Goal: Task Accomplishment & Management: Manage account settings

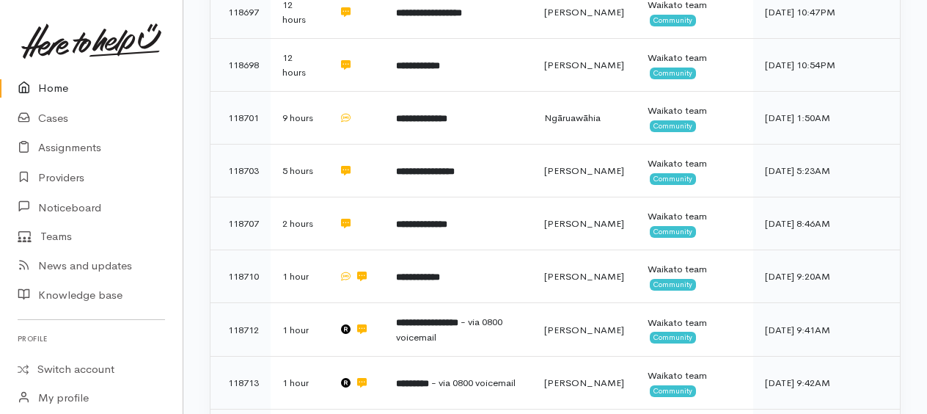
scroll to position [220, 0]
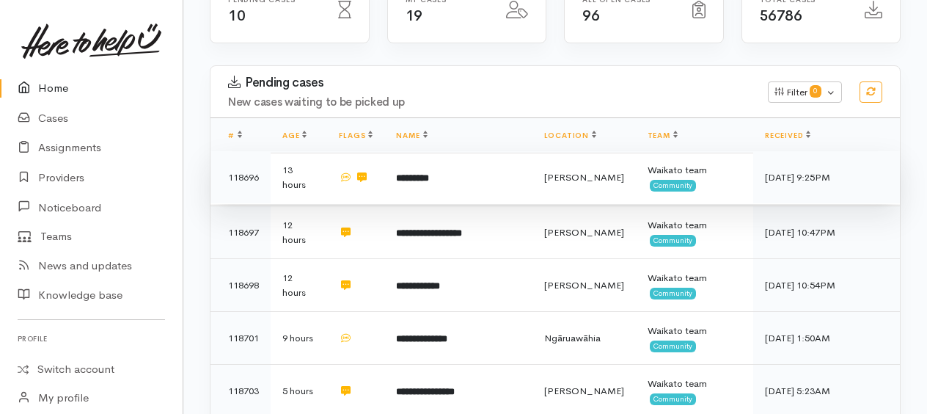
click at [410, 177] on b "*********" at bounding box center [412, 178] width 33 height 10
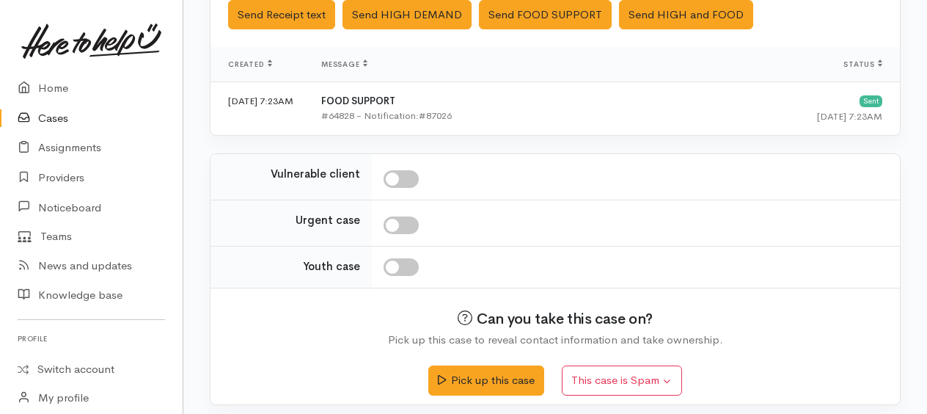
scroll to position [516, 0]
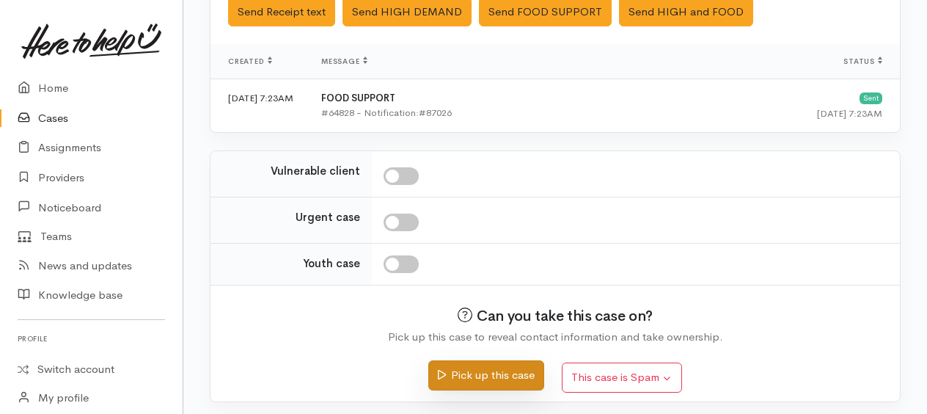
click at [512, 372] on button "Pick up this case" at bounding box center [485, 375] width 115 height 30
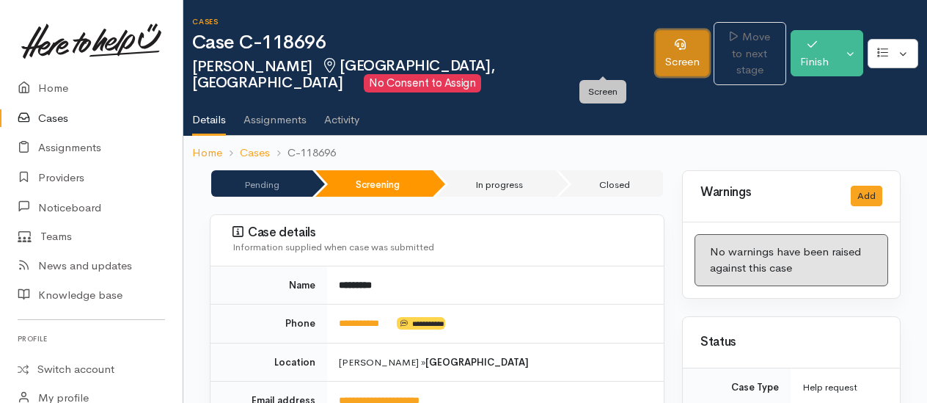
click at [655, 58] on link "Screen" at bounding box center [682, 53] width 54 height 46
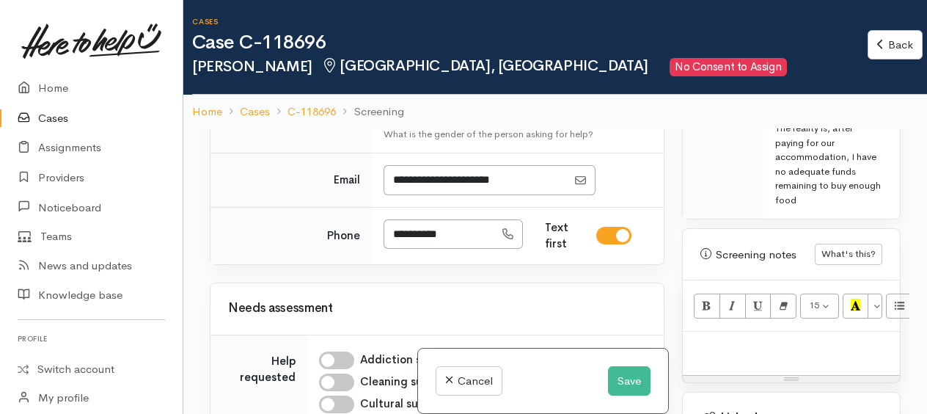
scroll to position [953, 0]
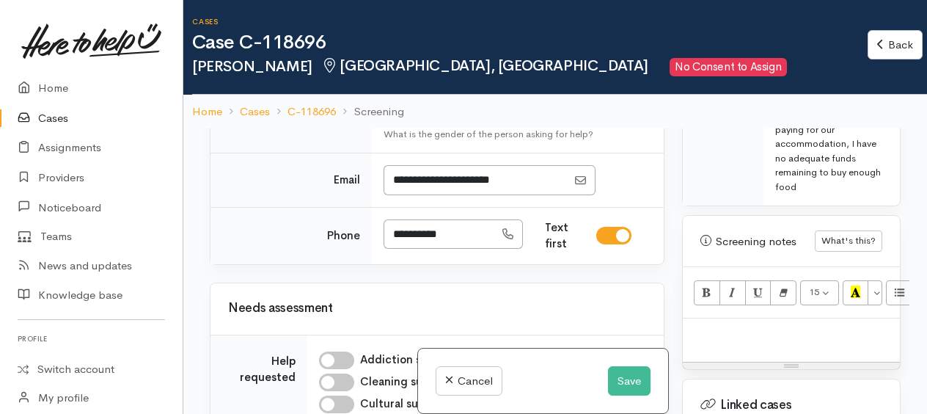
click at [739, 326] on p at bounding box center [791, 334] width 202 height 17
paste div
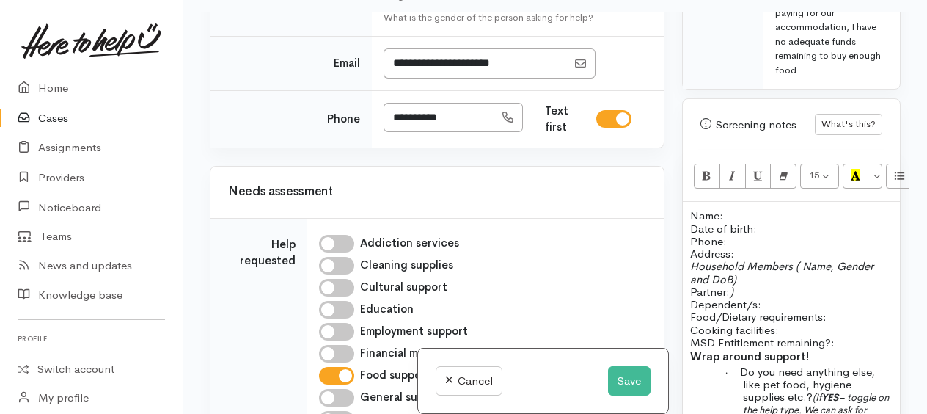
scroll to position [1141, 0]
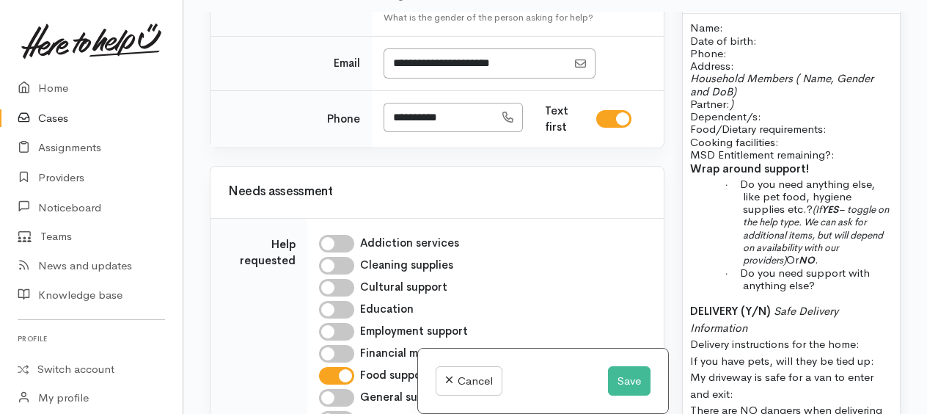
drag, startPoint x: 704, startPoint y: 301, endPoint x: 782, endPoint y: 402, distance: 127.6
click at [782, 402] on p "DELIVERY (Y/N) Safe Delivery Information Delivery instructions for the home: If…" at bounding box center [791, 369] width 202 height 132
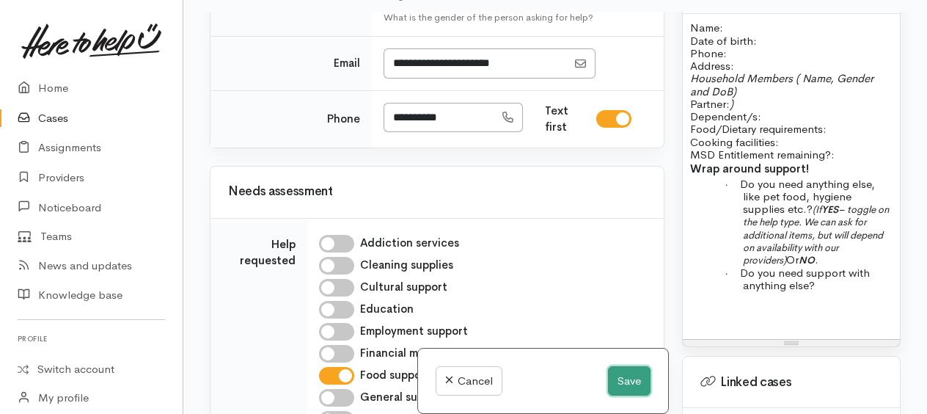
click at [632, 378] on button "Save" at bounding box center [629, 381] width 43 height 30
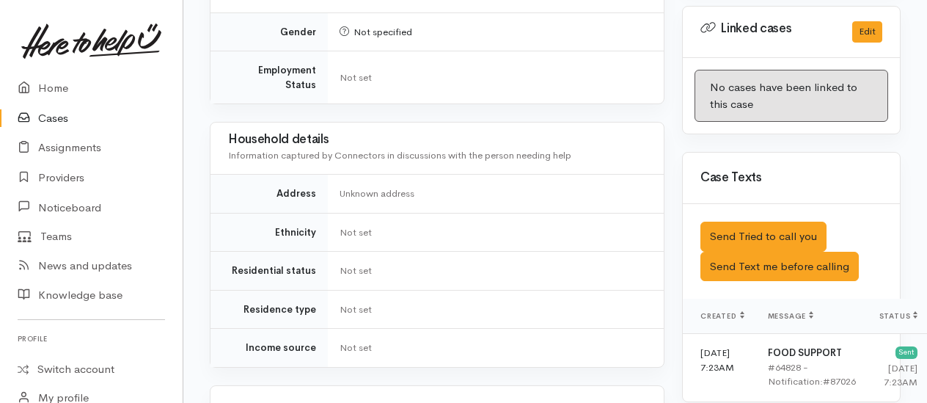
scroll to position [807, 0]
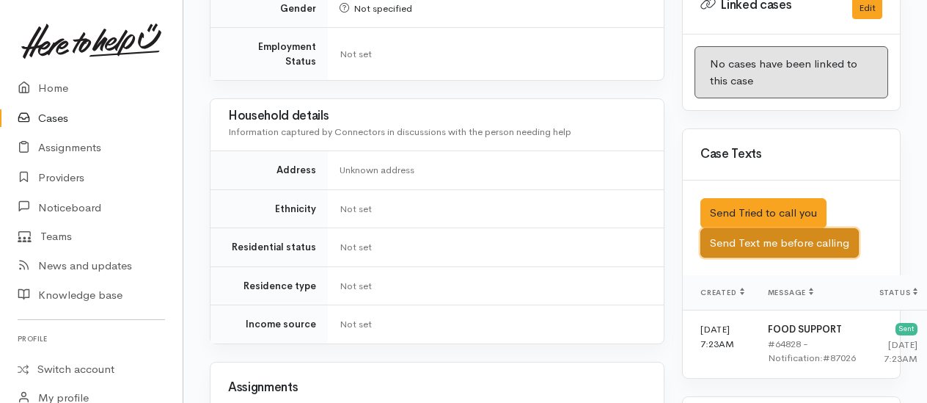
click at [802, 245] on button "Send Text me before calling" at bounding box center [779, 243] width 158 height 30
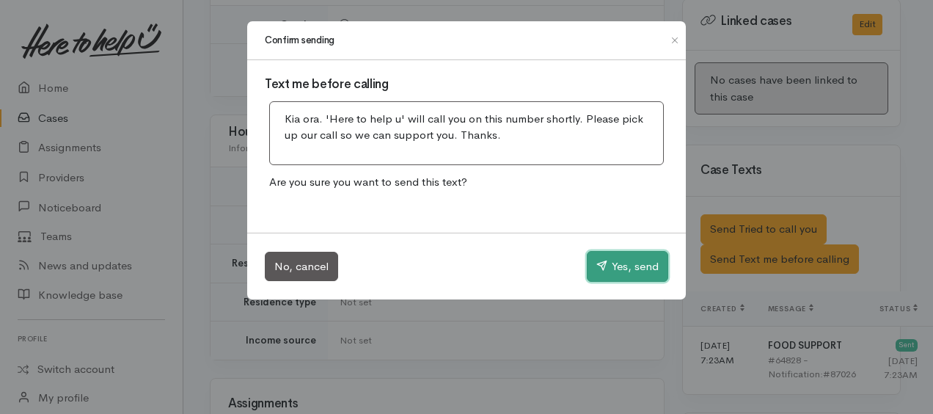
click at [644, 265] on button "Yes, send" at bounding box center [627, 266] width 81 height 31
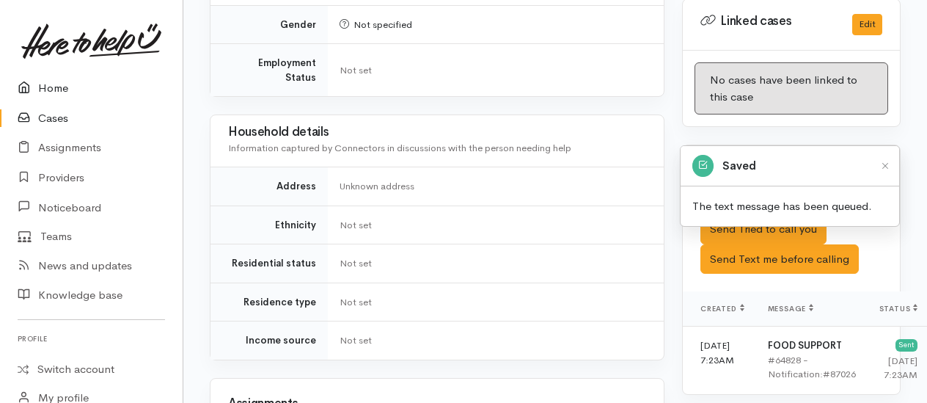
click at [58, 87] on link "Home" at bounding box center [91, 88] width 183 height 30
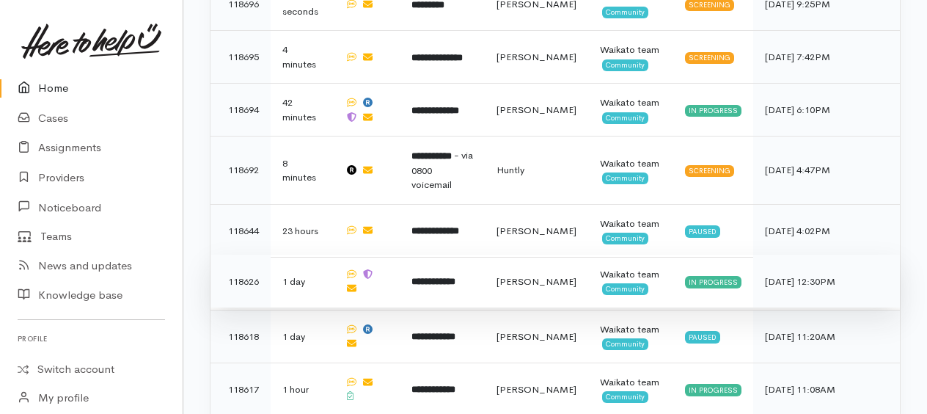
scroll to position [953, 0]
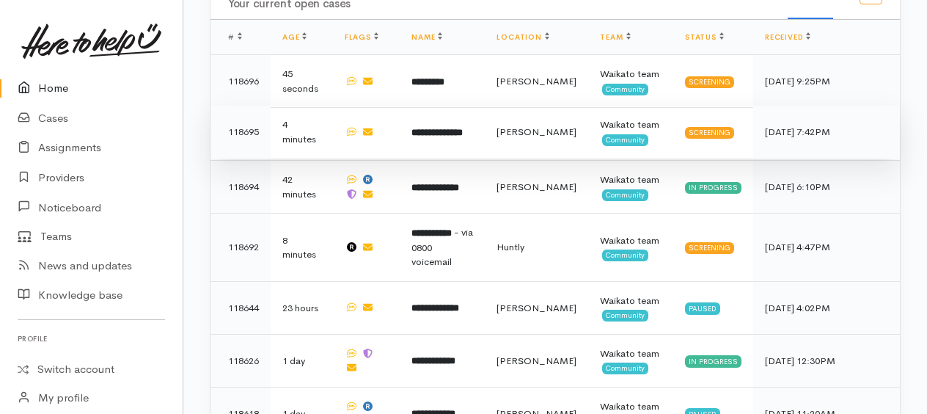
click at [447, 130] on b "**********" at bounding box center [436, 133] width 51 height 10
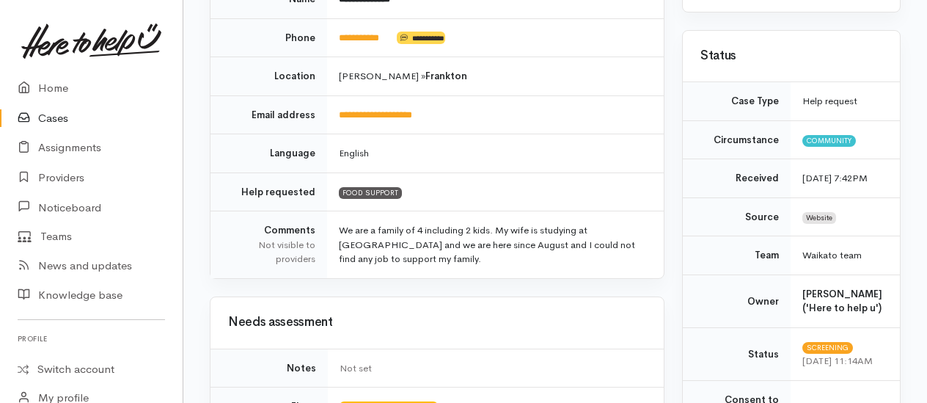
scroll to position [138, 0]
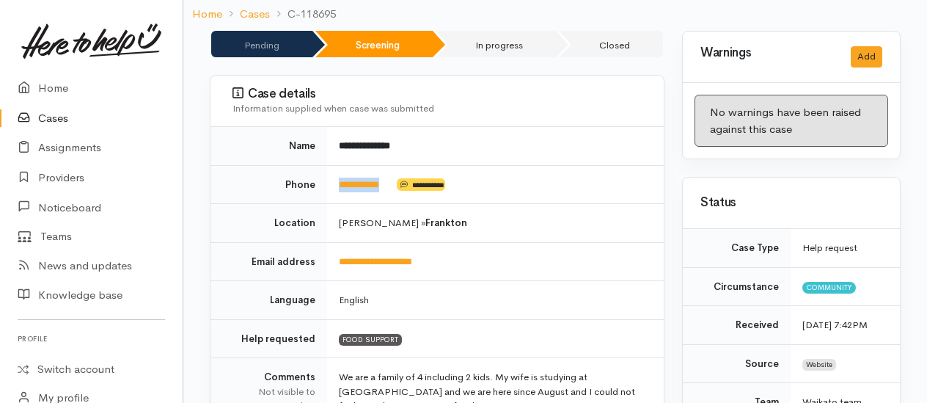
drag, startPoint x: 399, startPoint y: 182, endPoint x: 334, endPoint y: 185, distance: 64.6
click at [334, 185] on td "**********" at bounding box center [495, 184] width 337 height 39
drag, startPoint x: 334, startPoint y: 185, endPoint x: 342, endPoint y: 184, distance: 7.4
copy td "**********"
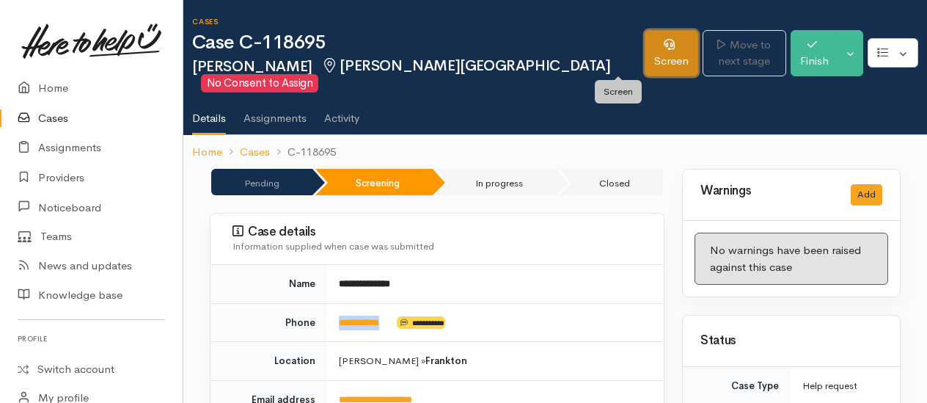
drag, startPoint x: 618, startPoint y: 57, endPoint x: 585, endPoint y: 69, distance: 35.0
click at [644, 58] on link "Screen" at bounding box center [671, 53] width 54 height 46
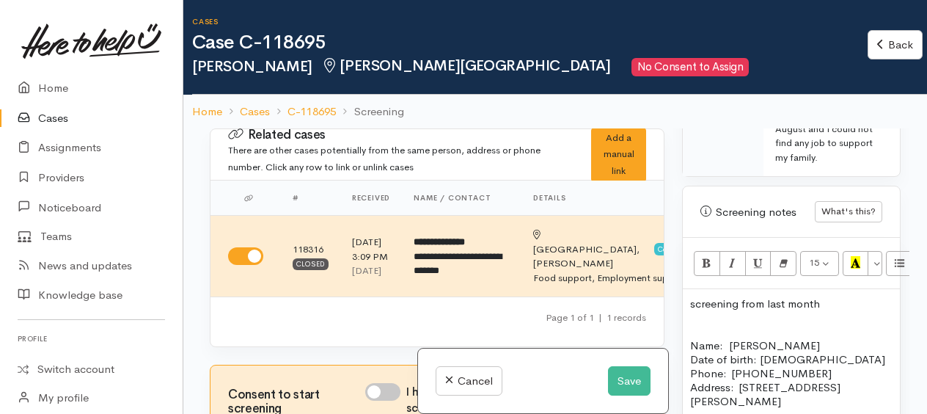
scroll to position [1026, 0]
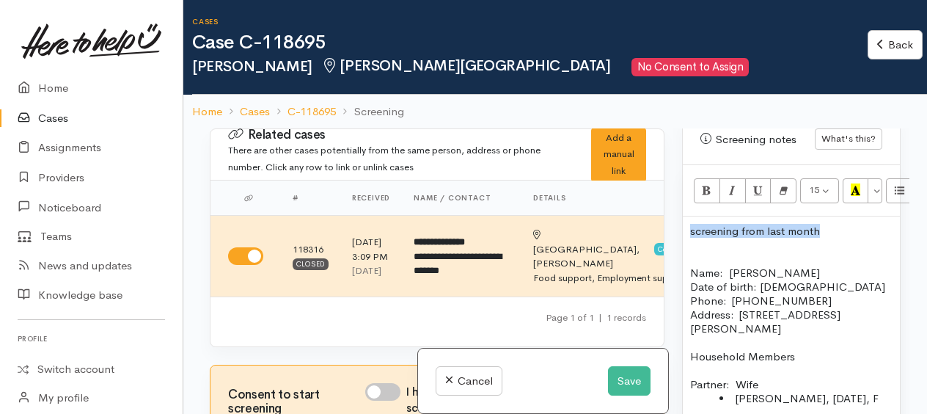
drag, startPoint x: 688, startPoint y: 240, endPoint x: 820, endPoint y: 240, distance: 132.0
click at [821, 240] on div "screening from last month Name: Nidhin Abraham Date of birth: 25/05/1984 Phone:…" at bounding box center [791, 416] width 217 height 400
click at [732, 251] on p at bounding box center [791, 245] width 202 height 14
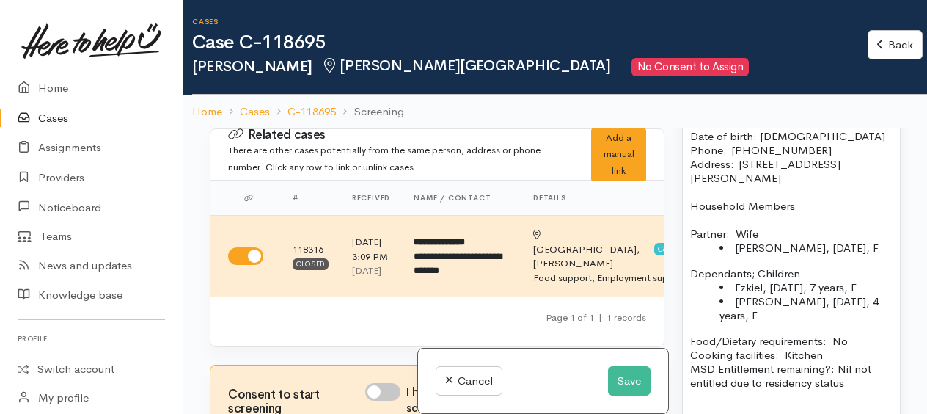
scroll to position [1246, 0]
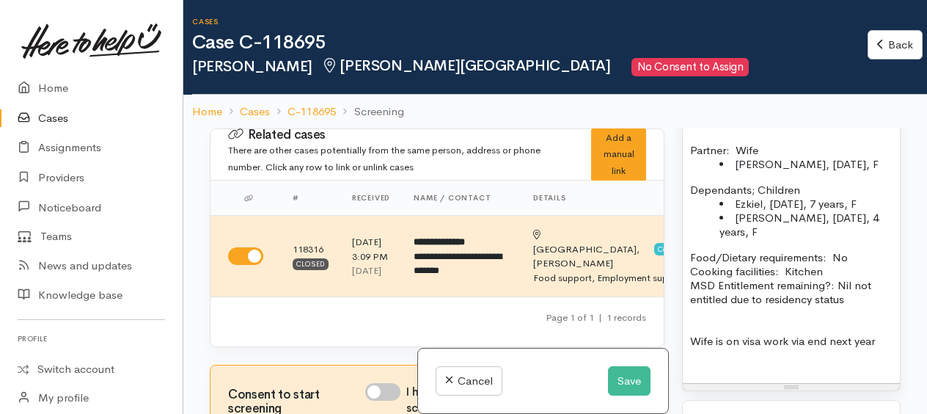
click at [691, 348] on p "Wife is on visa work via end next year" at bounding box center [791, 341] width 202 height 14
click at [878, 348] on p "Wife is on visa work via end next year" at bounding box center [791, 341] width 202 height 14
click at [614, 384] on button "Save" at bounding box center [629, 381] width 43 height 30
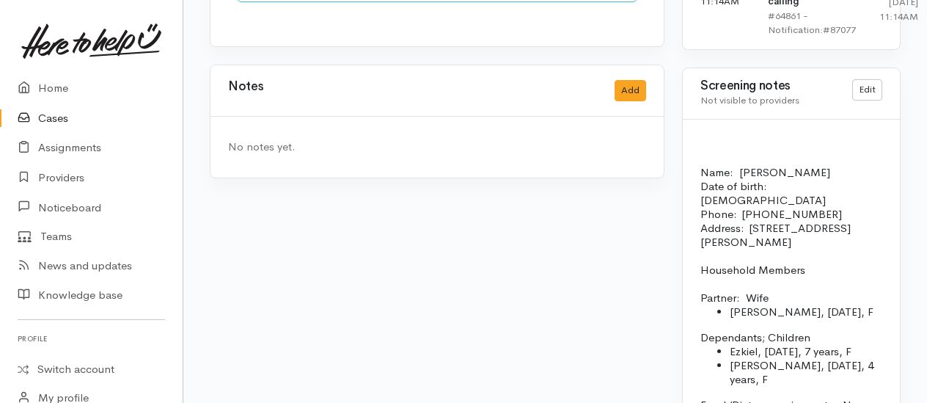
scroll to position [1296, 0]
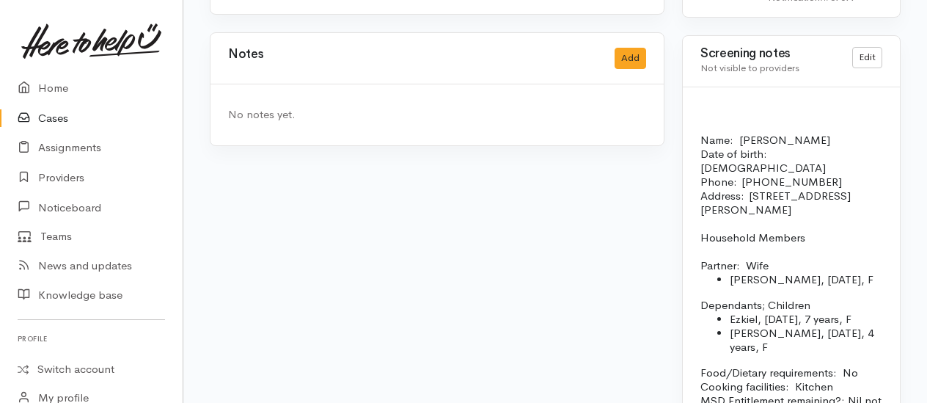
click at [731, 110] on div "Name: [PERSON_NAME] Date of birth: [DEMOGRAPHIC_DATA] Phone:  [PHONE_NUMBER] Ad…" at bounding box center [791, 304] width 217 height 435
click at [719, 105] on div "Name: [PERSON_NAME] Date of birth: [DEMOGRAPHIC_DATA] Phone:  [PHONE_NUMBER] Ad…" at bounding box center [791, 304] width 217 height 435
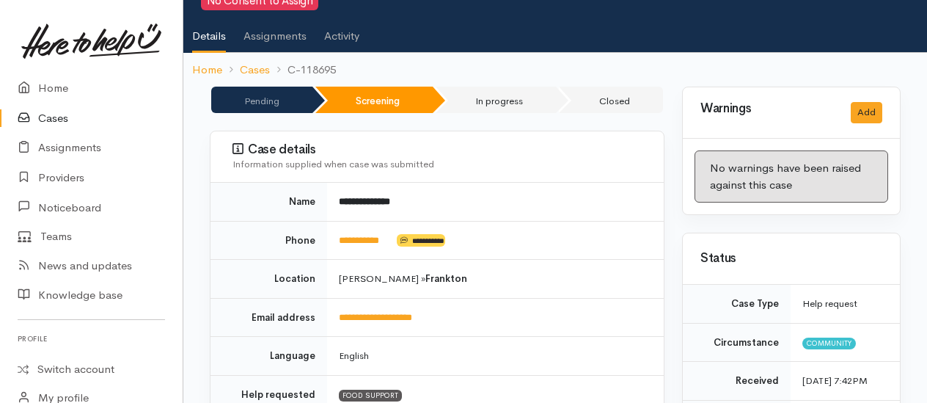
scroll to position [0, 0]
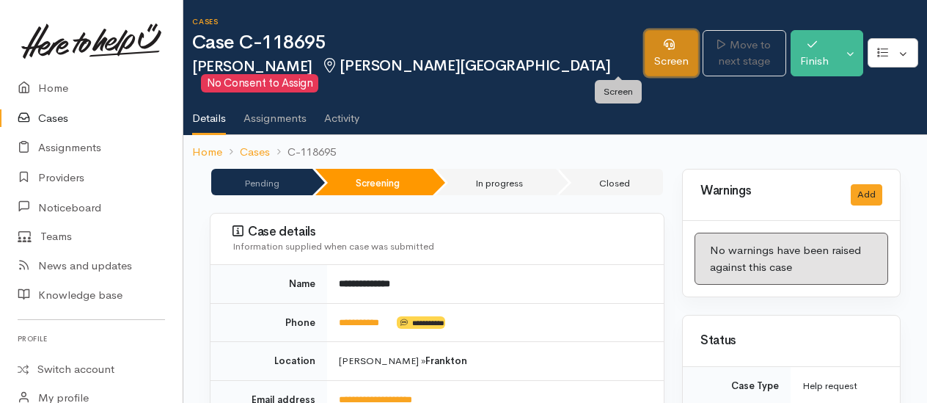
click at [644, 56] on link "Screen" at bounding box center [671, 53] width 54 height 46
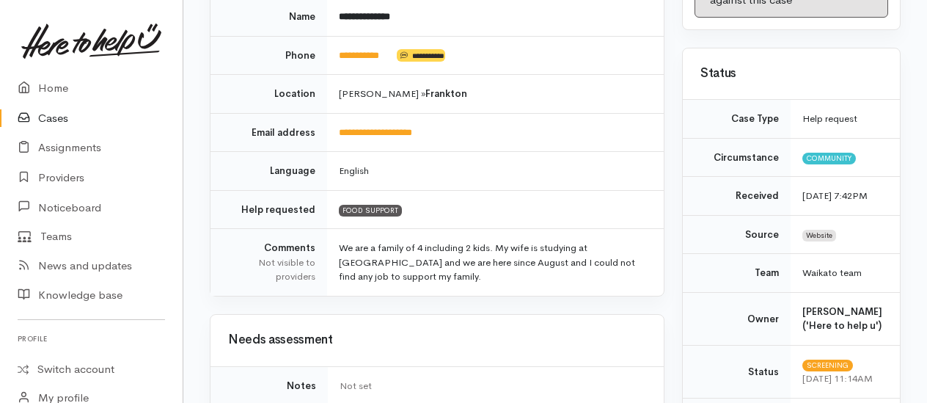
scroll to position [367, 0]
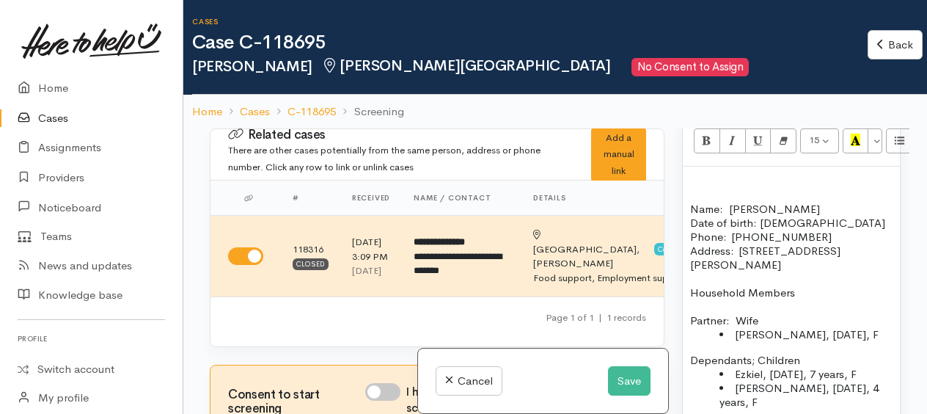
scroll to position [1100, 0]
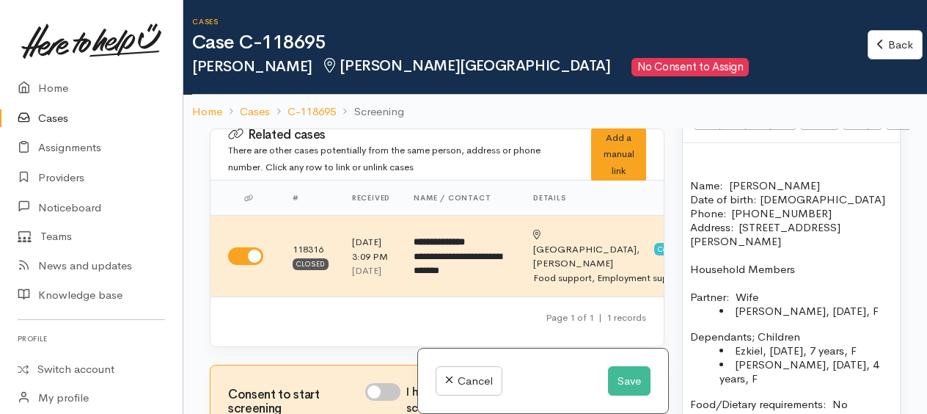
click at [694, 164] on p at bounding box center [791, 157] width 202 height 14
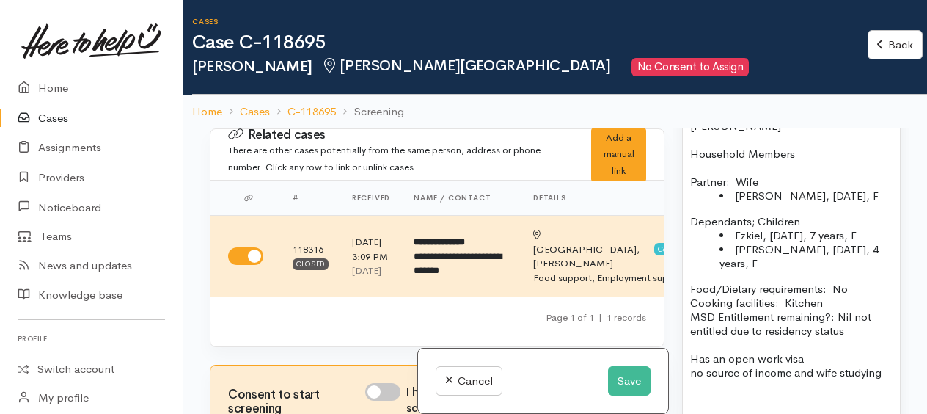
scroll to position [1246, 0]
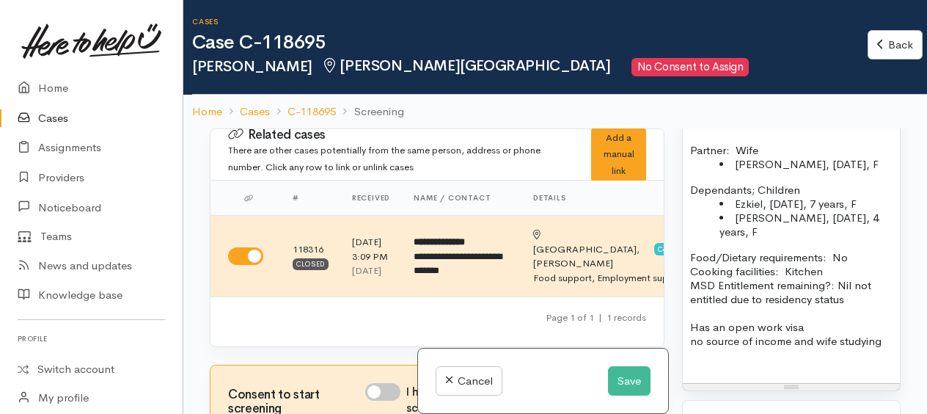
click at [688, 337] on div "Name: Nidhin Abraham Date of birth: 25/05/1984 Phone:  0204460899 Address:  2/1…" at bounding box center [791, 189] width 217 height 386
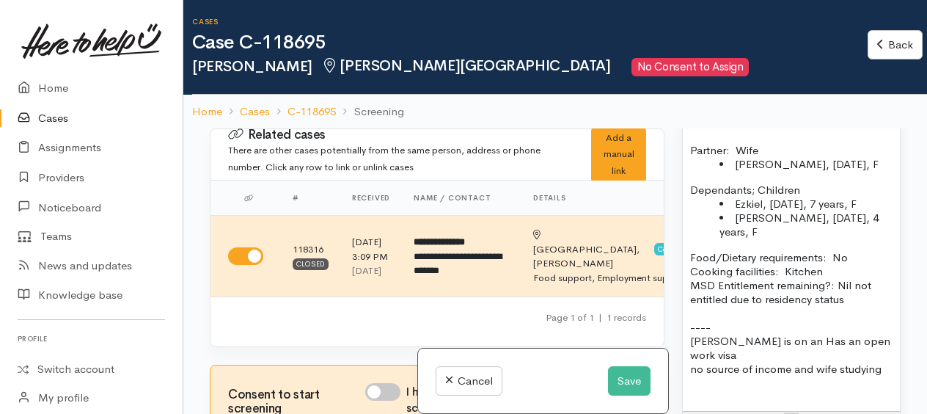
click at [799, 352] on p "Nidhin is on an Has an open work visa" at bounding box center [791, 348] width 202 height 28
click at [862, 352] on p "Nidhin is on an open work visa" at bounding box center [791, 348] width 202 height 28
click at [839, 358] on p "Nidhin is on an open work visa and actively tying to find work" at bounding box center [791, 348] width 202 height 28
click at [834, 361] on p "Nidhin is on an open work visa and actively tying to find work" at bounding box center [791, 348] width 202 height 28
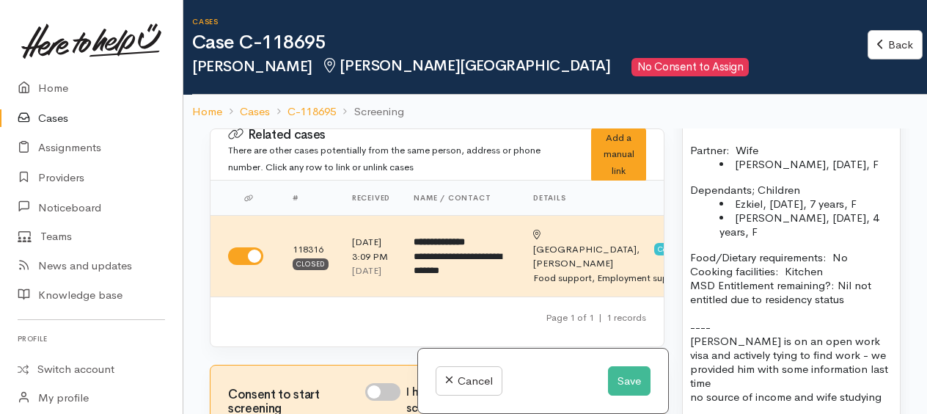
click at [739, 389] on p "Nidhin is on an open work visa and actively tying to find work - we provided hi…" at bounding box center [791, 362] width 202 height 56
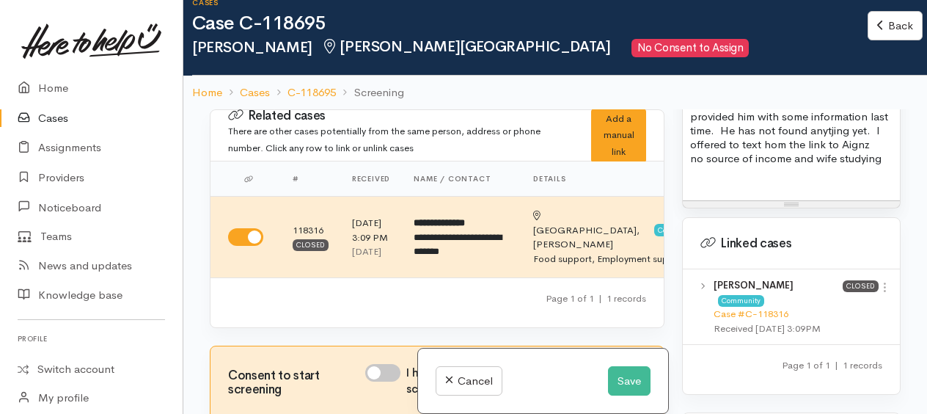
scroll to position [1466, 0]
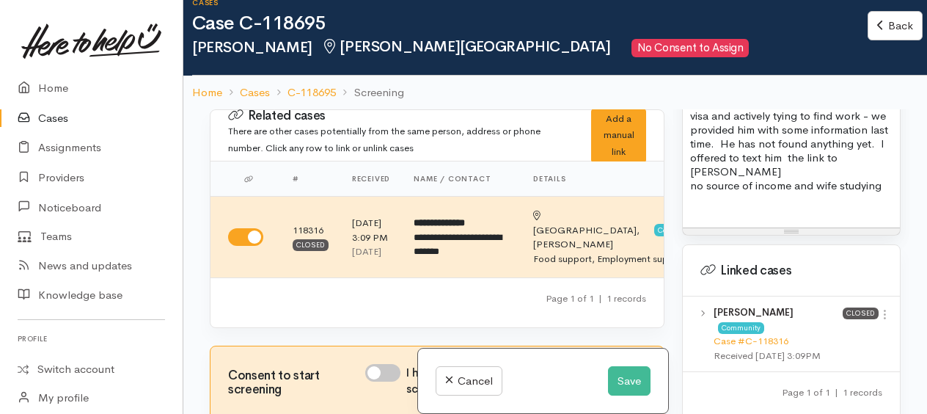
click at [730, 178] on p "Nidhin is on an open work visa and actively tying to find work - we provided hi…" at bounding box center [791, 137] width 202 height 84
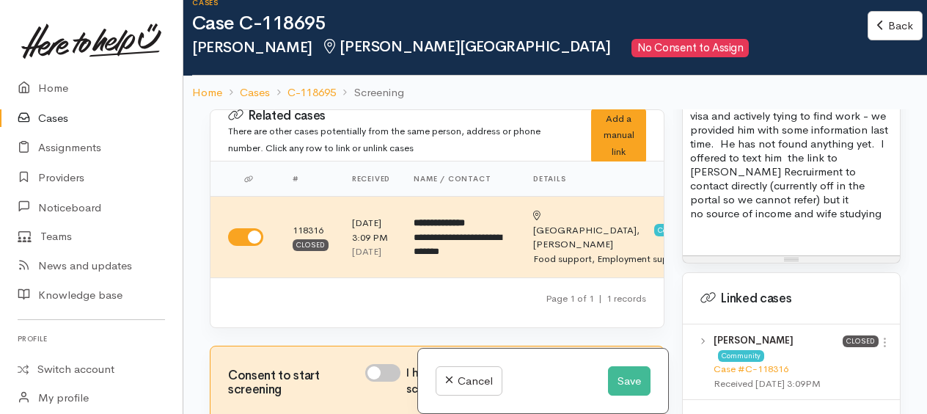
click at [760, 206] on p "Nidhin is on an open work visa and actively tying to find work - we provided hi…" at bounding box center [791, 150] width 202 height 111
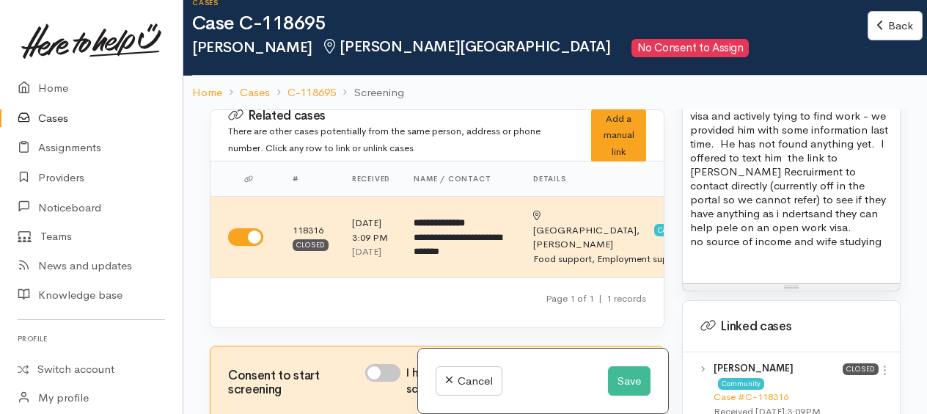
drag, startPoint x: 823, startPoint y: 227, endPoint x: 826, endPoint y: 211, distance: 15.8
click at [826, 202] on p "Nidhin is on an open work visa and actively tying to find work - we provided hi…" at bounding box center [791, 164] width 202 height 139
click at [764, 234] on p "Nidhin is on an open work visa and actively tying to find work - we provided hi…" at bounding box center [791, 164] width 202 height 139
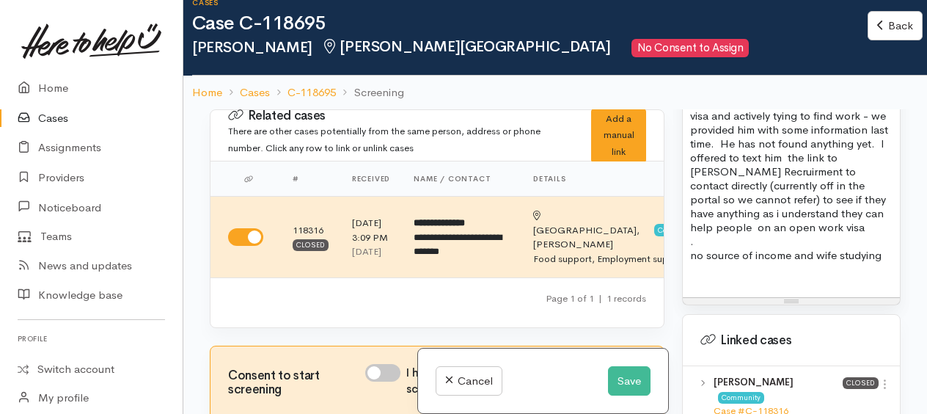
click at [711, 248] on p "." at bounding box center [791, 241] width 202 height 14
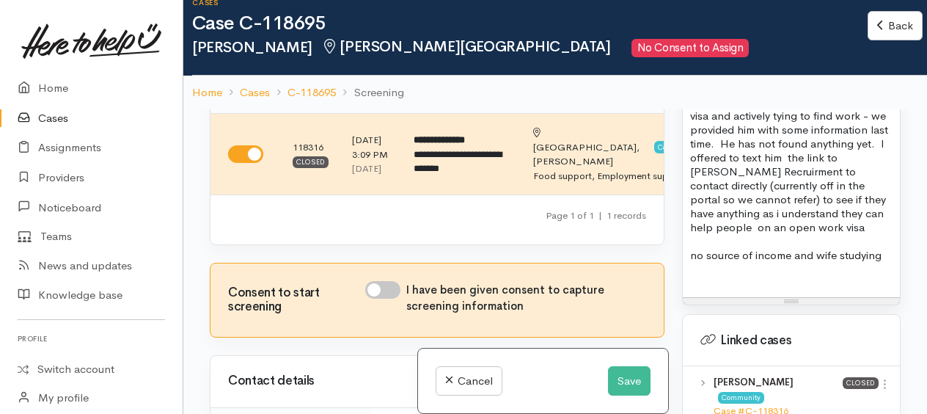
scroll to position [220, 0]
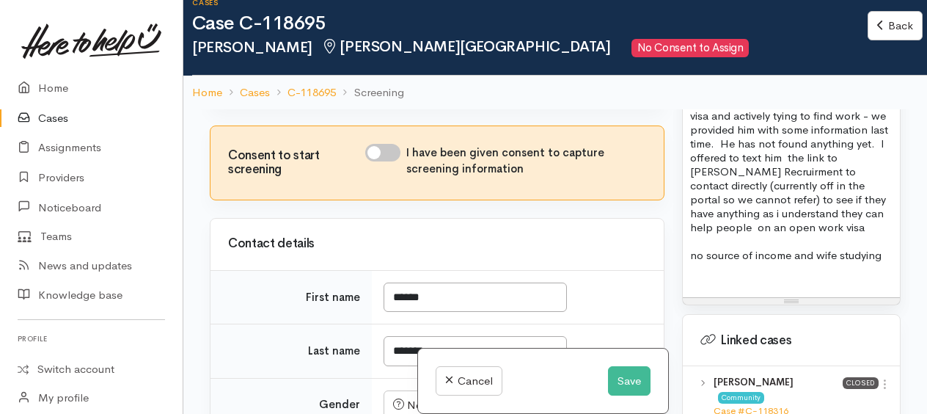
click at [372, 161] on input "I have been given consent to capture screening information" at bounding box center [382, 153] width 35 height 18
checkbox input "true"
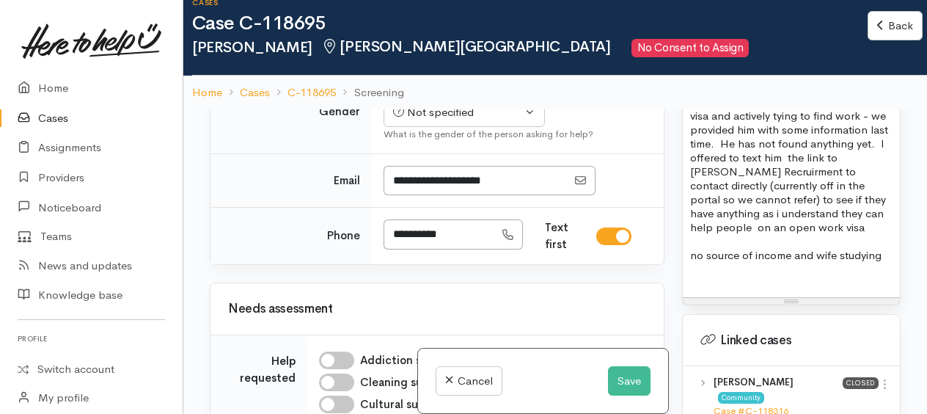
scroll to position [513, 0]
drag, startPoint x: 428, startPoint y: 134, endPoint x: 428, endPoint y: 150, distance: 15.4
click at [428, 120] on div "Not specified" at bounding box center [457, 111] width 129 height 17
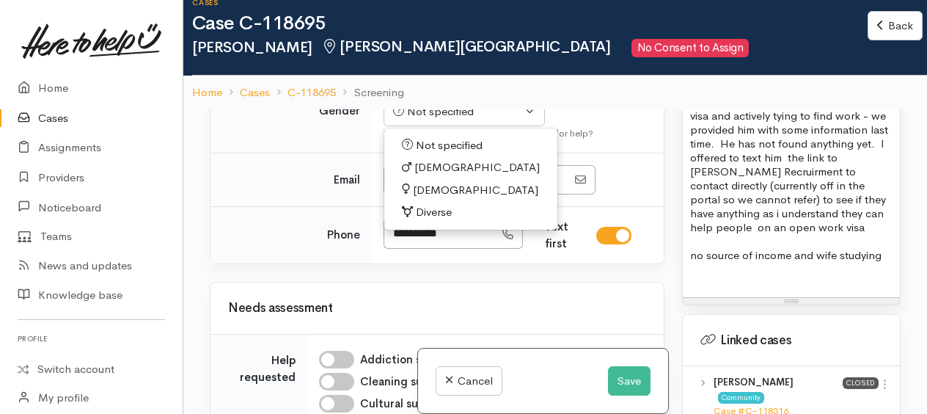
click at [421, 176] on span "[DEMOGRAPHIC_DATA]" at bounding box center [476, 167] width 125 height 17
select select "[DEMOGRAPHIC_DATA]"
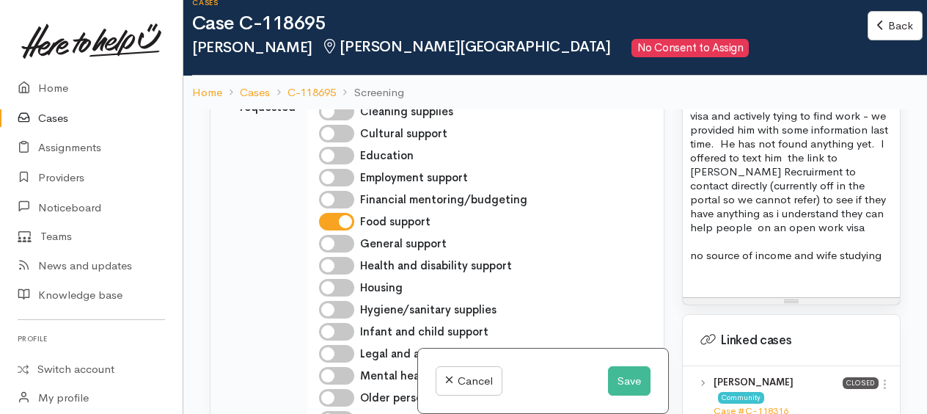
scroll to position [807, 0]
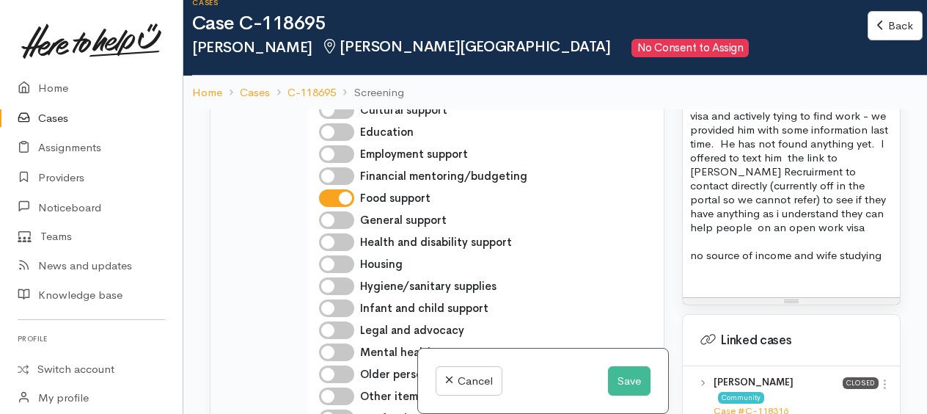
click at [694, 276] on p at bounding box center [791, 269] width 202 height 14
click at [790, 234] on p "[PERSON_NAME] is on an open work visa and actively tying to find work - we prov…" at bounding box center [791, 164] width 202 height 139
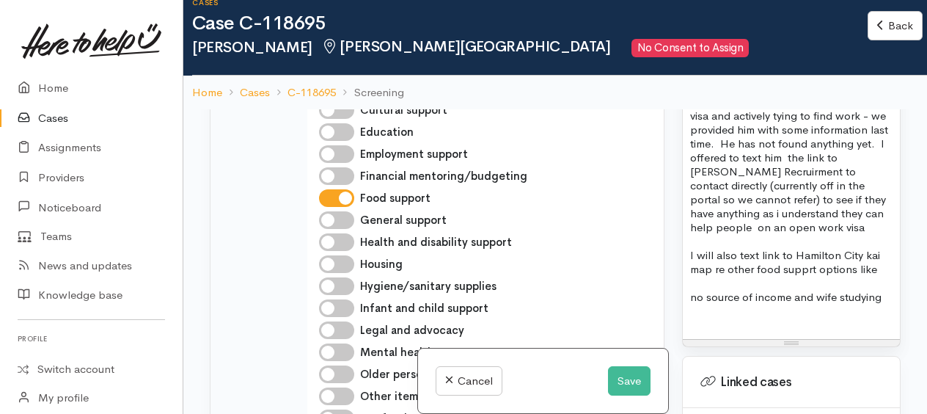
click at [887, 287] on div "Name: Nidhin Abraham Date of birth: 25/05/1984 Phone:  0204460899 Address:  2/1…" at bounding box center [791, 47] width 217 height 581
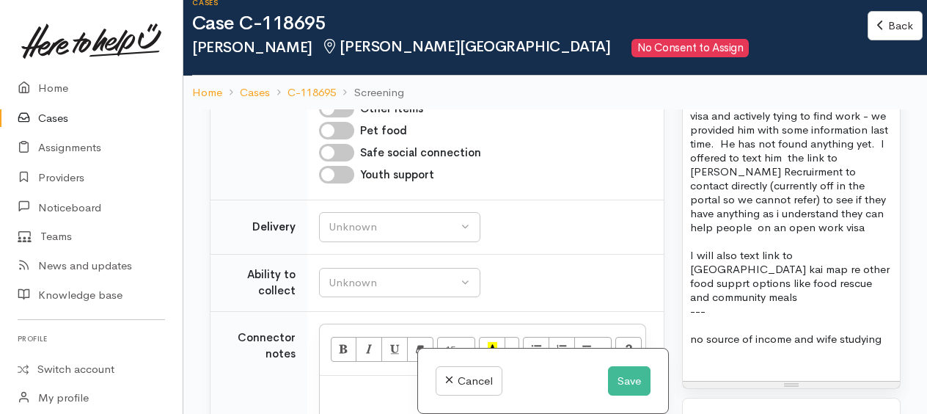
scroll to position [1173, 0]
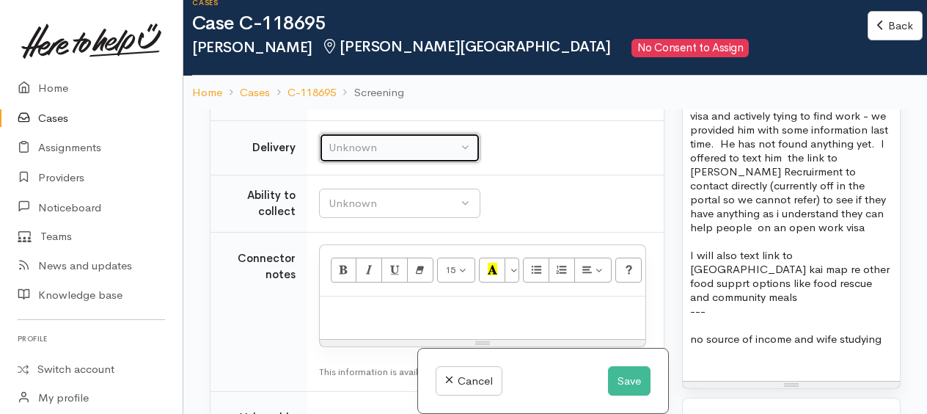
click at [331, 156] on div "Unknown" at bounding box center [392, 147] width 129 height 17
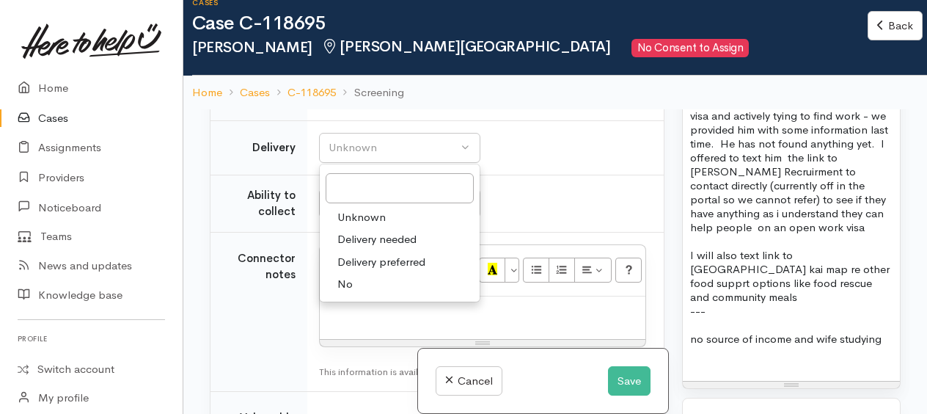
click at [344, 293] on span "No" at bounding box center [344, 284] width 15 height 17
select select "1"
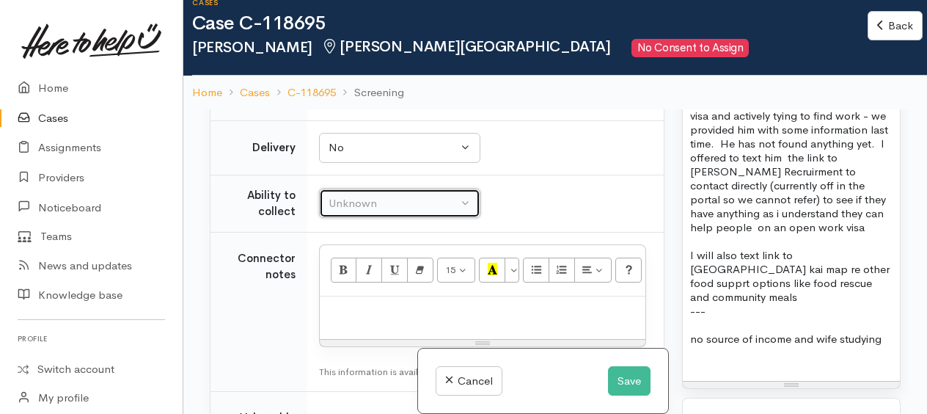
click at [359, 218] on button "Unknown" at bounding box center [399, 203] width 161 height 30
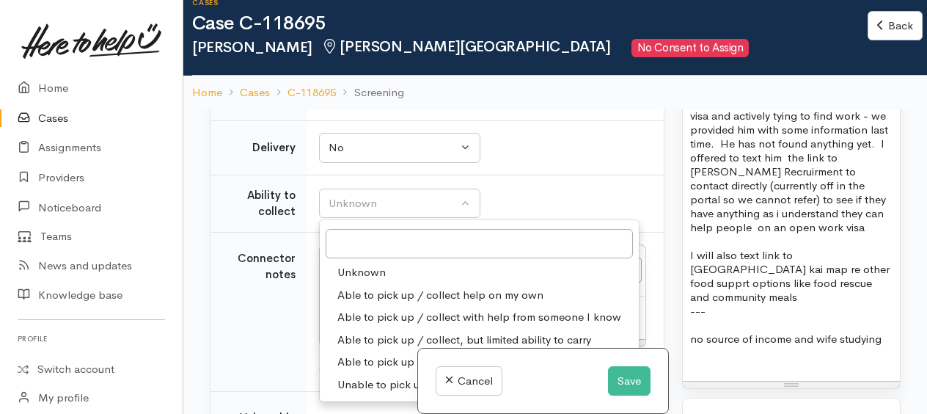
click at [361, 304] on span "Able to pick up / collect help on my own" at bounding box center [440, 295] width 206 height 17
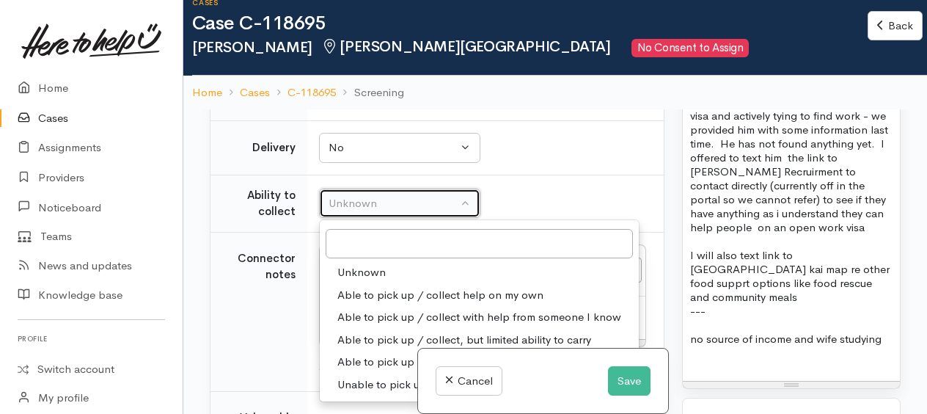
select select "2"
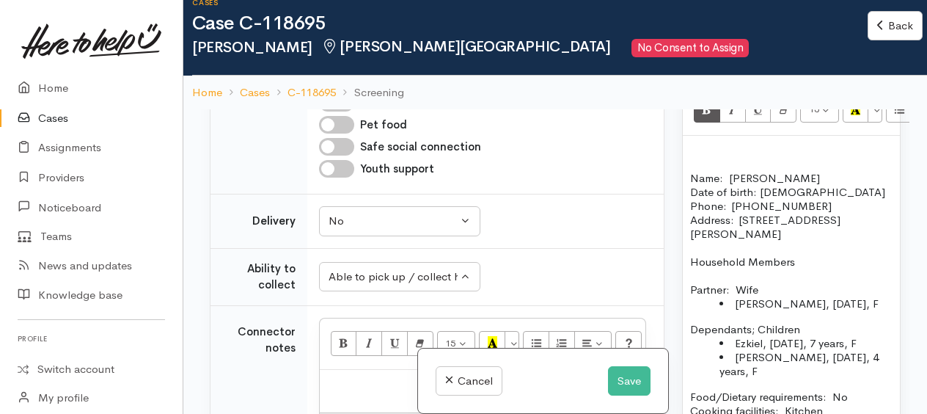
scroll to position [1051, 0]
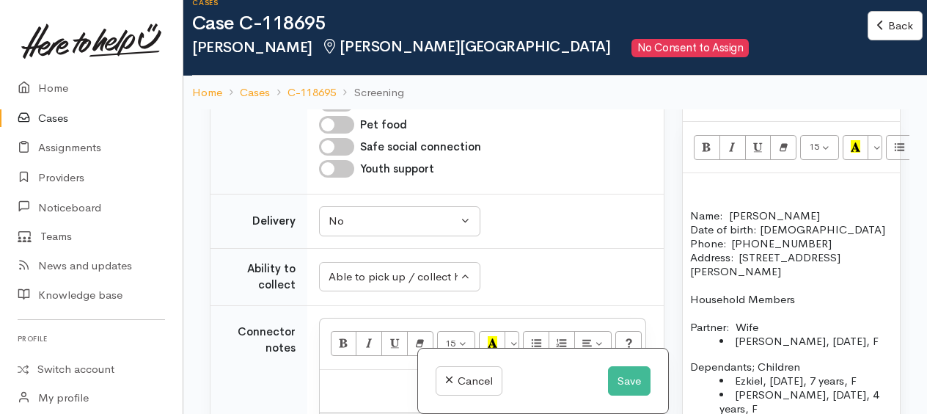
drag, startPoint x: 852, startPoint y: 295, endPoint x: 710, endPoint y: 224, distance: 159.0
copy div "Name: Nidhin Abraham Date of birth: 25/05/1984 Phone:  0204460899 Address:  2/1…"
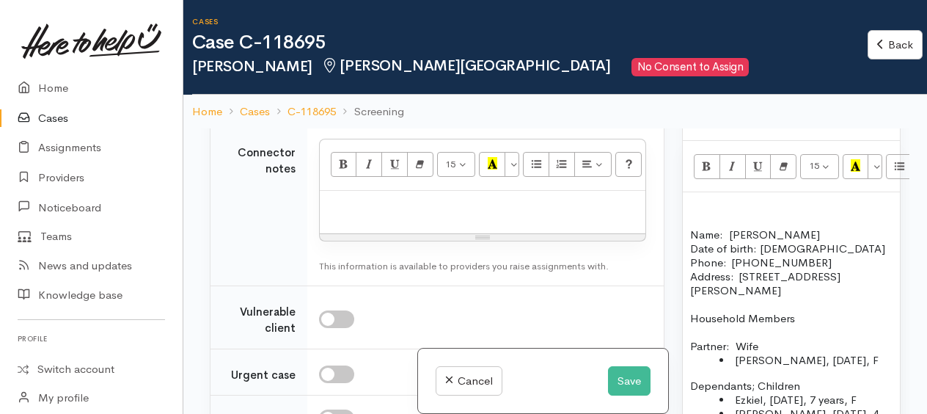
scroll to position [1195, 0]
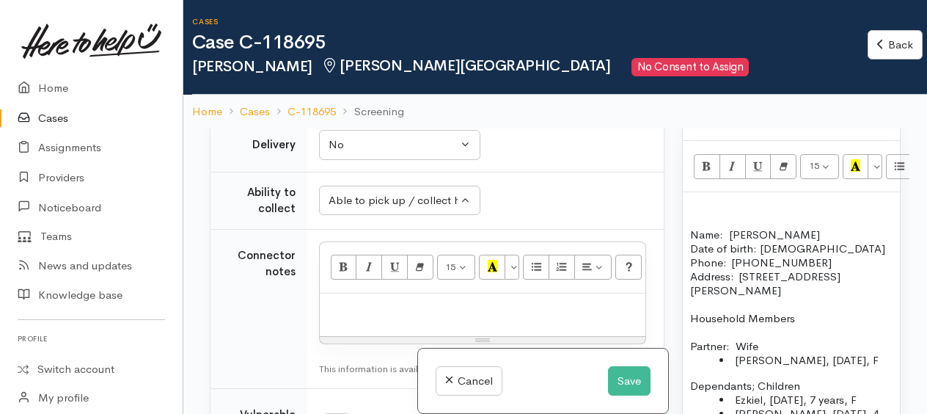
paste div
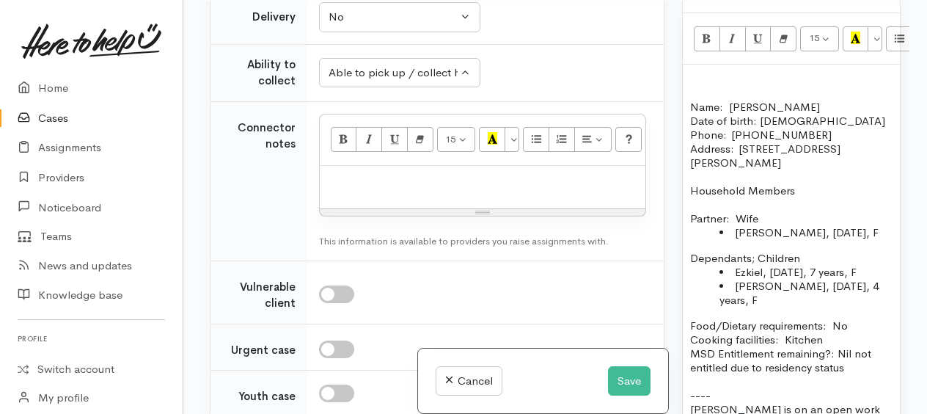
scroll to position [1279, 0]
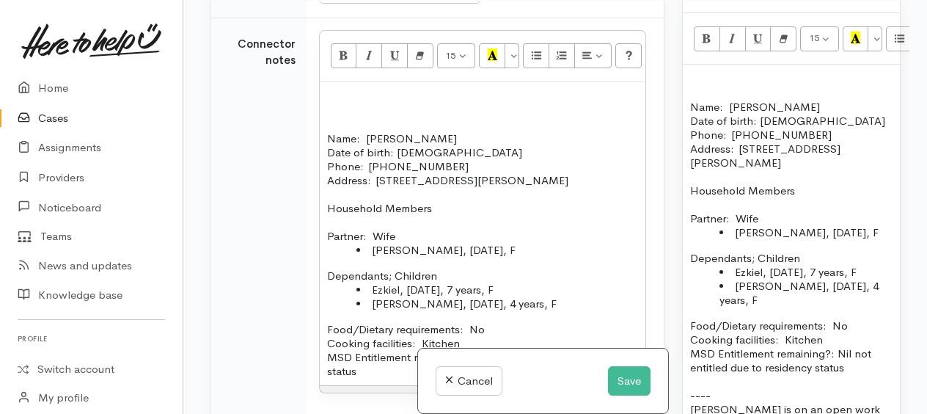
click at [333, 128] on div "Name: Nidhin Abraham Date of birth: 25/05/1984 Phone:  0204460899 Address:  2/1…" at bounding box center [483, 234] width 326 height 304
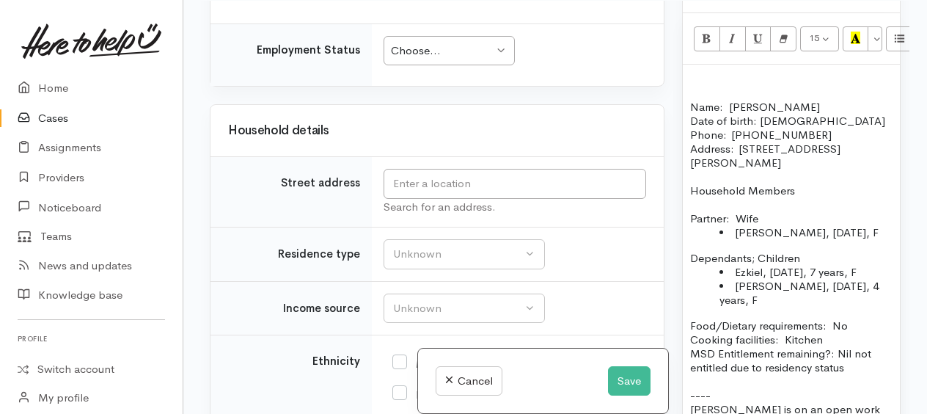
scroll to position [1939, 0]
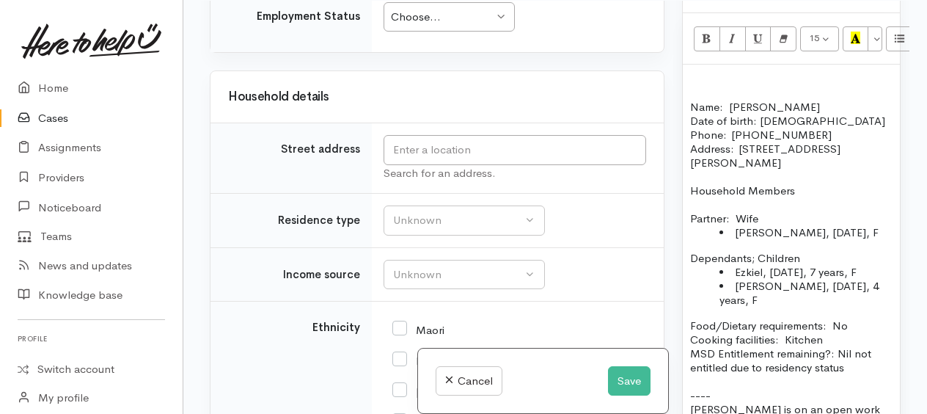
click at [427, 26] on div "Choose..." at bounding box center [442, 17] width 103 height 17
click at [419, 165] on input "text" at bounding box center [514, 150] width 262 height 30
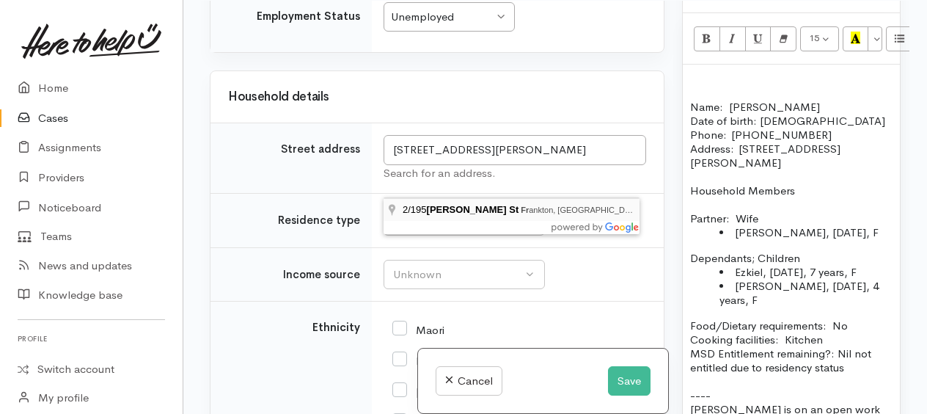
type input "2/195 Massey St, Frankton, Hamilton, New Zealand"
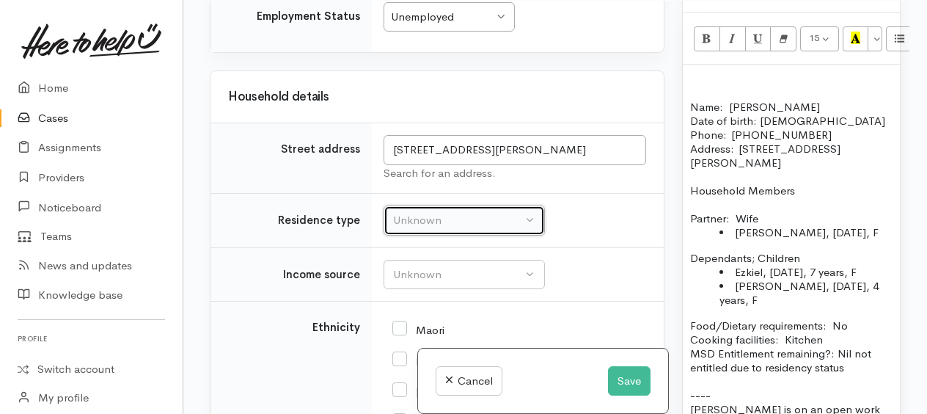
click at [461, 229] on div "Unknown" at bounding box center [457, 220] width 129 height 17
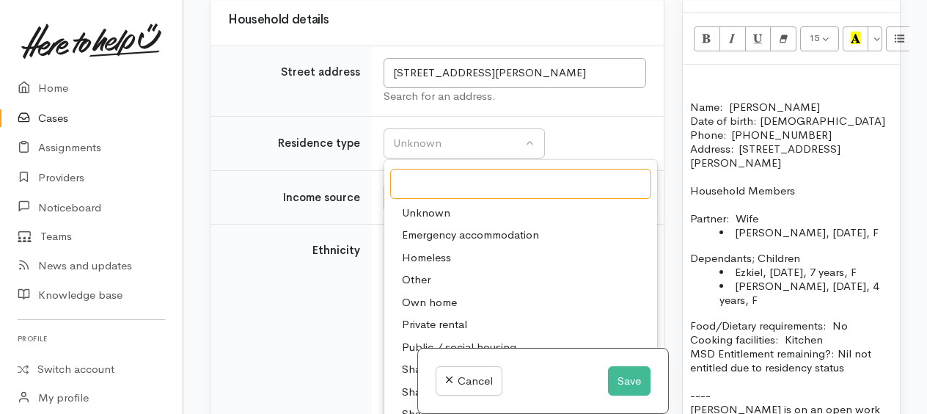
scroll to position [2159, 0]
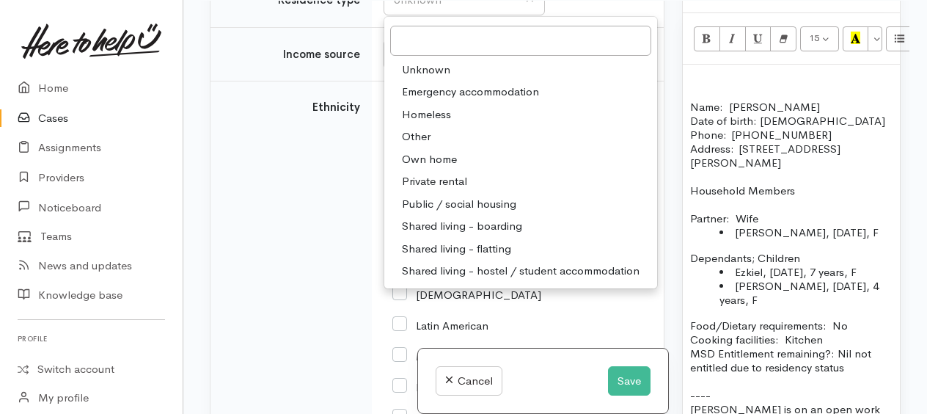
click at [436, 190] on span "Private rental" at bounding box center [434, 181] width 65 height 17
select select "2"
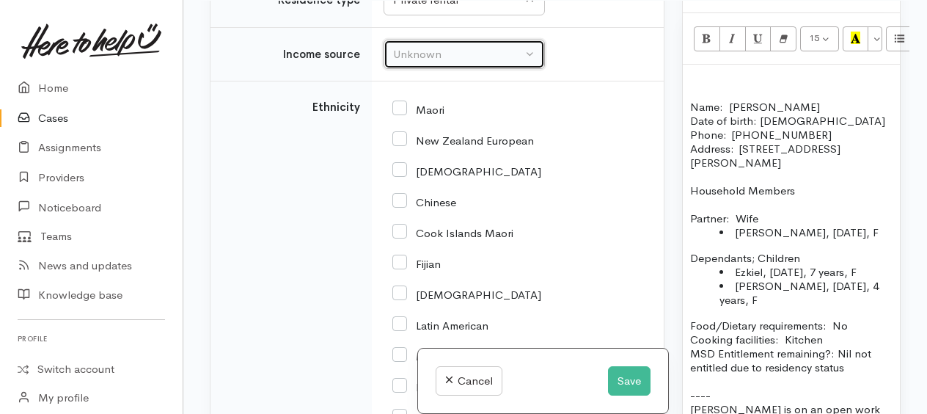
click at [416, 63] on div "Unknown" at bounding box center [457, 54] width 129 height 17
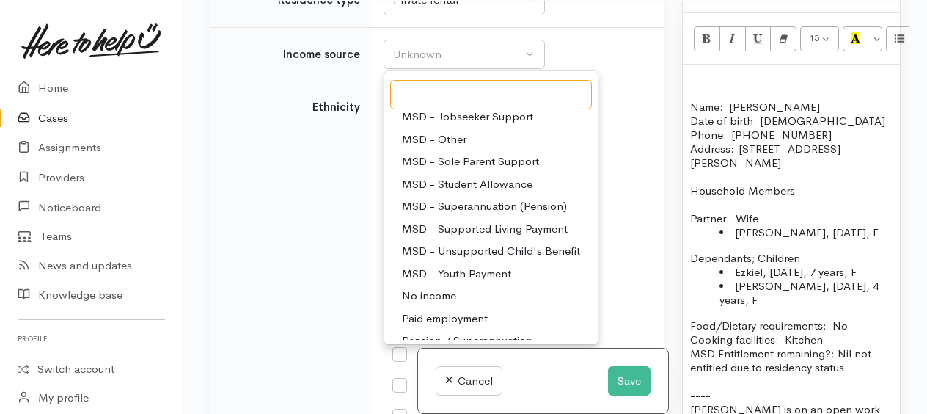
scroll to position [147, 0]
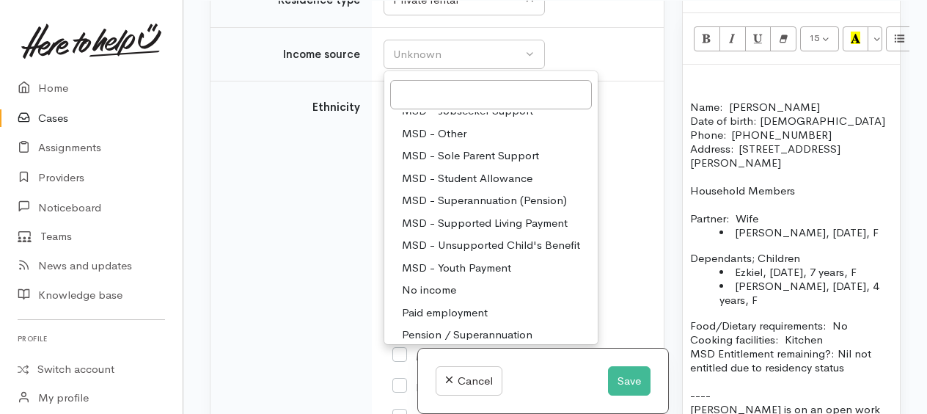
click at [423, 298] on span "No income" at bounding box center [429, 290] width 54 height 17
select select "5"
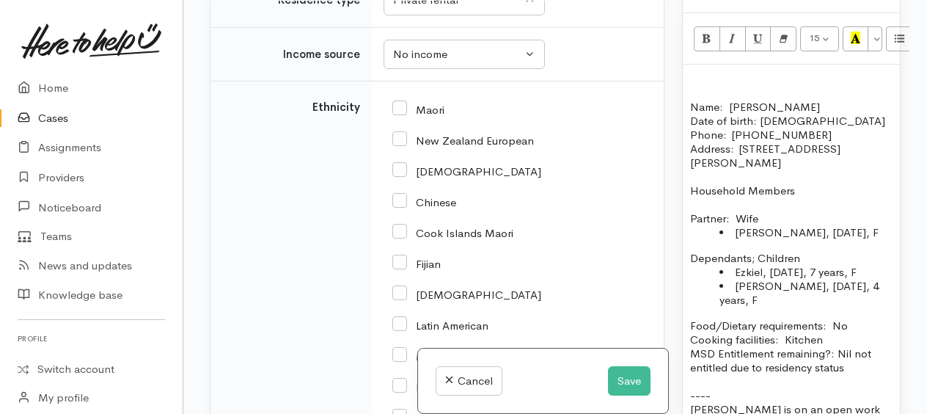
click at [398, 300] on input "[DEMOGRAPHIC_DATA]" at bounding box center [466, 293] width 149 height 13
checkbox input "true"
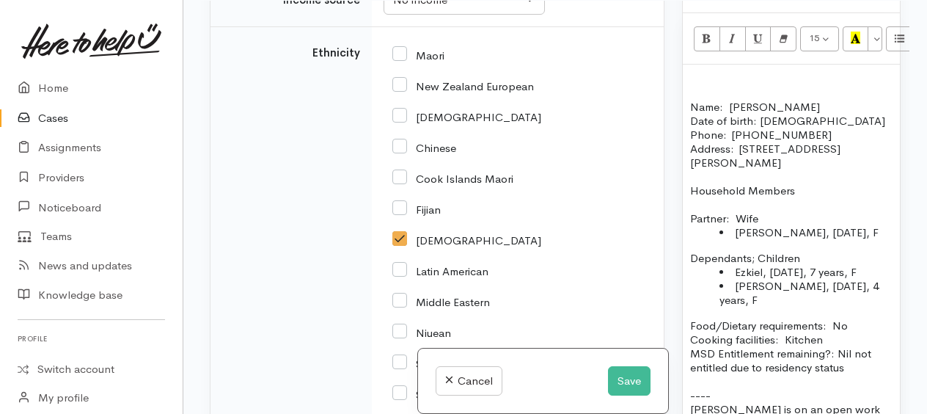
scroll to position [2159, 0]
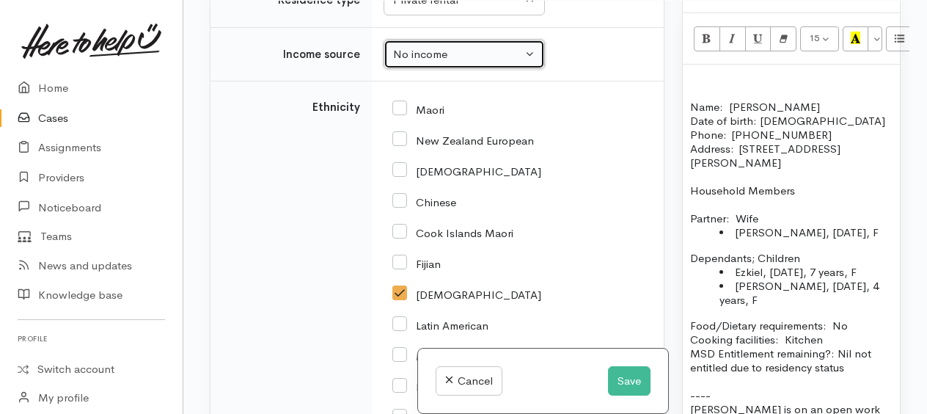
click at [455, 63] on div "No income" at bounding box center [457, 54] width 129 height 17
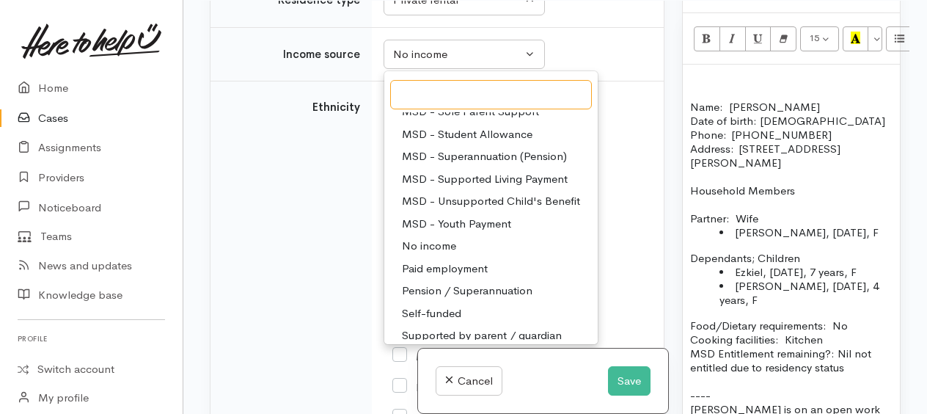
scroll to position [220, 0]
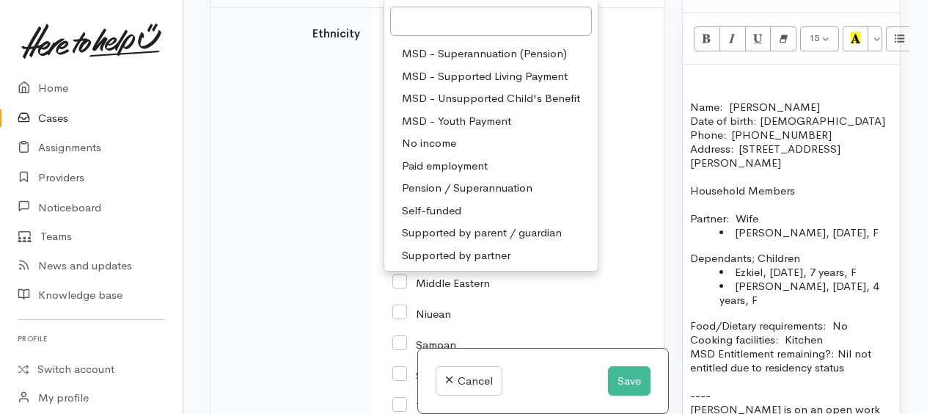
click at [450, 219] on span "Self-funded" at bounding box center [431, 210] width 59 height 17
select select "16"
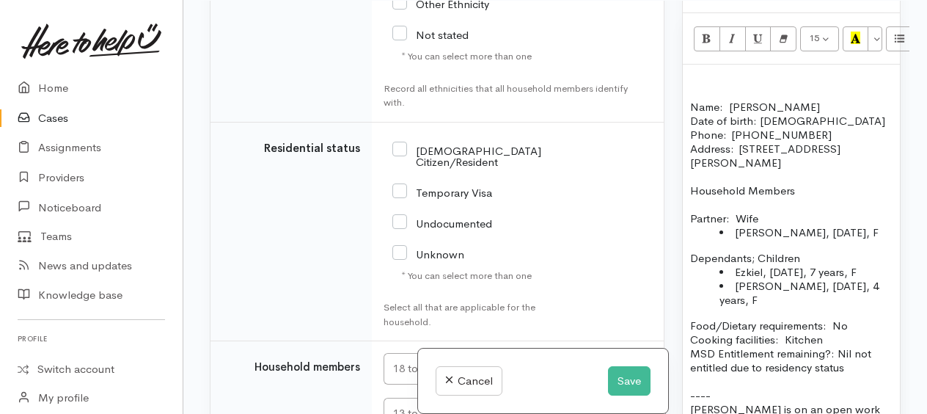
scroll to position [2815, 0]
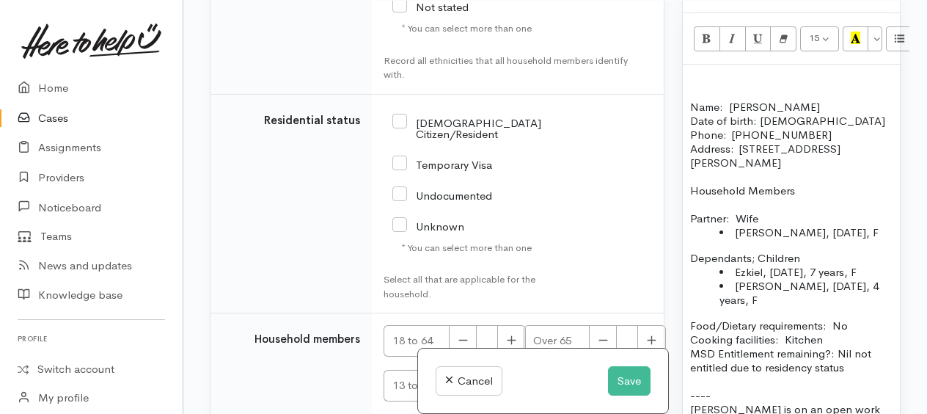
click at [397, 170] on input "Temporary Visa" at bounding box center [442, 163] width 100 height 13
checkbox input "true"
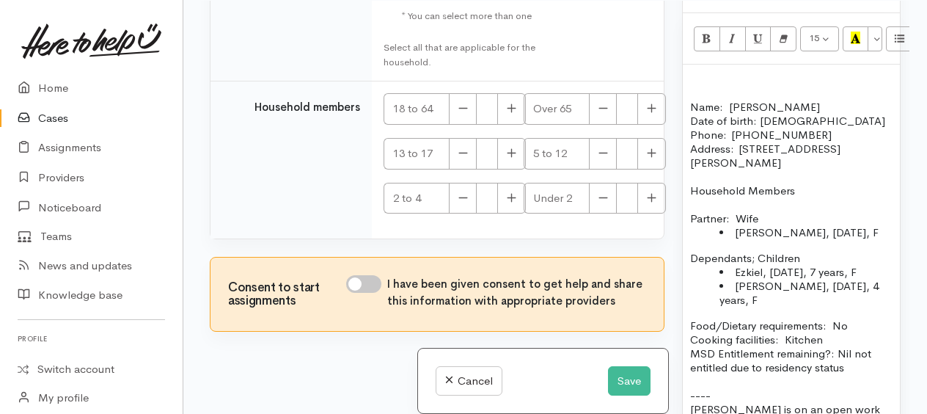
scroll to position [3072, 0]
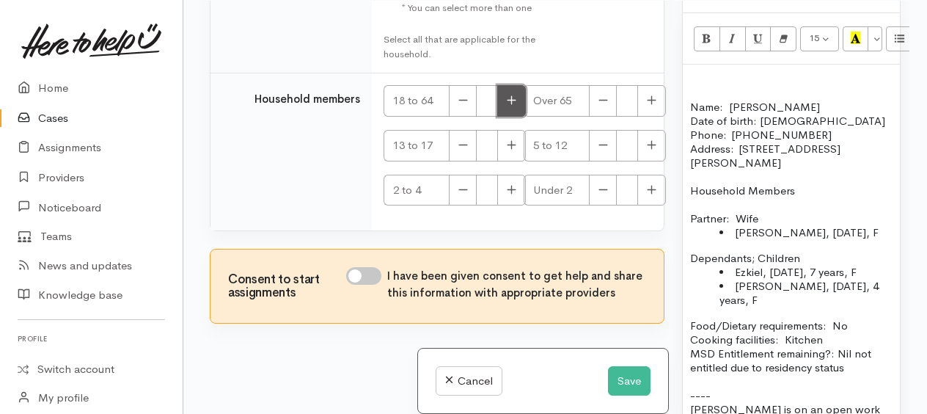
click at [513, 105] on icon "button" at bounding box center [512, 100] width 10 height 11
click at [513, 106] on icon "button" at bounding box center [512, 100] width 10 height 11
type input "2"
click at [652, 150] on icon "button" at bounding box center [652, 144] width 10 height 11
type input "1"
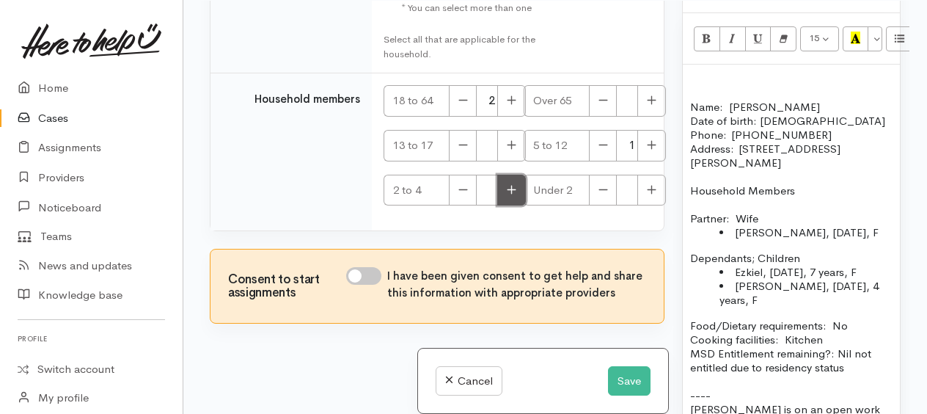
click at [507, 194] on icon "button" at bounding box center [512, 189] width 10 height 11
type input "1"
click at [356, 269] on input "I have been given consent to get help and share this information with appropria…" at bounding box center [363, 276] width 35 height 18
checkbox input "true"
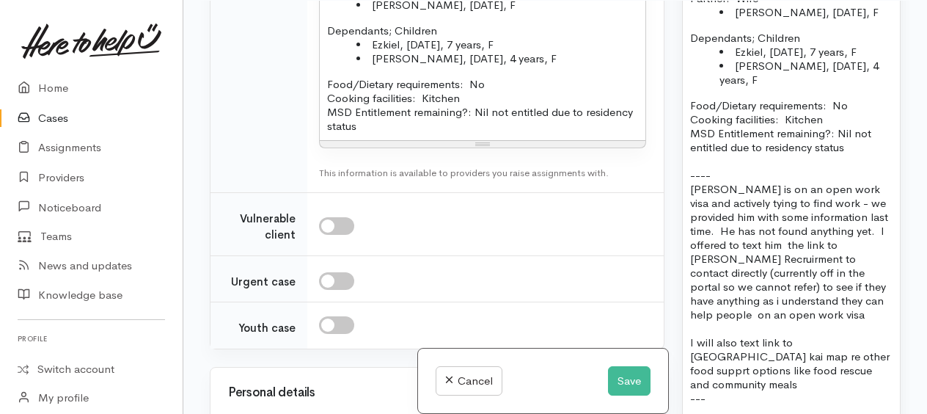
scroll to position [1532, 0]
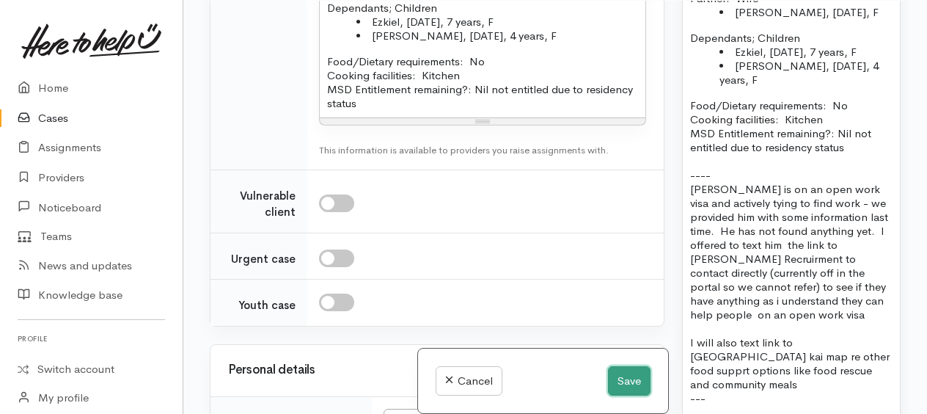
click at [626, 380] on button "Save" at bounding box center [629, 381] width 43 height 30
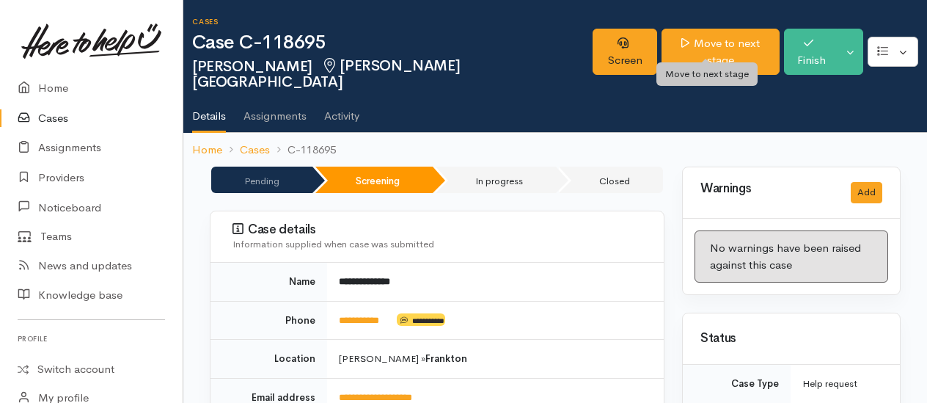
click at [692, 48] on link "Move to next stage" at bounding box center [720, 52] width 118 height 46
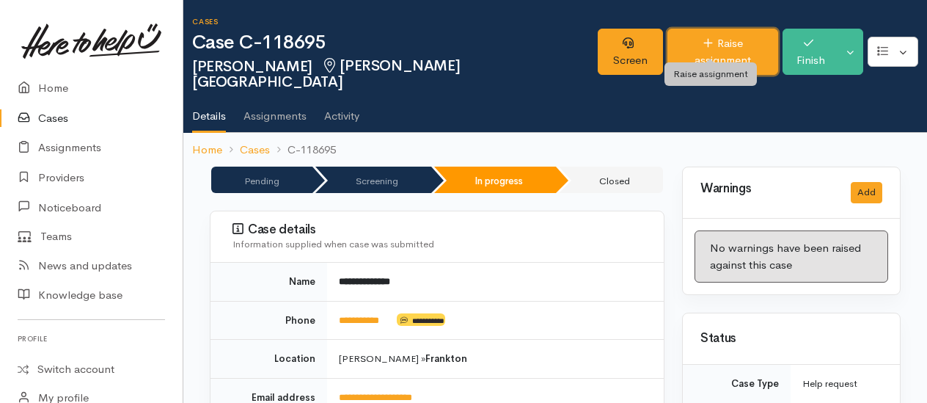
click at [673, 43] on link "Raise assignment" at bounding box center [722, 52] width 111 height 46
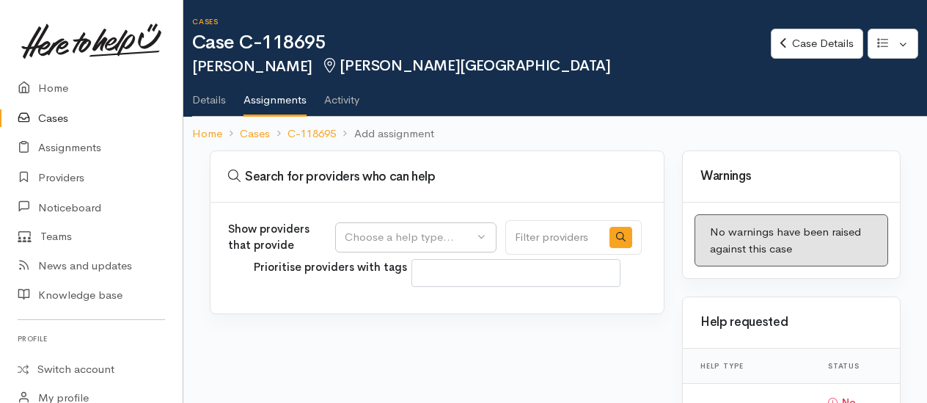
select select
click at [370, 239] on div "Choose a help type..." at bounding box center [409, 237] width 129 height 17
click at [370, 302] on span "Food support" at bounding box center [387, 306] width 68 height 17
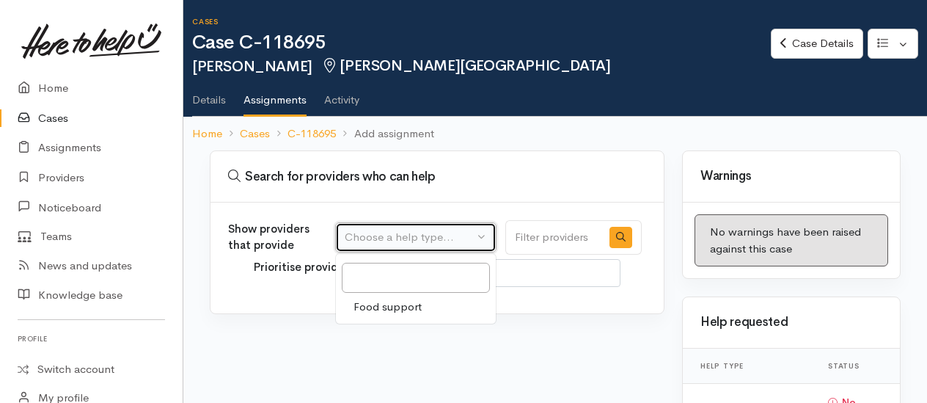
select select "3"
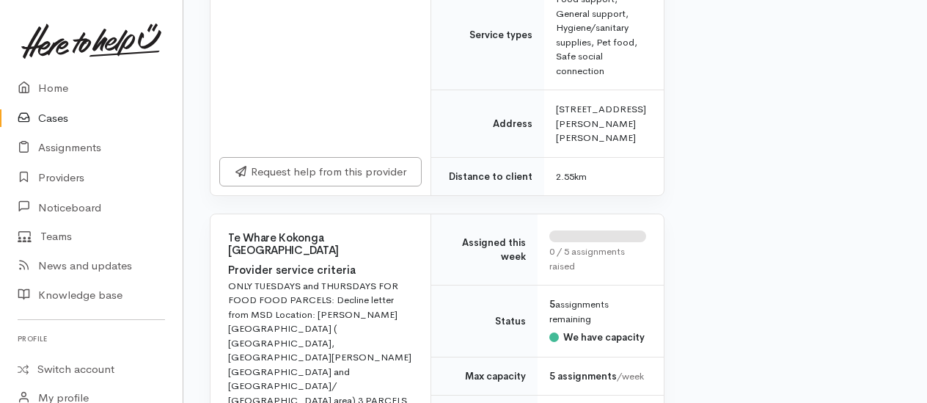
scroll to position [2493, 0]
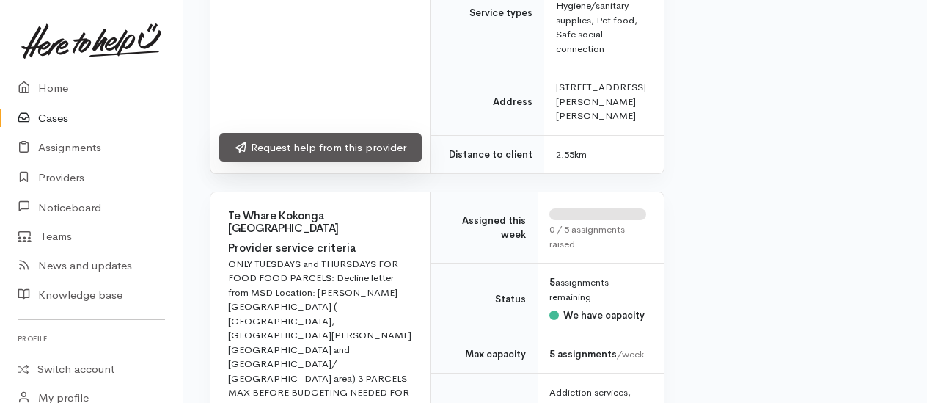
click at [309, 163] on link "Request help from this provider" at bounding box center [320, 148] width 202 height 30
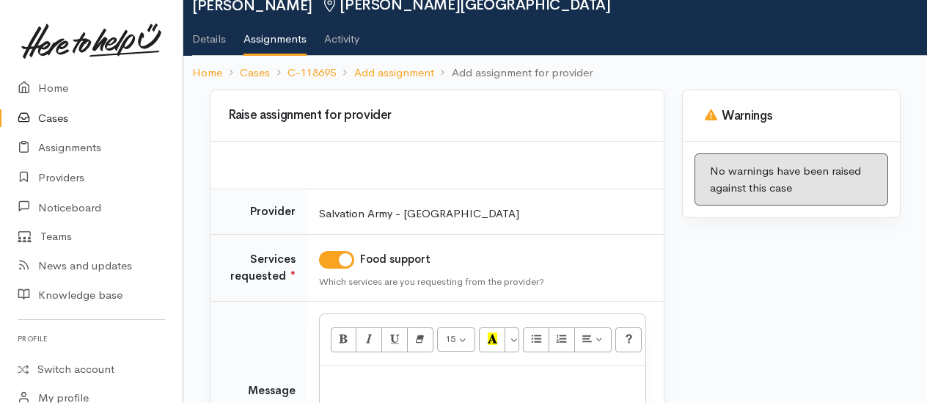
scroll to position [211, 0]
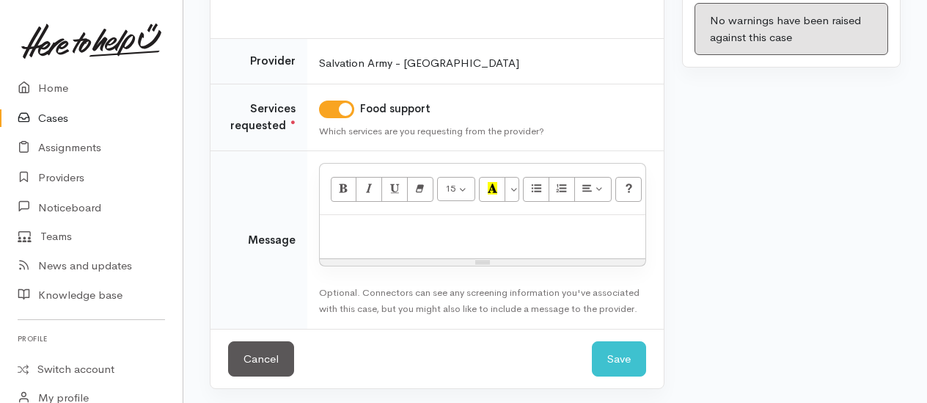
click at [396, 239] on div at bounding box center [483, 236] width 326 height 43
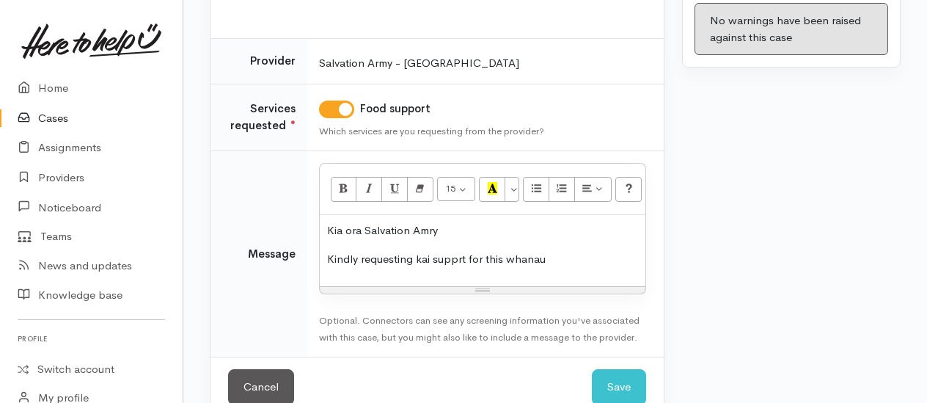
click at [462, 254] on p "Kindly requesting kai supprt for this whanau" at bounding box center [482, 259] width 311 height 17
click at [558, 252] on p "Kindly requesting kai support for this whanau" at bounding box center [482, 259] width 311 height 17
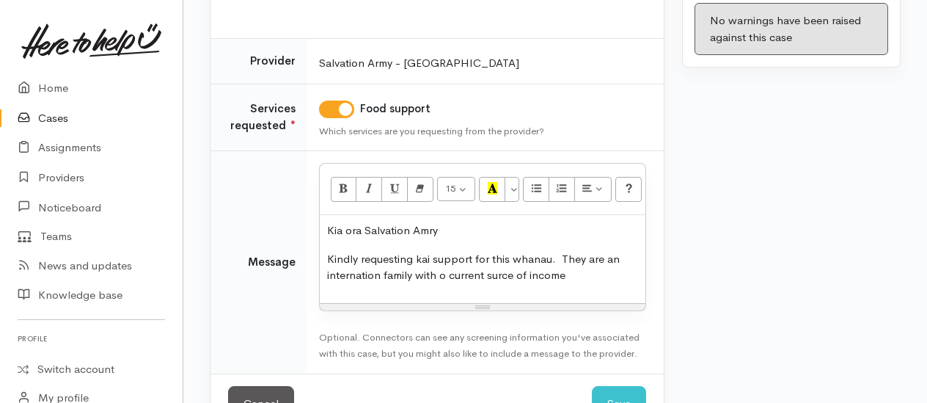
click at [443, 273] on p "Kindly requesting kai support for this whanau. They are an internation family w…" at bounding box center [482, 267] width 311 height 33
click at [595, 276] on p "Kindly requesting kai support for this whanau. They are an internation family w…" at bounding box center [482, 267] width 311 height 33
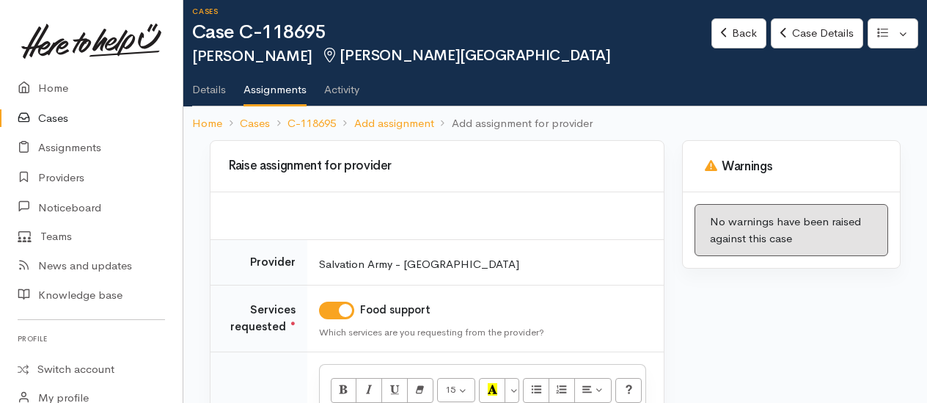
scroll to position [220, 0]
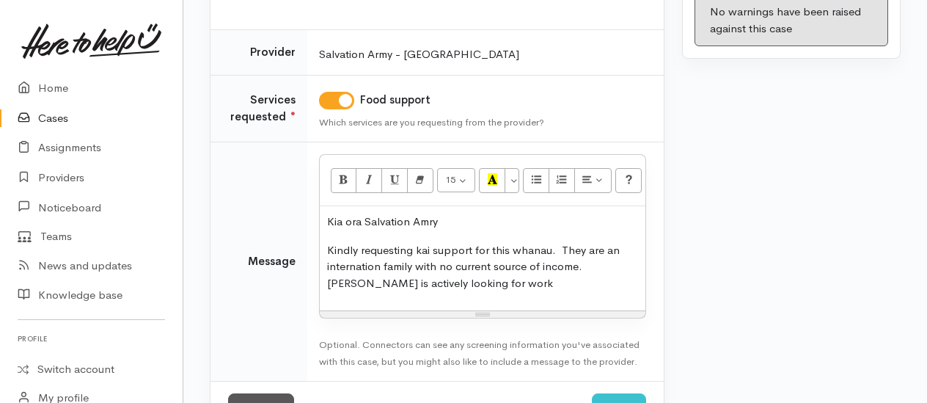
click at [484, 284] on p "Kindly requesting kai support for this whanau. They are an internation family w…" at bounding box center [482, 267] width 311 height 50
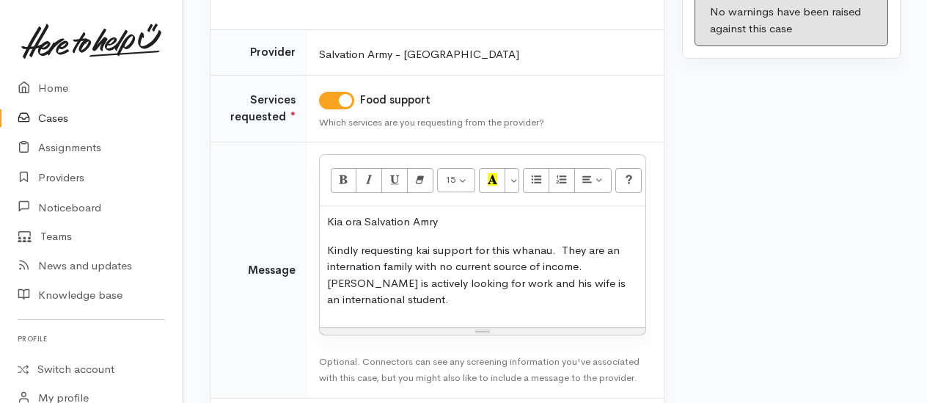
click at [416, 298] on p "Kindly requesting kai support for this whanau. They are an internation family w…" at bounding box center [482, 275] width 311 height 66
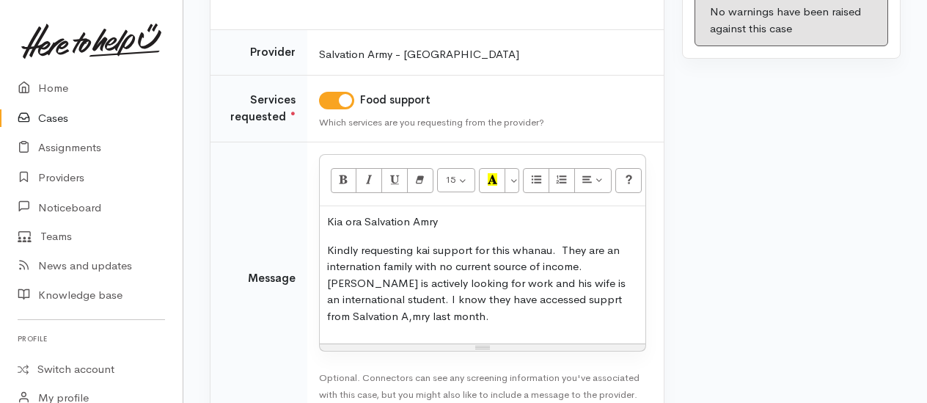
click at [378, 295] on p "Kindly requesting kai support for this whanau. They are an internation family w…" at bounding box center [482, 283] width 311 height 83
click at [462, 298] on p "Kindly requesting kai support for this whanau. They are an internation family w…" at bounding box center [482, 283] width 311 height 83
click at [427, 311] on p "Kindly requesting kai support for this whanau. They are an internation family w…" at bounding box center [482, 283] width 311 height 83
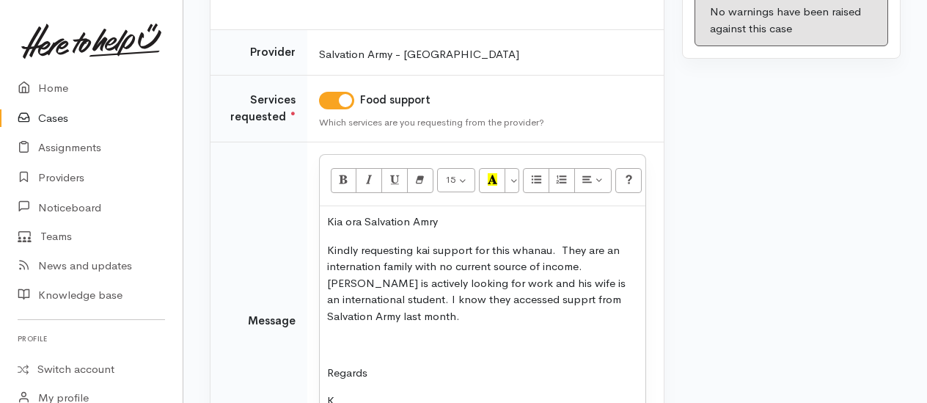
scroll to position [223, 0]
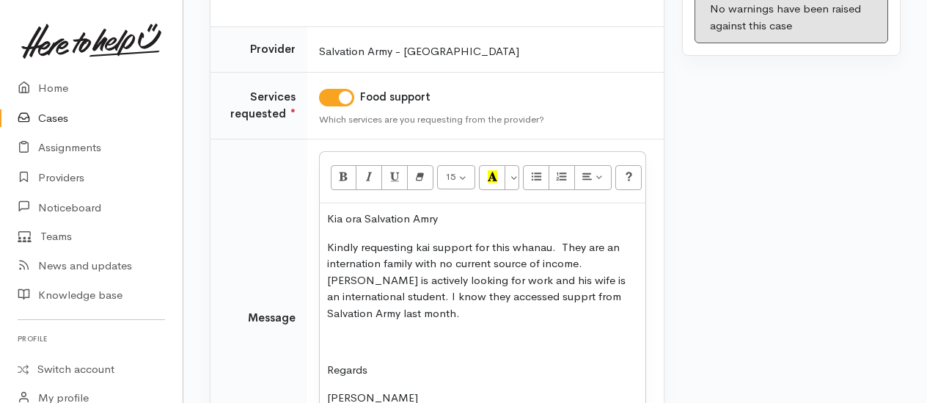
click at [450, 219] on p "Kia ora Salvation Amry" at bounding box center [482, 218] width 311 height 17
click at [508, 295] on p "Kindly requesting kai support for this whanau. They are an internation family w…" at bounding box center [482, 280] width 311 height 83
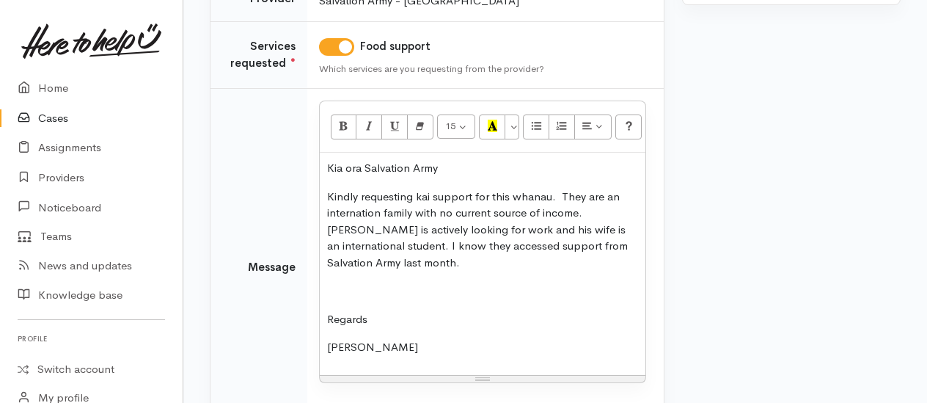
scroll to position [296, 0]
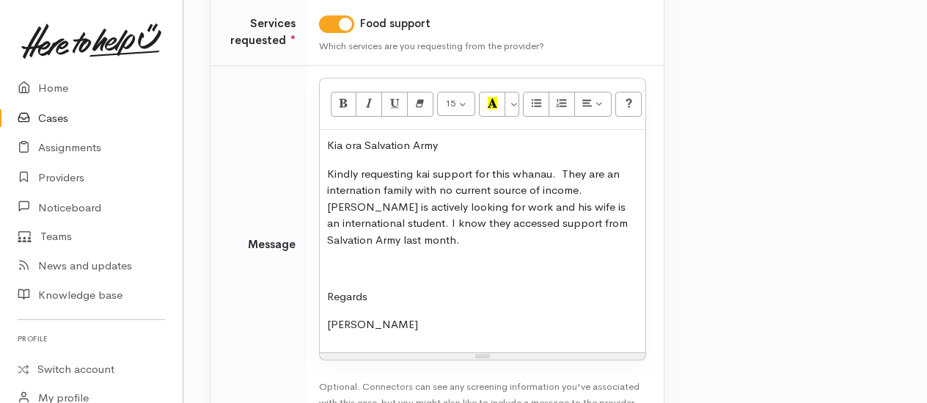
click at [422, 246] on div "Kia ora Salvation Army Kindly requesting kai support for this whanau. They are …" at bounding box center [483, 241] width 326 height 222
click at [427, 235] on p "Kindly requesting kai support for this whanau. They are an internation family w…" at bounding box center [482, 207] width 311 height 83
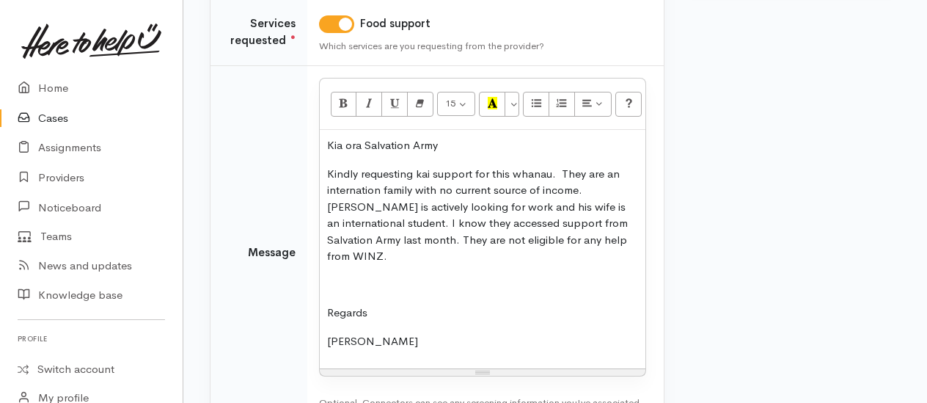
click at [554, 235] on p "Kindly requesting kai support for this whanau. They are an internation family w…" at bounding box center [482, 215] width 311 height 99
click at [553, 239] on p "Kindly requesting kai support for this whanau. They are an internation family w…" at bounding box center [482, 215] width 311 height 99
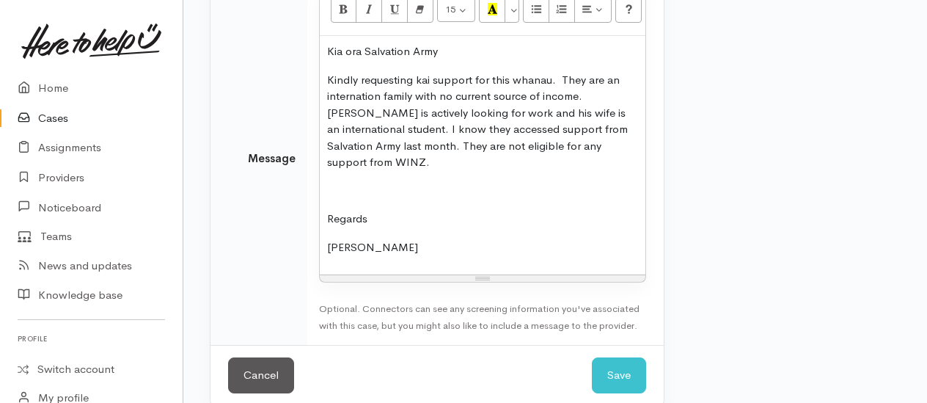
scroll to position [390, 0]
click at [636, 357] on button "Save" at bounding box center [619, 375] width 54 height 36
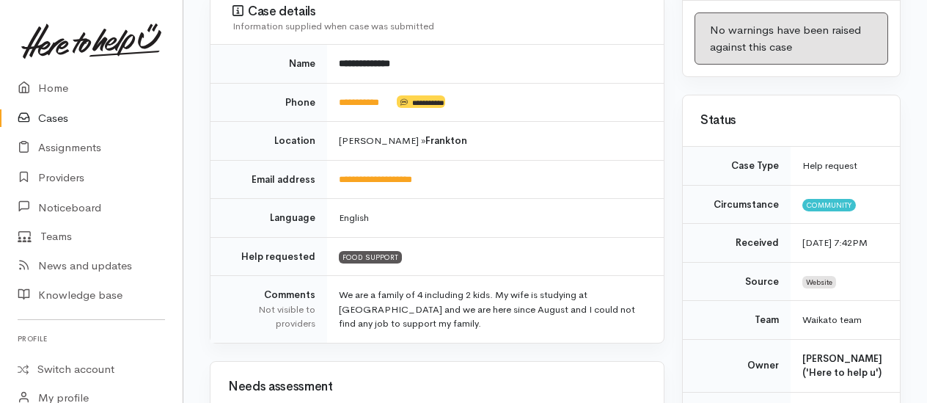
scroll to position [220, 0]
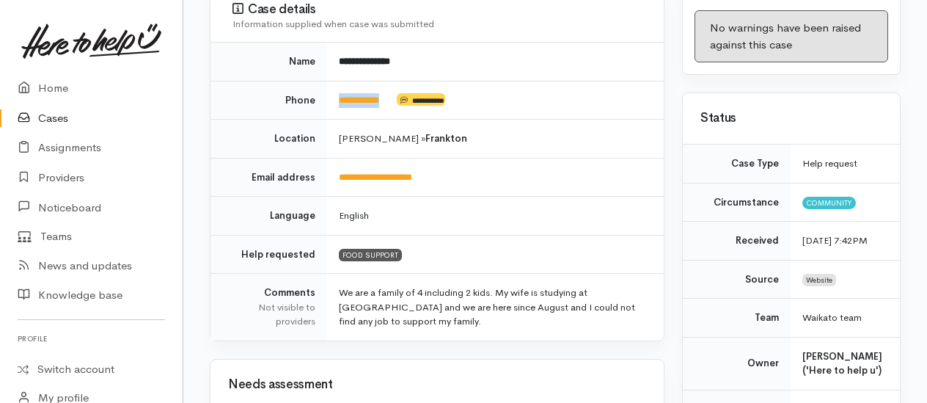
drag, startPoint x: 396, startPoint y: 81, endPoint x: 341, endPoint y: 75, distance: 55.4
click at [341, 81] on td "**********" at bounding box center [495, 100] width 337 height 39
copy td "**********"
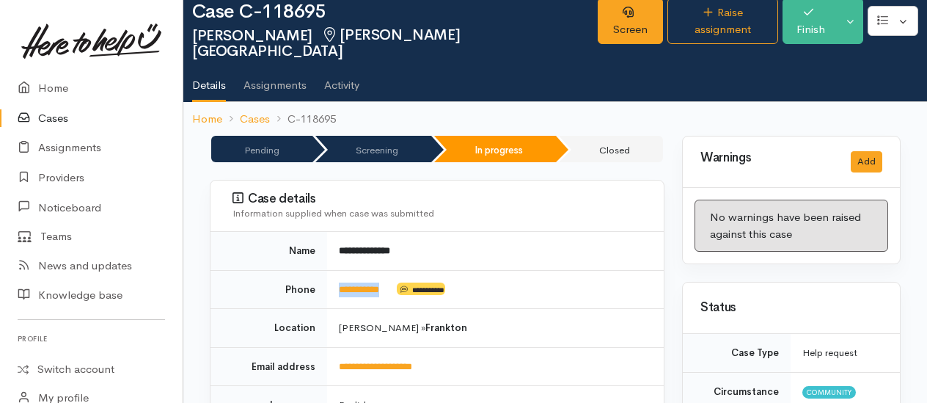
scroll to position [0, 0]
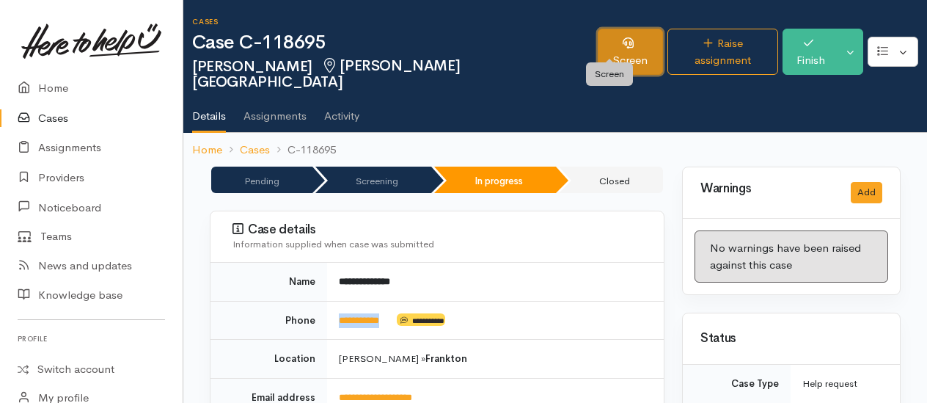
click at [613, 51] on link "Screen" at bounding box center [630, 52] width 65 height 46
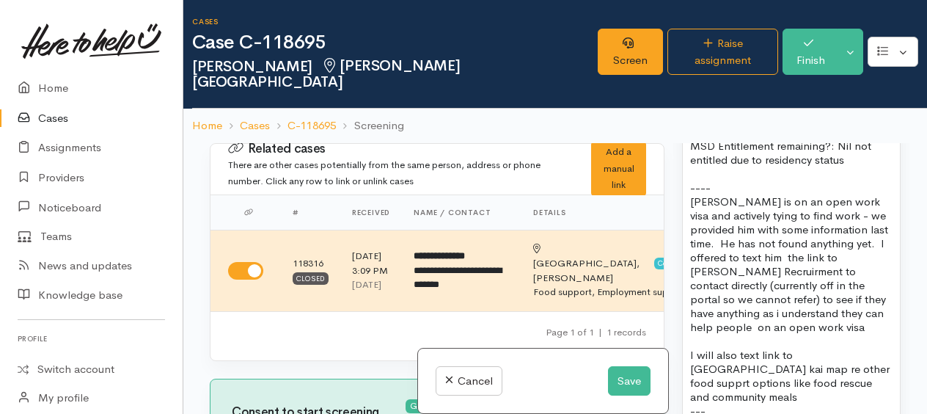
scroll to position [1540, 0]
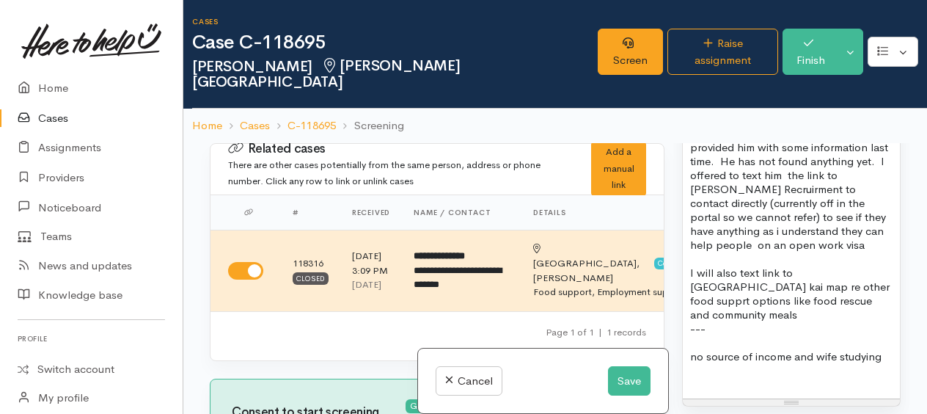
click at [746, 112] on p "----" at bounding box center [791, 105] width 202 height 14
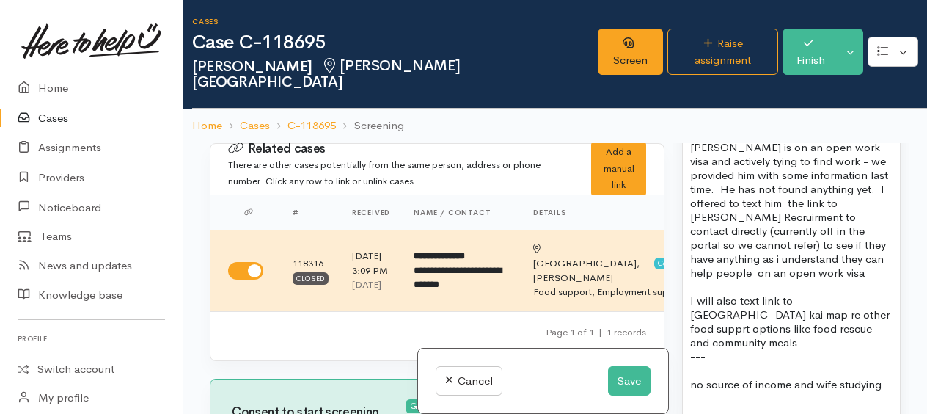
drag, startPoint x: 733, startPoint y: 271, endPoint x: 793, endPoint y: 252, distance: 62.4
click at [733, 271] on p "[PERSON_NAME] is on an open work visa and actively tying to find work - we prov…" at bounding box center [791, 209] width 202 height 139
click at [789, 279] on p "[PERSON_NAME] is on an open work visa and actively tying to find work - we prov…" at bounding box center [791, 209] width 202 height 139
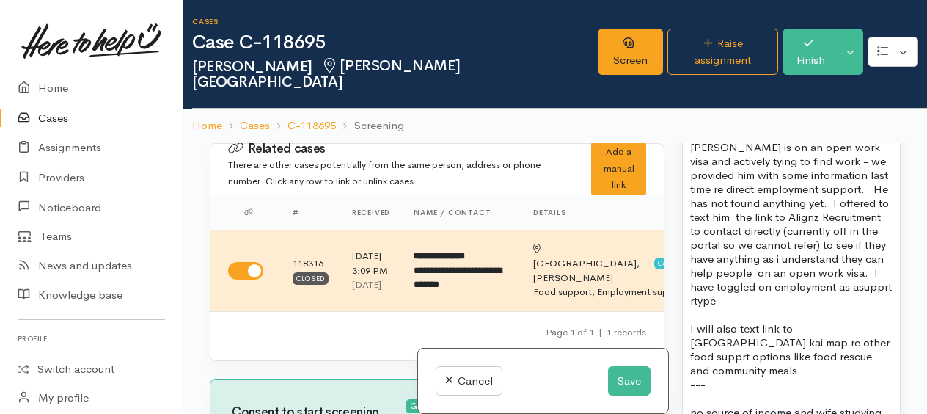
click at [772, 307] on p "[PERSON_NAME] is on an open work visa and actively tying to find work - we prov…" at bounding box center [791, 223] width 202 height 167
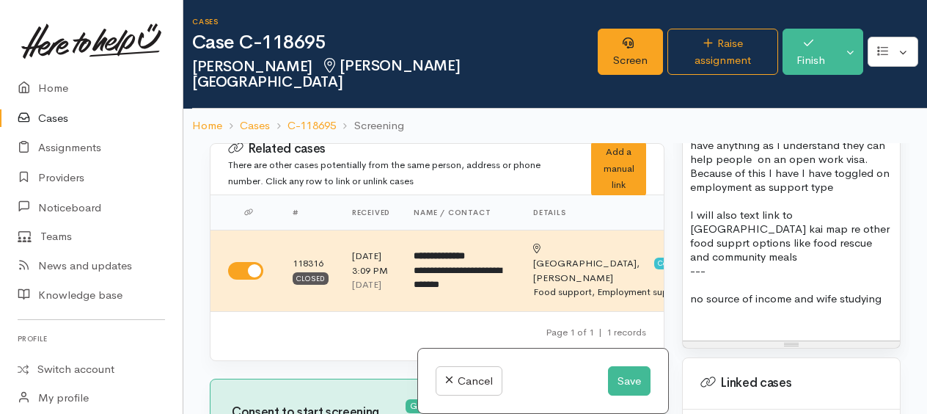
scroll to position [1686, 0]
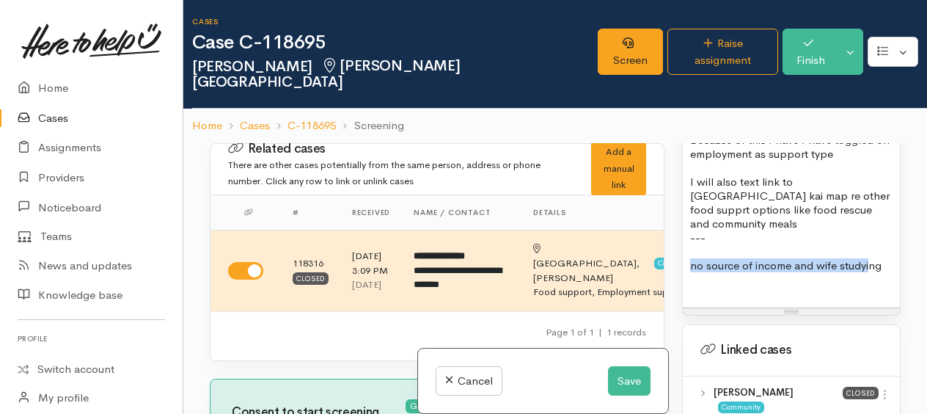
drag, startPoint x: 693, startPoint y: 355, endPoint x: 848, endPoint y: 343, distance: 155.1
click at [809, 244] on p "---" at bounding box center [791, 237] width 202 height 14
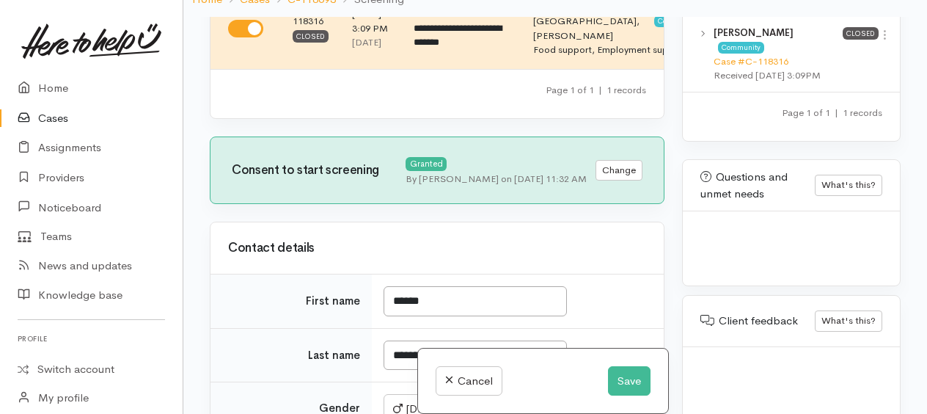
scroll to position [220, 0]
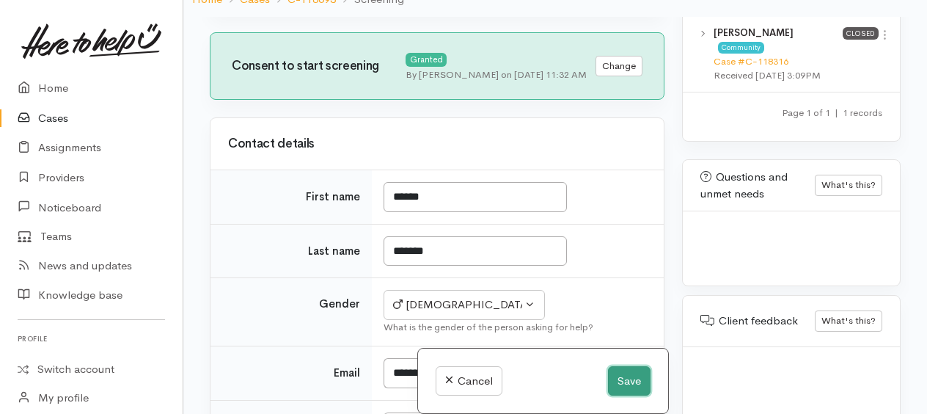
click at [622, 383] on button "Save" at bounding box center [629, 381] width 43 height 30
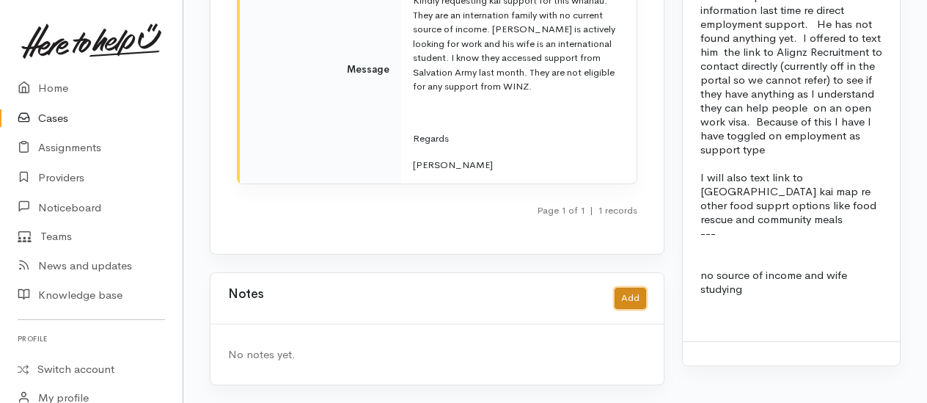
click at [628, 287] on button "Add" at bounding box center [630, 297] width 32 height 21
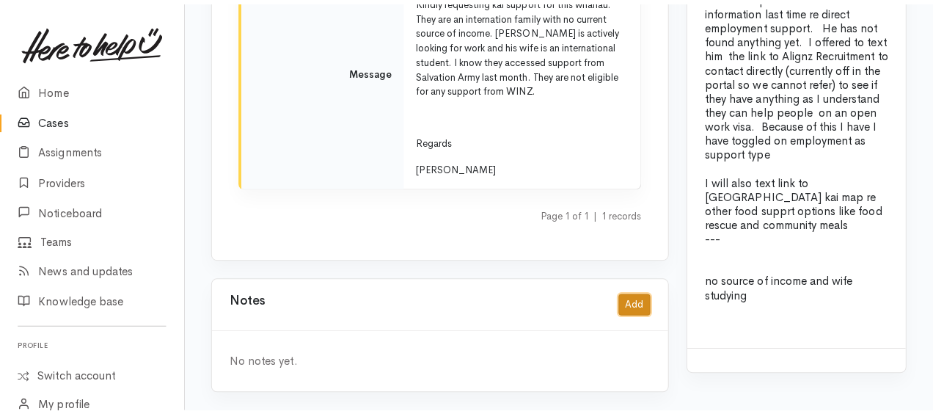
scroll to position [1870, 0]
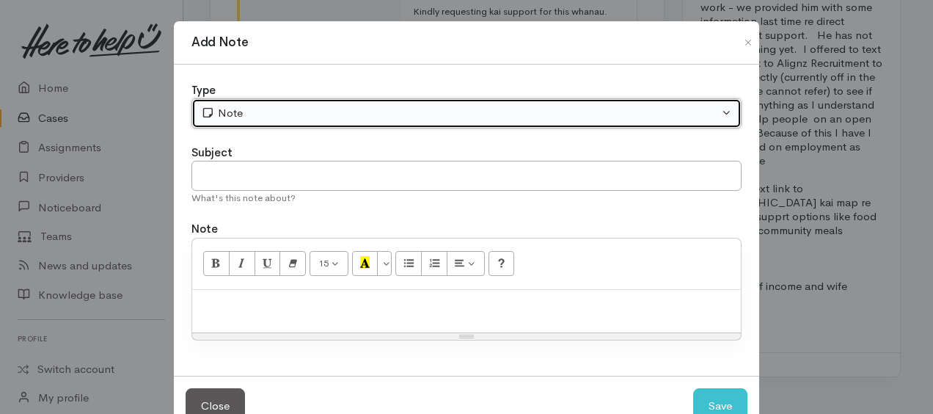
click at [394, 110] on div "Note" at bounding box center [460, 113] width 518 height 17
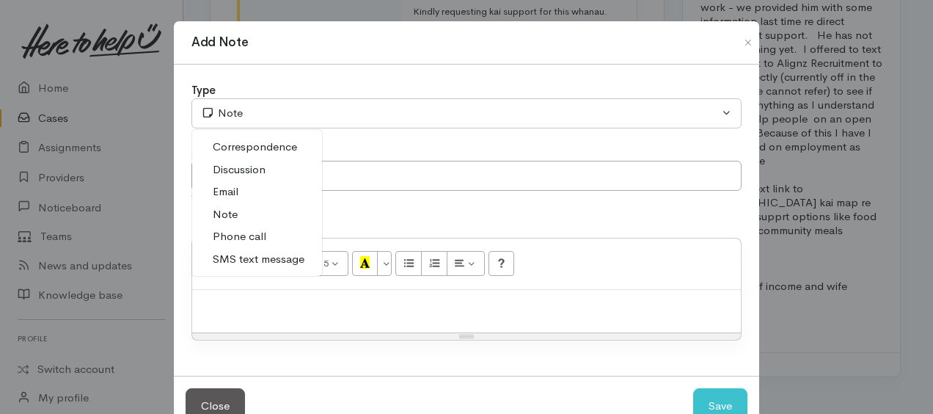
click at [258, 240] on span "Phone call" at bounding box center [240, 236] width 54 height 17
select select "3"
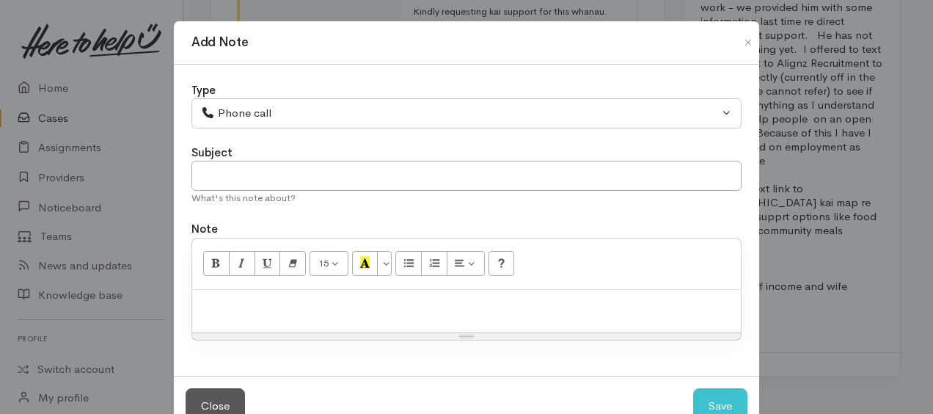
click at [265, 297] on p at bounding box center [466, 305] width 534 height 17
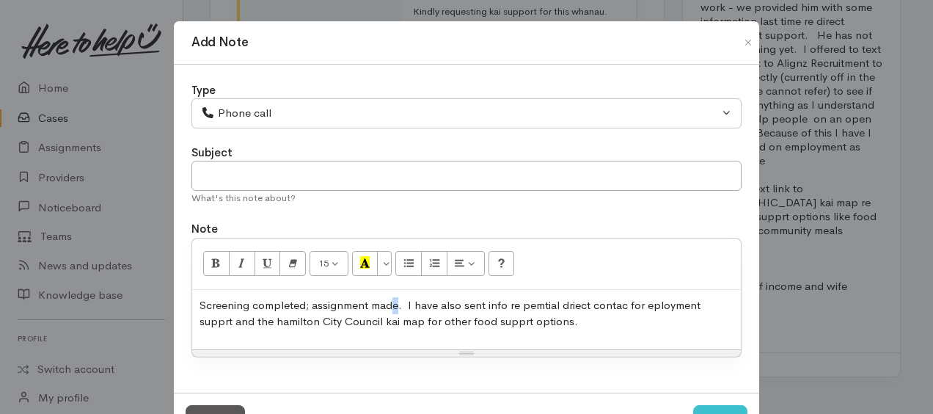
click at [393, 304] on p "Screening completed; assignment made. I have also sent info re pemtial driect c…" at bounding box center [466, 313] width 534 height 33
click at [489, 304] on p "Screening completed; assignment made for food supprt. . I have also sent info r…" at bounding box center [466, 313] width 534 height 33
drag, startPoint x: 606, startPoint y: 306, endPoint x: 638, endPoint y: 328, distance: 38.4
click at [638, 328] on div "Screening completed; assignment made for food supprt. I have also sent info re …" at bounding box center [466, 319] width 548 height 59
click at [677, 328] on div "Screening completed; assignment made for food supprt. I have also sent info re …" at bounding box center [466, 319] width 548 height 59
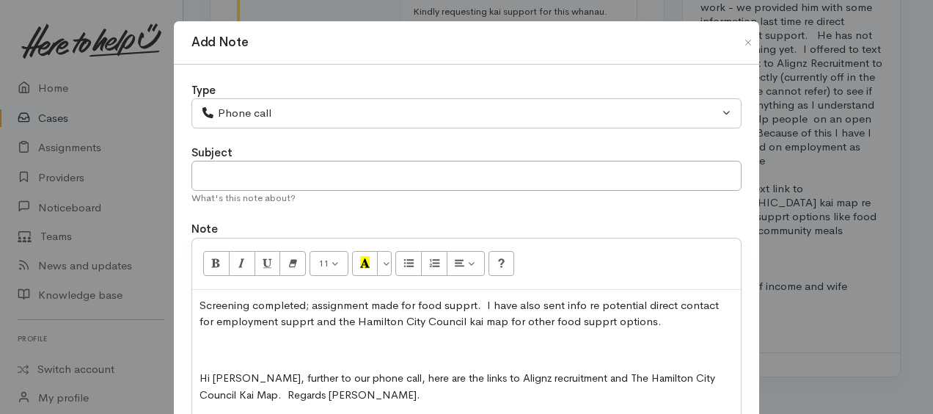
click at [210, 346] on p at bounding box center [466, 350] width 534 height 17
click at [324, 397] on p "Hi [PERSON_NAME], further to our phone call, here are the links to Alignz recru…" at bounding box center [466, 386] width 534 height 33
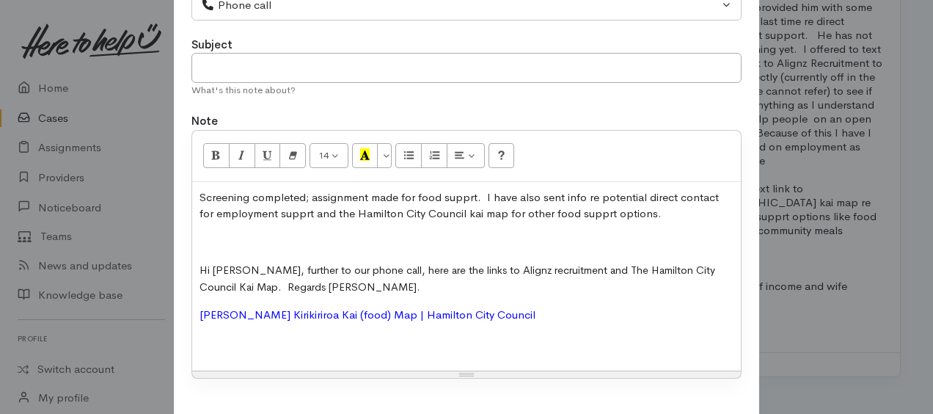
scroll to position [161, 0]
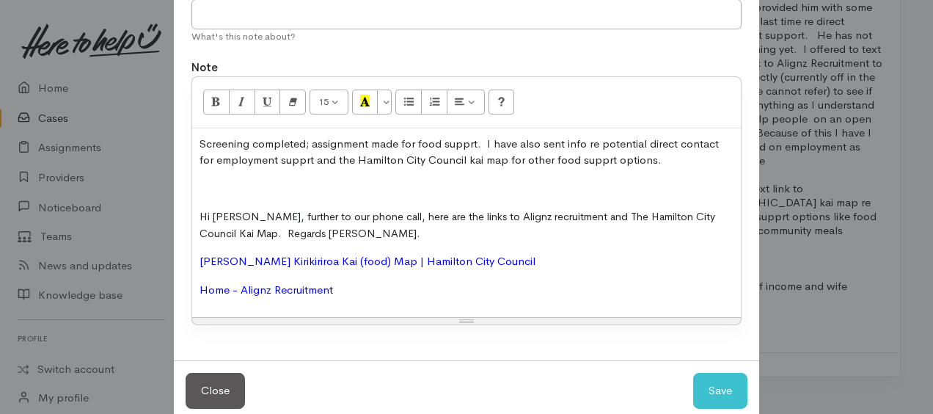
click at [199, 188] on p at bounding box center [466, 188] width 534 height 17
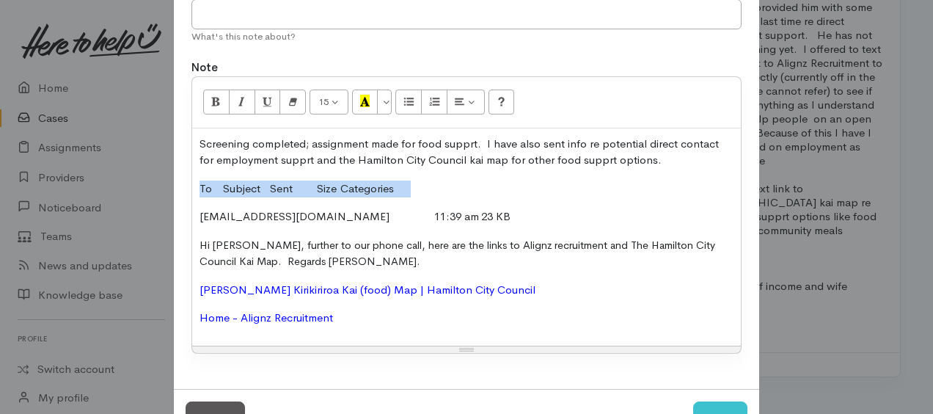
drag, startPoint x: 196, startPoint y: 180, endPoint x: 430, endPoint y: 192, distance: 235.0
click at [431, 191] on p "To Subject Sent Size Categories" at bounding box center [466, 188] width 534 height 17
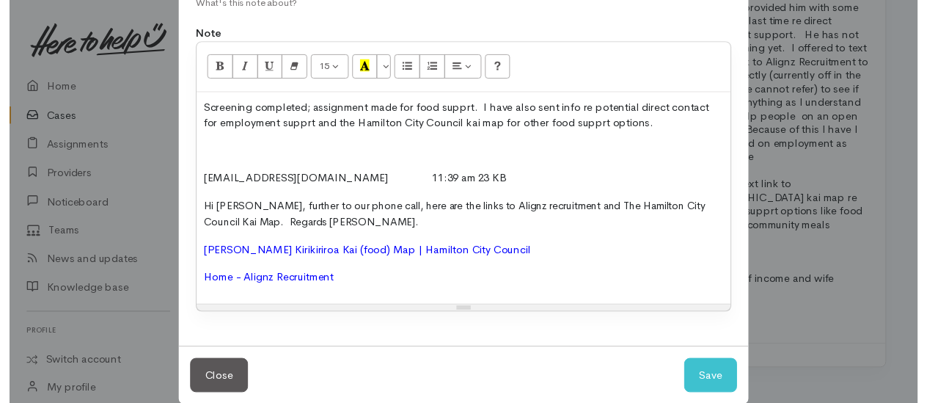
scroll to position [214, 0]
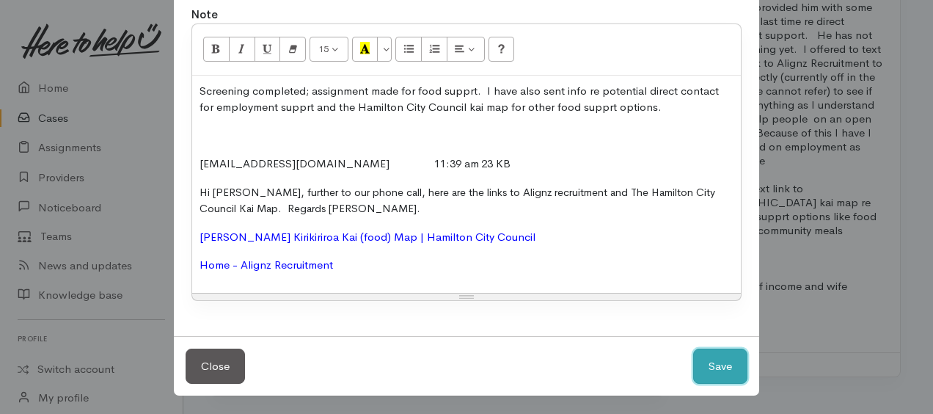
click at [724, 362] on button "Save" at bounding box center [720, 366] width 54 height 36
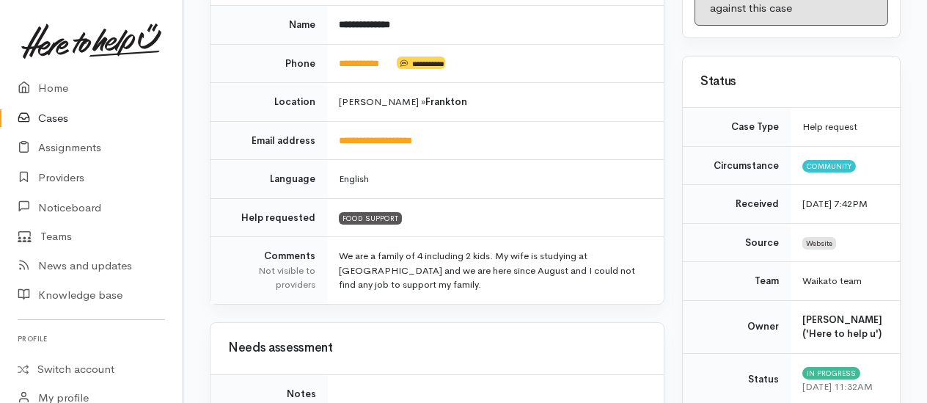
scroll to position [0, 0]
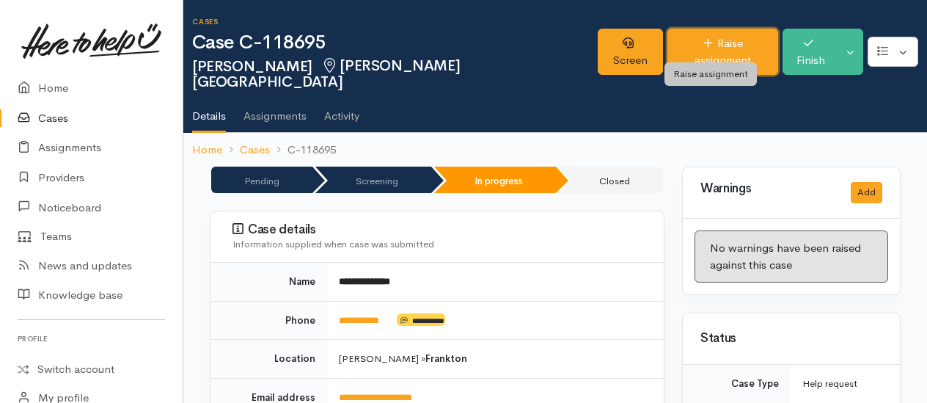
click at [710, 45] on link "Raise assignment" at bounding box center [722, 52] width 111 height 46
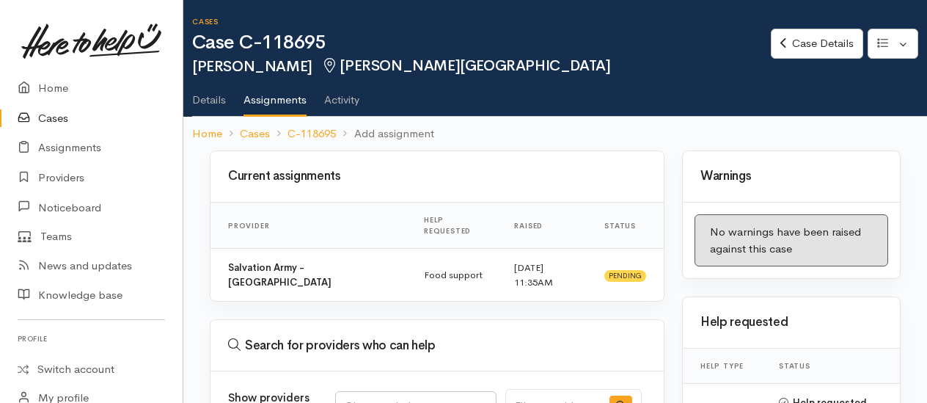
select select
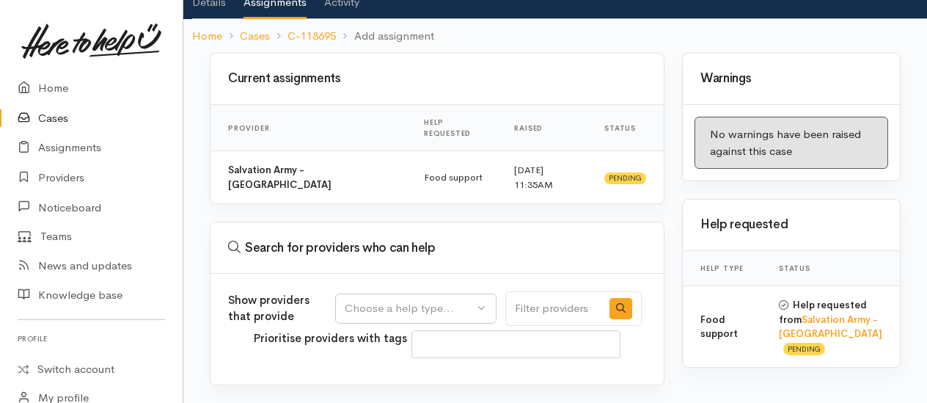
scroll to position [135, 0]
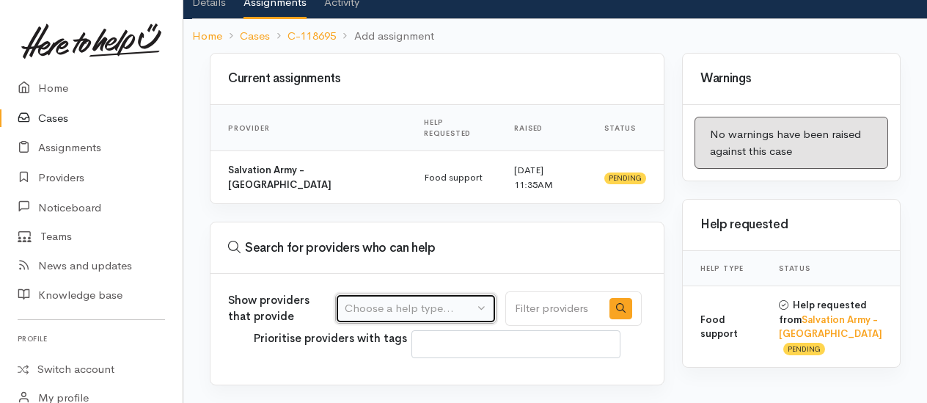
click at [386, 293] on button "Choose a help type..." at bounding box center [415, 308] width 161 height 30
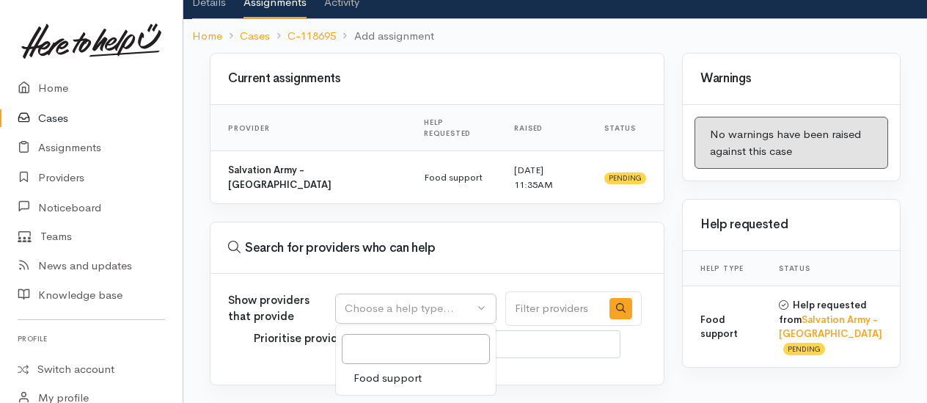
click at [293, 301] on div "Show providers that provide Food support Choose a help type... Food support Pri…" at bounding box center [436, 328] width 453 height 111
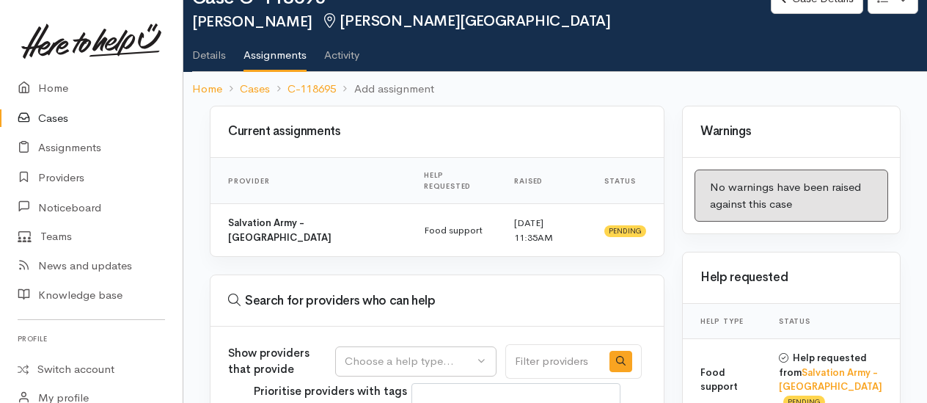
scroll to position [0, 0]
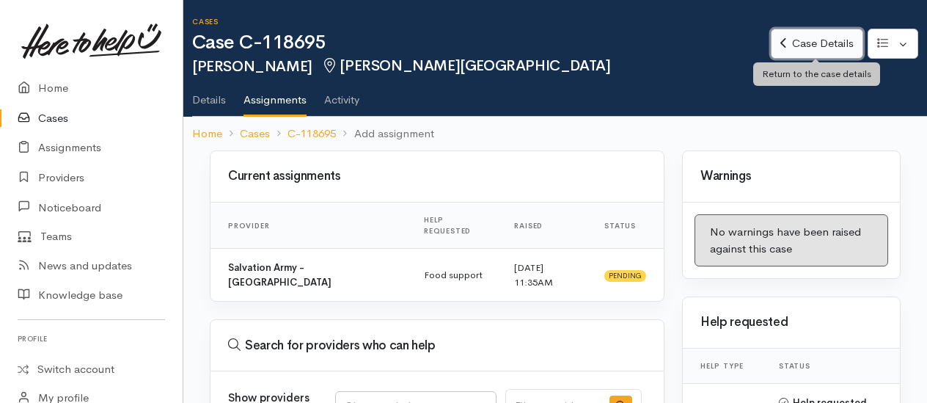
click at [803, 48] on link "Case Details" at bounding box center [817, 44] width 92 height 30
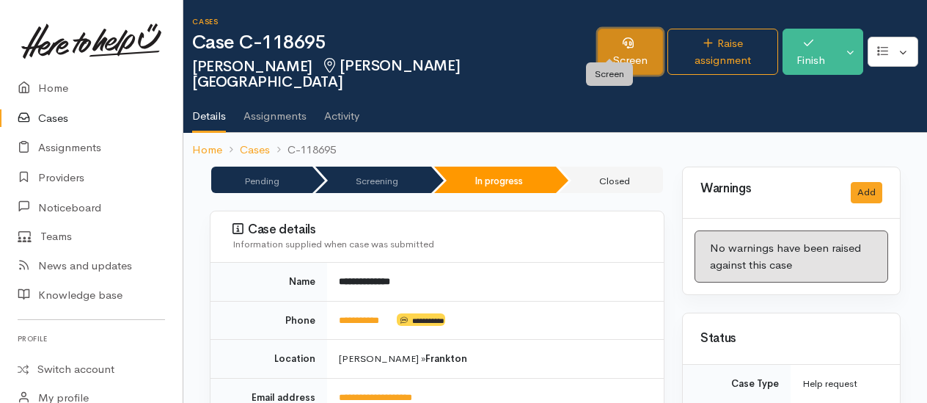
drag, startPoint x: 589, startPoint y: 37, endPoint x: 541, endPoint y: 51, distance: 50.6
click at [622, 37] on icon at bounding box center [627, 42] width 11 height 11
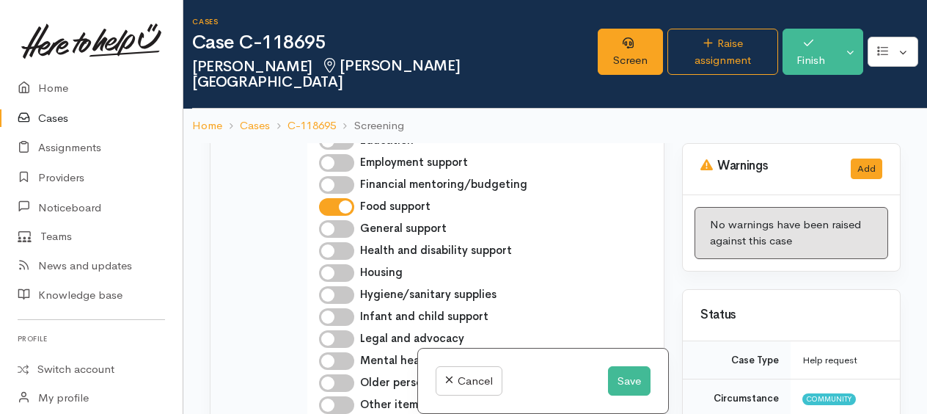
scroll to position [660, 0]
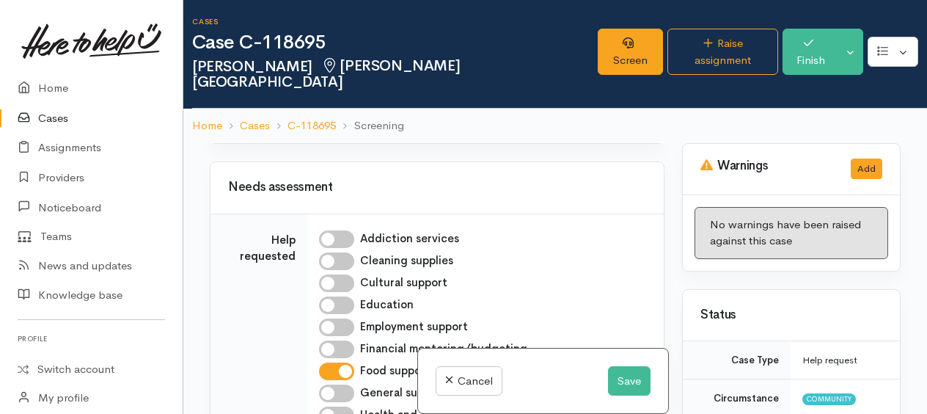
drag, startPoint x: 326, startPoint y: 328, endPoint x: 386, endPoint y: 342, distance: 61.6
click at [328, 328] on input "Employment support" at bounding box center [336, 327] width 35 height 18
checkbox input "true"
click at [608, 381] on button "Save" at bounding box center [629, 381] width 43 height 30
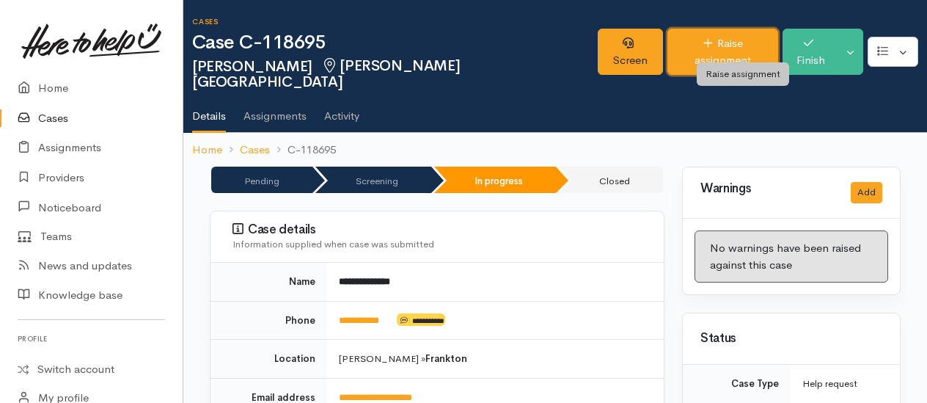
click at [721, 37] on link "Raise assignment" at bounding box center [722, 52] width 111 height 46
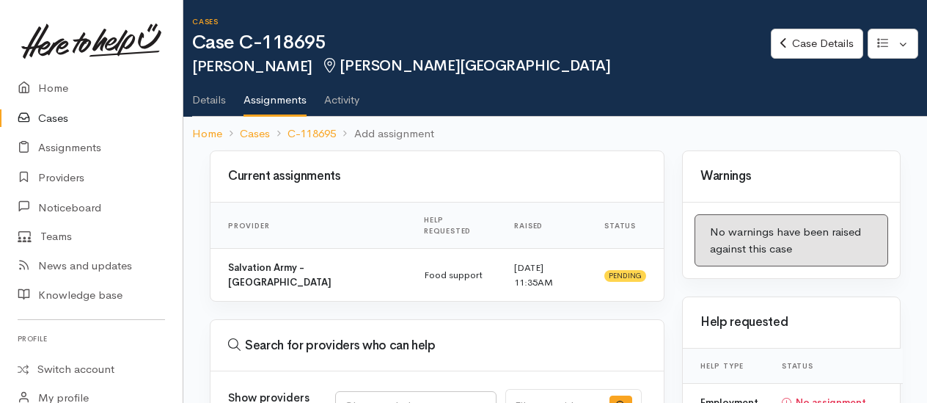
select select
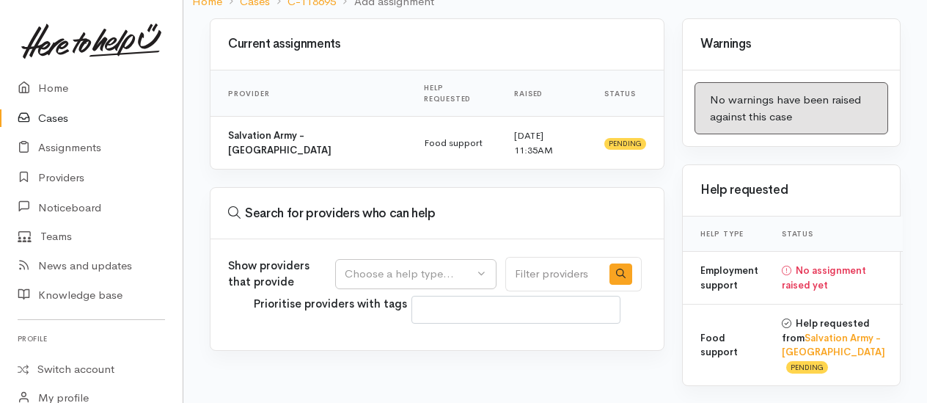
scroll to position [202, 0]
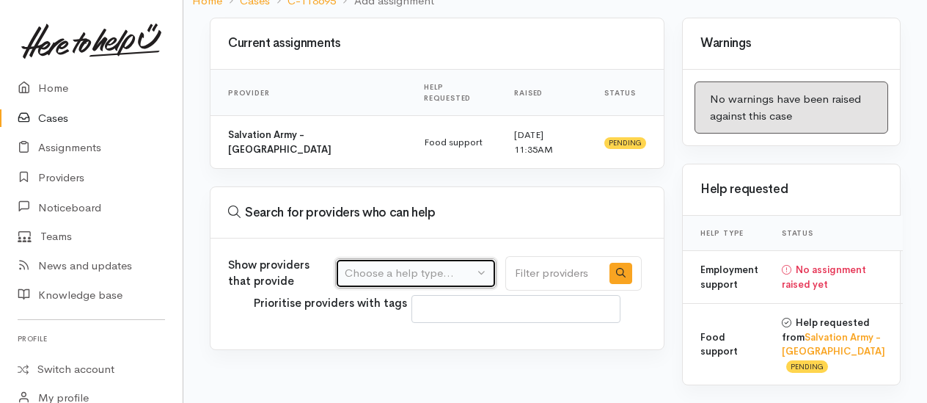
click at [383, 265] on div "Choose a help type..." at bounding box center [409, 273] width 129 height 17
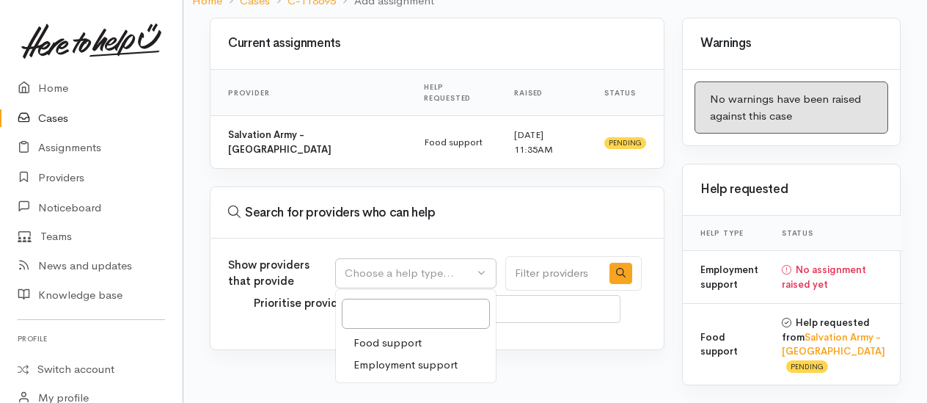
click at [385, 356] on span "Employment support" at bounding box center [405, 364] width 104 height 17
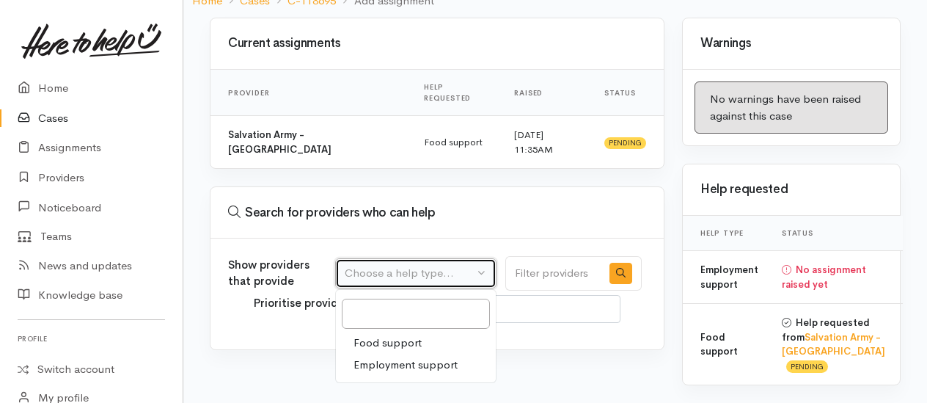
select select "10"
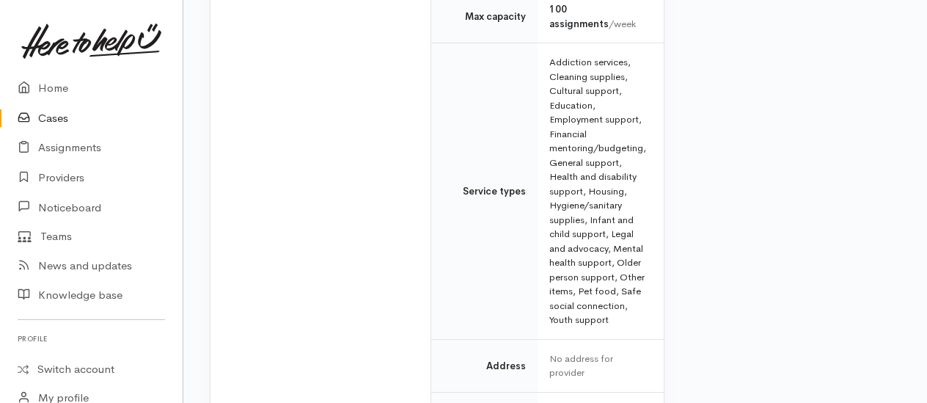
scroll to position [788, 0]
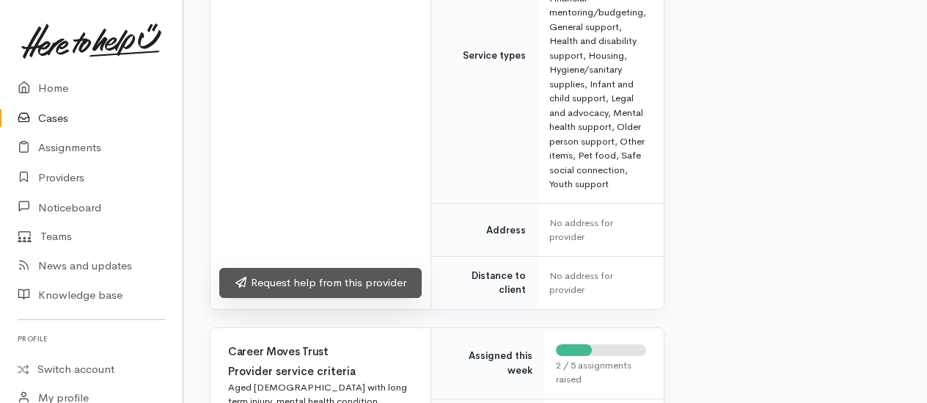
click at [323, 268] on link "Request help from this provider" at bounding box center [320, 283] width 202 height 30
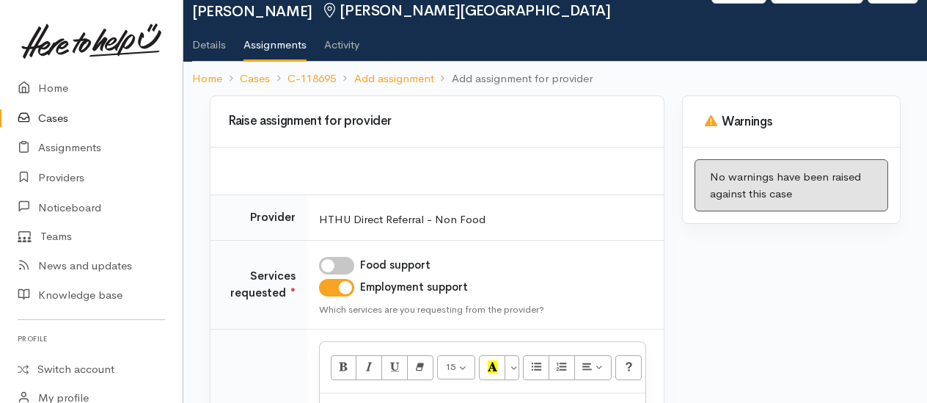
scroll to position [147, 0]
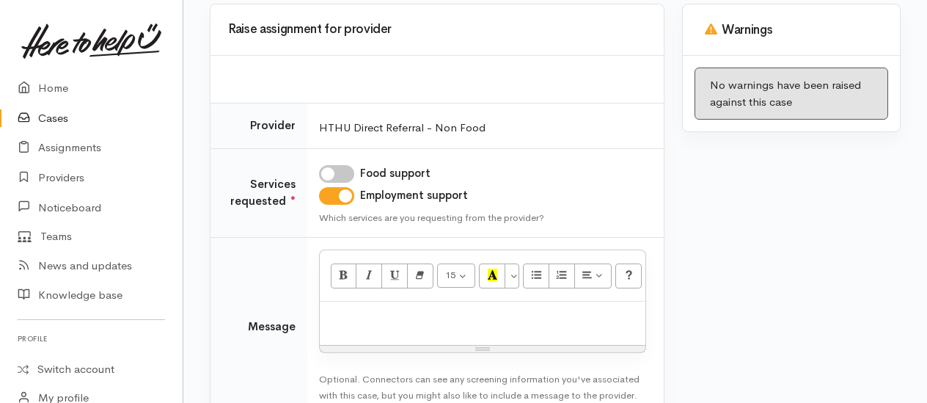
click at [381, 326] on div at bounding box center [483, 322] width 326 height 43
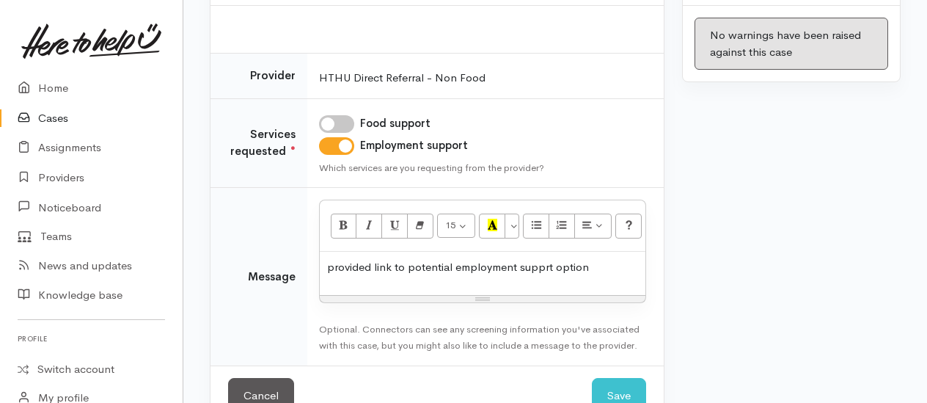
scroll to position [220, 0]
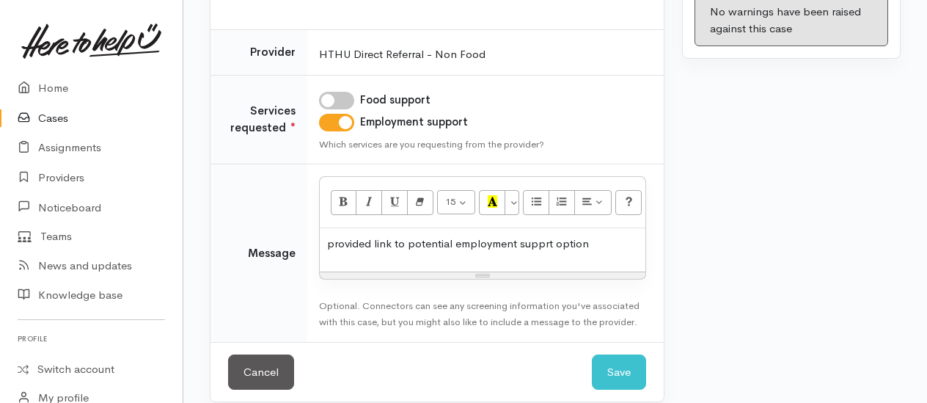
click at [547, 242] on p "provided link to potential employment supprt option" at bounding box center [482, 243] width 311 height 17
click at [633, 364] on button "Save" at bounding box center [619, 372] width 54 height 36
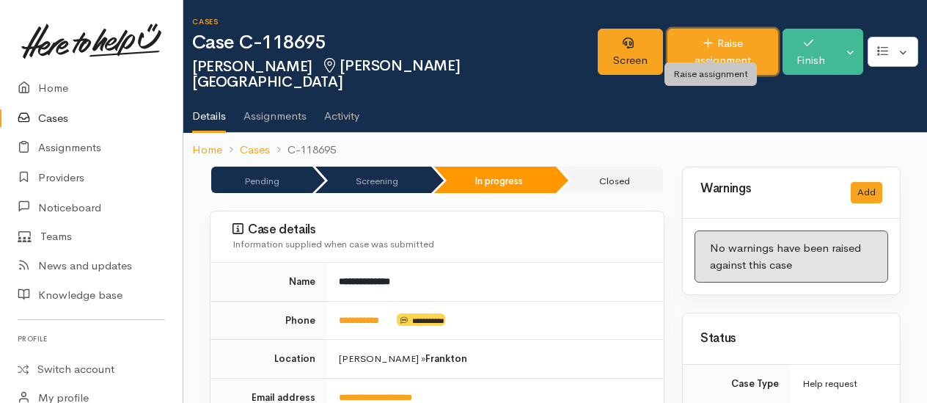
click at [721, 38] on link "Raise assignment" at bounding box center [722, 52] width 111 height 46
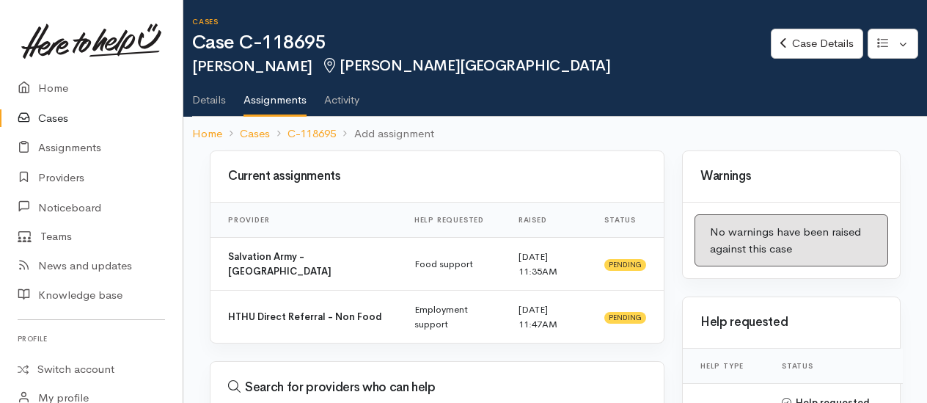
select select
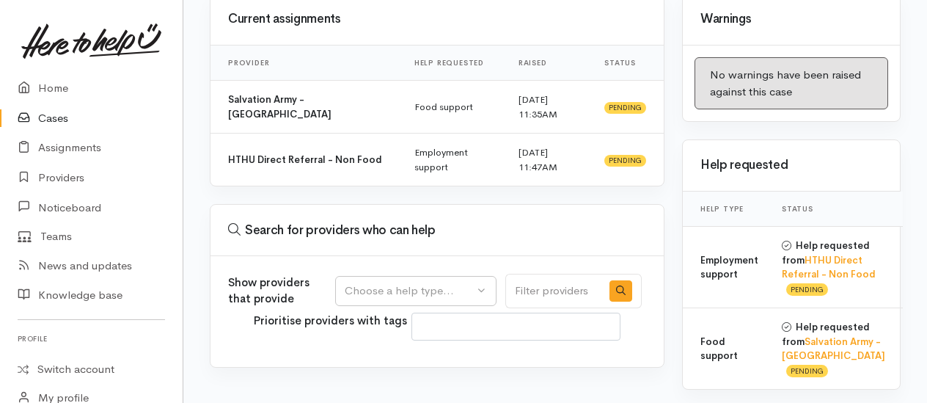
scroll to position [220, 0]
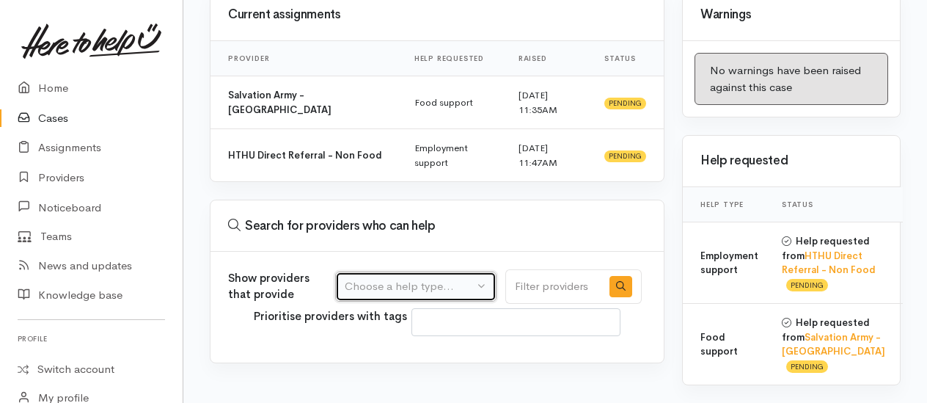
click at [405, 278] on div "Choose a help type..." at bounding box center [409, 286] width 129 height 17
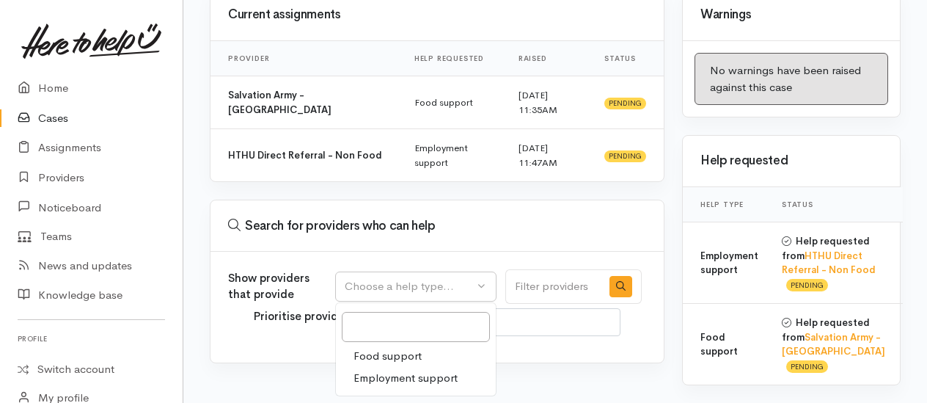
click at [396, 348] on span "Food support" at bounding box center [387, 356] width 68 height 17
select select "3"
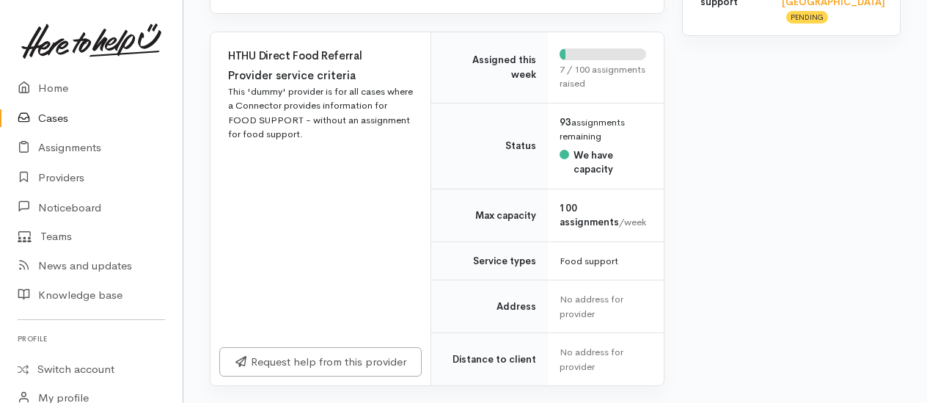
scroll to position [660, 0]
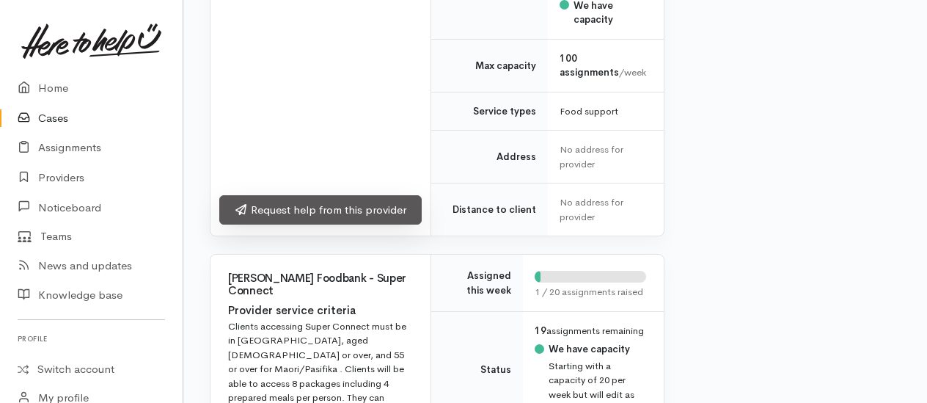
click at [327, 210] on link "Request help from this provider" at bounding box center [320, 210] width 202 height 30
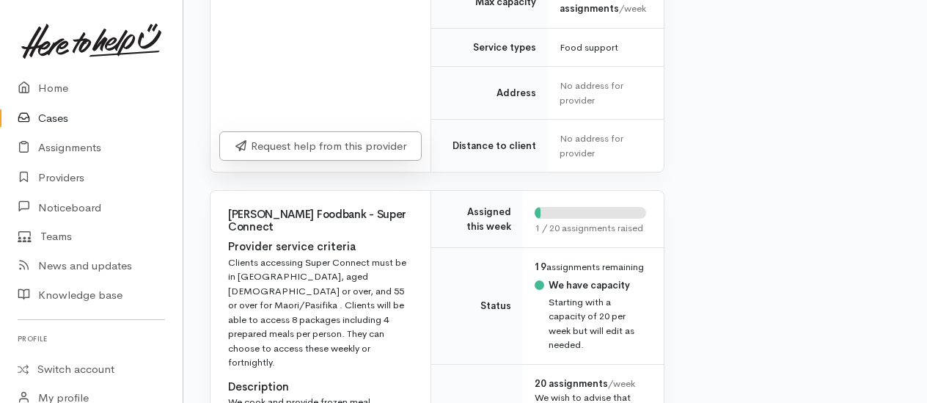
scroll to position [880, 0]
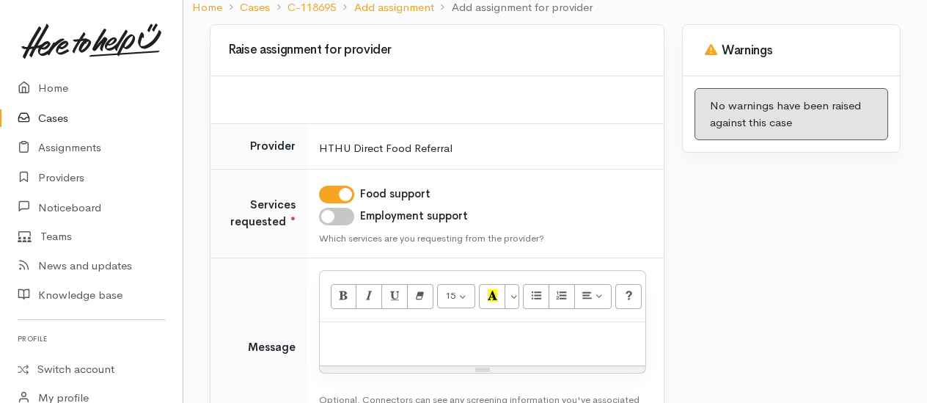
scroll to position [220, 0]
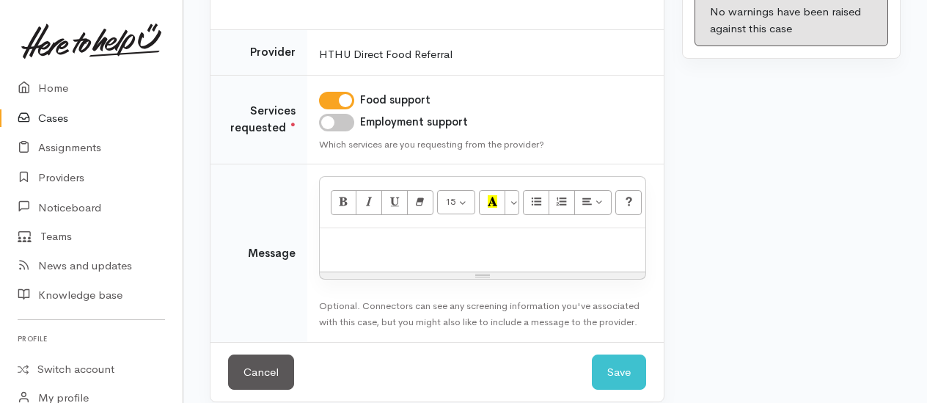
click at [370, 250] on div at bounding box center [483, 249] width 326 height 43
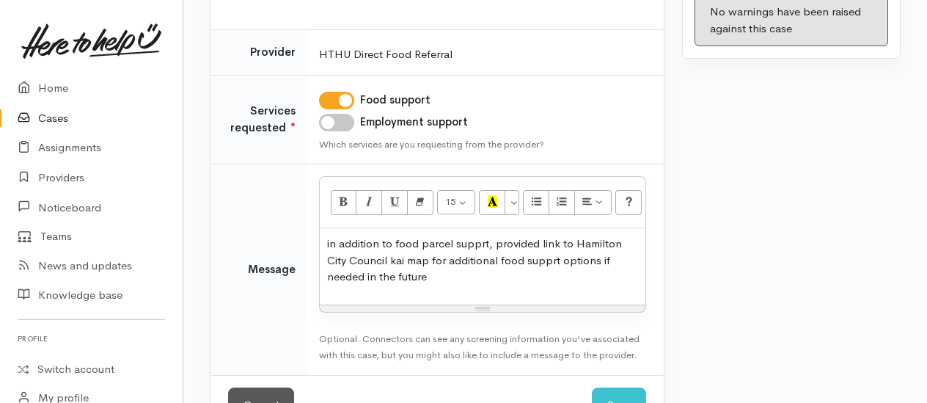
click at [485, 238] on p "in addition to food parcel supprt, provided link to Hamilton City Council kai m…" at bounding box center [482, 260] width 311 height 50
click at [556, 260] on p "in addition to food parcel support, provided link to Hamilton City Council kai …" at bounding box center [482, 260] width 311 height 50
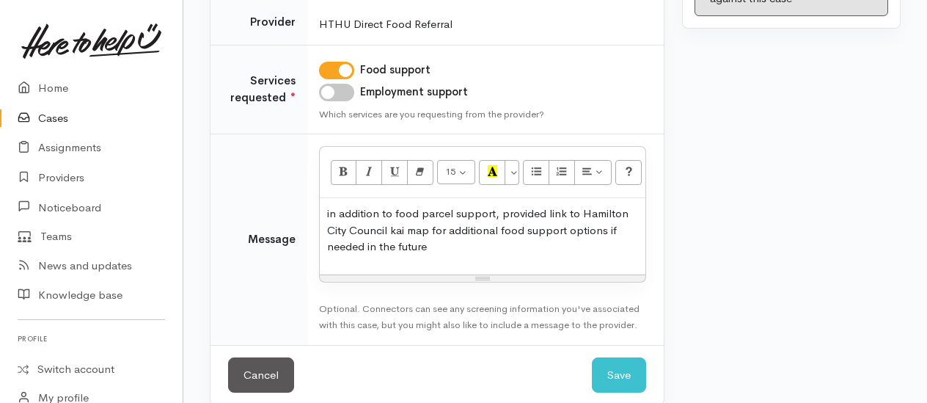
scroll to position [267, 0]
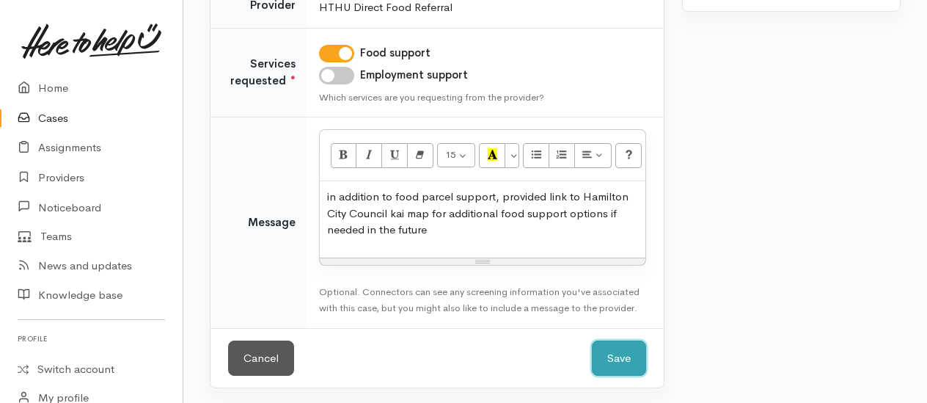
click at [620, 345] on button "Save" at bounding box center [619, 358] width 54 height 36
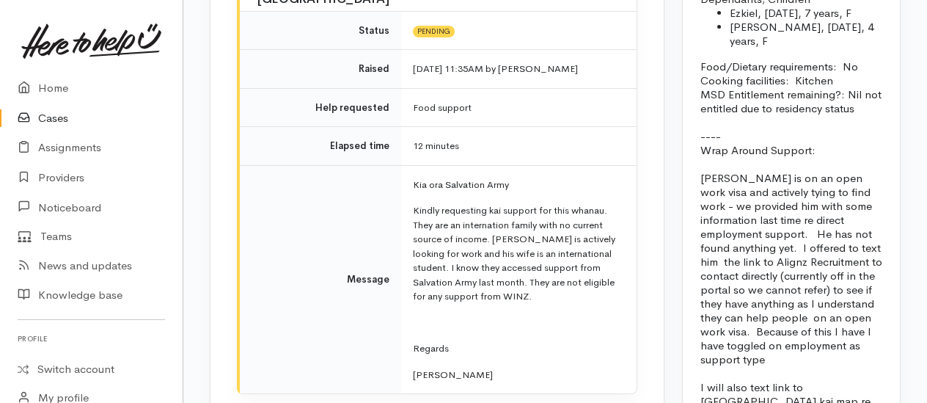
scroll to position [1466, 0]
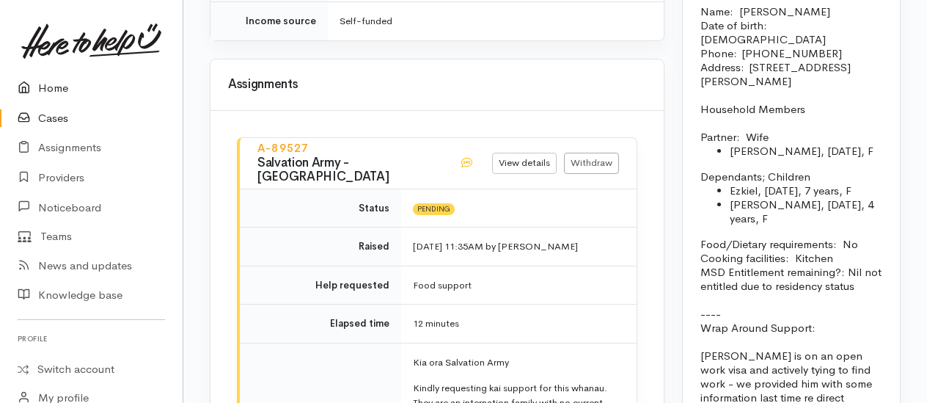
click at [49, 89] on link "Home" at bounding box center [91, 88] width 183 height 30
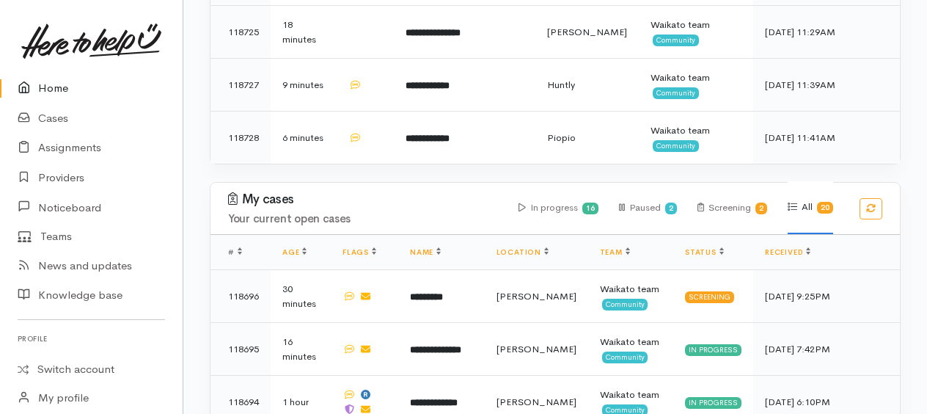
scroll to position [953, 0]
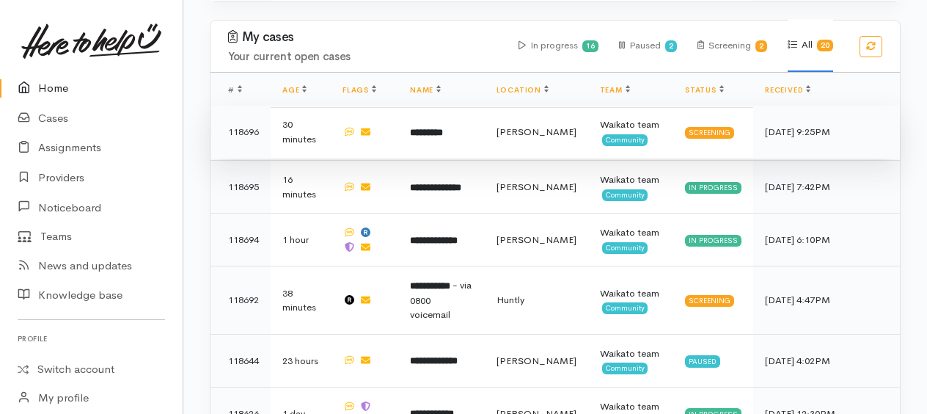
click at [439, 128] on b "*********" at bounding box center [426, 133] width 33 height 10
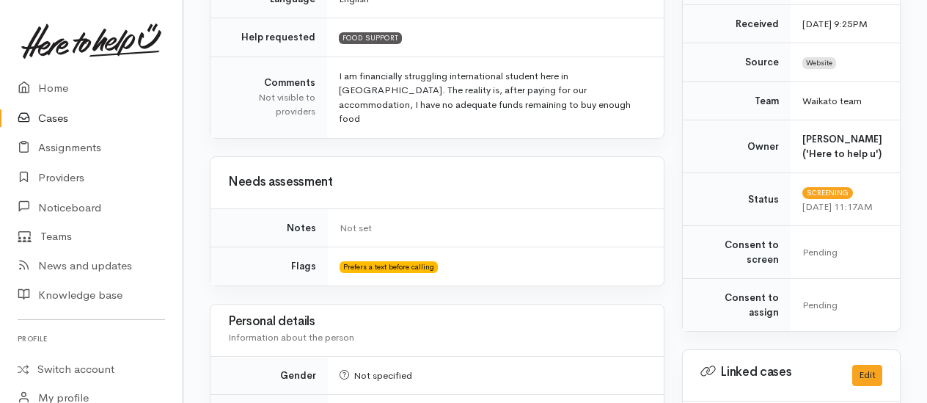
scroll to position [220, 0]
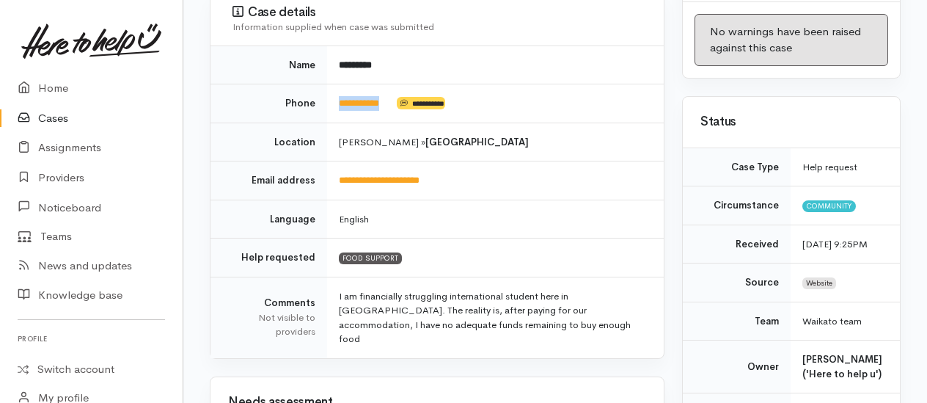
drag, startPoint x: 396, startPoint y: 99, endPoint x: 316, endPoint y: 99, distance: 79.9
click at [316, 99] on tr "**********" at bounding box center [436, 103] width 453 height 39
drag, startPoint x: 316, startPoint y: 99, endPoint x: 343, endPoint y: 103, distance: 27.4
copy tr "**********"
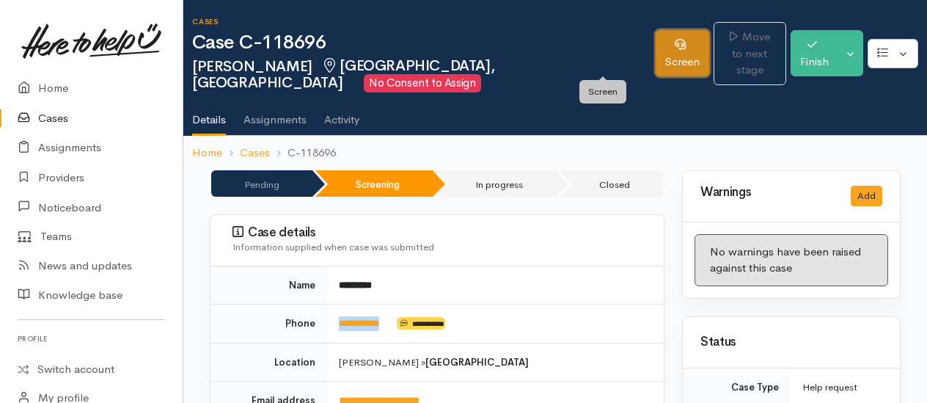
click at [655, 54] on link "Screen" at bounding box center [682, 53] width 54 height 46
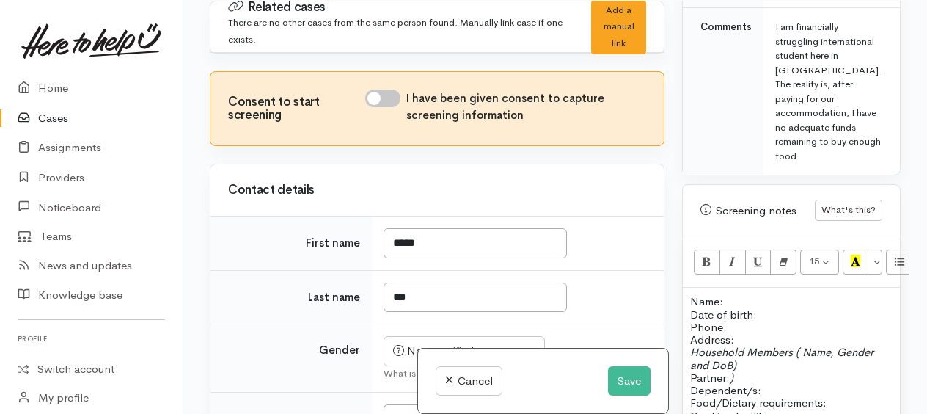
scroll to position [880, 0]
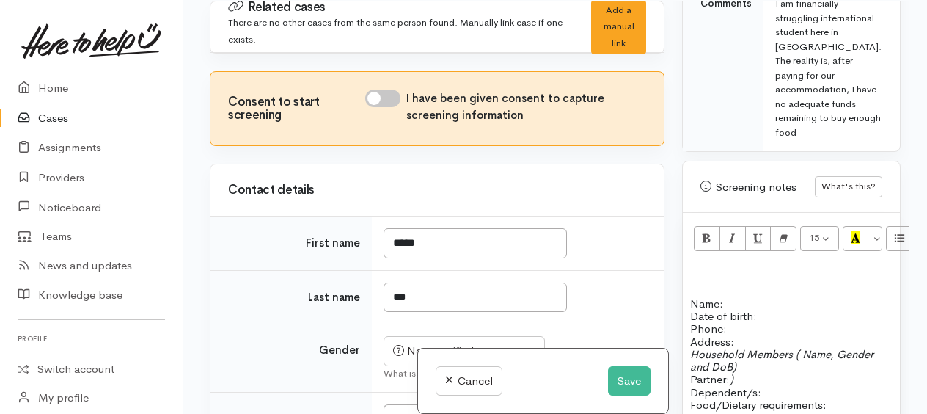
click at [701, 271] on p at bounding box center [791, 277] width 202 height 12
click at [730, 297] on p "Name: Date of birth: Phone:" at bounding box center [791, 316] width 202 height 38
click at [776, 284] on p at bounding box center [791, 290] width 202 height 12
click at [735, 297] on p "Name: Date of birth: Phone:" at bounding box center [791, 316] width 202 height 38
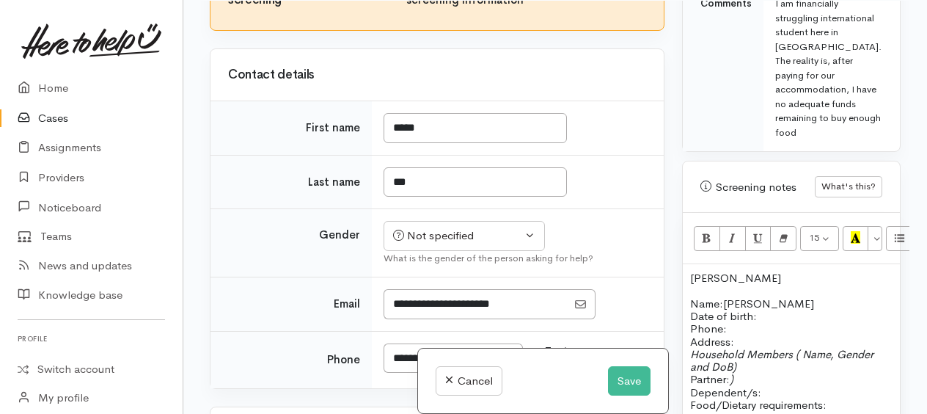
scroll to position [147, 0]
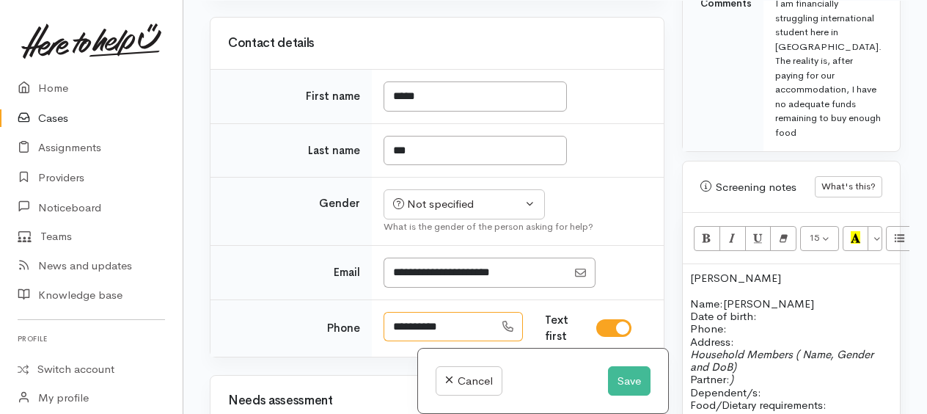
drag, startPoint x: 469, startPoint y: 320, endPoint x: 397, endPoint y: 315, distance: 72.0
click at [393, 312] on input "**********" at bounding box center [438, 327] width 111 height 30
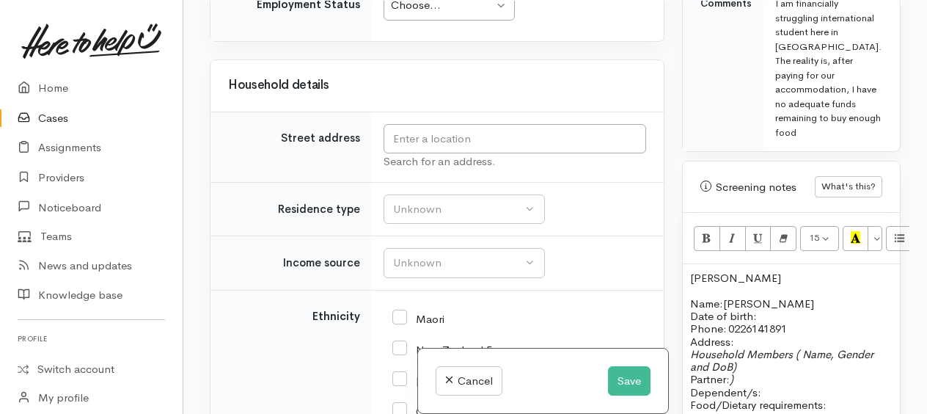
scroll to position [1540, 0]
click at [436, 125] on input "text" at bounding box center [514, 137] width 262 height 30
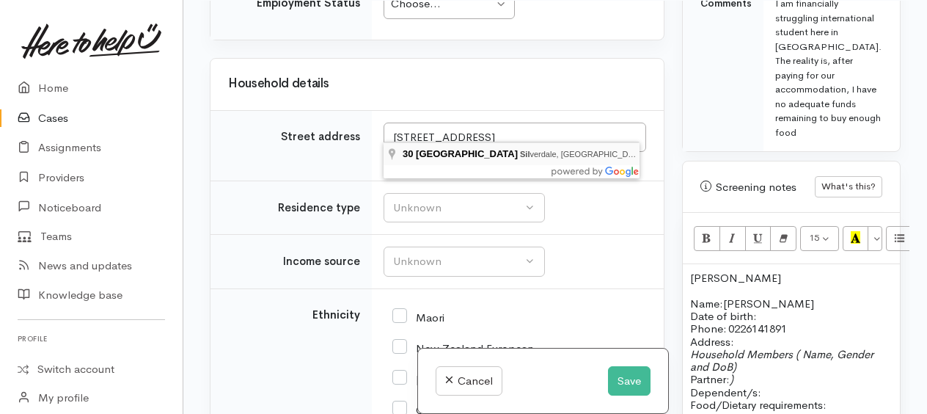
type input "30 Regent Street, Silverdale, Hamilton, New Zealand"
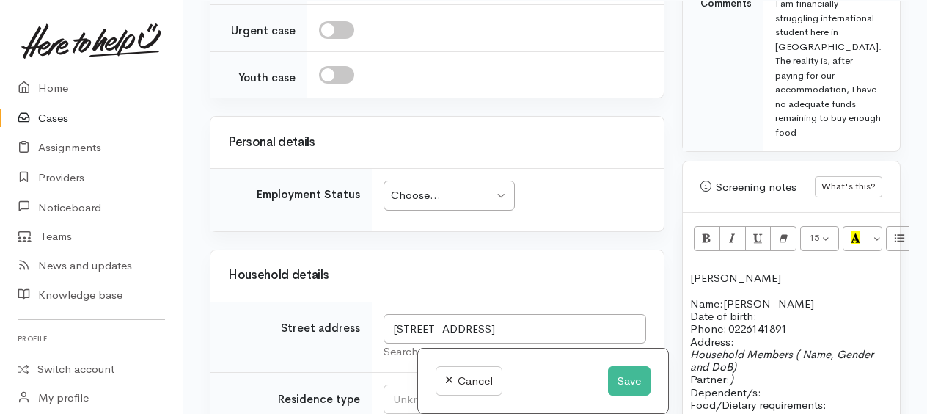
scroll to position [1730, 0]
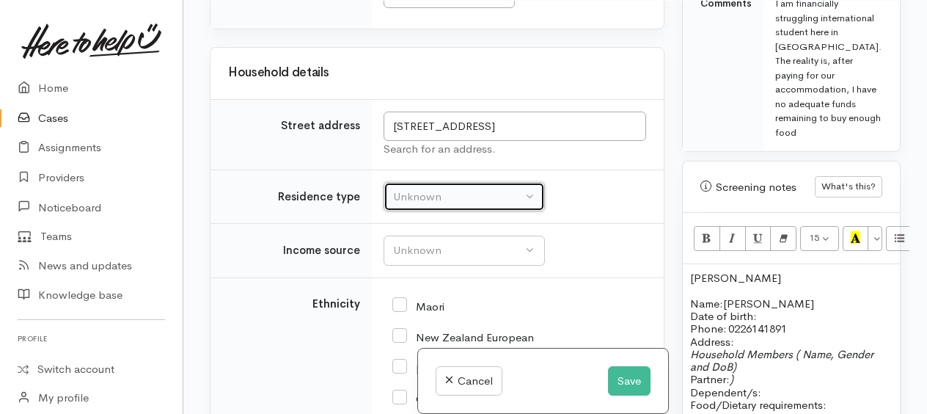
click at [472, 195] on div "Unknown" at bounding box center [457, 196] width 129 height 17
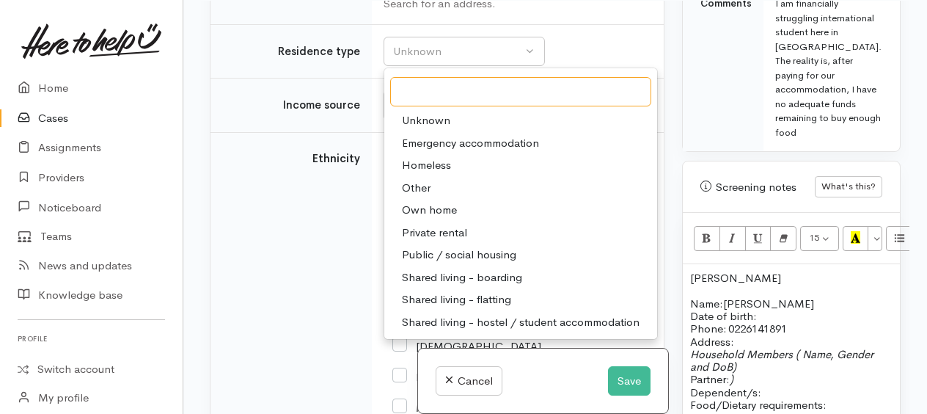
scroll to position [1877, 0]
click at [434, 229] on span "Private rental" at bounding box center [434, 231] width 65 height 17
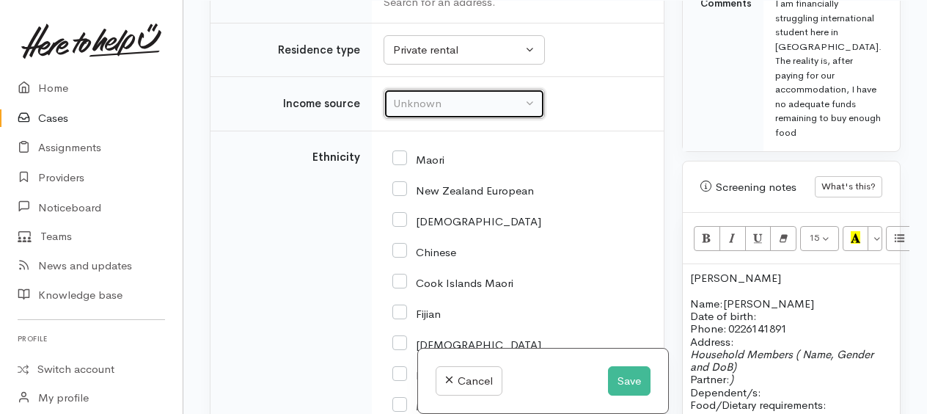
click at [449, 108] on div "Unknown" at bounding box center [457, 103] width 129 height 17
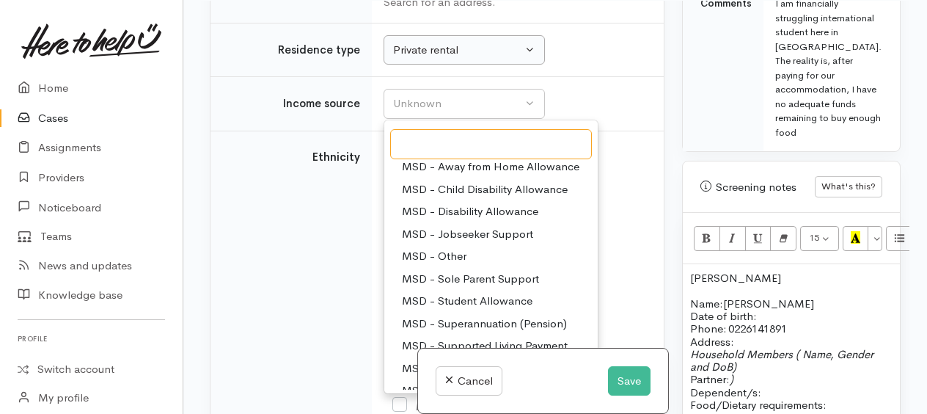
scroll to position [73, 0]
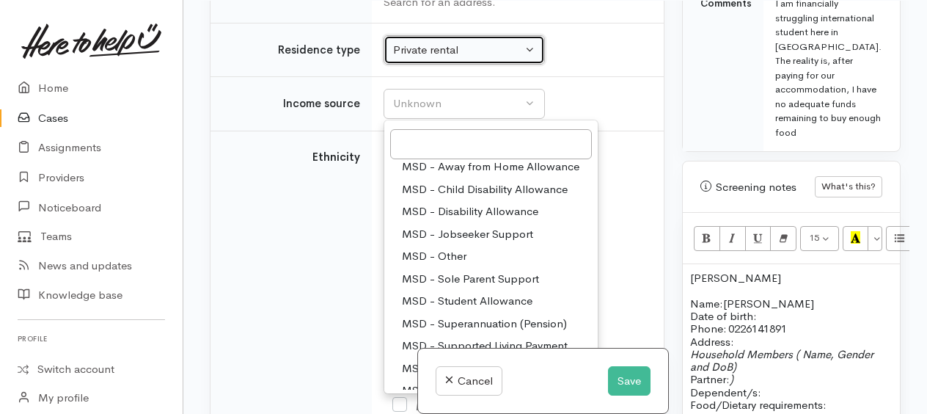
click at [428, 50] on div "Private rental" at bounding box center [457, 50] width 129 height 17
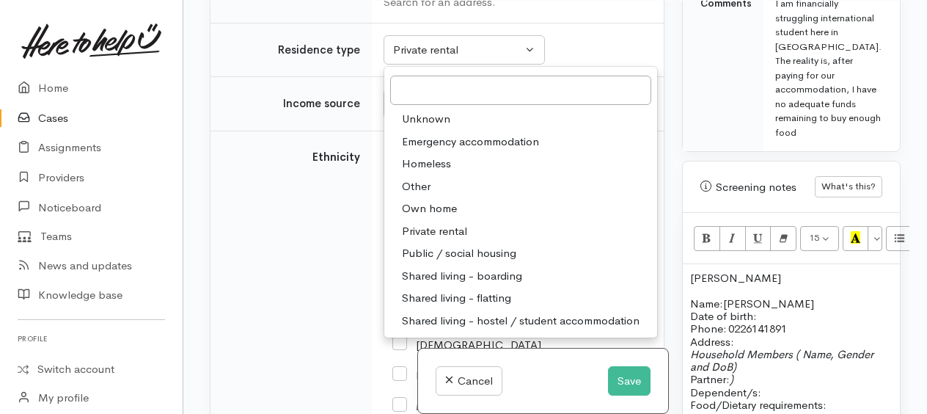
click at [458, 273] on span "Shared living - boarding" at bounding box center [462, 276] width 120 height 17
select select "4"
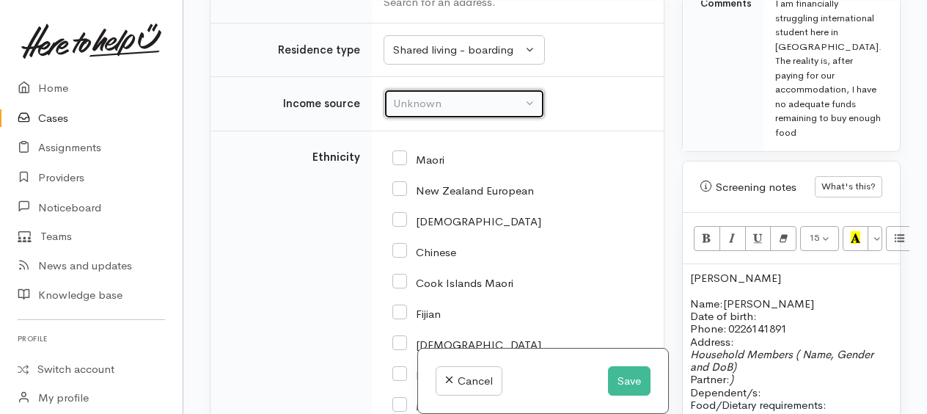
click at [447, 105] on div "Unknown" at bounding box center [457, 103] width 129 height 17
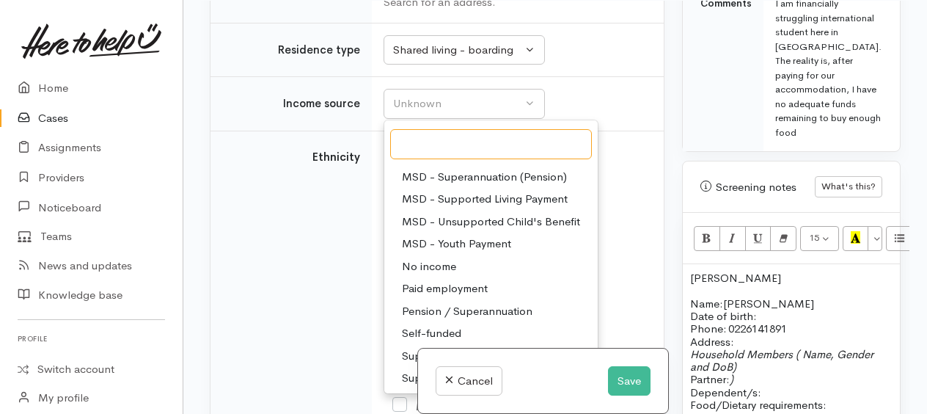
scroll to position [1950, 0]
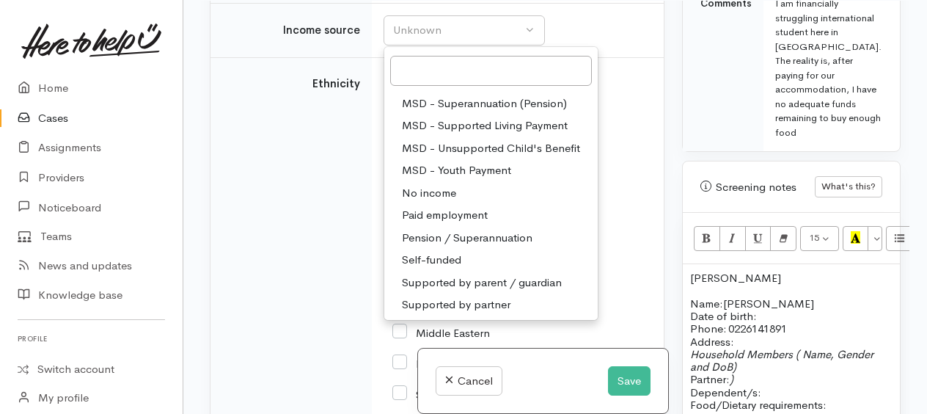
click at [446, 251] on span "Self-funded" at bounding box center [431, 259] width 59 height 17
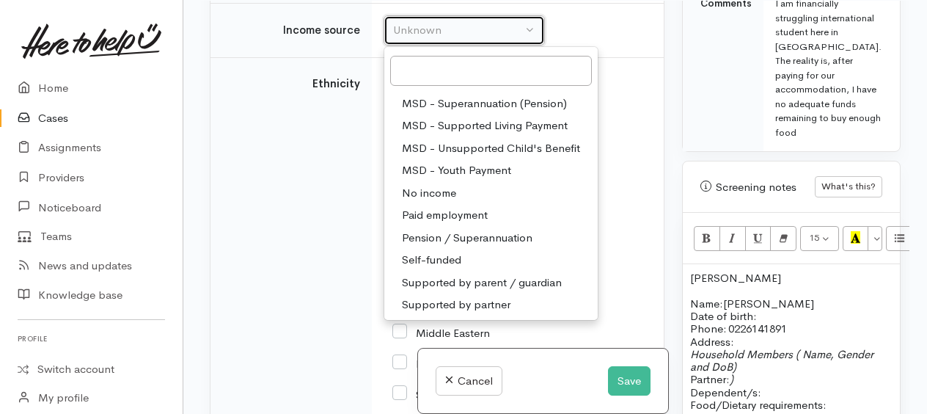
select select "16"
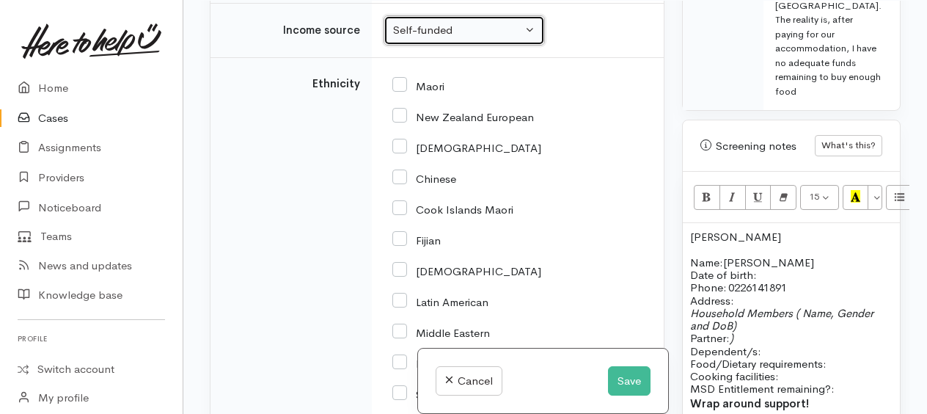
scroll to position [953, 0]
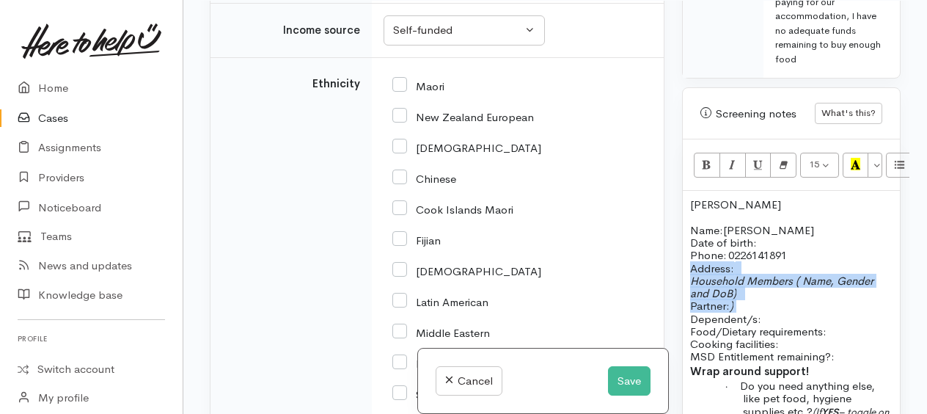
drag, startPoint x: 691, startPoint y: 246, endPoint x: 771, endPoint y: 281, distance: 87.7
click at [771, 281] on div "Chi-Yao Name: QiYao Luo Date of birth: Phone:   0226141891 Address:   Household…" at bounding box center [791, 366] width 217 height 350
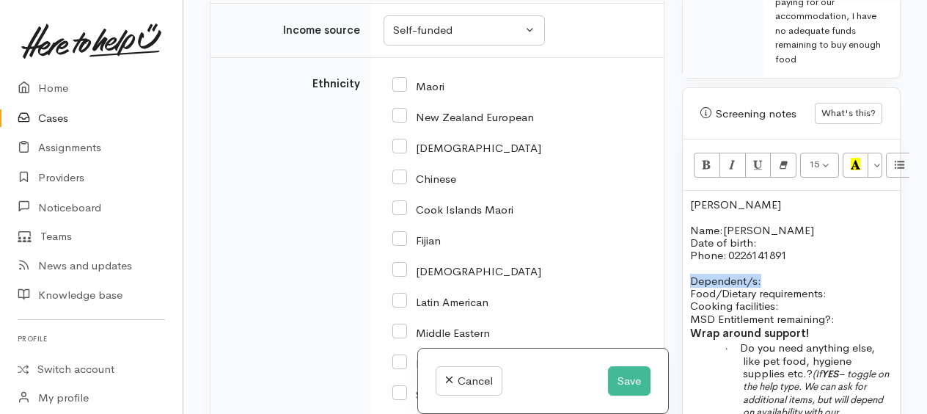
drag, startPoint x: 693, startPoint y: 258, endPoint x: 778, endPoint y: 262, distance: 85.1
click at [778, 274] on p "Dependent/s:" at bounding box center [791, 280] width 202 height 12
click at [846, 287] on p "Food/Dietary requirements: Cooking facilities: MSD Entitlement remaining?:" at bounding box center [791, 306] width 202 height 38
click at [808, 287] on p "Food/Dietary requirements: no Cooking facilities: MSD Entitlement remaining?:" at bounding box center [791, 306] width 202 height 38
click at [845, 293] on p "Food/Dietary requirements: no Cooking facilities: yes MSD Entitlement remaining…" at bounding box center [791, 306] width 202 height 38
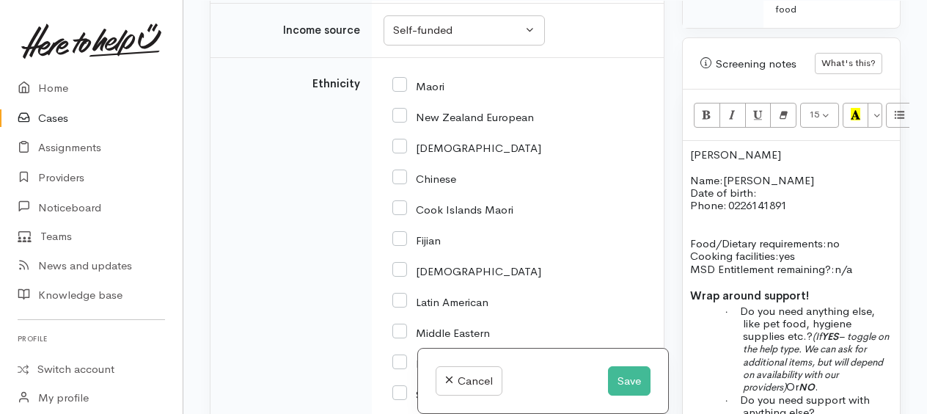
scroll to position [1026, 0]
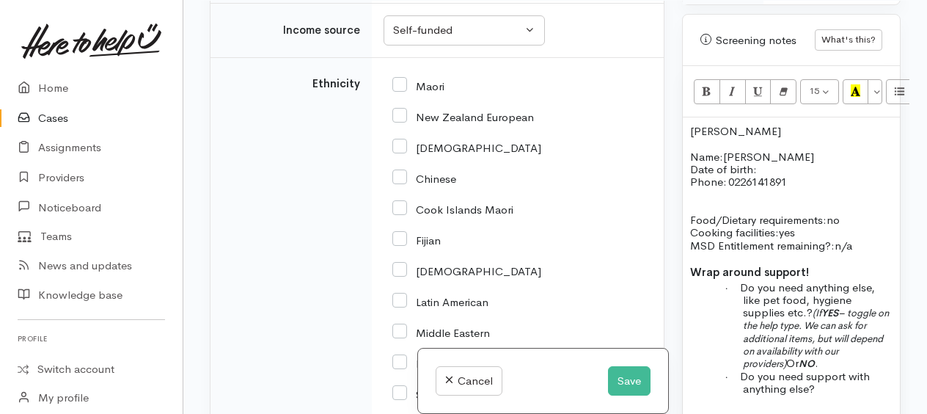
drag, startPoint x: 745, startPoint y: 282, endPoint x: 829, endPoint y: 295, distance: 84.6
click at [829, 295] on p "· Do you need anything else, like pet food, hygiene supplies etc.? (If YES – to…" at bounding box center [818, 325] width 150 height 89
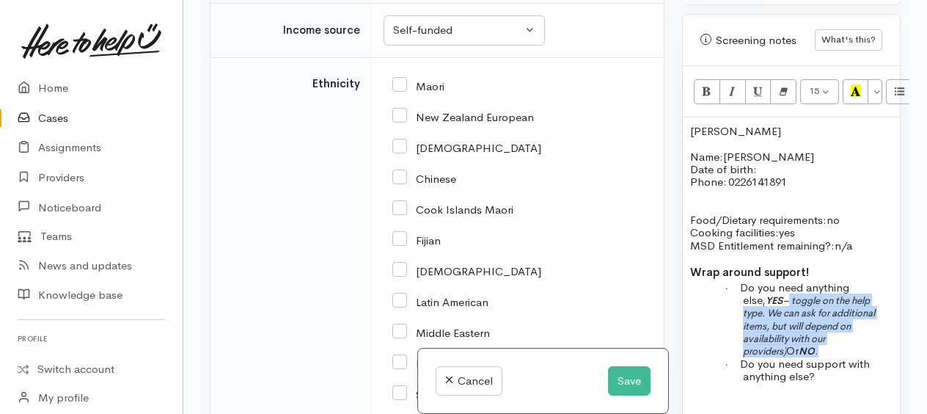
drag, startPoint x: 763, startPoint y: 280, endPoint x: 867, endPoint y: 315, distance: 110.6
click at [869, 315] on p "· Do you need anything else, YES – toggle on the help type. We can ask for addi…" at bounding box center [818, 319] width 150 height 76
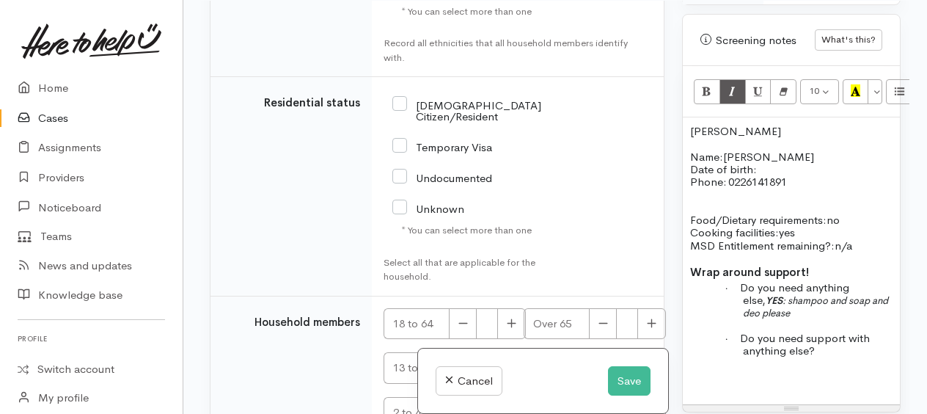
scroll to position [2610, 0]
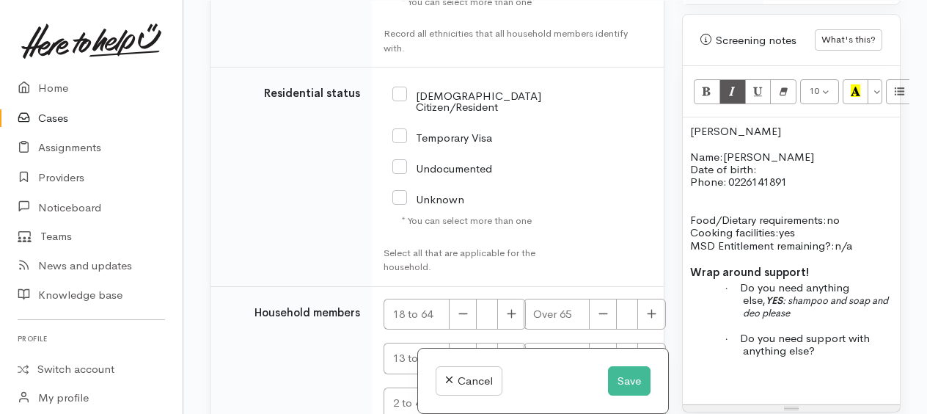
click at [402, 92] on input "[DEMOGRAPHIC_DATA] Citizen/Resident" at bounding box center [466, 100] width 149 height 24
click at [397, 92] on input "[DEMOGRAPHIC_DATA] Citizen/Resident" at bounding box center [466, 100] width 149 height 24
checkbox input "false"
click at [399, 130] on input "Temporary Visa" at bounding box center [442, 136] width 100 height 13
checkbox input "true"
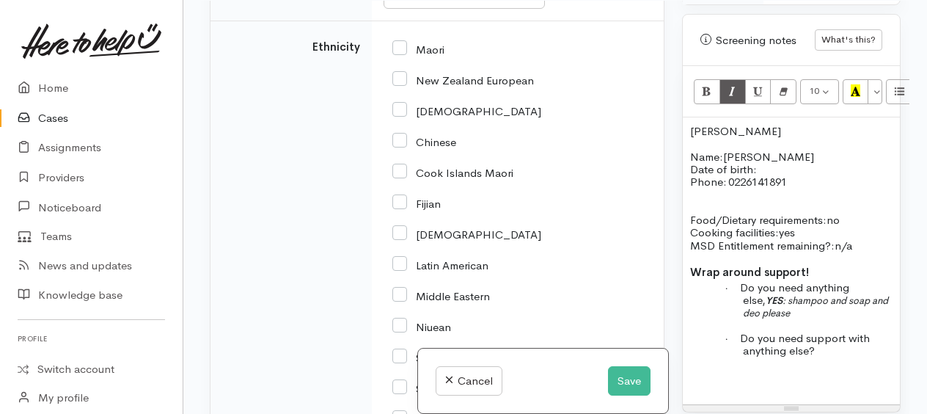
scroll to position [1950, 0]
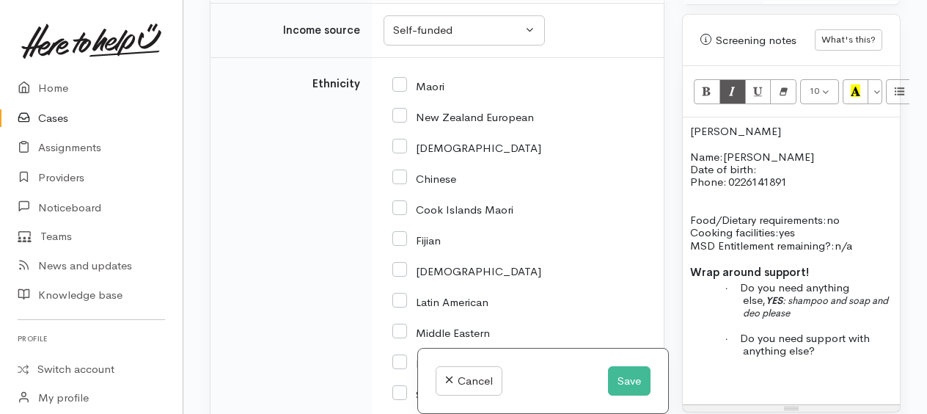
click at [405, 179] on input "Chinese" at bounding box center [424, 177] width 64 height 13
checkbox input "true"
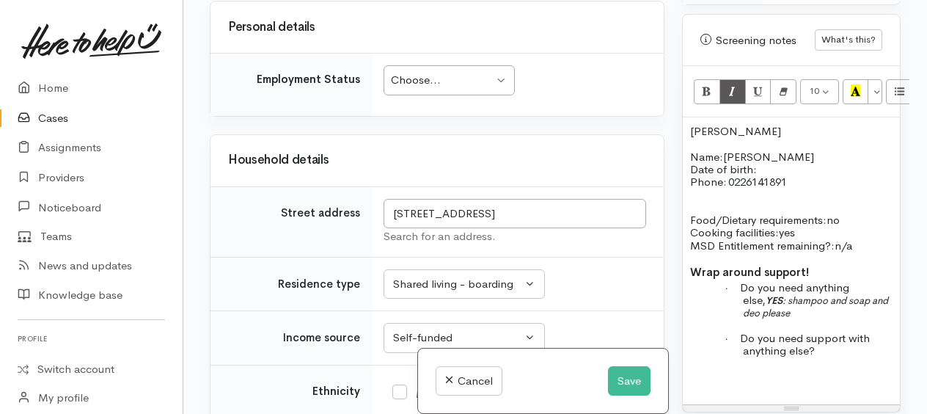
scroll to position [1657, 0]
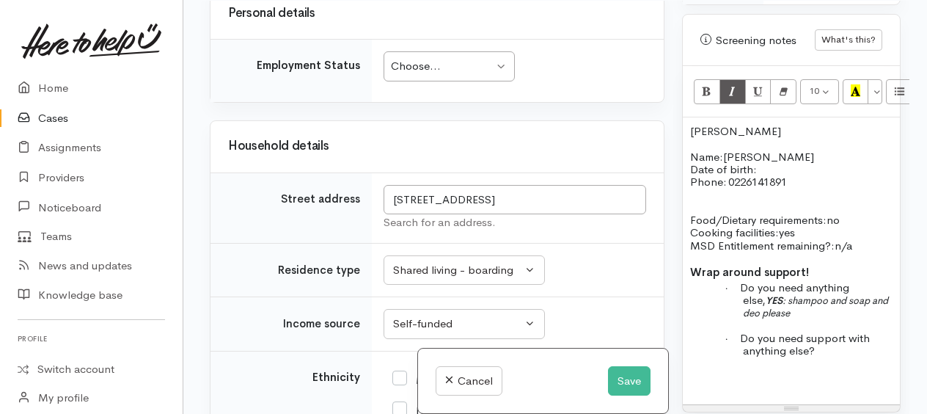
click at [425, 58] on div "Choose... Choose..." at bounding box center [448, 66] width 131 height 30
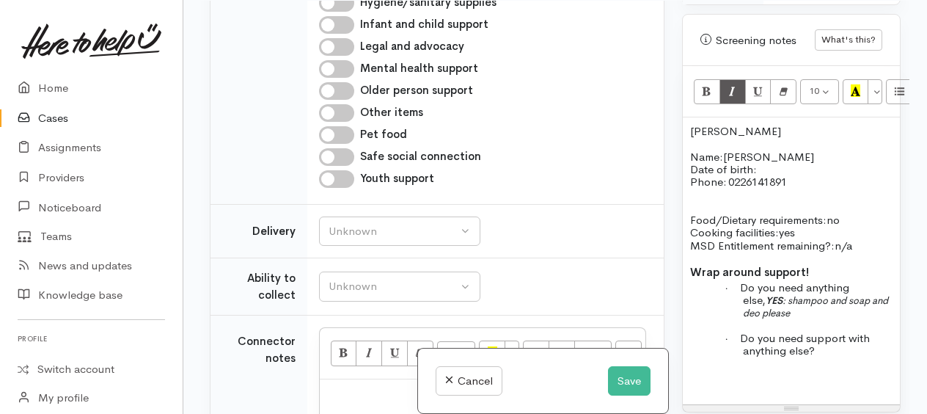
scroll to position [850, 0]
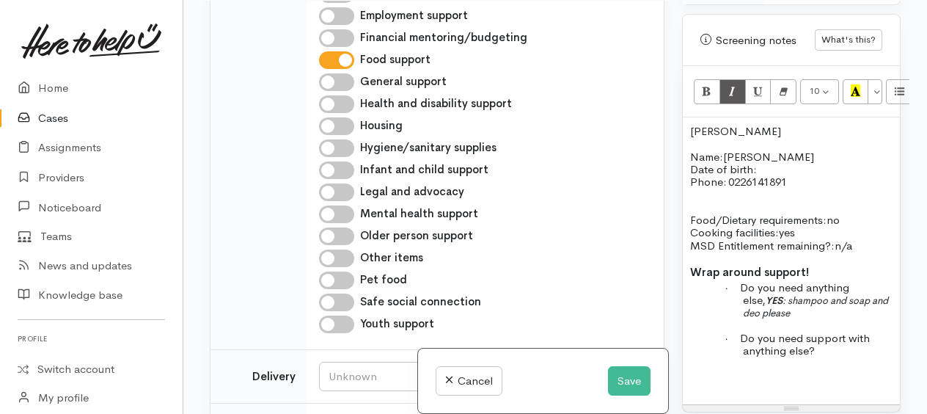
click at [327, 151] on input "Hygiene/sanitary supplies" at bounding box center [336, 148] width 35 height 18
checkbox input "true"
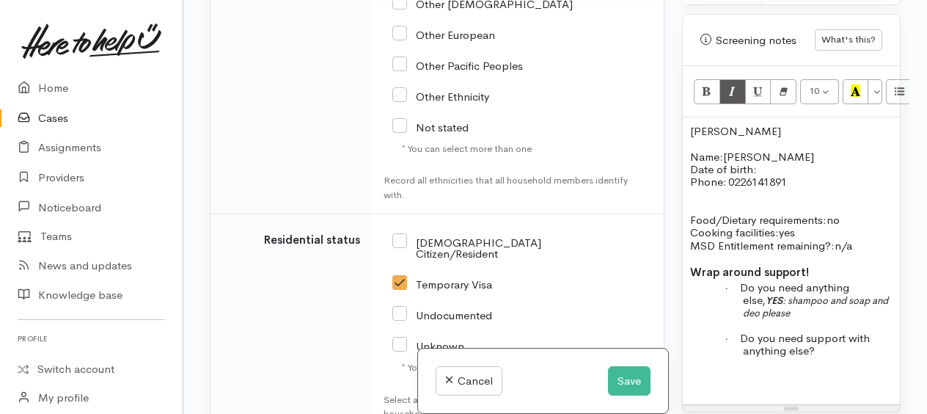
scroll to position [2808, 0]
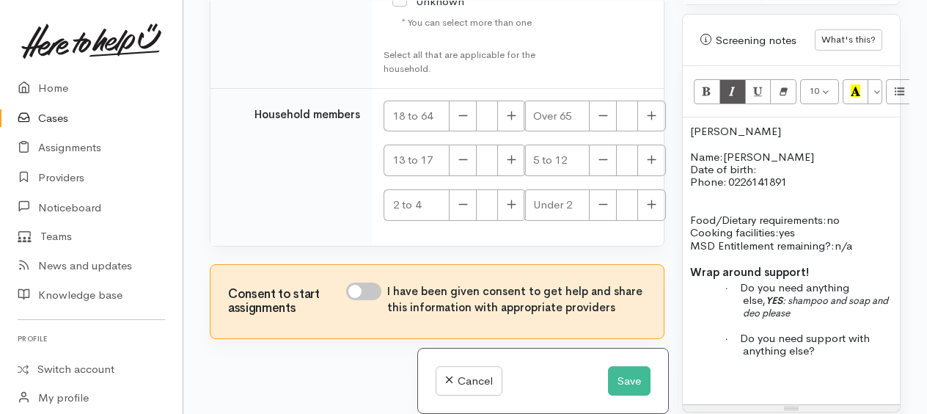
click at [364, 282] on input "I have been given consent to get help and share this information with appropria…" at bounding box center [363, 291] width 35 height 18
checkbox input "true"
click at [608, 378] on button "Save" at bounding box center [629, 381] width 43 height 30
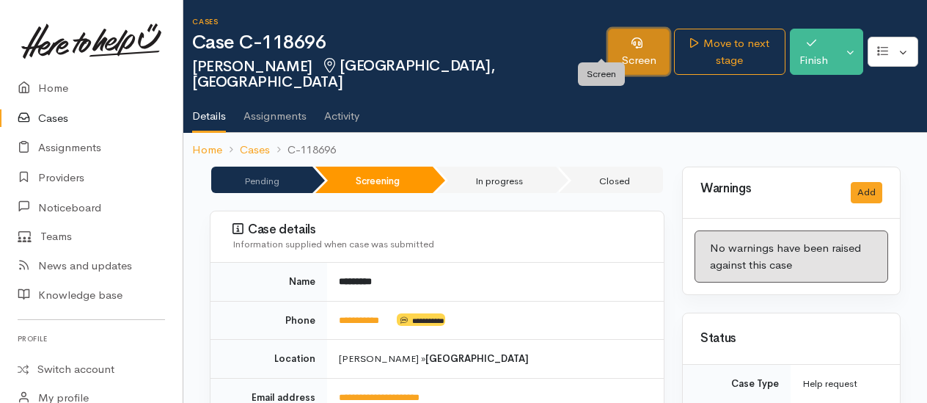
click at [608, 44] on link "Screen" at bounding box center [639, 52] width 62 height 46
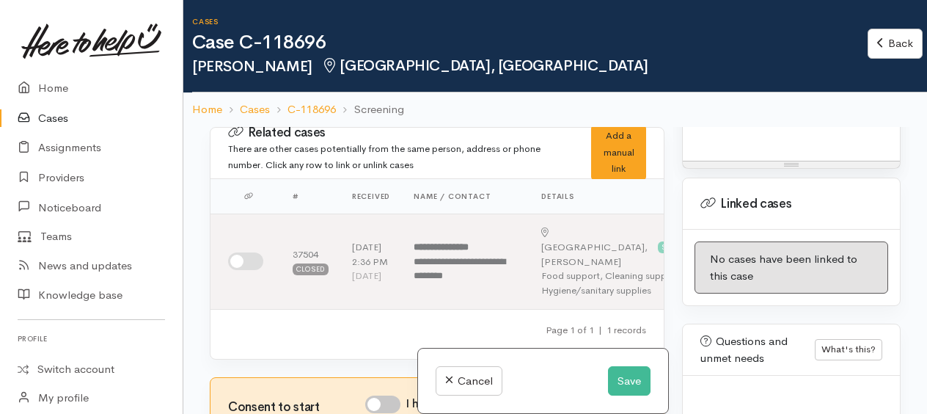
scroll to position [1318, 0]
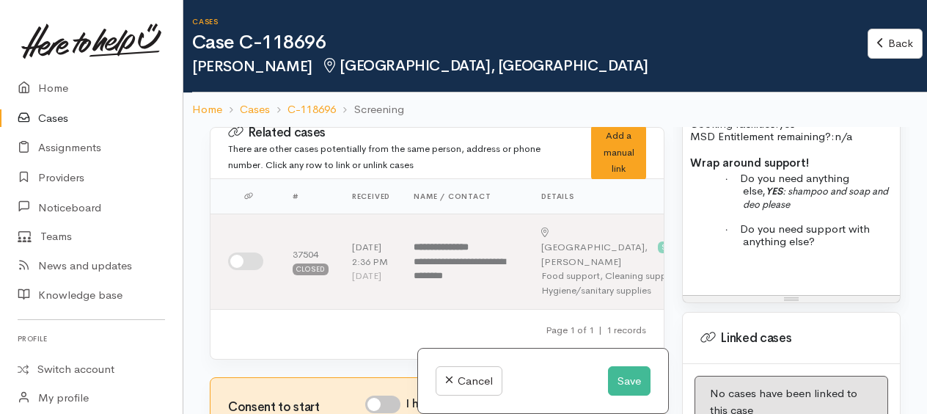
click at [702, 277] on div "Chi-Yao Name: QiYao Luo Date of birth: Phone:   0226141891 Food/Dietary require…" at bounding box center [791, 152] width 217 height 287
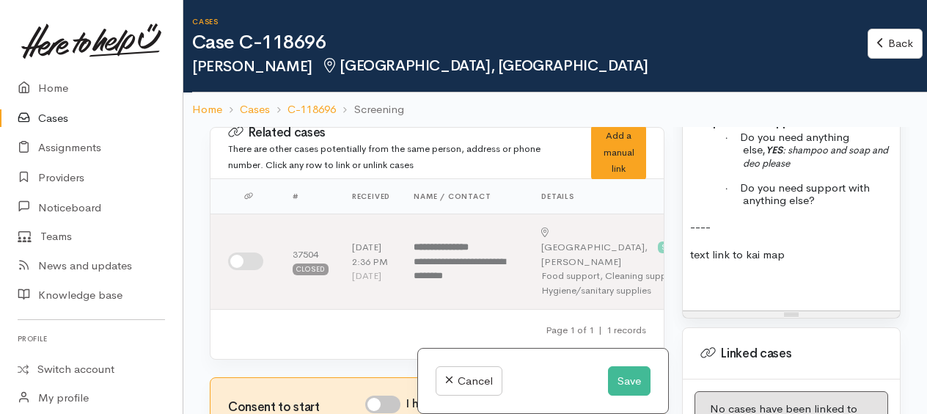
scroll to position [1392, 0]
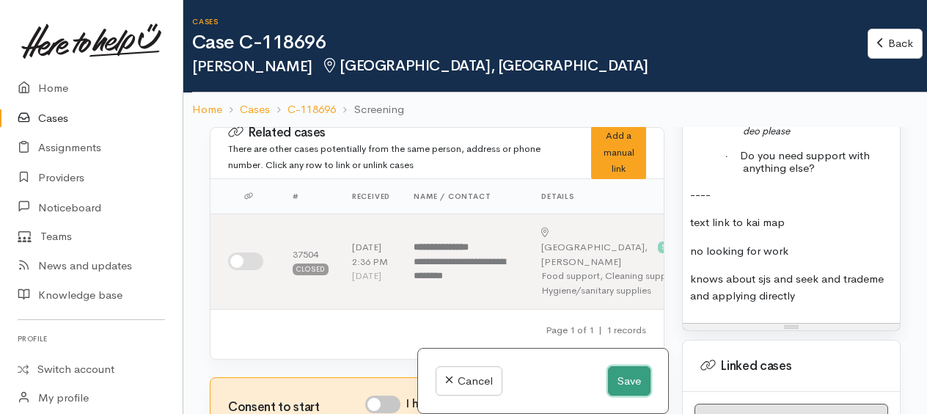
click at [613, 379] on button "Save" at bounding box center [629, 381] width 43 height 30
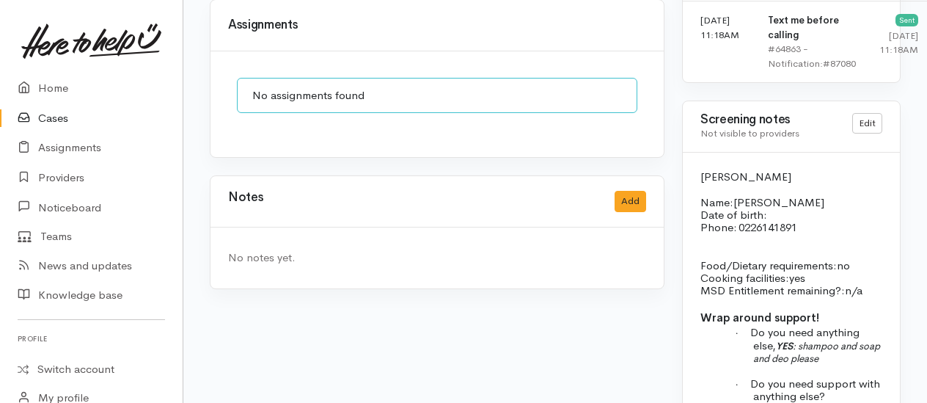
scroll to position [1222, 0]
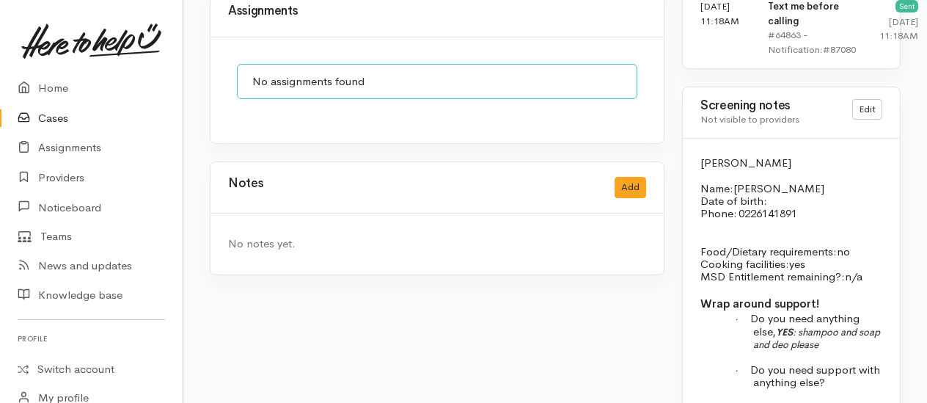
click at [801, 217] on p "Name: [PERSON_NAME] Date of birth: Phone:   [PHONE_NUMBER]" at bounding box center [791, 201] width 182 height 38
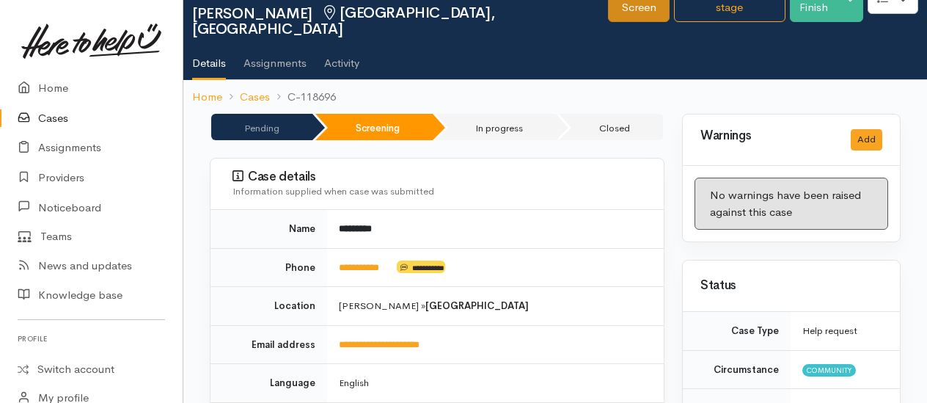
scroll to position [0, 0]
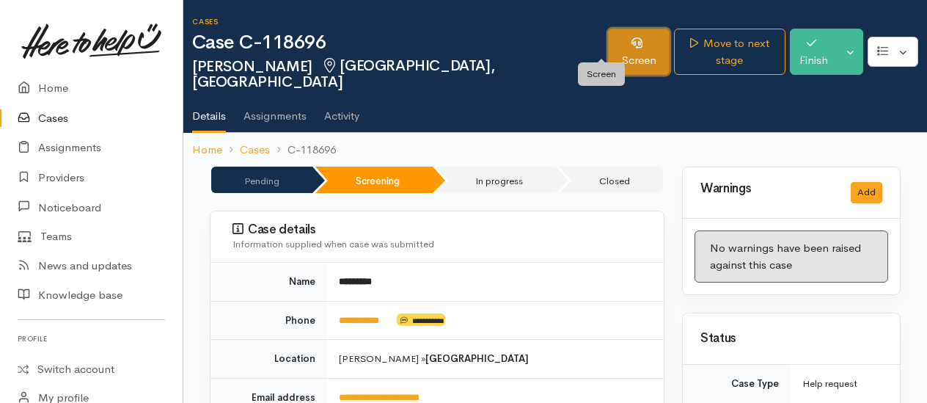
click at [613, 43] on link "Screen" at bounding box center [639, 52] width 62 height 46
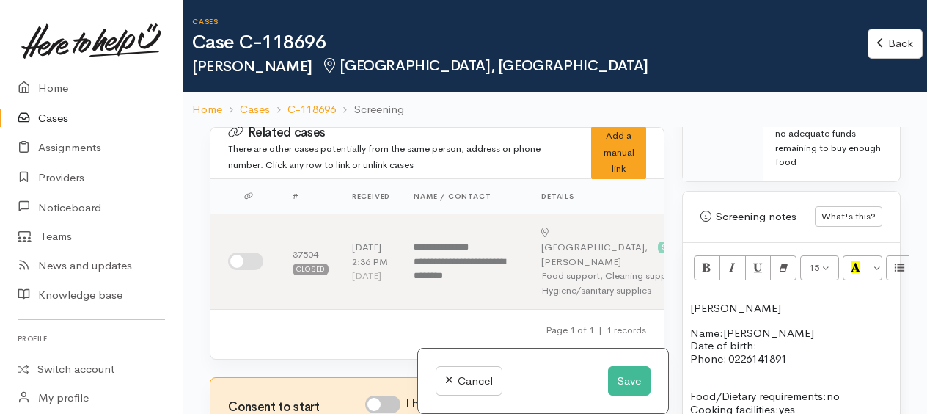
scroll to position [1100, 0]
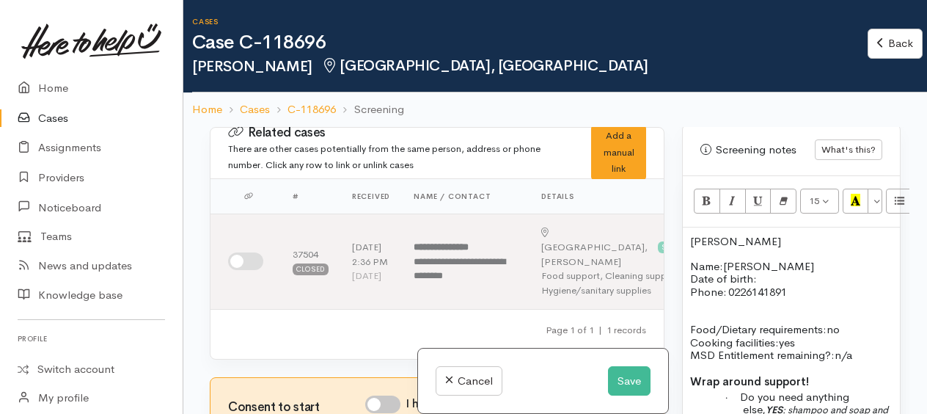
click at [796, 283] on p "Name: QiYao Luo Date of birth: Phone:   0226141891" at bounding box center [791, 279] width 202 height 38
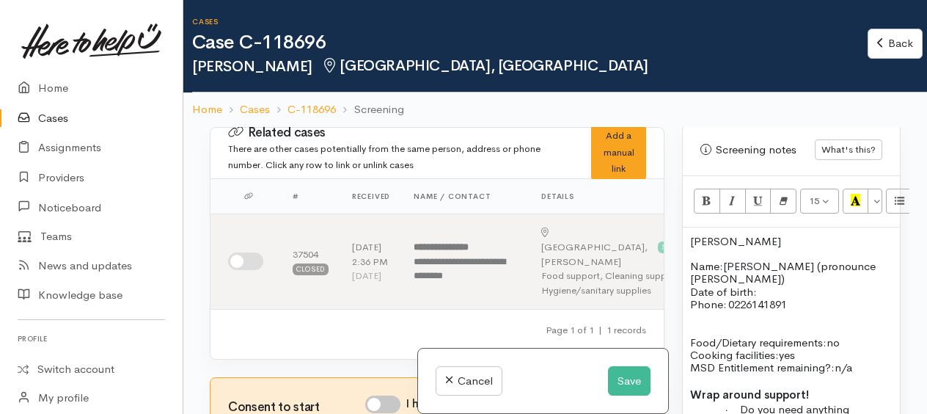
click at [836, 285] on span "QiYao Luo (pronounce Chi-Yao)" at bounding box center [782, 272] width 185 height 26
click at [763, 247] on p "Chi-Yao" at bounding box center [791, 241] width 202 height 12
click at [775, 309] on p "Name: QiYao Luo (pronounced Chi-Yao) Date of birth: Phone:   0226141891" at bounding box center [791, 285] width 202 height 51
click at [621, 384] on button "Save" at bounding box center [629, 381] width 43 height 30
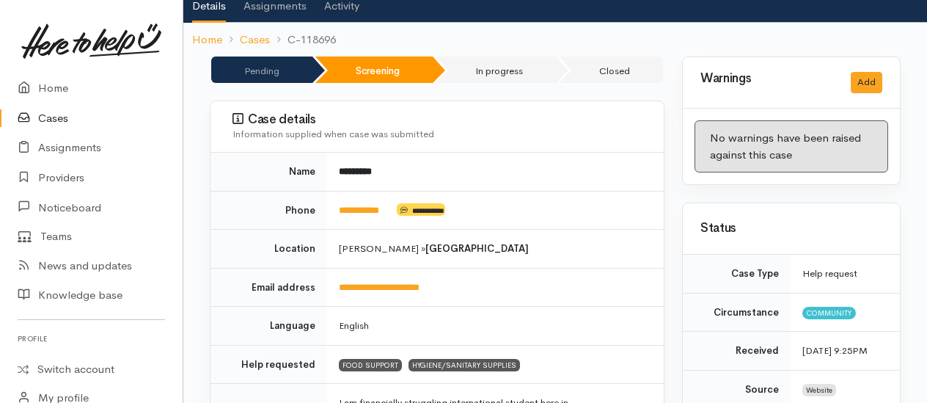
scroll to position [220, 0]
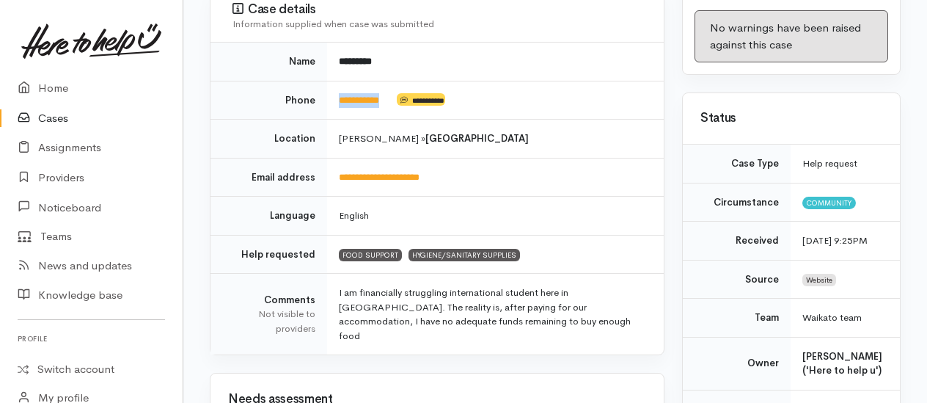
drag, startPoint x: 395, startPoint y: 79, endPoint x: 340, endPoint y: 73, distance: 55.3
click at [340, 81] on td "**********" at bounding box center [495, 100] width 337 height 39
copy td "**********"
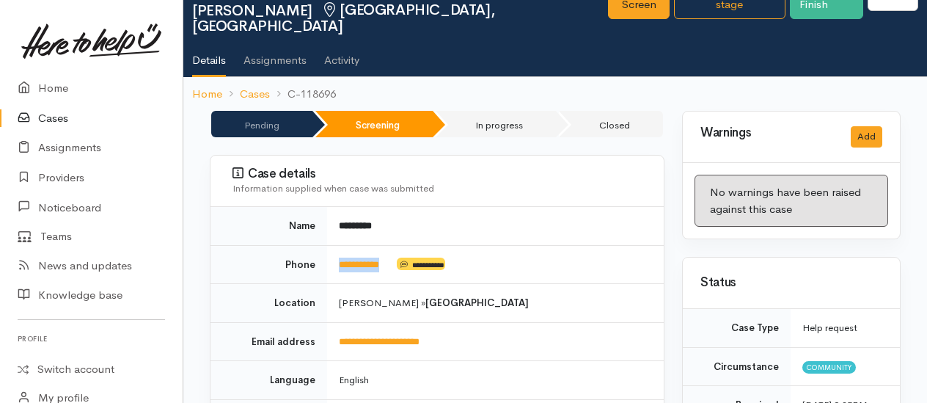
scroll to position [0, 0]
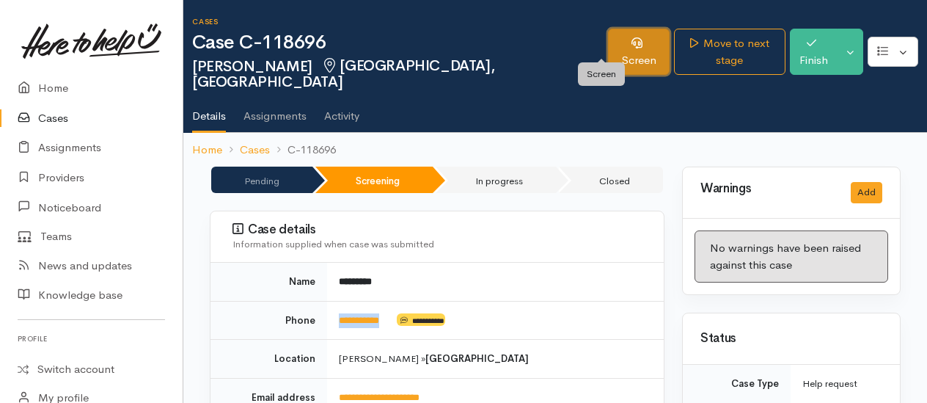
click at [609, 48] on link "Screen" at bounding box center [639, 52] width 62 height 46
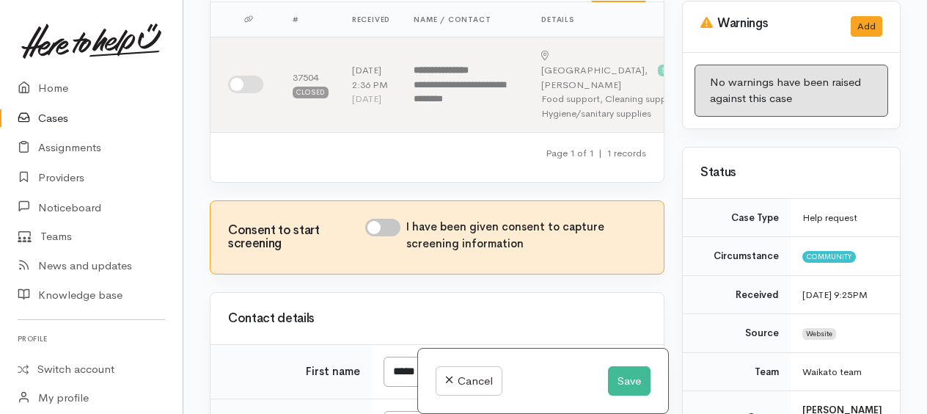
scroll to position [73, 0]
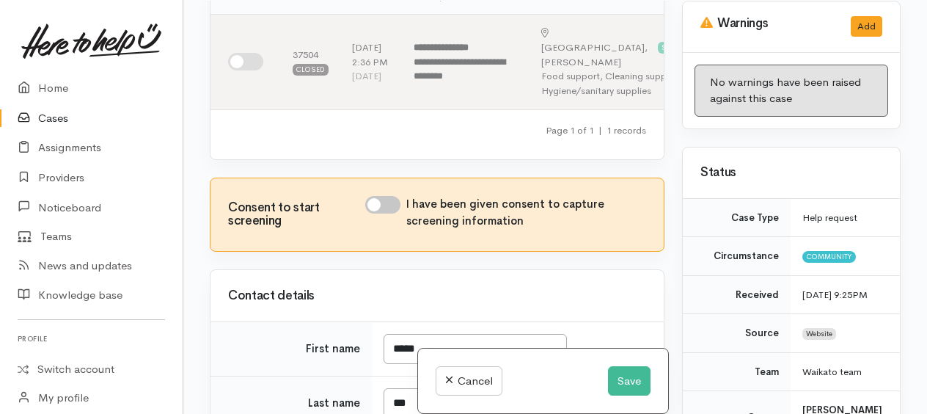
click at [378, 213] on input "I have been given consent to capture screening information" at bounding box center [382, 205] width 35 height 18
checkbox input "true"
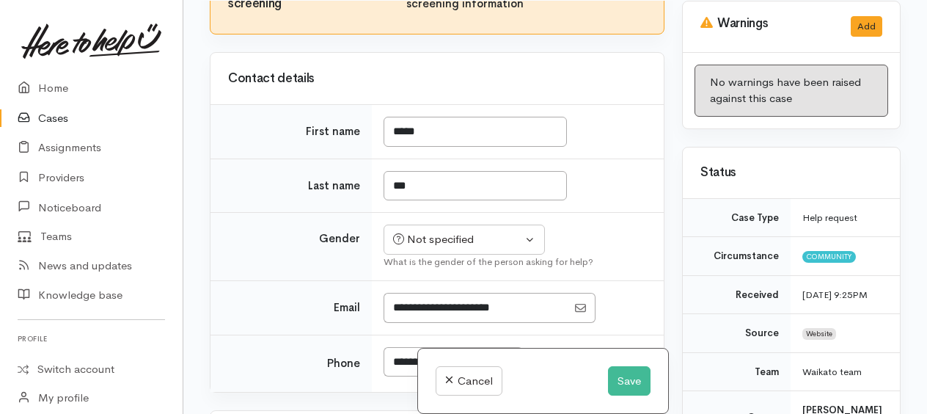
scroll to position [293, 0]
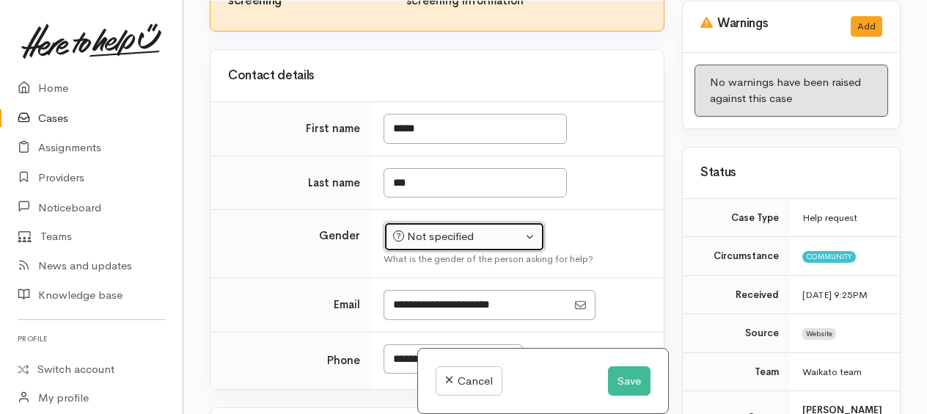
click at [452, 245] on div "Not specified" at bounding box center [457, 236] width 129 height 17
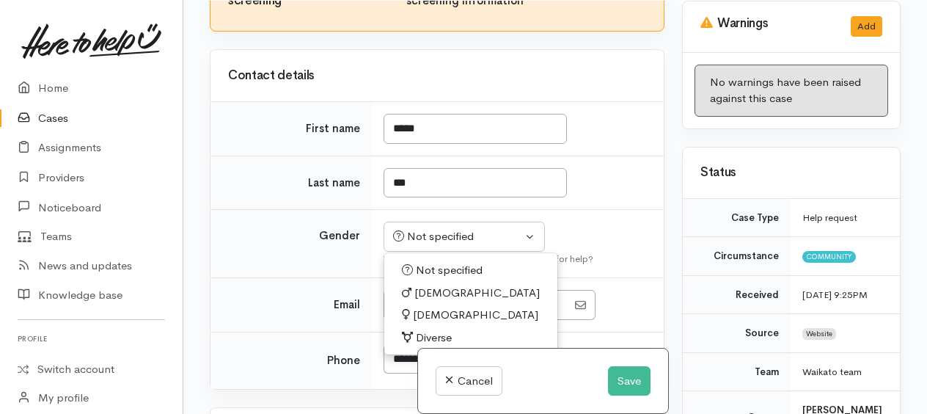
click at [422, 295] on span "[DEMOGRAPHIC_DATA]" at bounding box center [476, 292] width 125 height 17
select select "[DEMOGRAPHIC_DATA]"
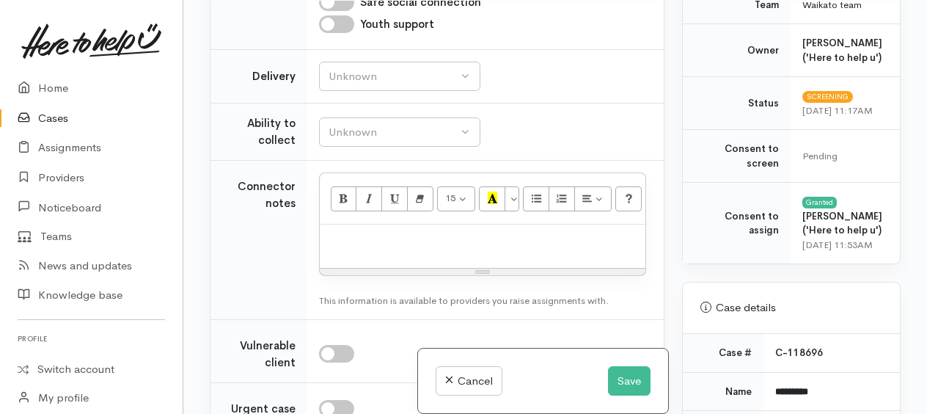
scroll to position [1173, 0]
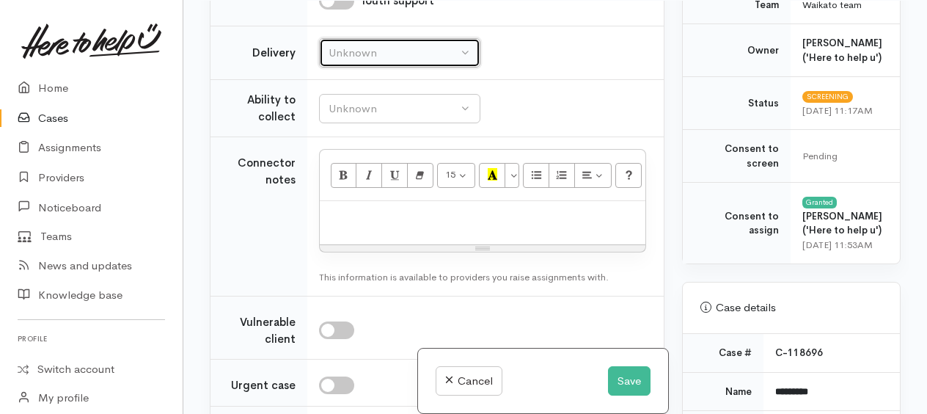
click at [402, 57] on div "Unknown" at bounding box center [392, 53] width 129 height 17
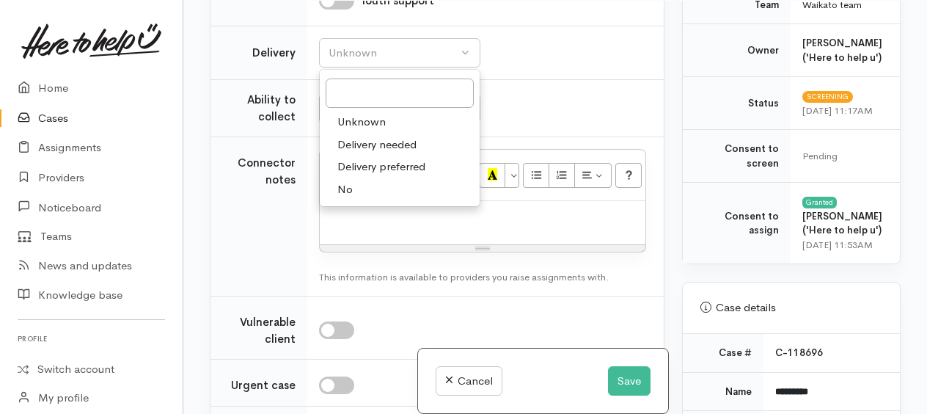
click at [345, 190] on span "No" at bounding box center [344, 189] width 15 height 17
select select "1"
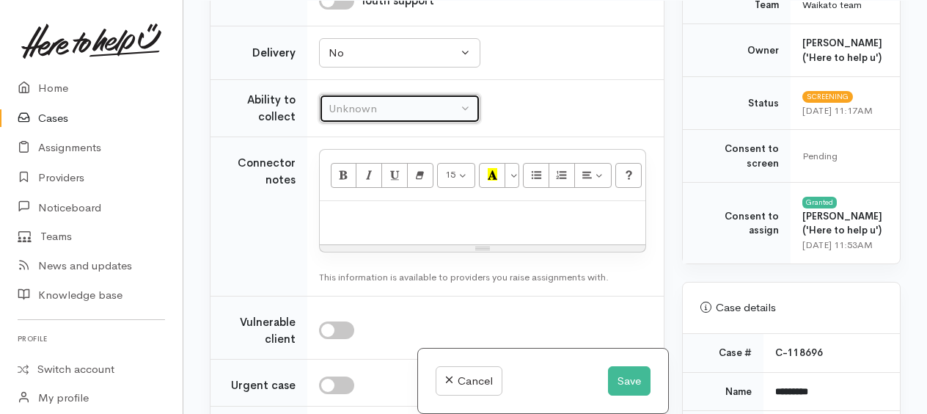
click at [349, 110] on div "Unknown" at bounding box center [392, 108] width 129 height 17
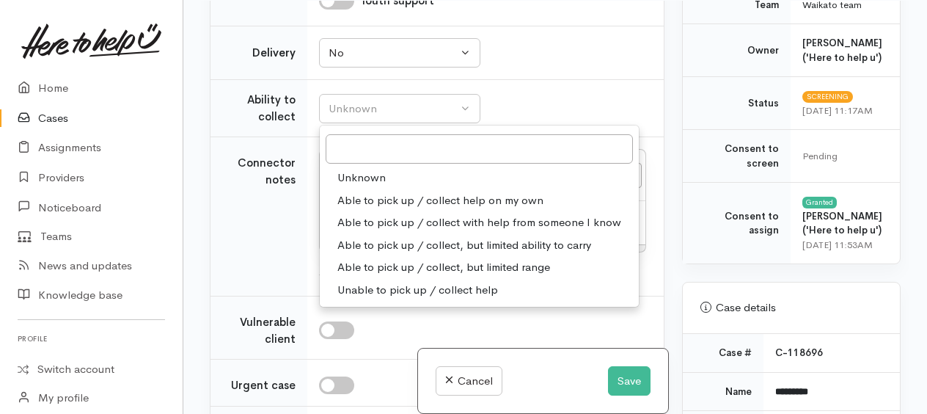
click at [343, 194] on link "Able to pick up / collect help on my own" at bounding box center [479, 200] width 319 height 23
select select "2"
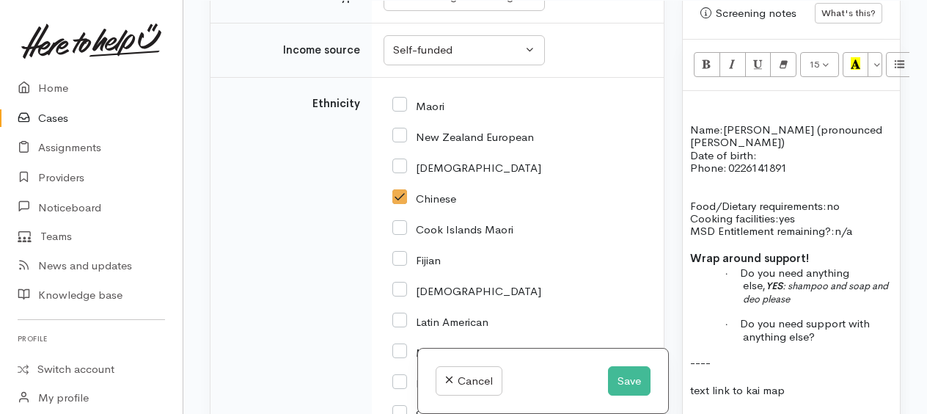
scroll to position [1100, 0]
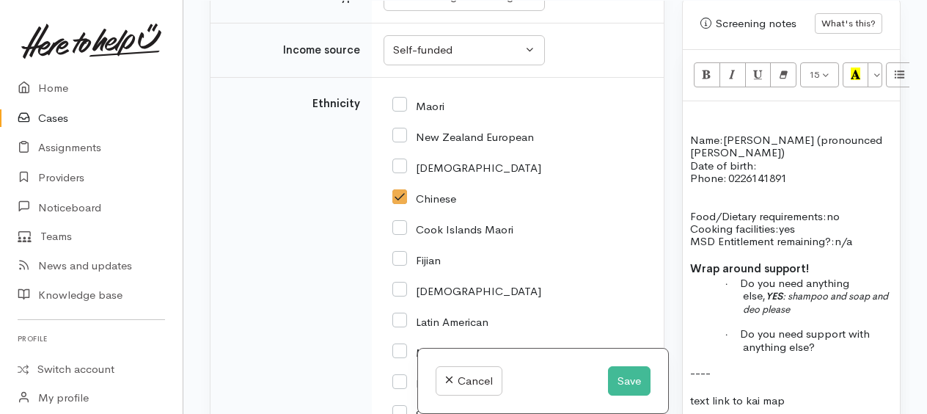
click at [770, 184] on p "Name: QiYao Luo (pronounced Chi-Yao) Date of birth: Phone:   0226141891" at bounding box center [791, 158] width 202 height 51
click at [621, 384] on button "Save" at bounding box center [629, 381] width 43 height 30
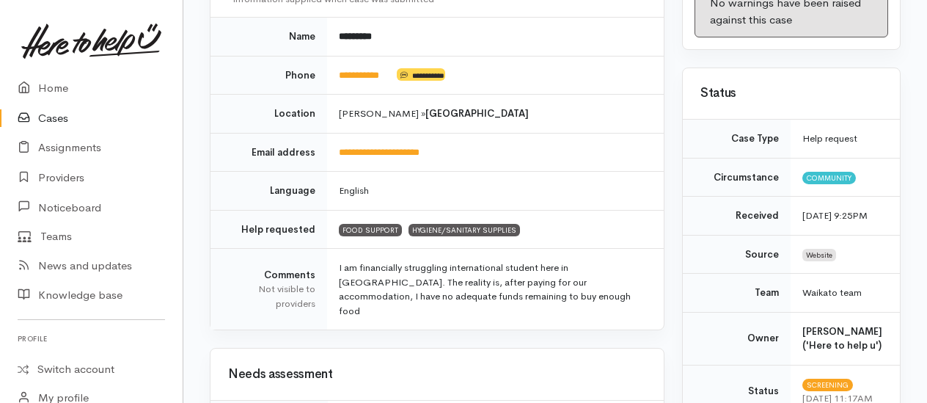
scroll to position [147, 0]
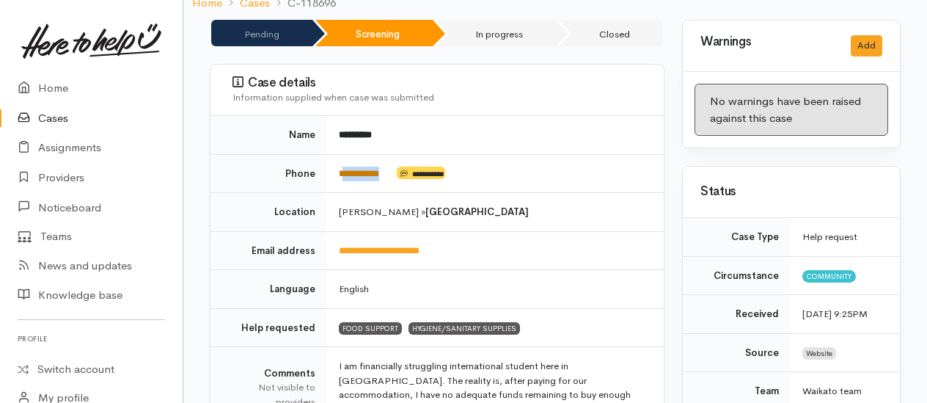
drag, startPoint x: 397, startPoint y: 152, endPoint x: 345, endPoint y: 152, distance: 52.1
click at [345, 154] on td "**********" at bounding box center [495, 173] width 337 height 39
copy td "*********"
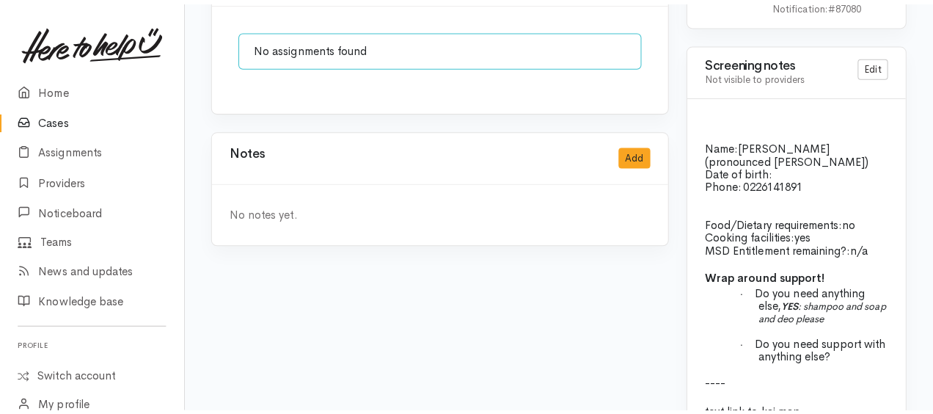
scroll to position [1087, 0]
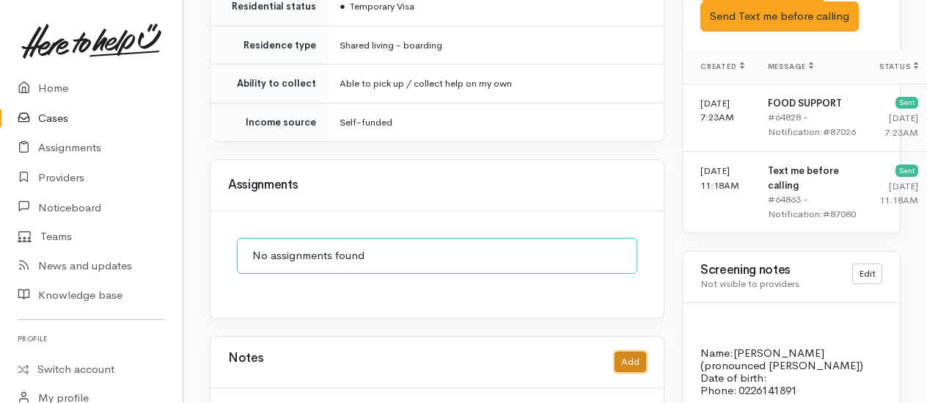
click at [625, 351] on button "Add" at bounding box center [630, 361] width 32 height 21
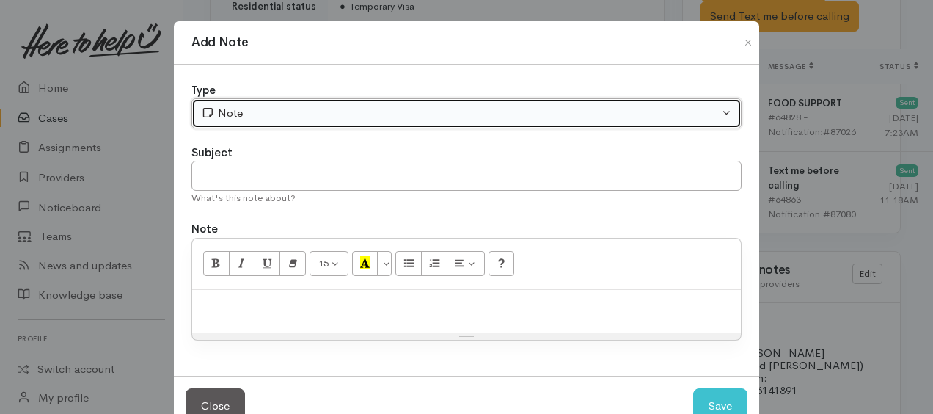
drag, startPoint x: 279, startPoint y: 111, endPoint x: 276, endPoint y: 133, distance: 22.8
click at [279, 111] on div "Note" at bounding box center [460, 113] width 518 height 17
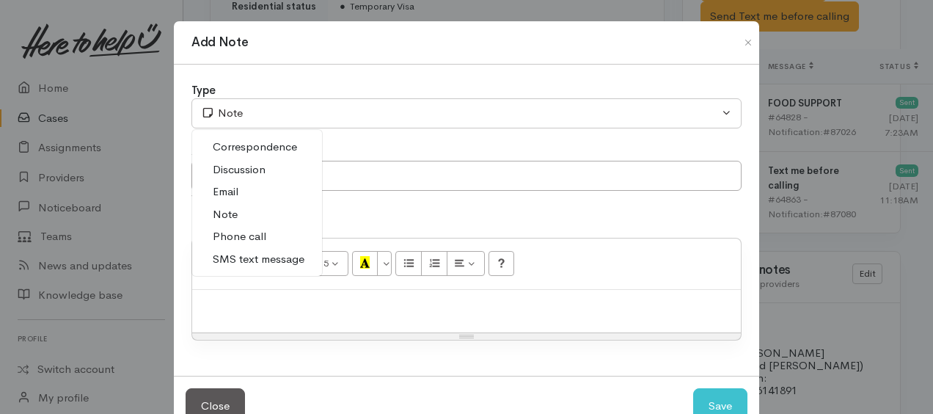
click at [240, 234] on span "Phone call" at bounding box center [240, 236] width 54 height 17
select select "3"
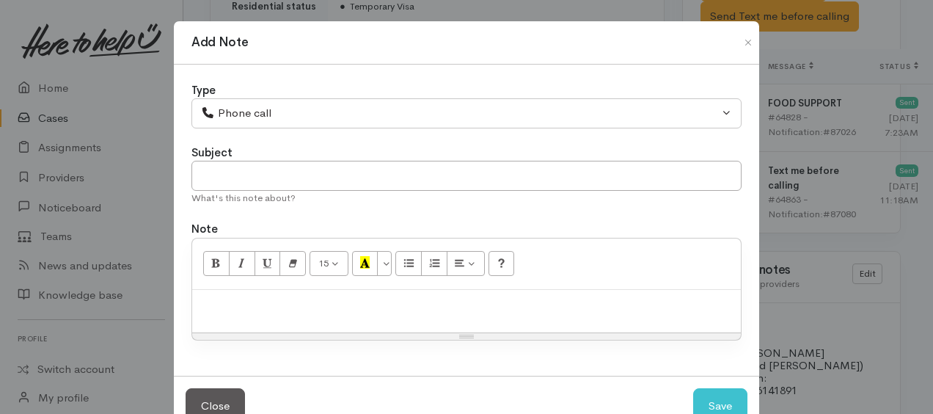
click at [243, 286] on div "15 8 9 10 11 12 14 18 24 36 Background Color Transparent Select #ffff00 Text Co…" at bounding box center [466, 263] width 548 height 51
click at [282, 302] on p at bounding box center [466, 305] width 534 height 17
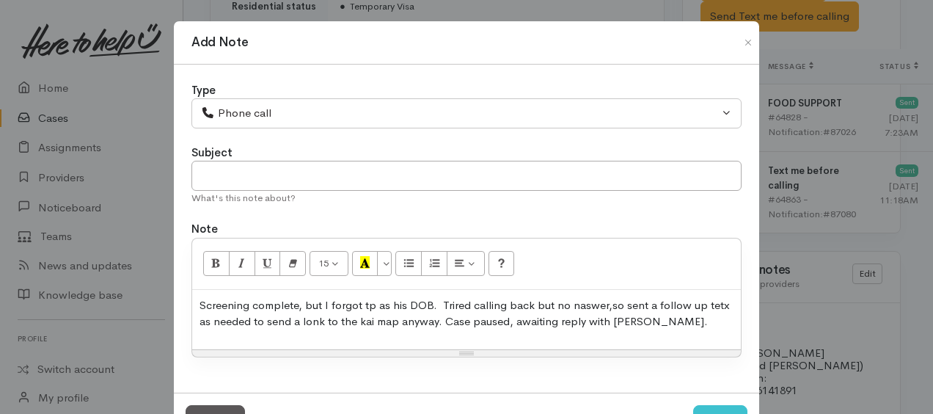
click at [372, 301] on p "Screening complete, but I forgot tp as his DOB. Trired calling back but no nasw…" at bounding box center [466, 313] width 534 height 33
click at [631, 320] on p "Screening complete, but I forgot to ask his DOB. Tried calling back but no answ…" at bounding box center [466, 313] width 534 height 33
click at [449, 320] on p "Screening complete, but I forgot to ask his DOB. Tried calling back but no answ…" at bounding box center [466, 313] width 534 height 33
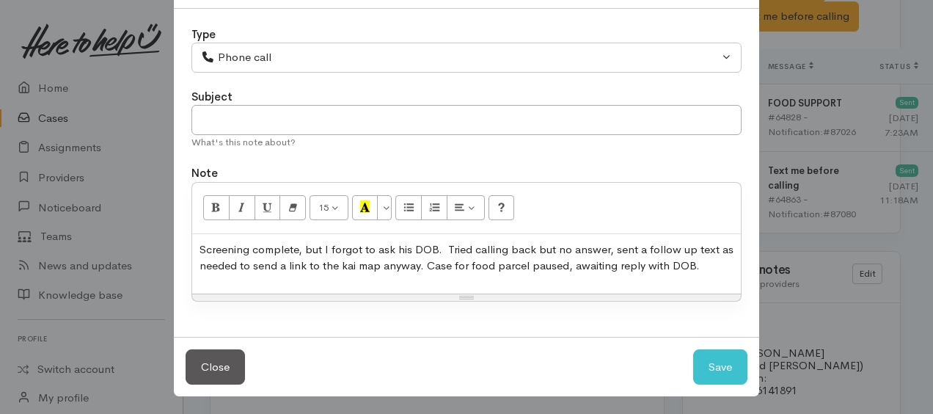
click at [702, 270] on p "Screening complete, but I forgot to ask his DOB. Tried calling back but no answ…" at bounding box center [466, 257] width 534 height 33
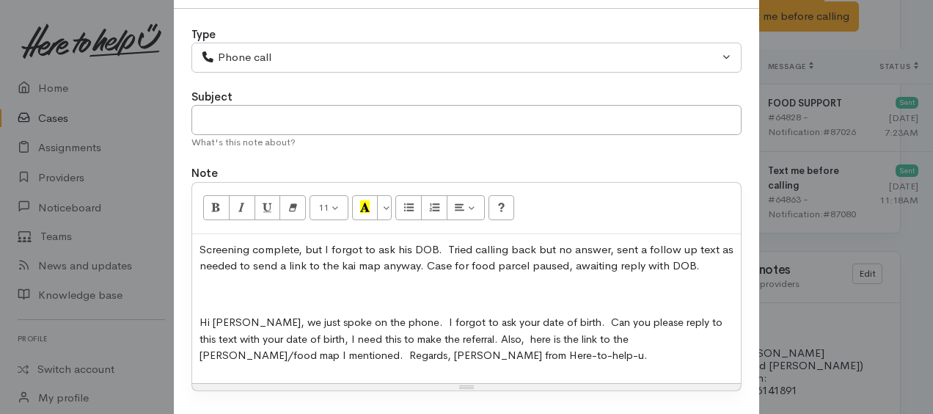
click at [206, 293] on p at bounding box center [466, 294] width 534 height 17
click at [493, 359] on p "Hi Qi-Yao, we just spoke on the phone. I forgot to ask your date of birth. Can …" at bounding box center [466, 339] width 534 height 50
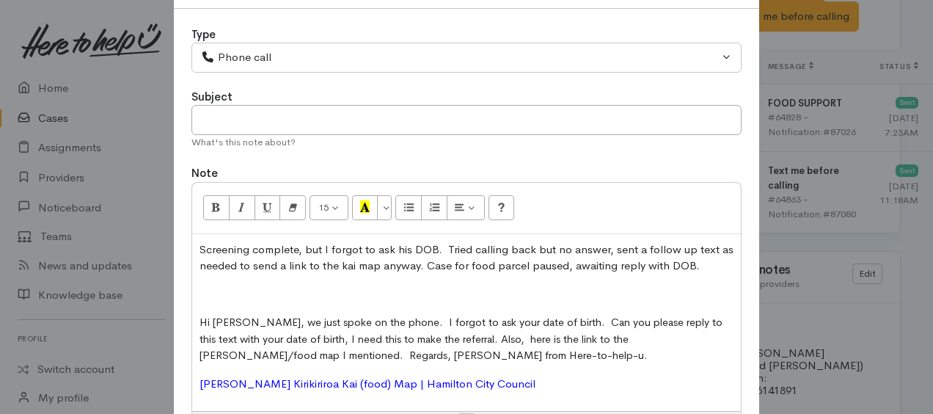
click at [217, 290] on p at bounding box center [466, 294] width 534 height 17
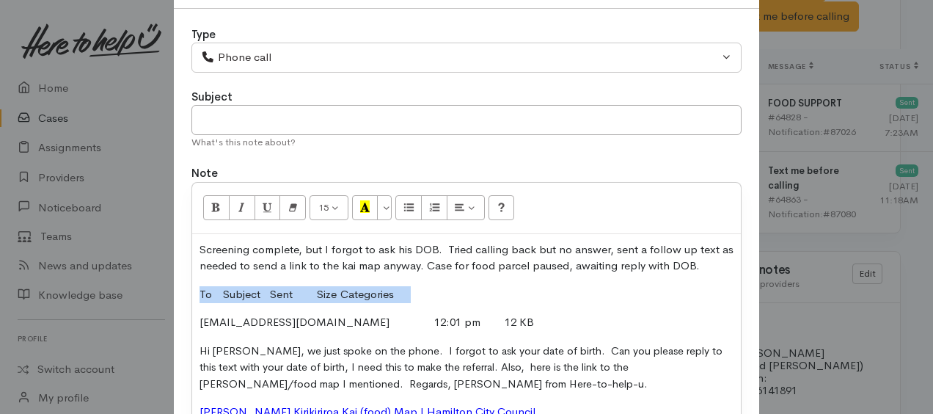
drag, startPoint x: 193, startPoint y: 293, endPoint x: 431, endPoint y: 280, distance: 238.7
click at [431, 280] on div "Screening complete, but I forgot to ask his DOB. Tried calling back but no answ…" at bounding box center [466, 336] width 548 height 205
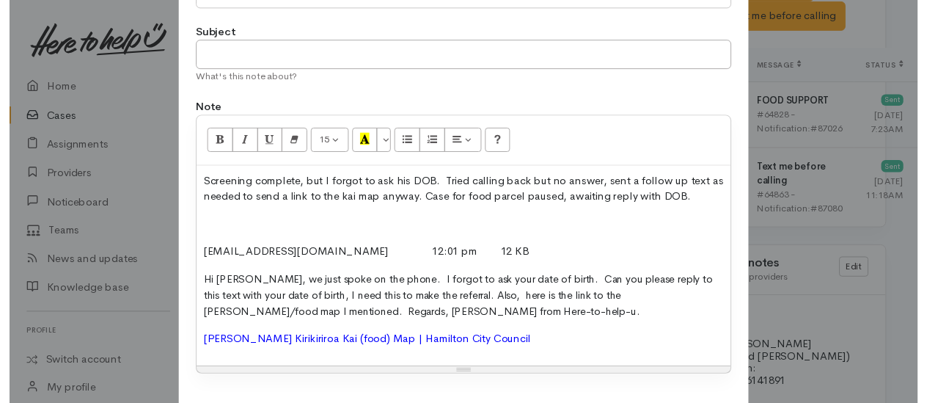
scroll to position [202, 0]
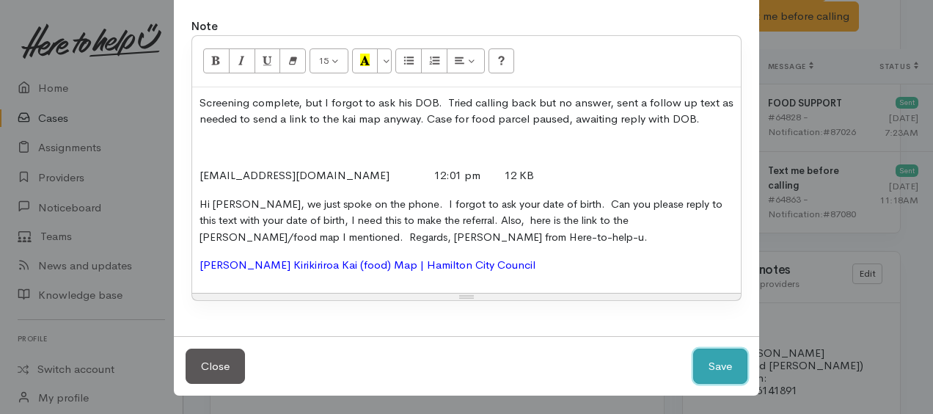
click at [713, 353] on button "Save" at bounding box center [720, 366] width 54 height 36
select select "1"
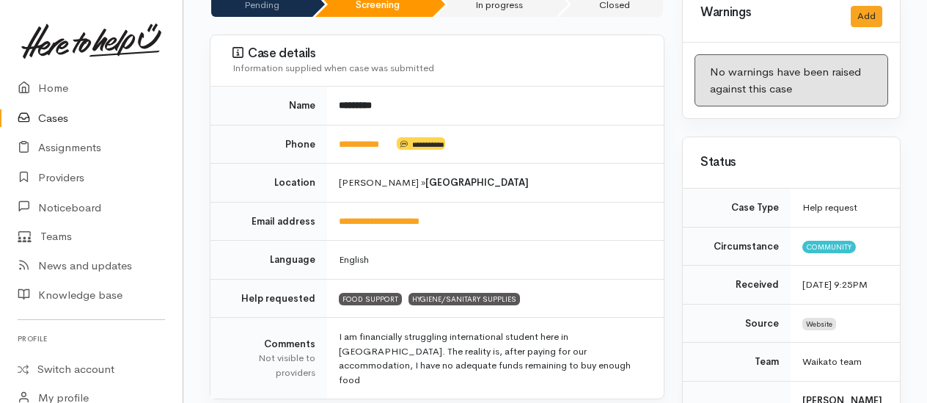
scroll to position [0, 0]
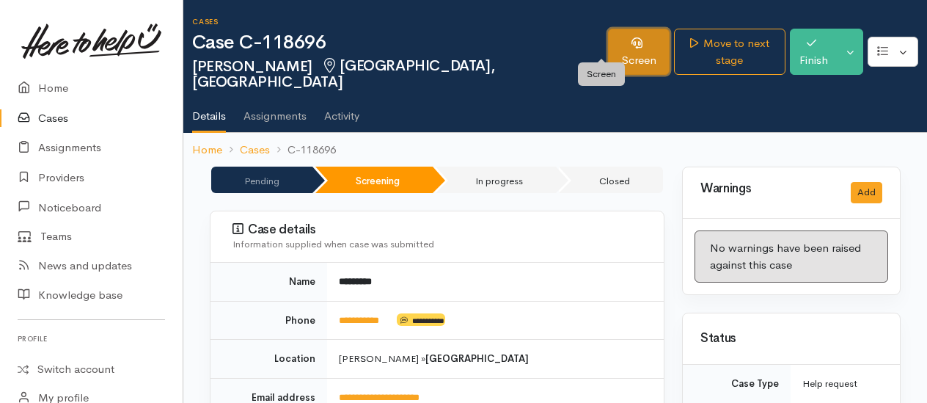
click at [613, 47] on link "Screen" at bounding box center [639, 52] width 62 height 46
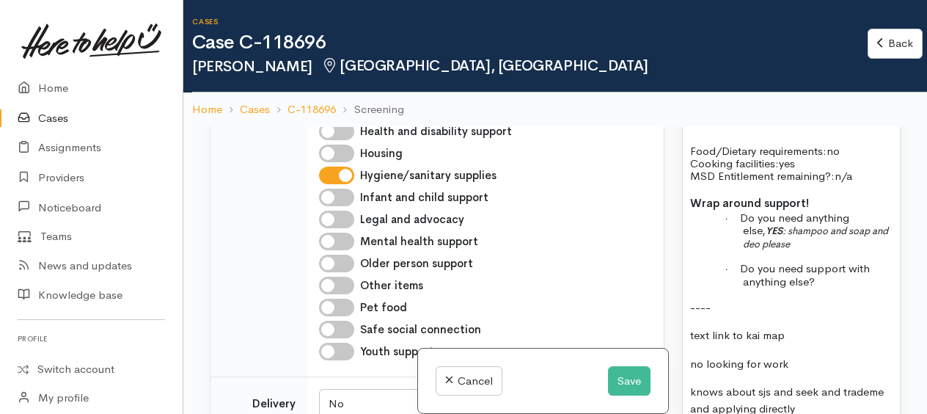
scroll to position [953, 0]
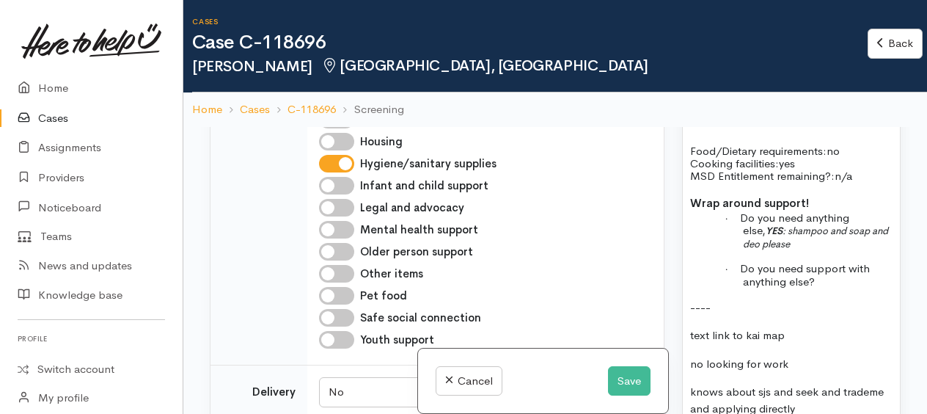
click at [832, 262] on p at bounding box center [818, 255] width 150 height 12
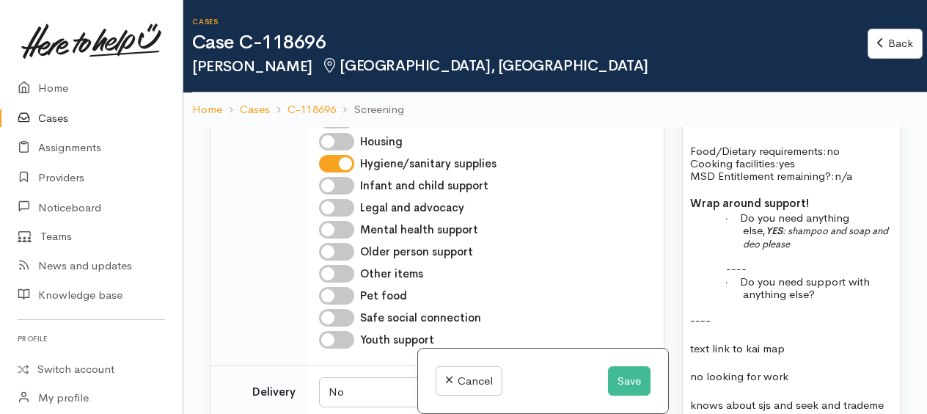
click at [831, 301] on p "· Do you need support with anything else?" at bounding box center [818, 288] width 150 height 26
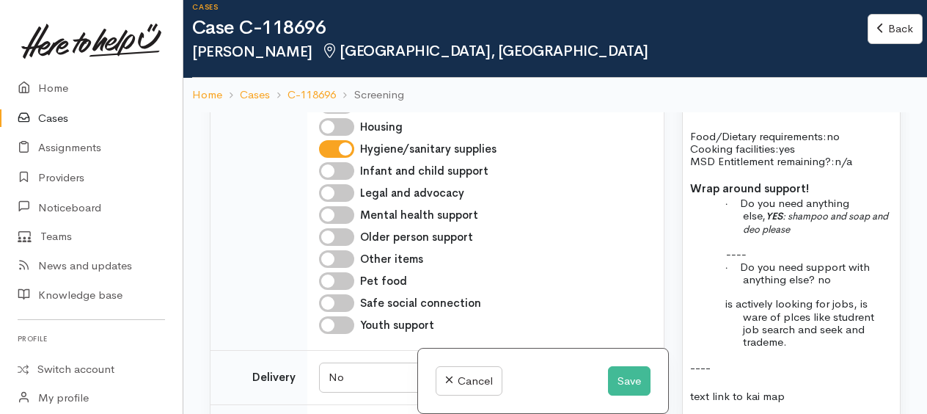
scroll to position [1393, 0]
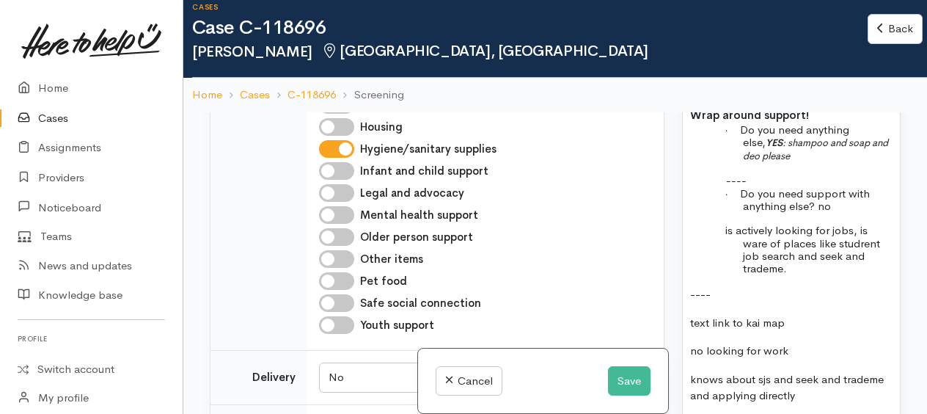
drag, startPoint x: 867, startPoint y: 301, endPoint x: 861, endPoint y: 327, distance: 26.3
click at [861, 274] on p "is actively looking for jobs, is ware of places like studrent job search and se…" at bounding box center [818, 249] width 150 height 51
drag, startPoint x: 856, startPoint y: 308, endPoint x: 859, endPoint y: 325, distance: 17.3
click at [855, 375] on div "Name: QiYao Luo (pronounced Chi-Yao) Date of birth: Phone:   0226141891 Food/Di…" at bounding box center [791, 185] width 217 height 475
drag, startPoint x: 755, startPoint y: 336, endPoint x: 783, endPoint y: 389, distance: 60.3
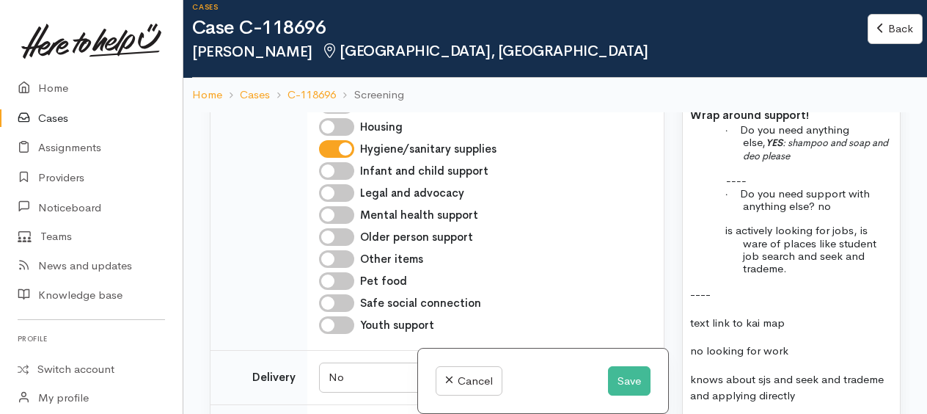
click at [783, 331] on p "text link to kai map" at bounding box center [791, 323] width 202 height 17
click at [798, 274] on p "is actively looking for jobs, is ware of places like student job search and see…" at bounding box center [818, 249] width 150 height 51
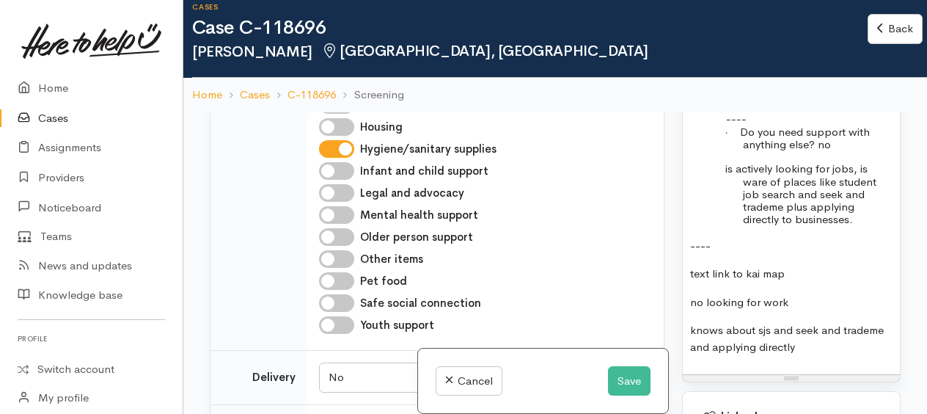
scroll to position [1613, 0]
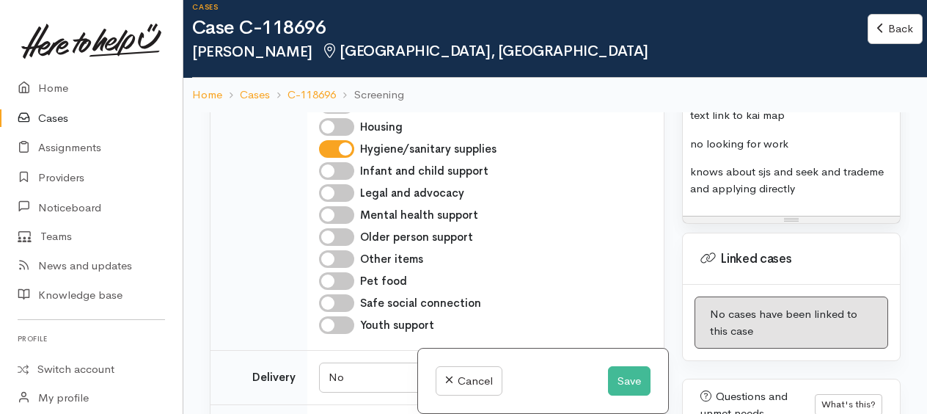
drag, startPoint x: 690, startPoint y: 210, endPoint x: 807, endPoint y: 257, distance: 126.3
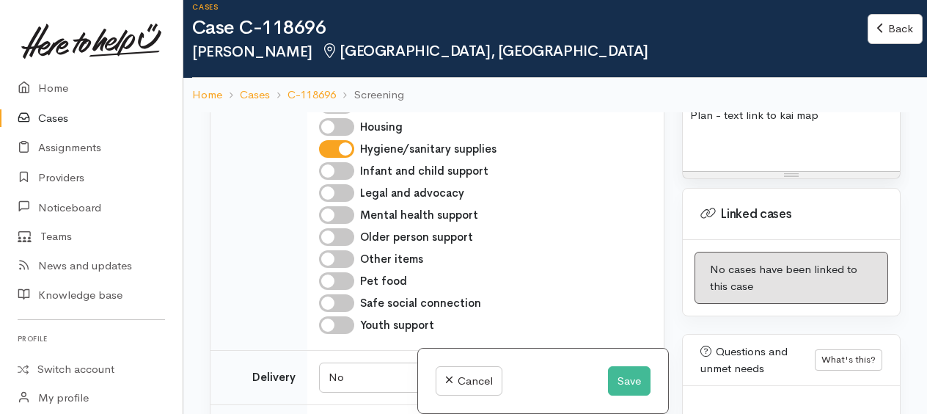
click at [727, 96] on p "----" at bounding box center [791, 87] width 202 height 17
click at [723, 124] on p "Plan - text link to kai map" at bounding box center [791, 115] width 202 height 17
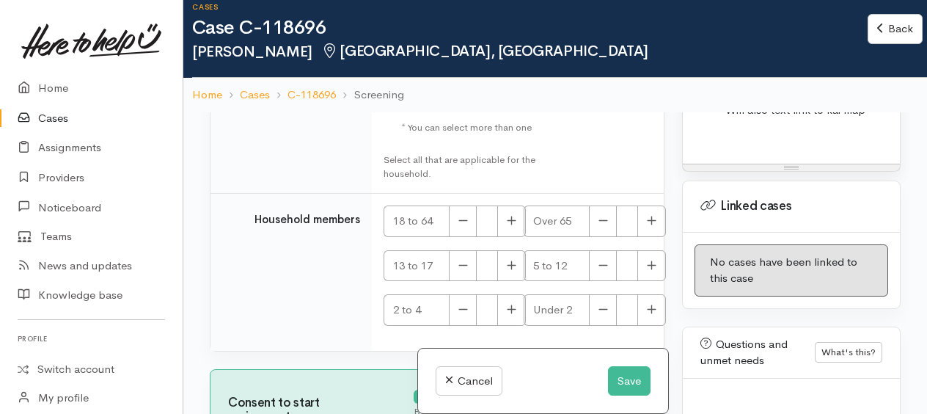
scroll to position [2857, 0]
drag, startPoint x: 509, startPoint y: 207, endPoint x: 518, endPoint y: 216, distance: 13.5
click at [509, 214] on icon "button" at bounding box center [512, 219] width 10 height 11
type input "1"
click at [625, 379] on button "Save" at bounding box center [629, 381] width 43 height 30
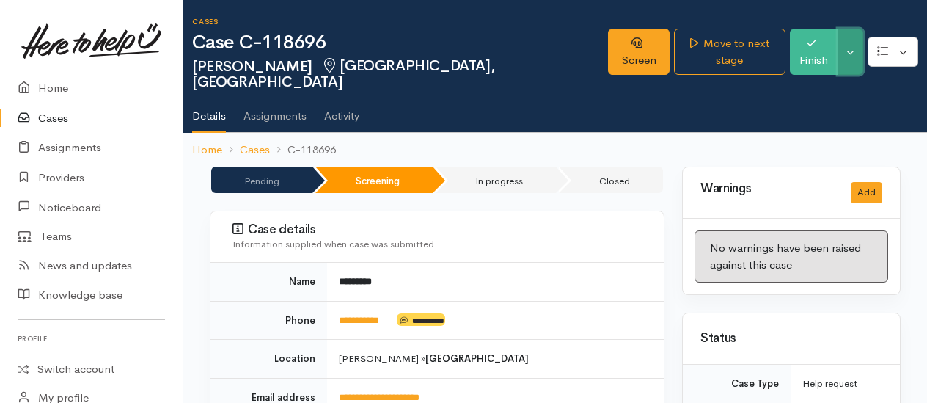
click at [856, 50] on button "Toggle Dropdown" at bounding box center [850, 52] width 26 height 46
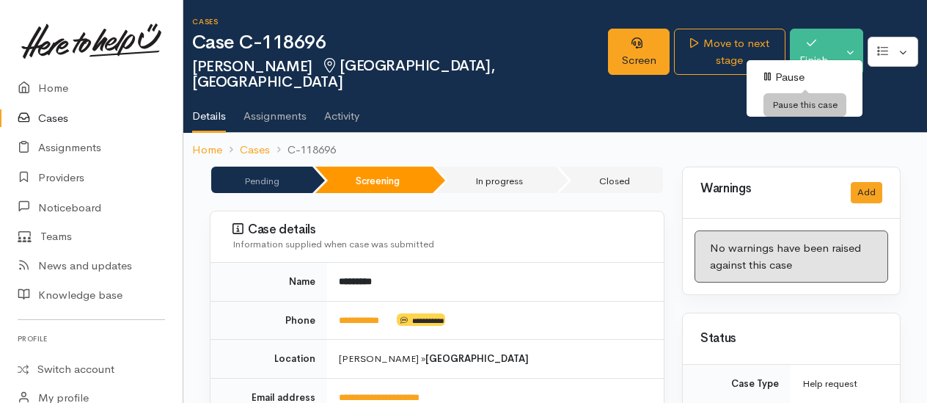
click at [802, 76] on link "Pause" at bounding box center [804, 77] width 116 height 23
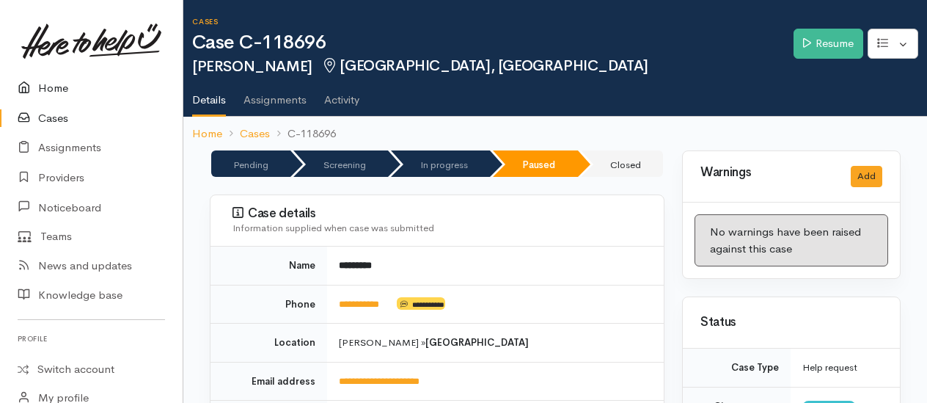
click at [56, 89] on link "Home" at bounding box center [91, 88] width 183 height 30
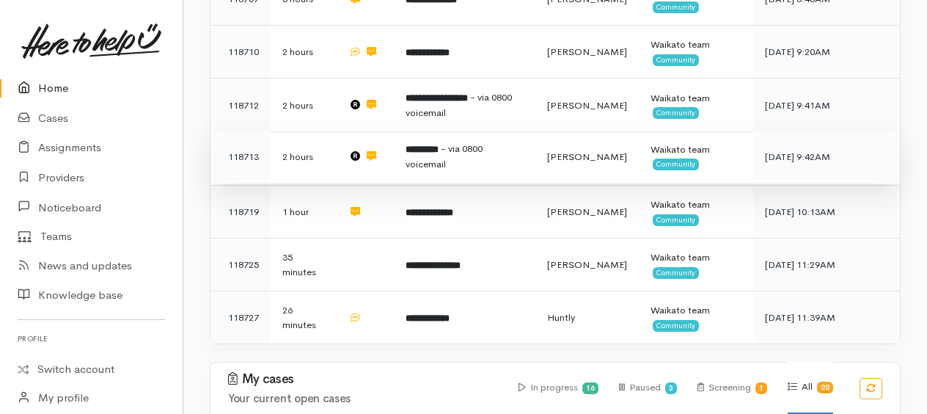
scroll to position [587, 0]
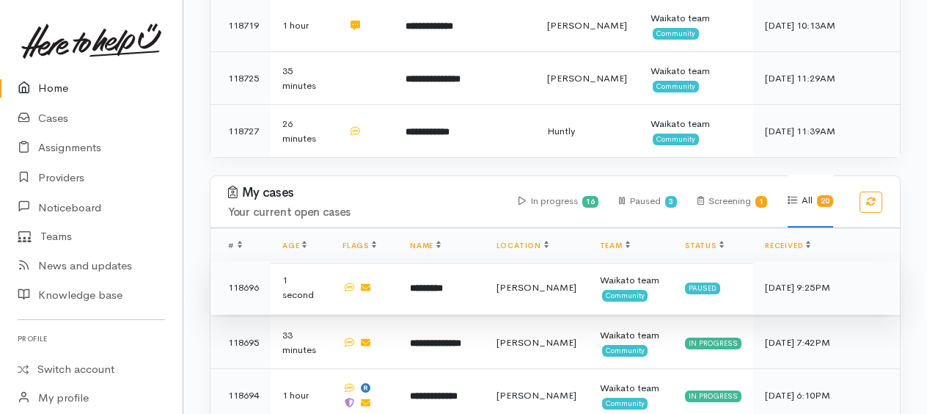
click at [433, 283] on b "*********" at bounding box center [426, 288] width 33 height 10
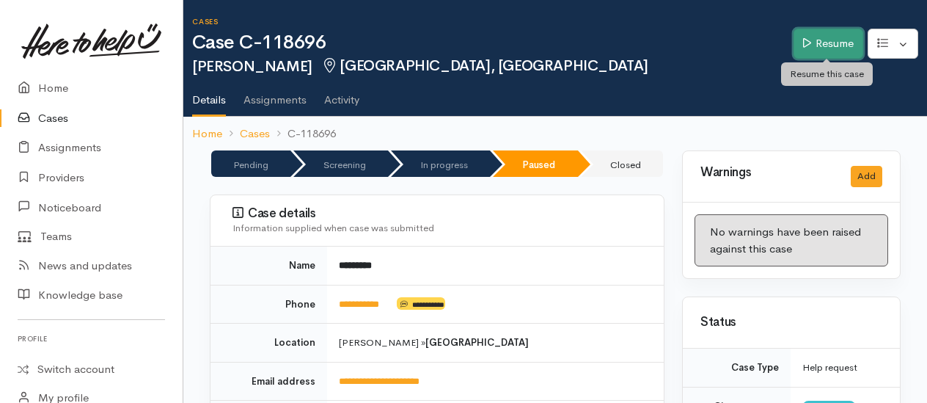
click at [818, 44] on link "Resume" at bounding box center [828, 44] width 70 height 30
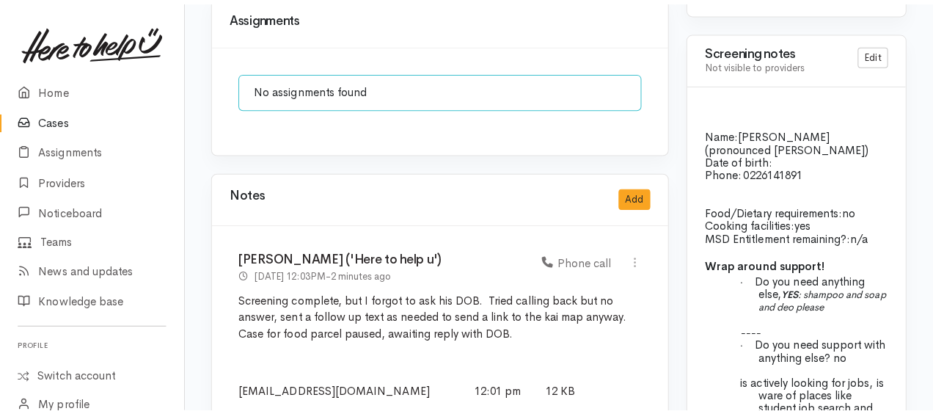
scroll to position [1393, 0]
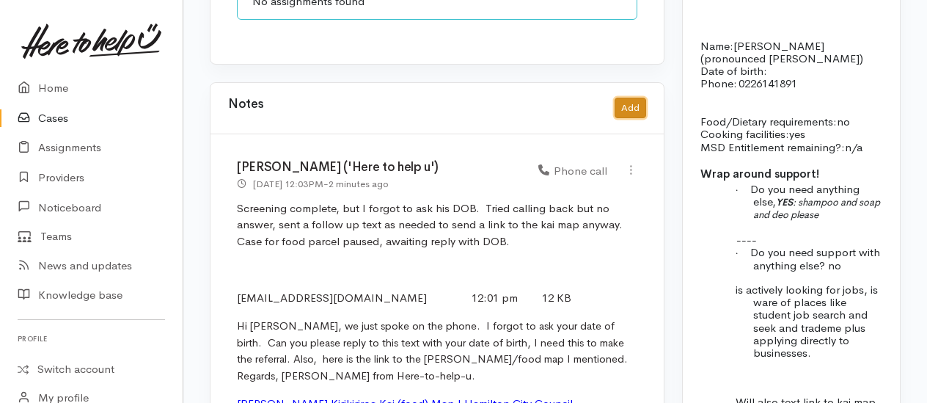
click at [625, 98] on button "Add" at bounding box center [630, 108] width 32 height 21
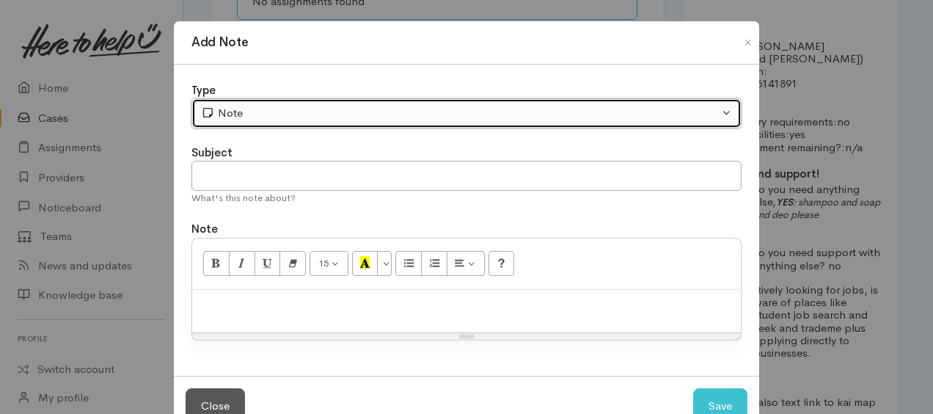
click at [353, 116] on div "Note" at bounding box center [460, 113] width 518 height 17
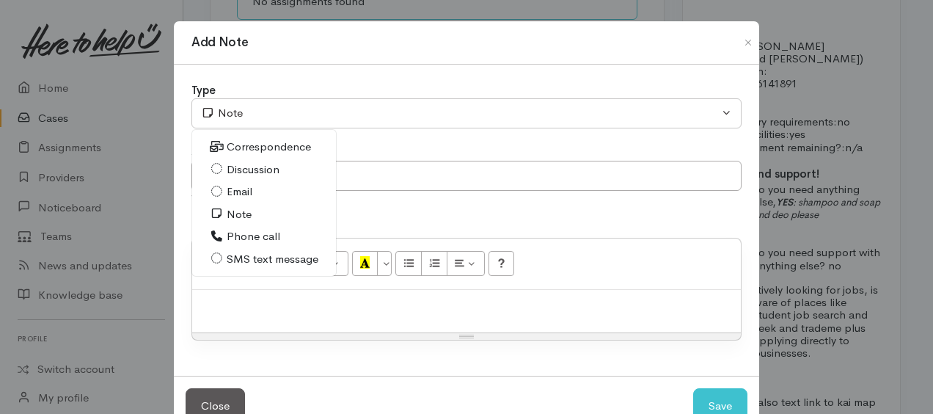
click at [240, 144] on span "Correspondence" at bounding box center [269, 147] width 84 height 17
select select "6"
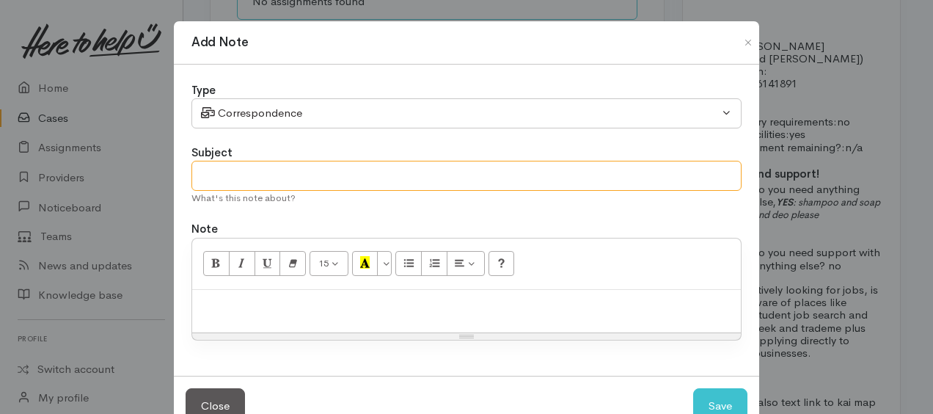
click at [244, 170] on input "text" at bounding box center [466, 176] width 550 height 30
type input "reply with [PERSON_NAME]"
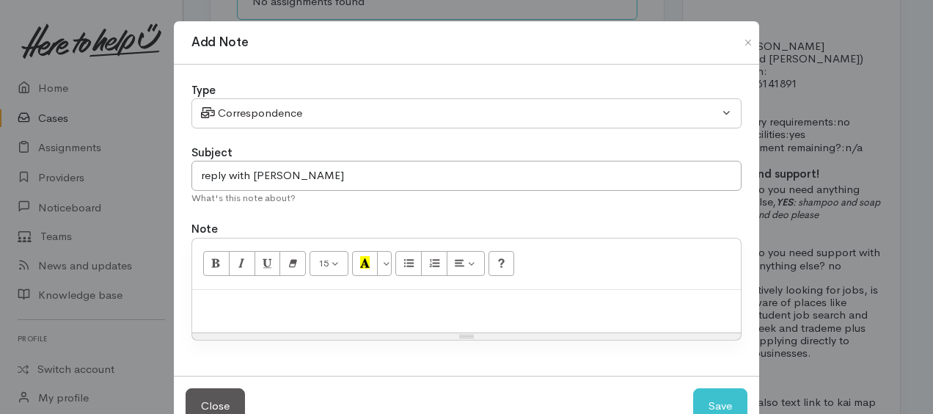
paste div
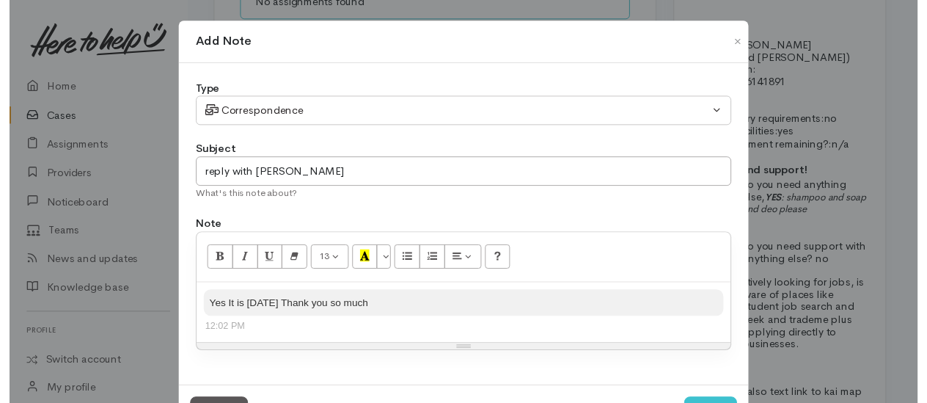
scroll to position [59, 0]
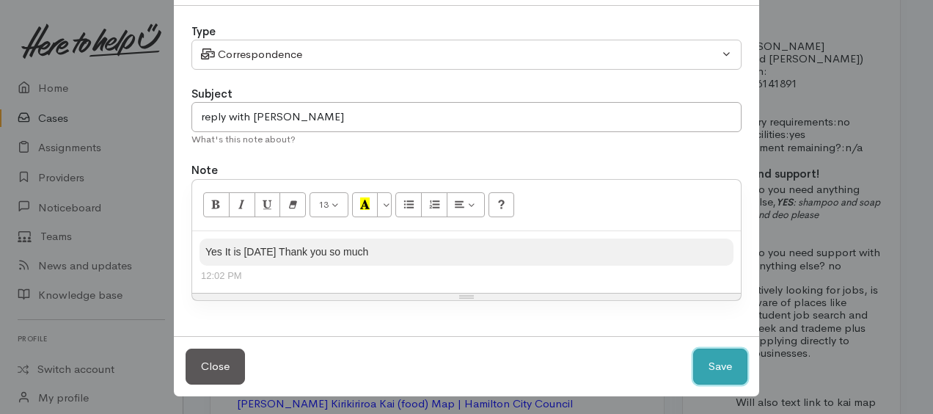
click at [716, 359] on button "Save" at bounding box center [720, 366] width 54 height 36
select select "1"
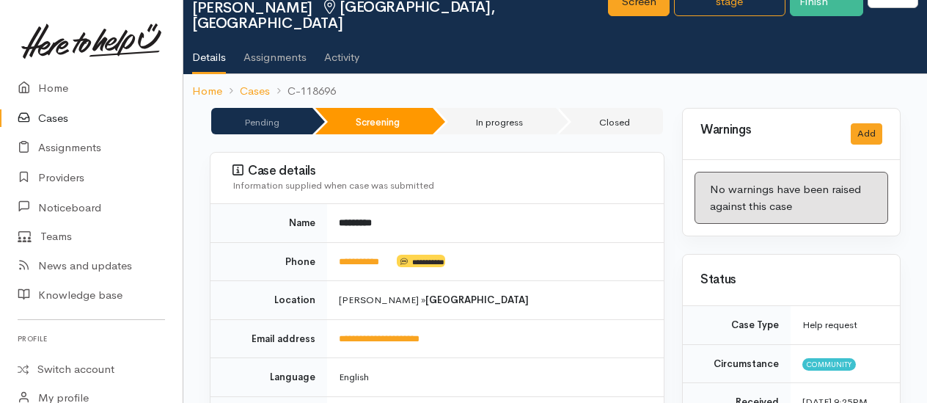
scroll to position [0, 0]
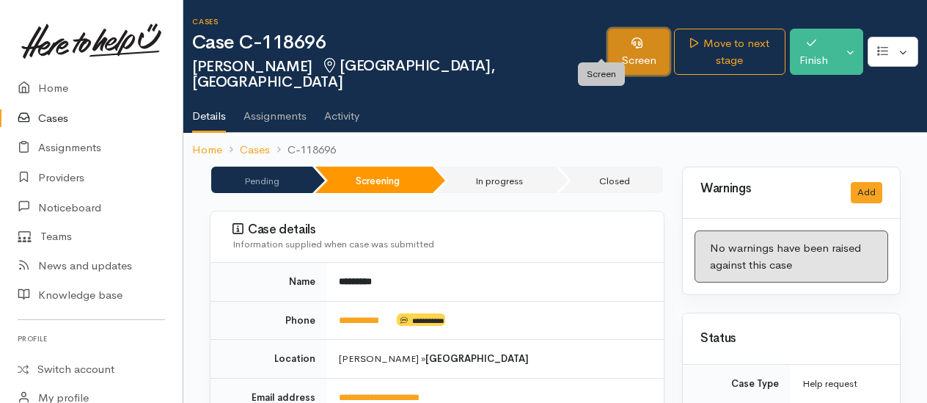
click at [616, 47] on link "Screen" at bounding box center [639, 52] width 62 height 46
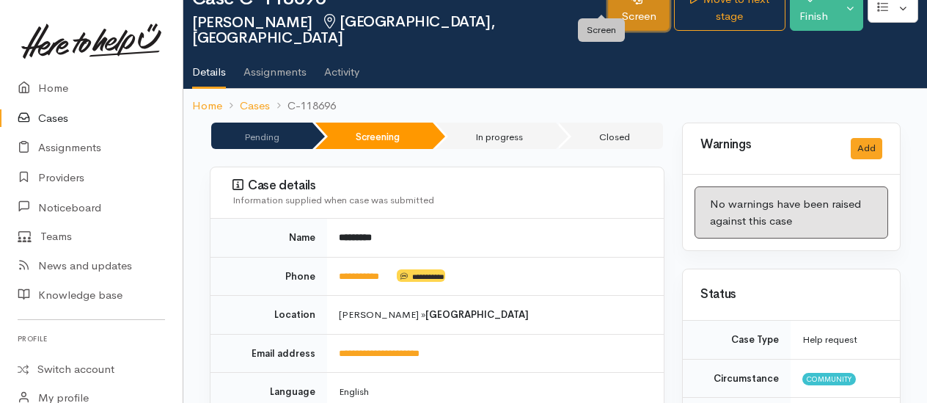
scroll to position [73, 0]
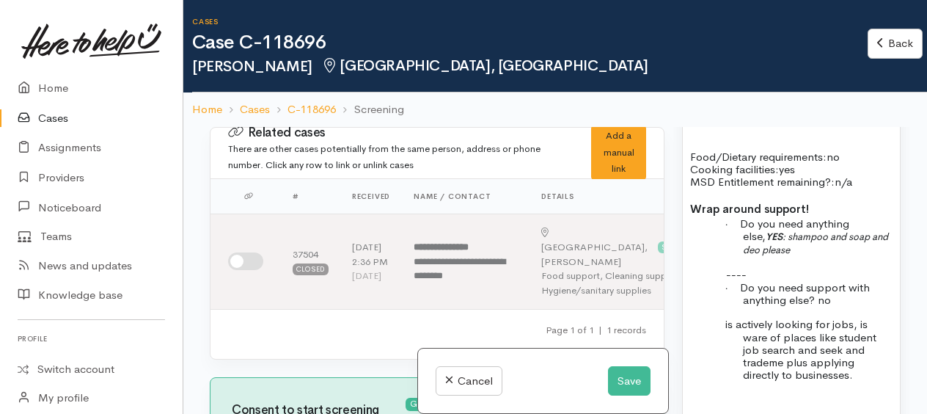
scroll to position [1320, 0]
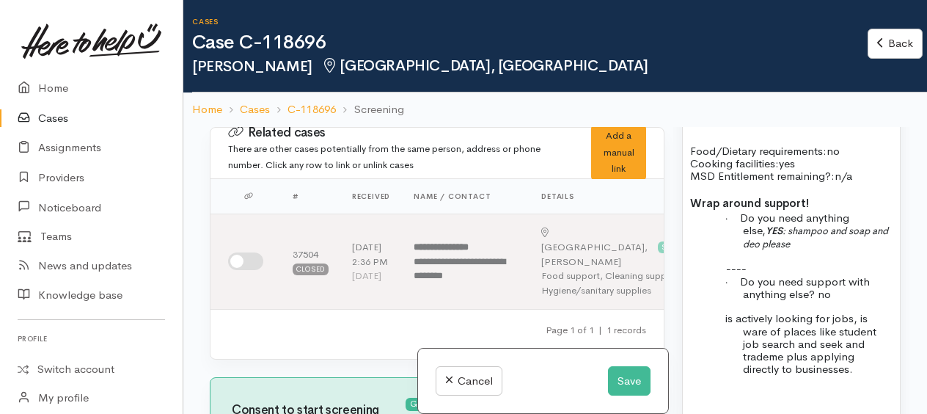
click at [773, 119] on p "Name: QiYao Luo (pronounced Chi-Yao) Date of birth: Phone:   0226141891" at bounding box center [791, 93] width 202 height 51
click at [800, 119] on p "Name: QiYao Luo (pronounced Chi-Yao) Date of birth: 4/6/1995 Phone:   0226141891" at bounding box center [791, 93] width 202 height 51
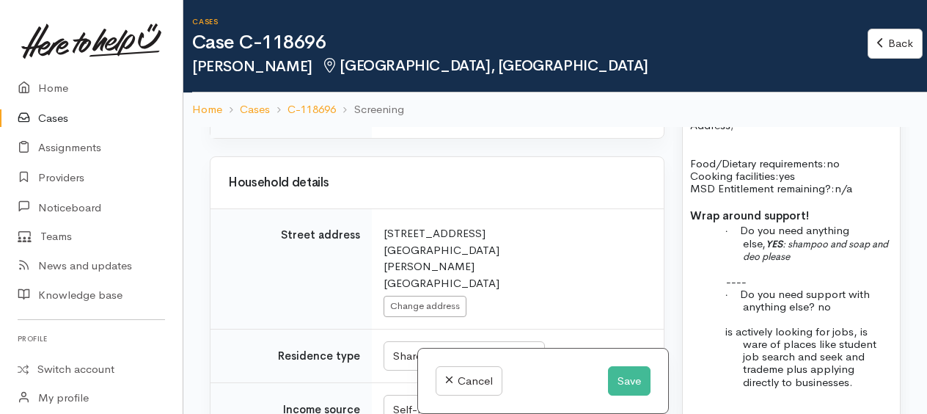
scroll to position [1760, 0]
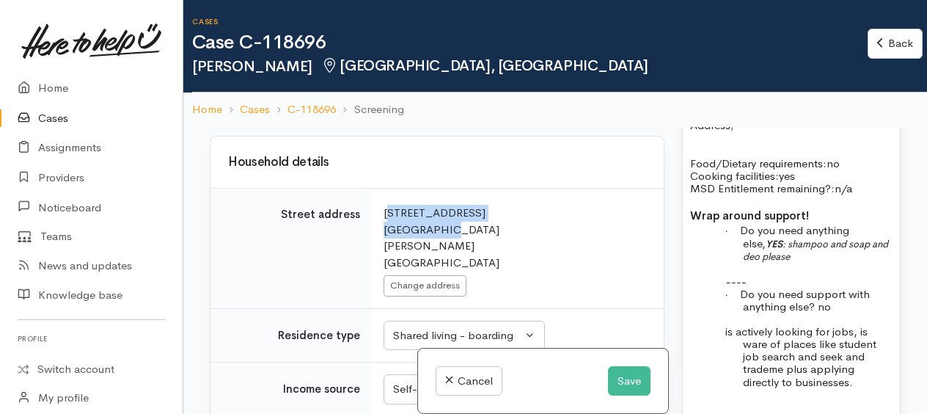
drag, startPoint x: 400, startPoint y: 210, endPoint x: 444, endPoint y: 223, distance: 45.7
click at [444, 223] on td "Search for an address. 30 Regent Street Silverdale Hamilton New Zealand Change …" at bounding box center [518, 248] width 292 height 120
drag, startPoint x: 444, startPoint y: 223, endPoint x: 418, endPoint y: 220, distance: 25.8
copy div "30 Regent Street Silverdale"
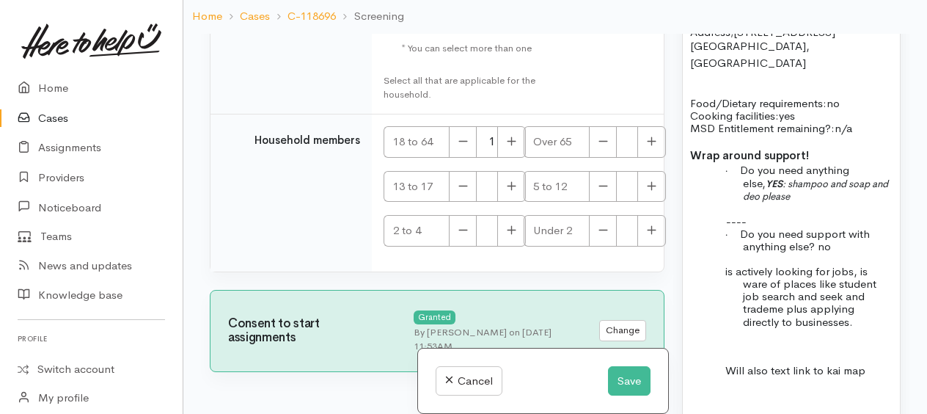
scroll to position [126, 0]
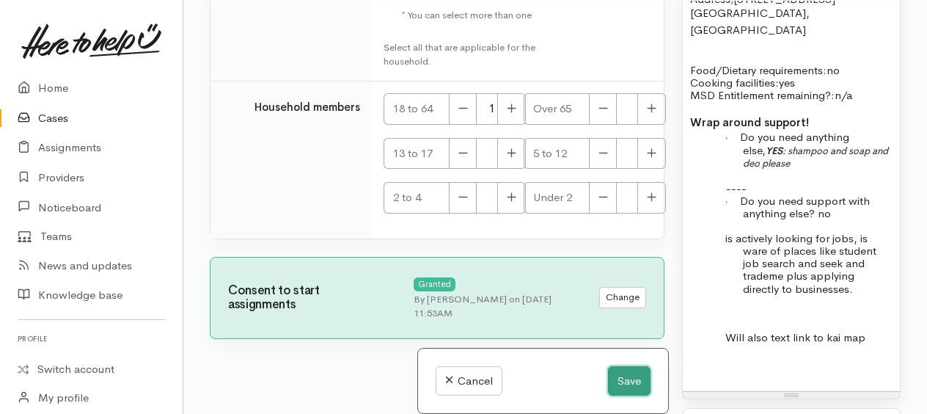
click at [625, 383] on button "Save" at bounding box center [629, 381] width 43 height 30
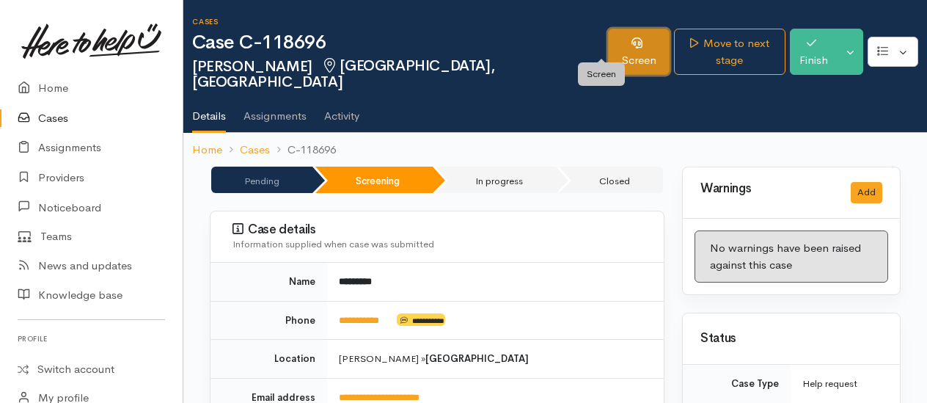
drag, startPoint x: 597, startPoint y: 42, endPoint x: 610, endPoint y: 51, distance: 15.9
click at [608, 42] on link "Screen" at bounding box center [639, 52] width 62 height 46
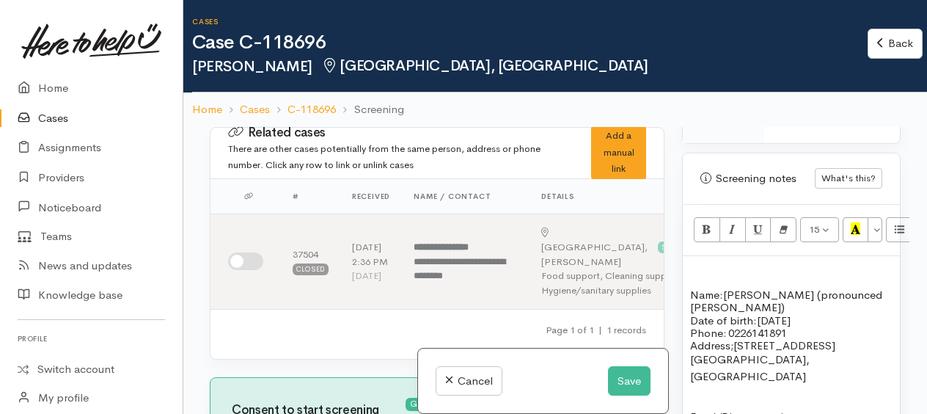
scroll to position [1246, 0]
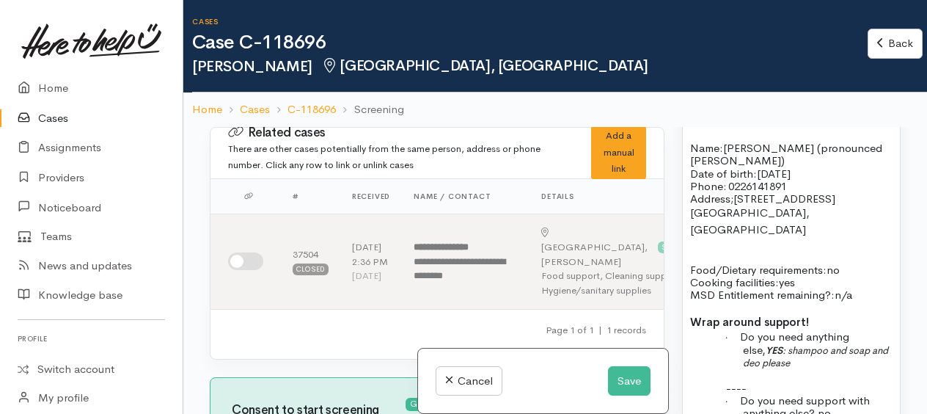
click at [812, 192] on p "Name: QiYao Luo (pronounced Chi-Yao) Date of birth: 4/6/1995 Phone:   0226141891" at bounding box center [791, 167] width 202 height 51
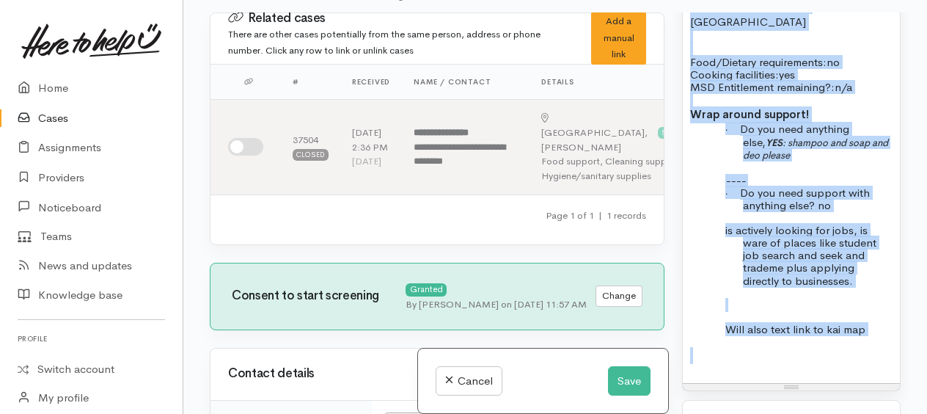
scroll to position [1451, 0]
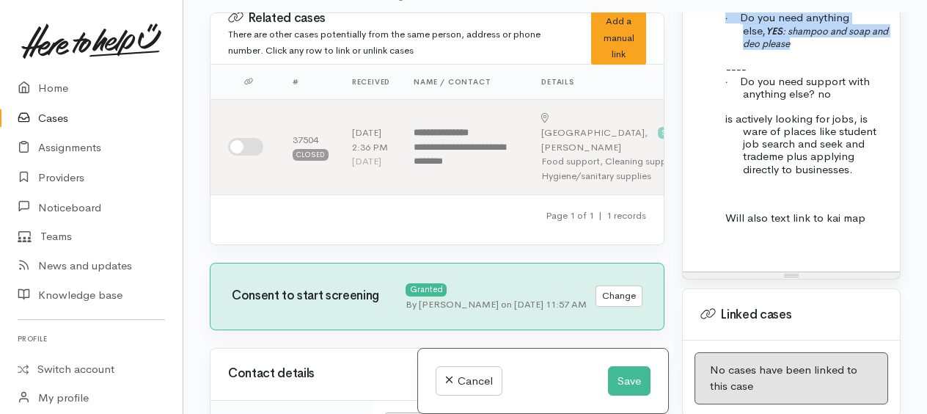
drag, startPoint x: 689, startPoint y: 209, endPoint x: 852, endPoint y: 106, distance: 192.4
click at [852, 106] on div "Name: QiYao Luo (pronounced Chi-Yao) Date of birth: 4/6/1994 Phone:   022614189…" at bounding box center [791, 30] width 217 height 481
copy div "Name: QiYao Luo (pronounced Chi-Yao) Date of birth: 4/6/1994 Phone:   022614189…"
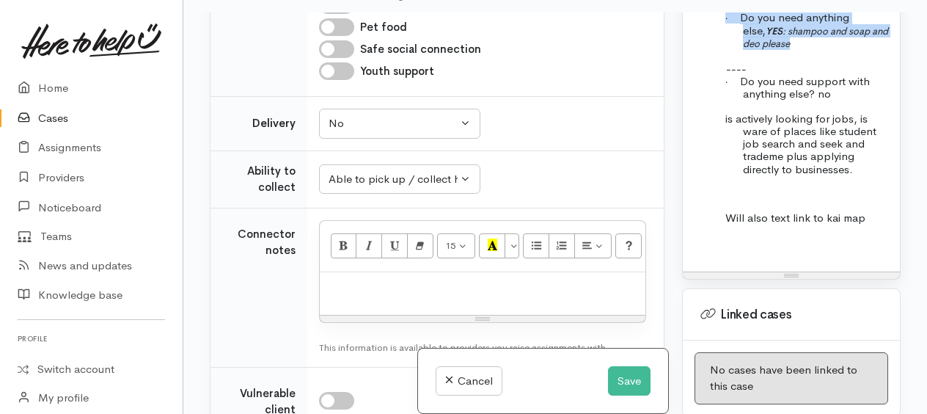
scroll to position [1173, 0]
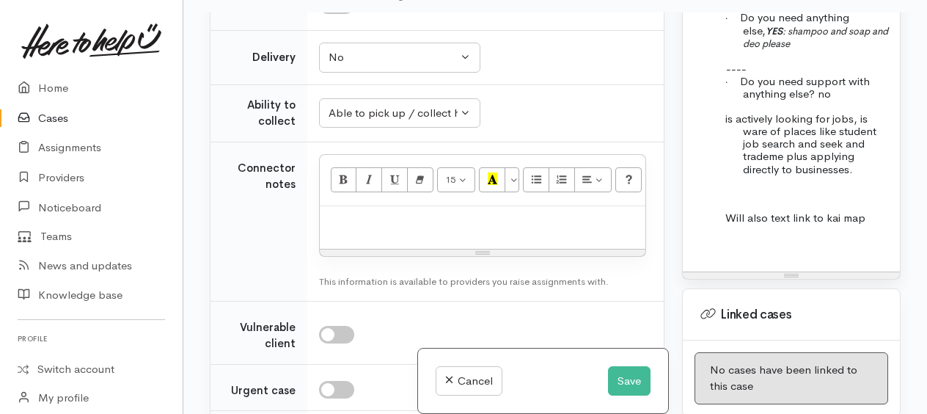
paste div
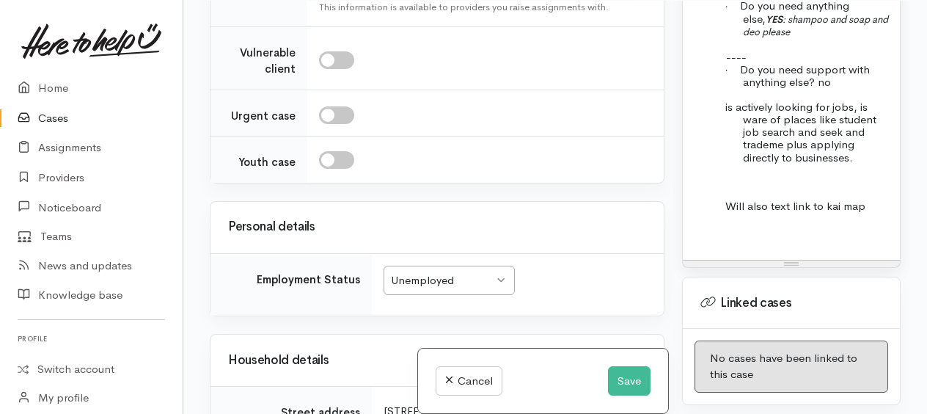
scroll to position [1763, 0]
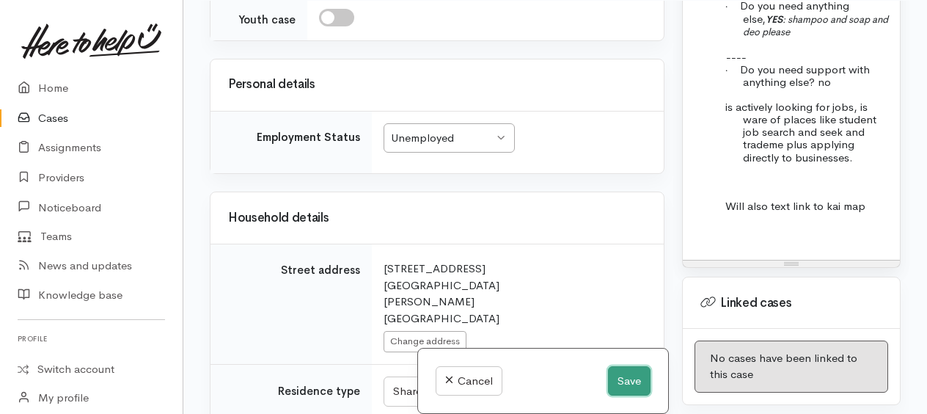
click at [616, 378] on button "Save" at bounding box center [629, 381] width 43 height 30
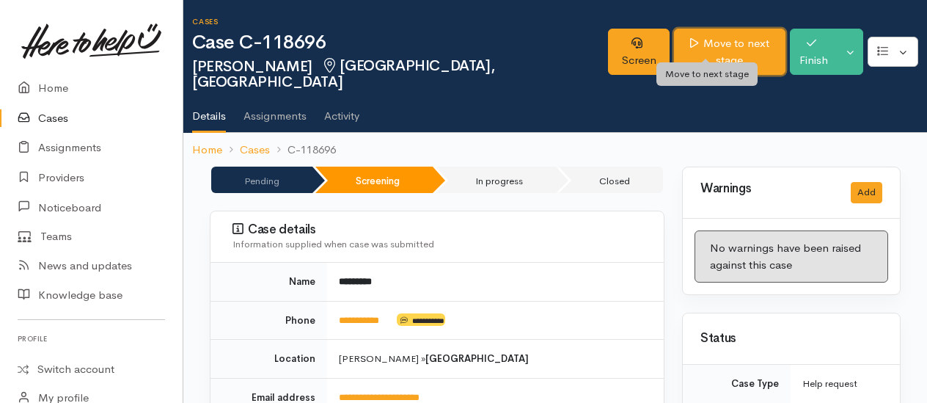
click at [688, 51] on link "Move to next stage" at bounding box center [729, 52] width 111 height 46
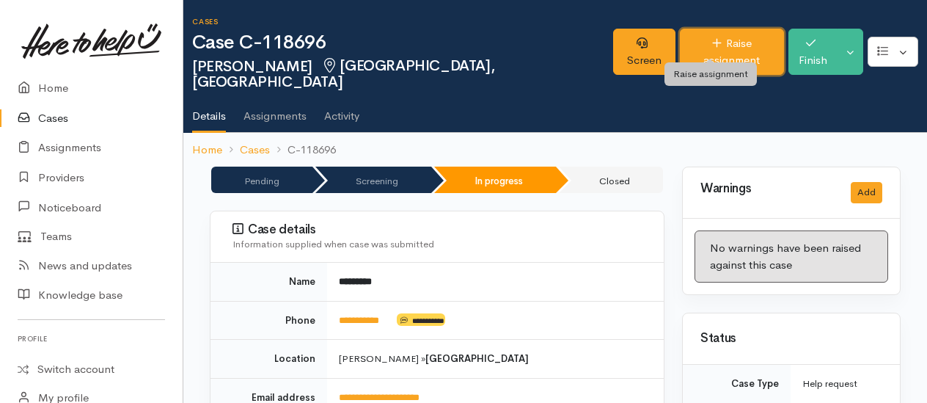
click at [685, 38] on link "Raise assignment" at bounding box center [732, 52] width 104 height 46
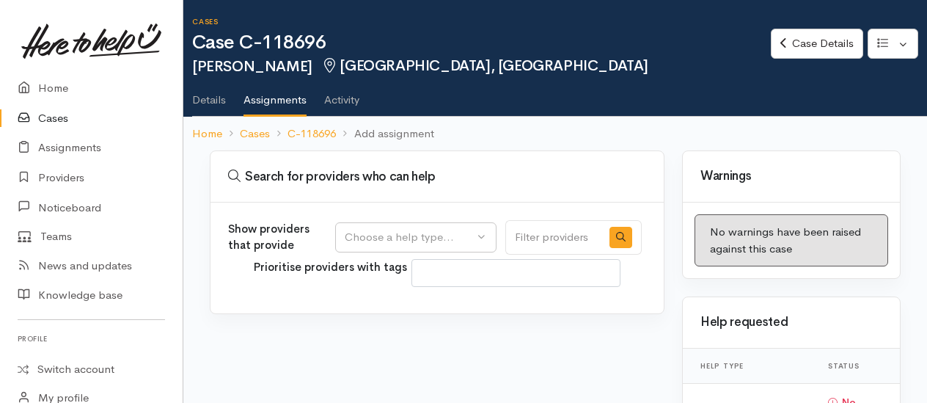
select select
drag, startPoint x: 444, startPoint y: 236, endPoint x: 422, endPoint y: 239, distance: 22.9
click at [444, 237] on div "Choose a help type..." at bounding box center [409, 237] width 129 height 17
click at [371, 305] on span "Food support" at bounding box center [387, 306] width 68 height 17
select select "3"
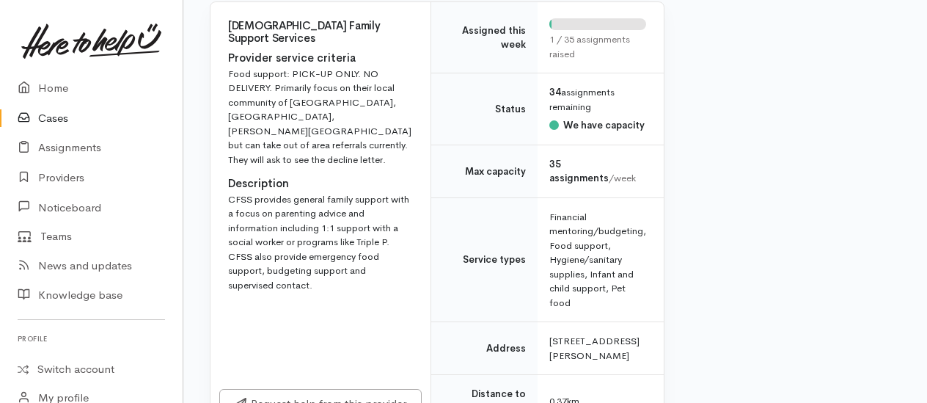
scroll to position [807, 0]
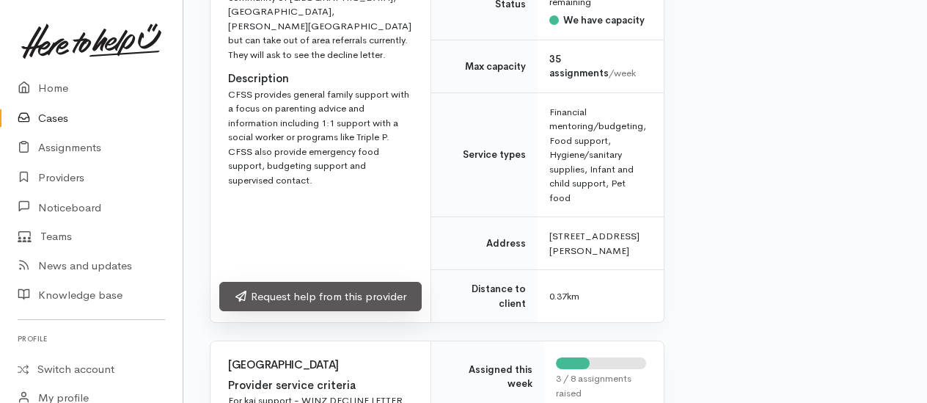
click at [326, 307] on link "Request help from this provider" at bounding box center [320, 297] width 202 height 30
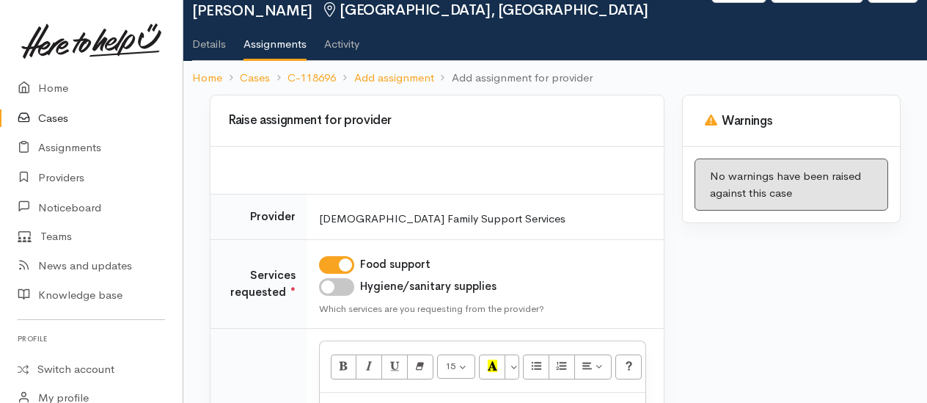
scroll to position [220, 0]
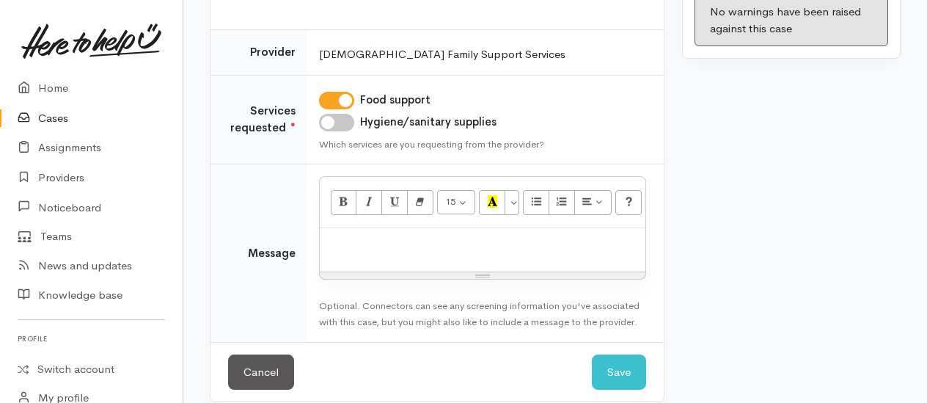
click at [334, 132] on td "Food support Hygiene/sanitary supplies Which services are you requesting from t…" at bounding box center [485, 119] width 356 height 89
click at [334, 125] on input "Hygiene/sanitary supplies" at bounding box center [336, 123] width 35 height 18
checkbox input "true"
click at [365, 235] on p at bounding box center [482, 243] width 311 height 17
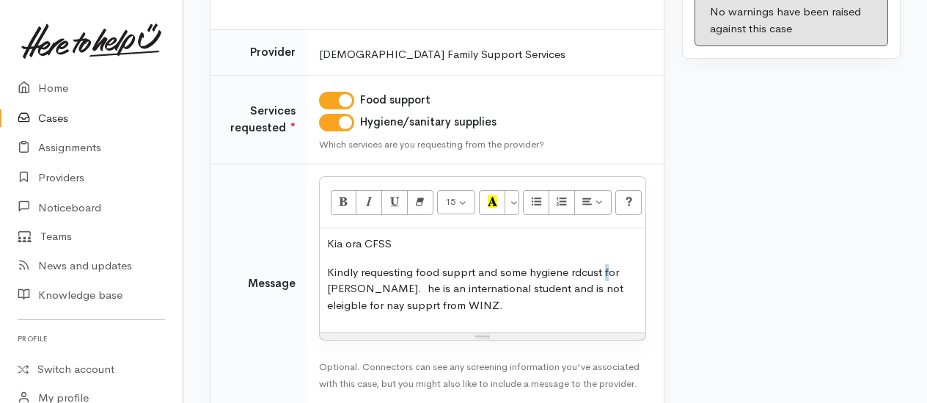
click at [610, 271] on p "Kindly requesting food supprt and some hygiene rdcust for [PERSON_NAME]. he is …" at bounding box center [482, 289] width 311 height 50
click at [380, 290] on p "Kindly requesting food supprt and some hygiene products for Qi-Yao. he is an in…" at bounding box center [482, 289] width 311 height 50
click at [352, 305] on p "Kindly requesting food supprt and some hygiene products for Qi-Yao. He is an in…" at bounding box center [482, 289] width 311 height 50
click at [375, 304] on p "Kindly requesting food supprt and some hygiene products for Qi-Yao. He is an in…" at bounding box center [482, 289] width 311 height 50
click at [469, 306] on p "Kindly requesting food supprt and some hygiene products for Qi-Yao. He is an in…" at bounding box center [482, 289] width 311 height 50
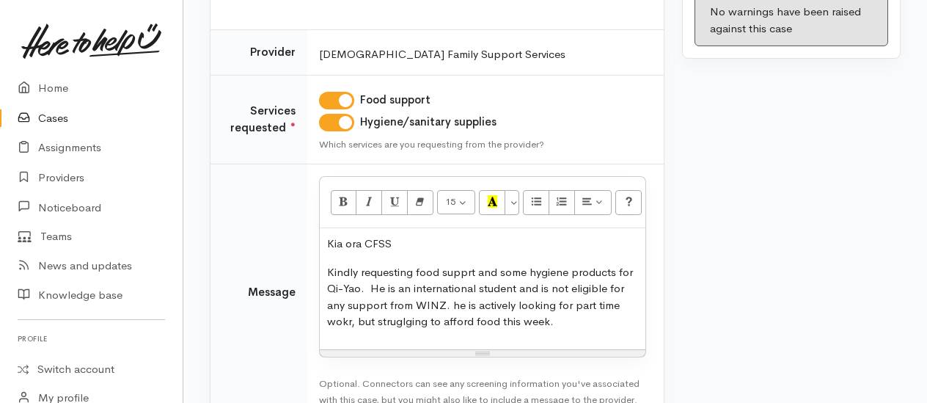
click at [460, 296] on p "Kindly requesting food supprt and some hygiene products for Qi-Yao. He is an in…" at bounding box center [482, 297] width 311 height 66
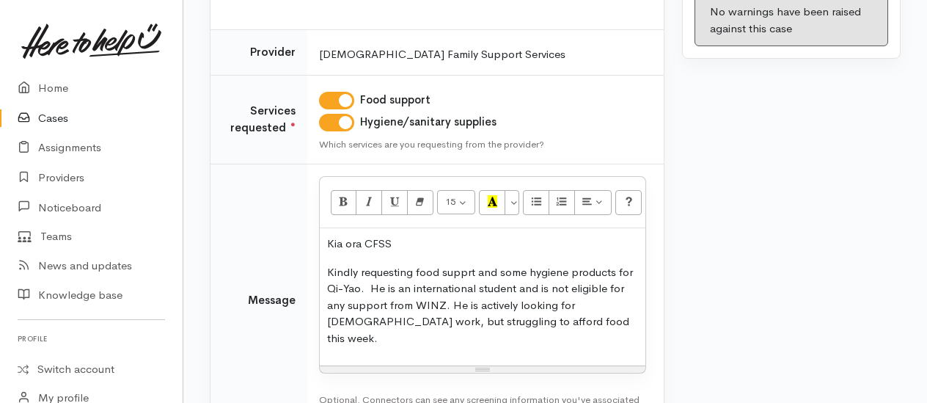
click at [570, 323] on p "Kindly requesting food supprt and some hygiene products for Qi-Yao. He is an in…" at bounding box center [482, 305] width 311 height 83
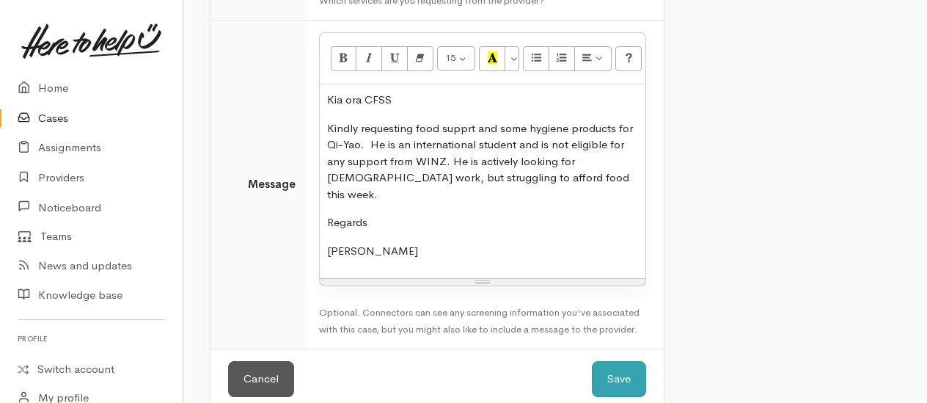
scroll to position [368, 0]
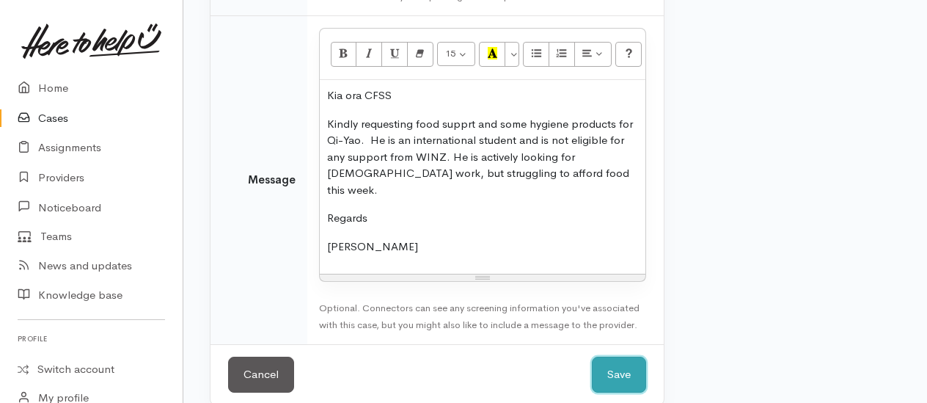
click at [621, 362] on button "Save" at bounding box center [619, 374] width 54 height 36
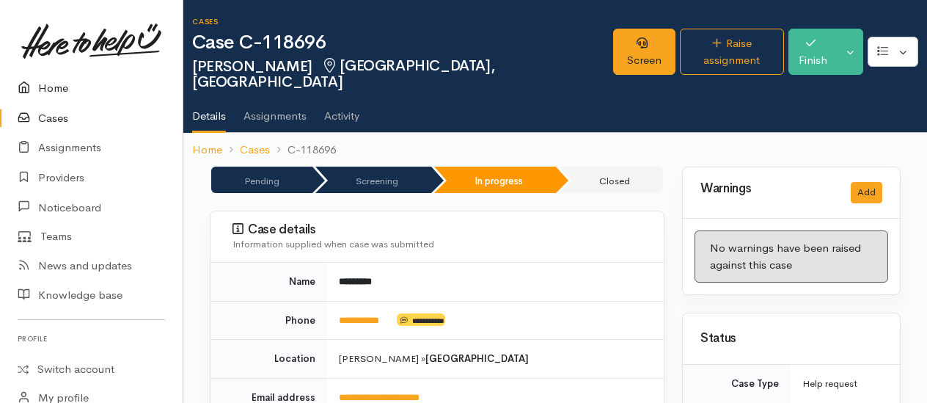
click at [56, 89] on link "Home" at bounding box center [91, 88] width 183 height 30
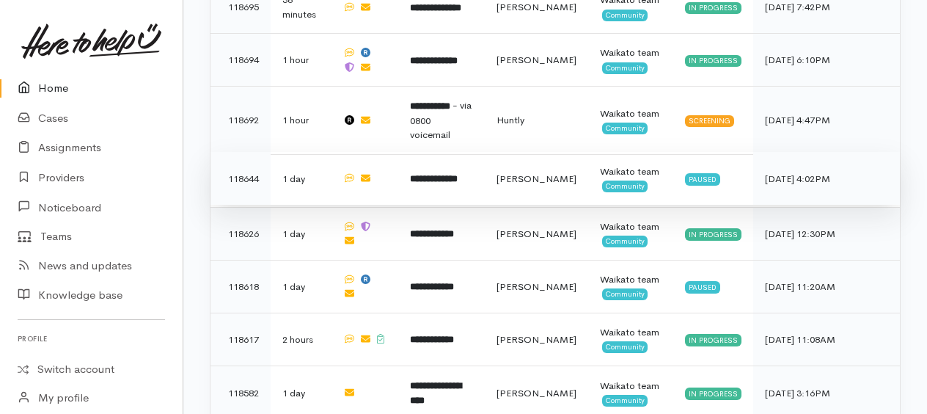
scroll to position [953, 0]
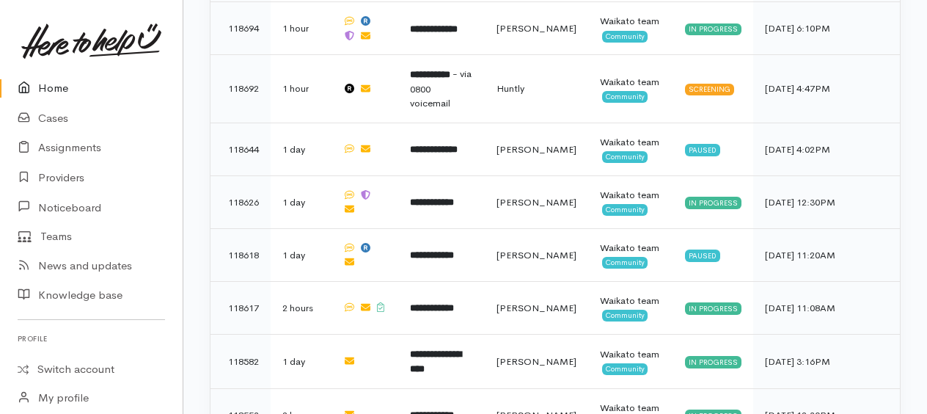
click at [63, 85] on link "Home" at bounding box center [91, 88] width 183 height 30
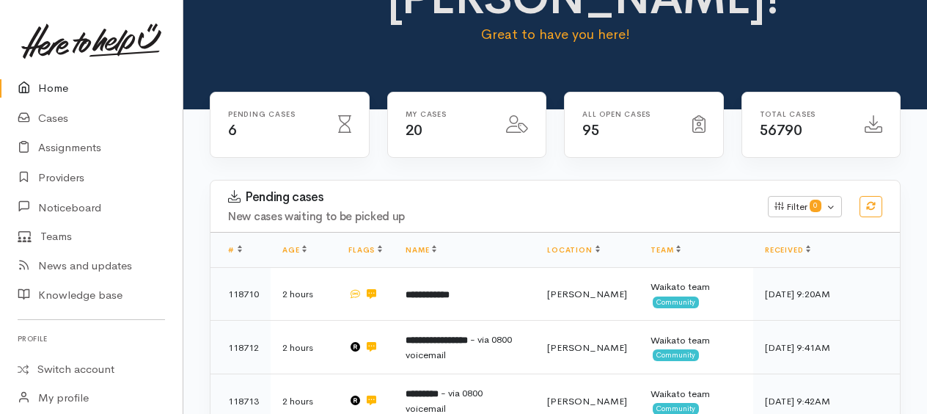
scroll to position [271, 0]
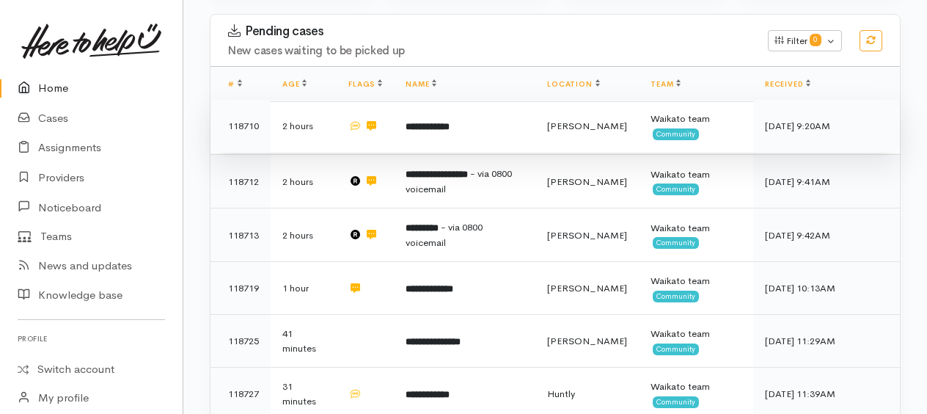
click at [444, 122] on b "**********" at bounding box center [427, 127] width 44 height 10
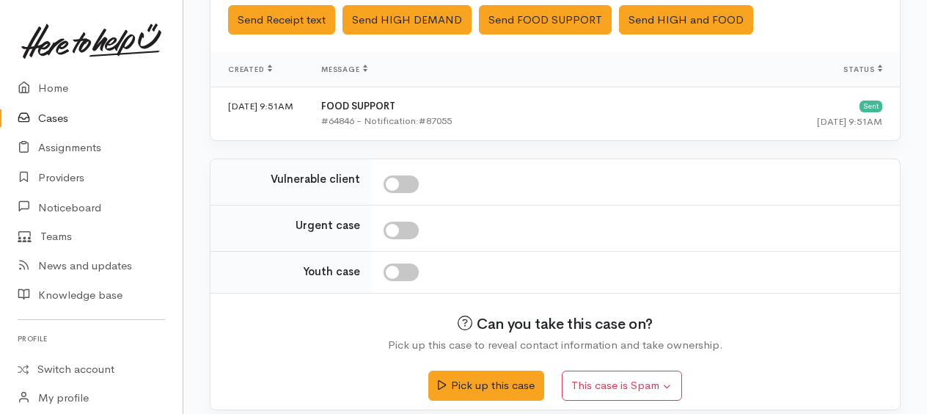
scroll to position [513, 0]
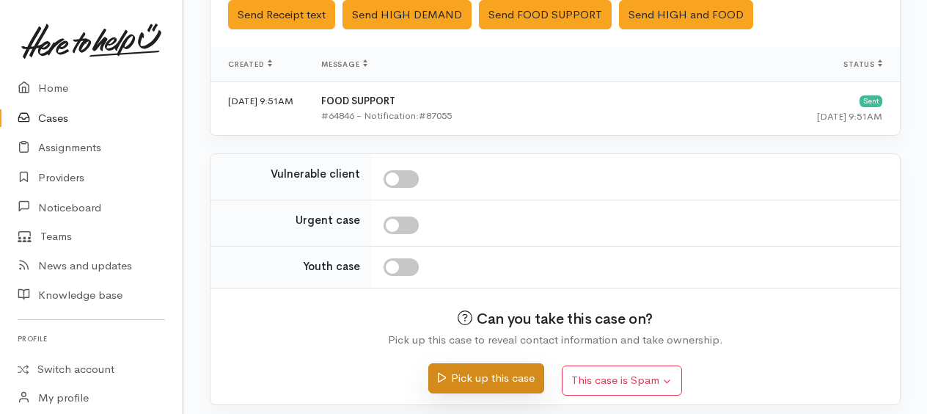
click at [514, 372] on button "Pick up this case" at bounding box center [485, 378] width 115 height 30
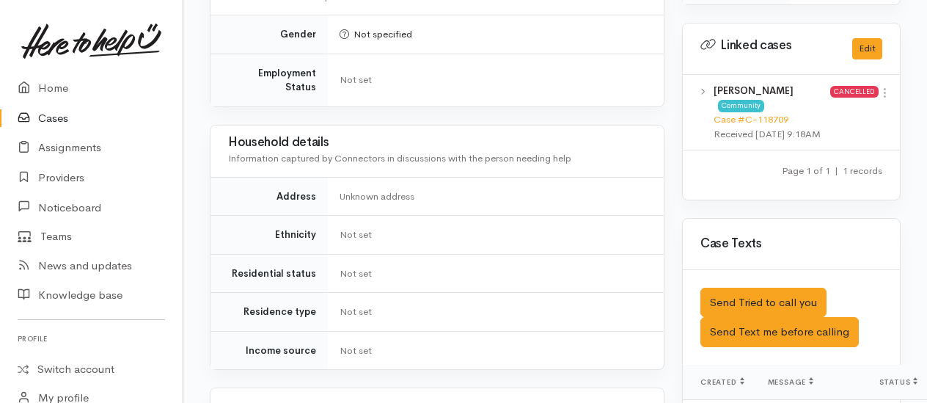
scroll to position [953, 0]
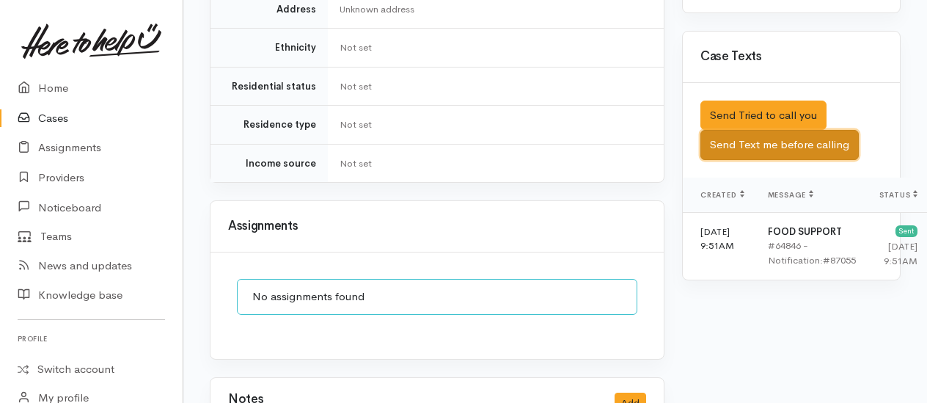
click at [756, 158] on button "Send Text me before calling" at bounding box center [779, 145] width 158 height 30
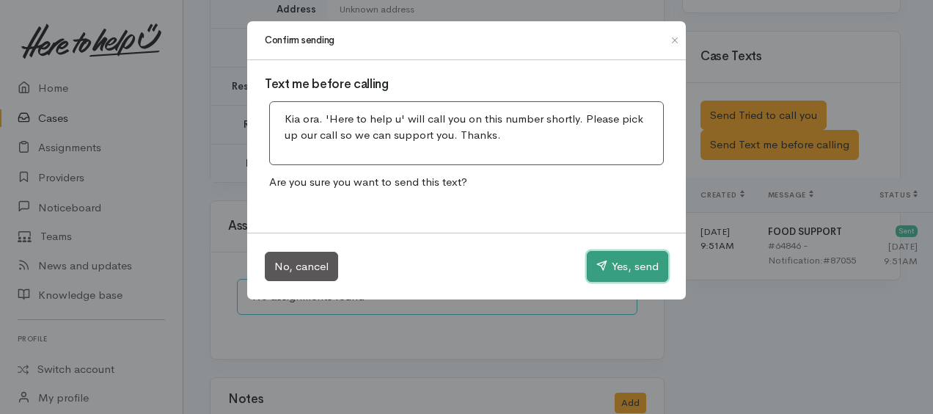
click at [617, 251] on button "Yes, send" at bounding box center [627, 266] width 81 height 31
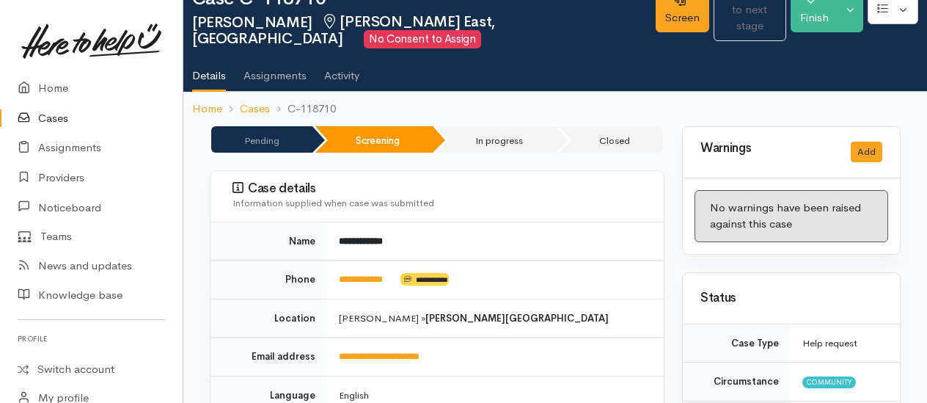
scroll to position [0, 0]
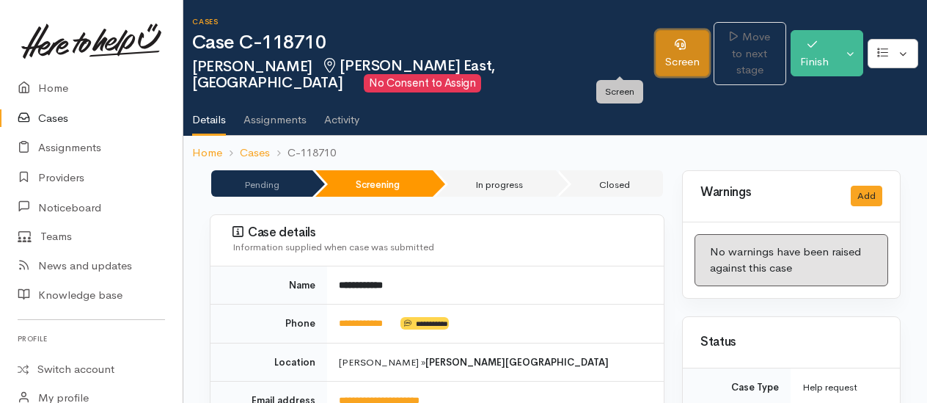
click at [655, 56] on link "Screen" at bounding box center [682, 53] width 54 height 46
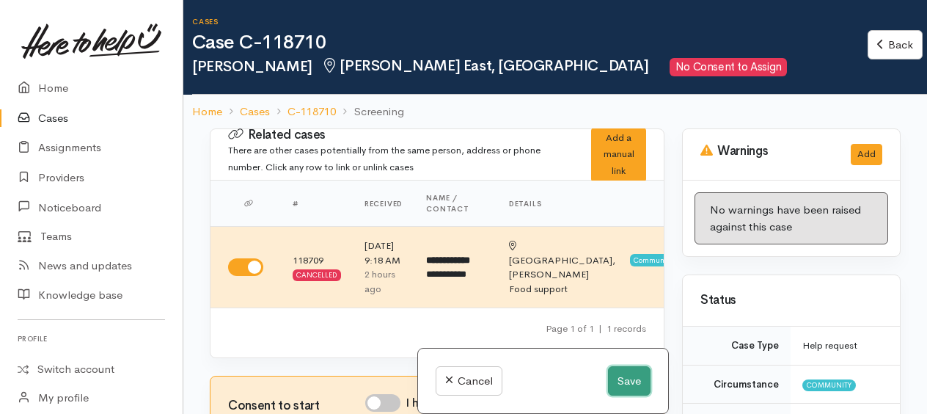
click at [629, 389] on button "Save" at bounding box center [629, 381] width 43 height 30
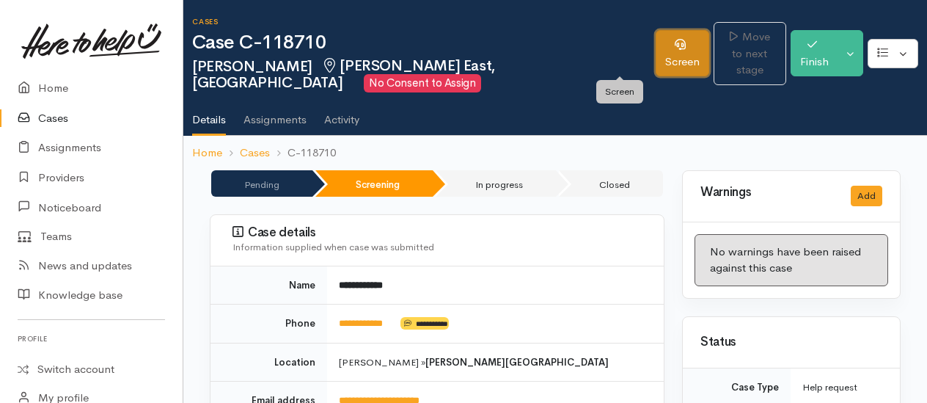
click at [655, 53] on link "Screen" at bounding box center [682, 53] width 54 height 46
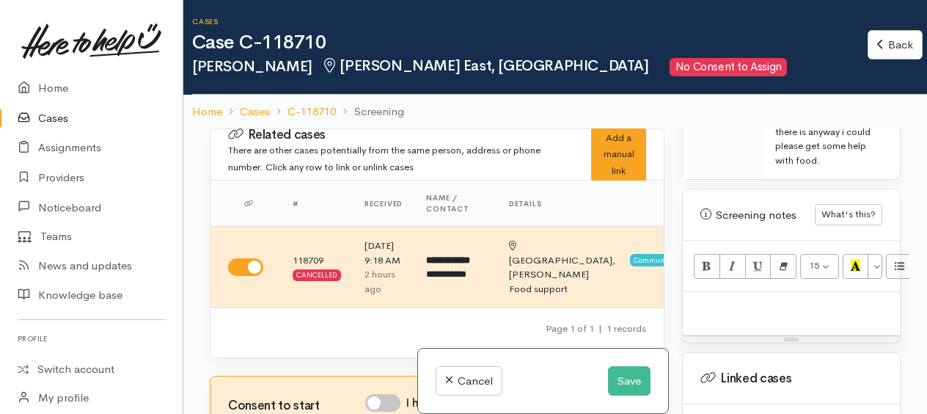
scroll to position [1026, 0]
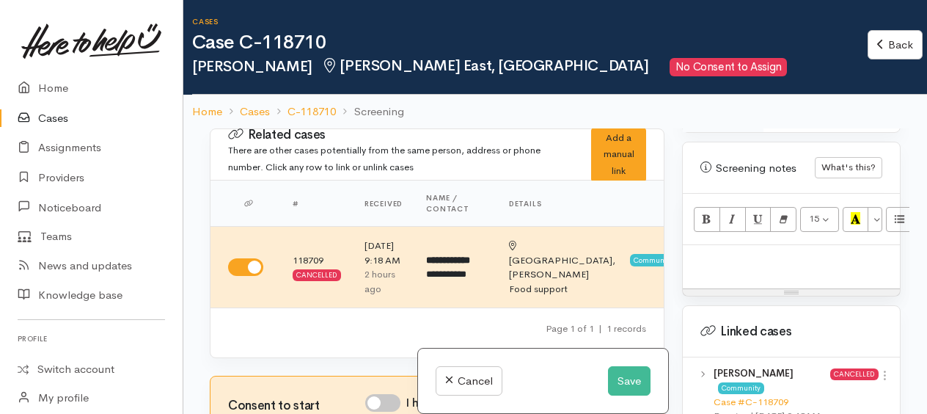
paste div
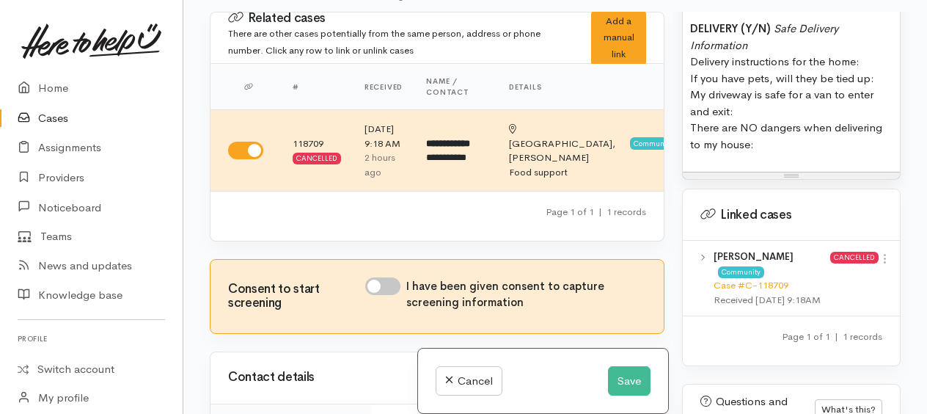
scroll to position [1474, 0]
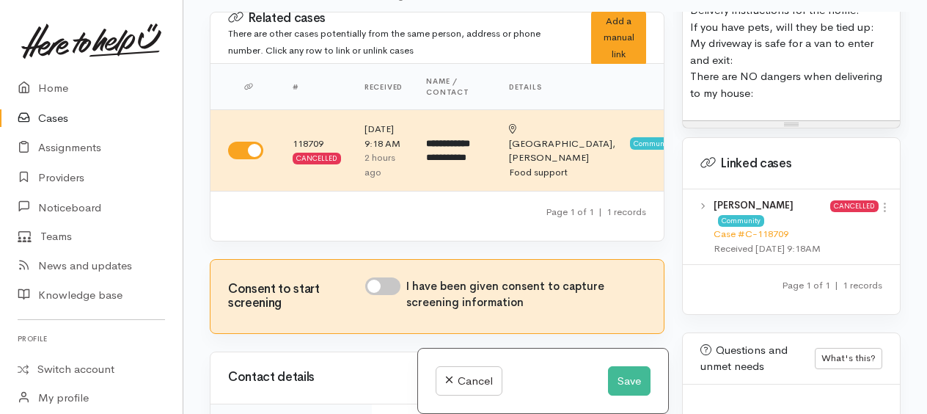
drag, startPoint x: 690, startPoint y: 286, endPoint x: 858, endPoint y: 137, distance: 224.4
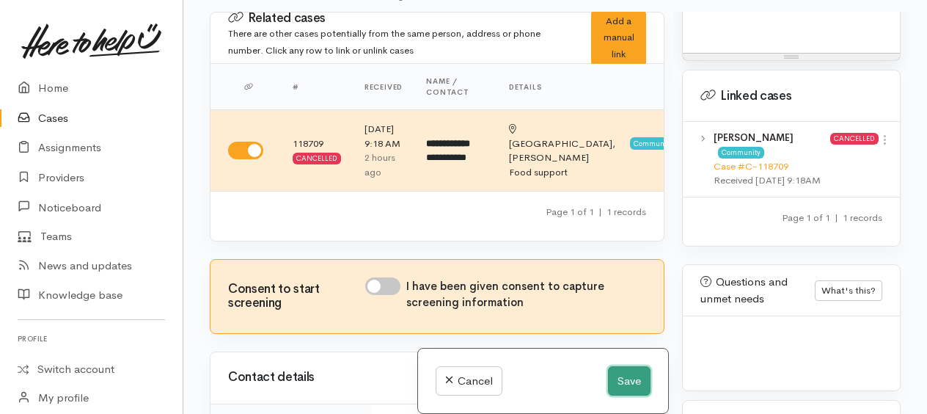
click at [625, 384] on button "Save" at bounding box center [629, 381] width 43 height 30
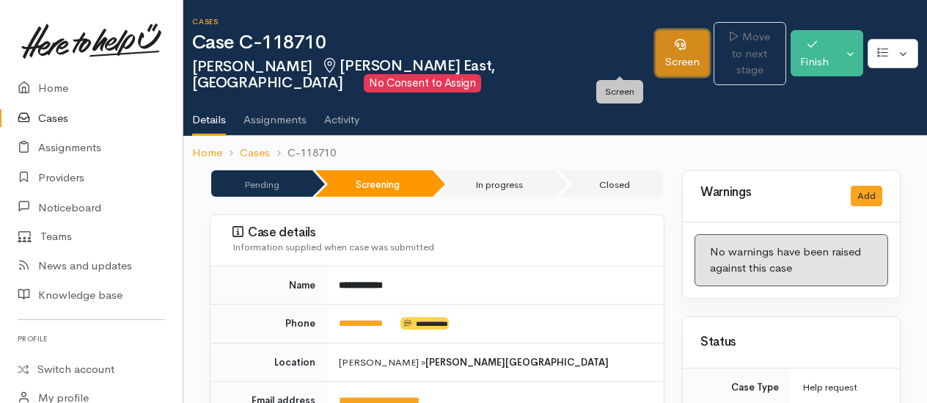
click at [655, 59] on link "Screen" at bounding box center [682, 53] width 54 height 46
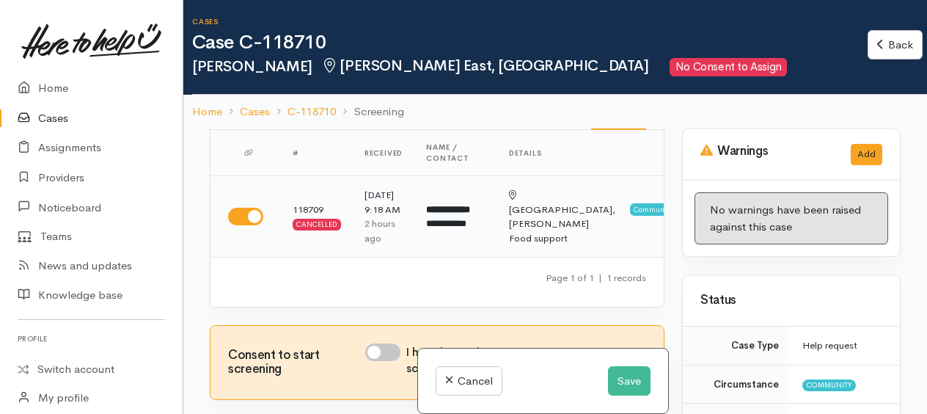
scroll to position [73, 0]
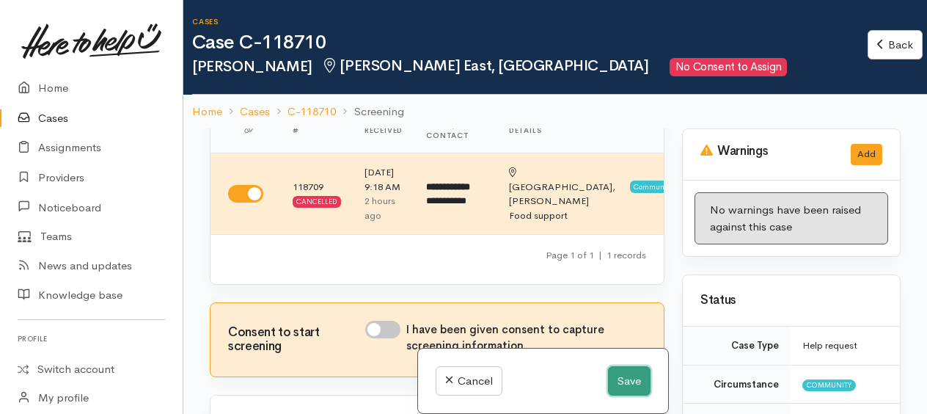
click at [621, 382] on button "Save" at bounding box center [629, 381] width 43 height 30
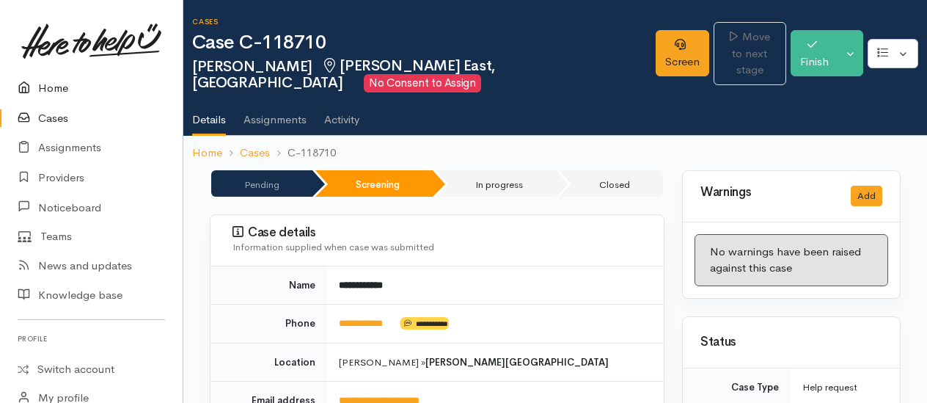
click at [66, 85] on link "Home" at bounding box center [91, 88] width 183 height 30
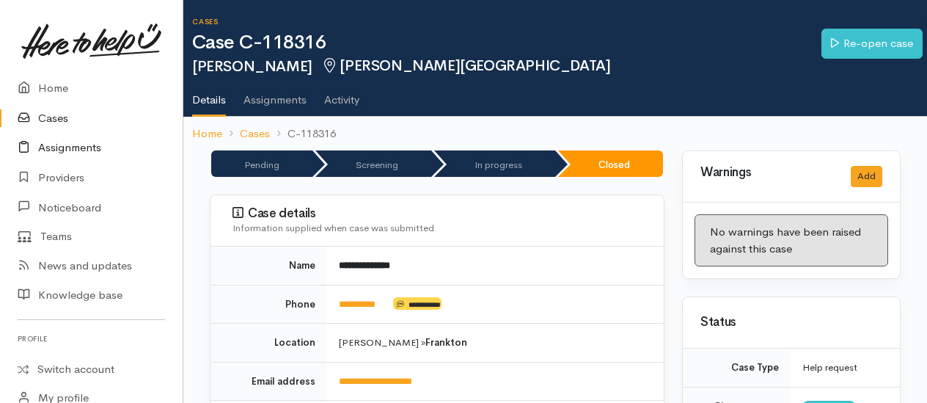
scroll to position [733, 0]
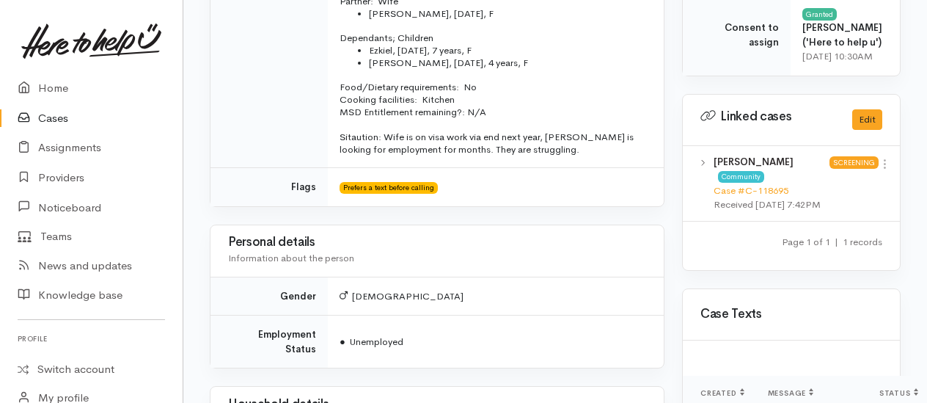
click at [47, 117] on link "Cases" at bounding box center [91, 118] width 183 height 30
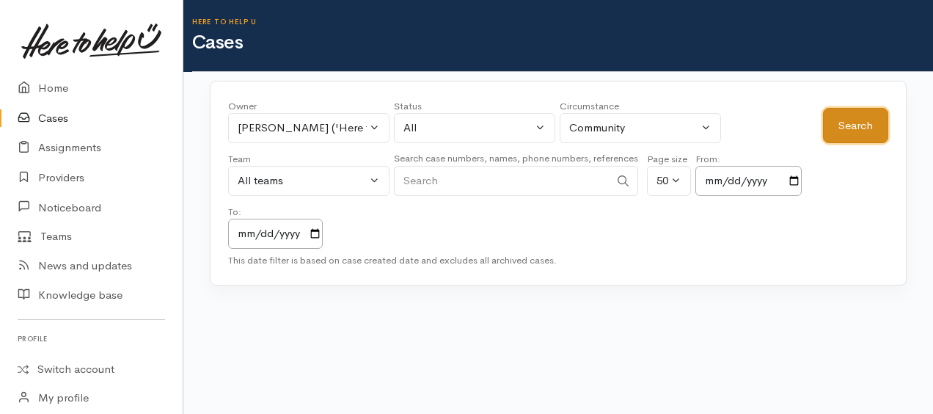
click at [853, 119] on button "Search" at bounding box center [855, 126] width 65 height 36
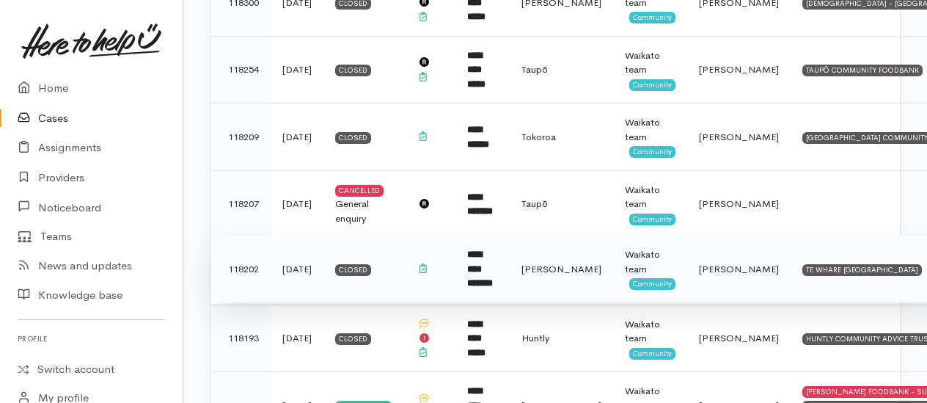
scroll to position [3519, 0]
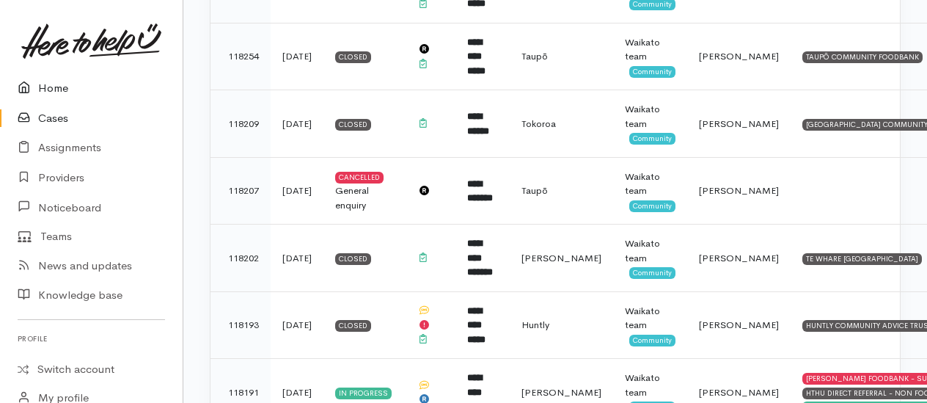
click at [62, 86] on link "Home" at bounding box center [91, 88] width 183 height 30
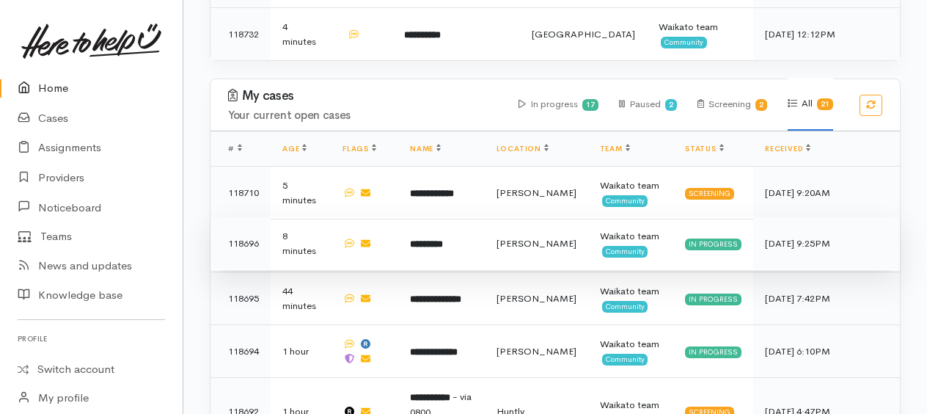
scroll to position [638, 0]
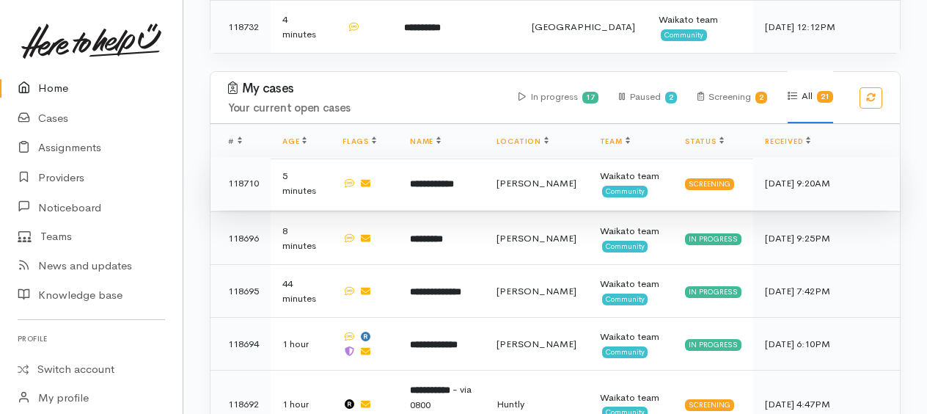
click at [441, 179] on b "**********" at bounding box center [432, 184] width 44 height 10
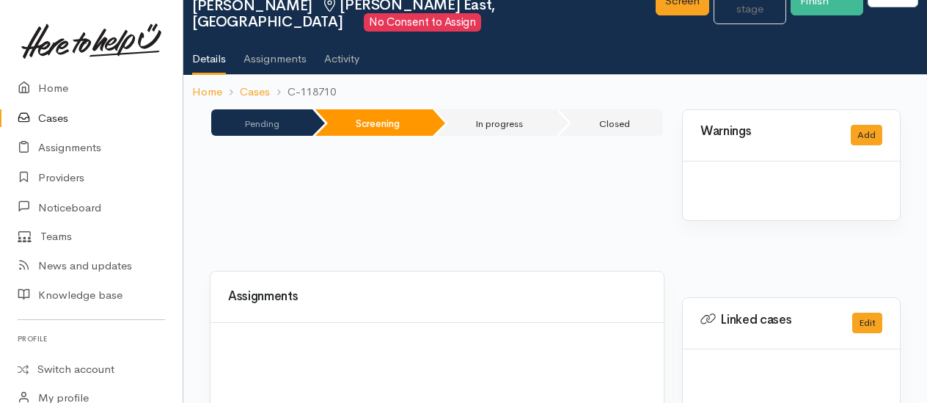
scroll to position [147, 0]
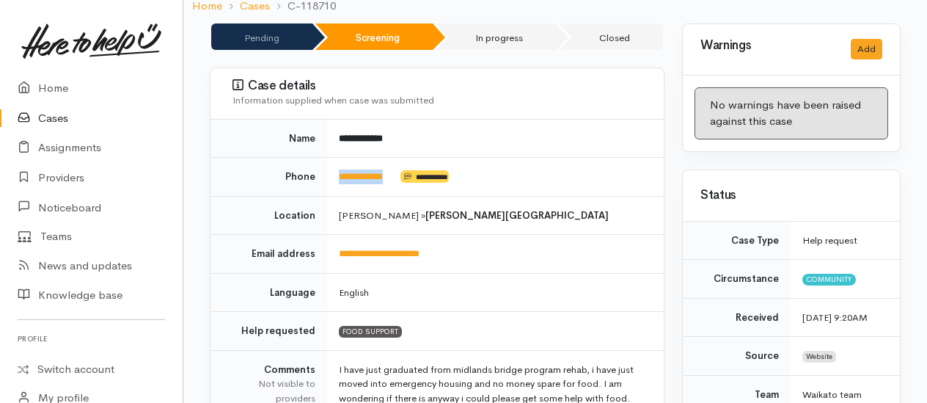
drag, startPoint x: 403, startPoint y: 174, endPoint x: 339, endPoint y: 172, distance: 64.5
click at [339, 172] on td "**********" at bounding box center [495, 177] width 337 height 39
copy td "**********"
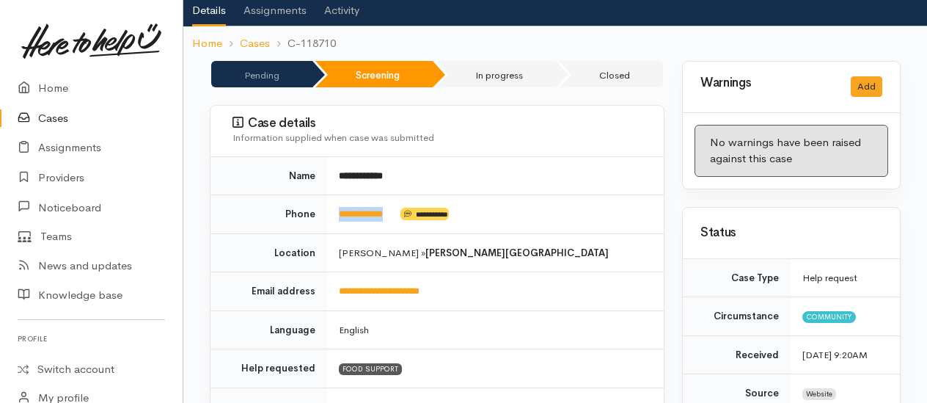
scroll to position [220, 0]
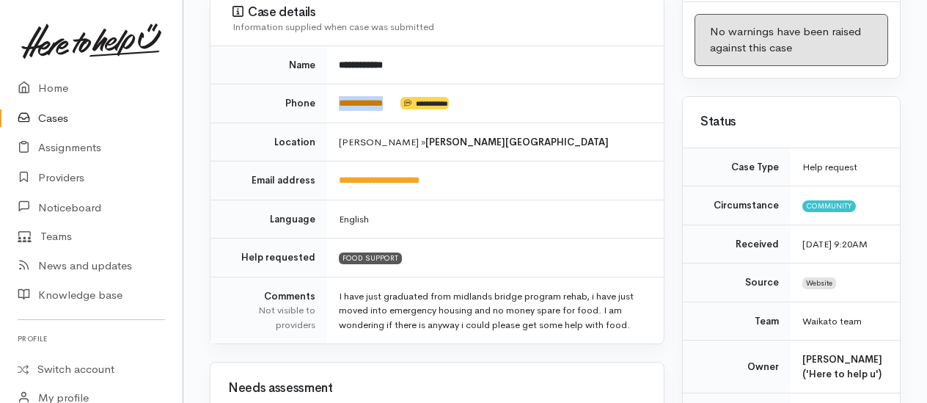
copy td "**********"
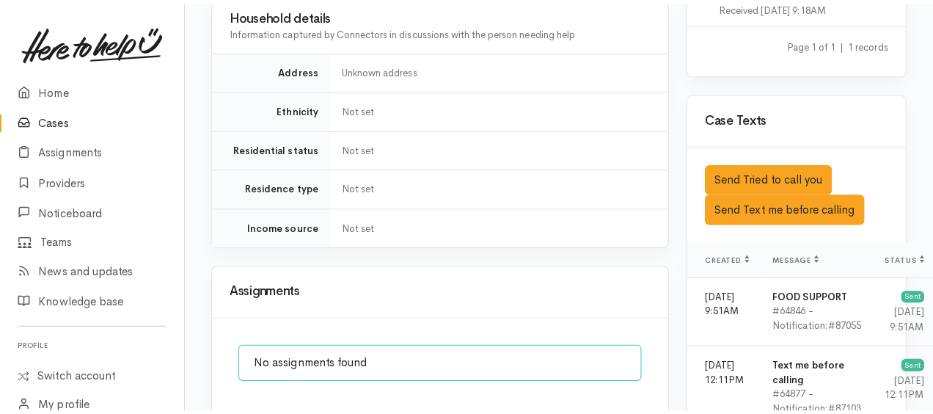
scroll to position [1100, 0]
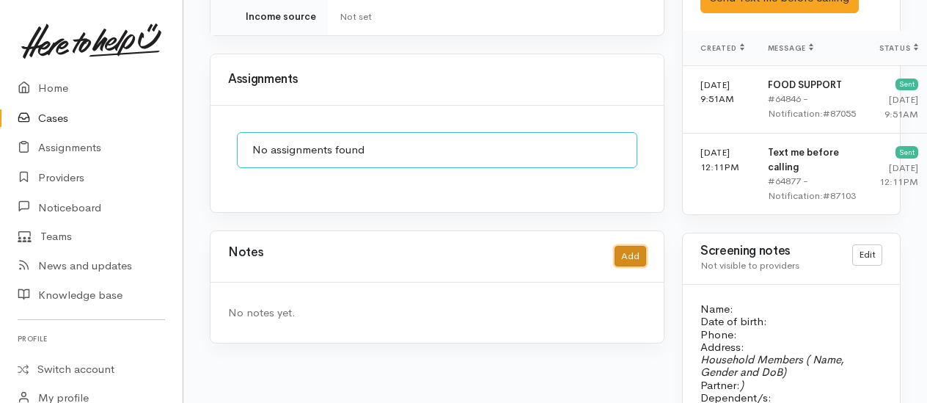
click at [631, 246] on button "Add" at bounding box center [630, 256] width 32 height 21
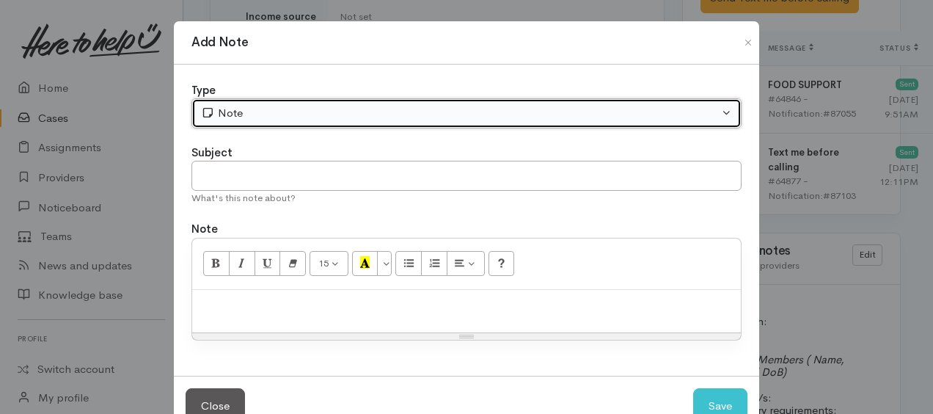
click at [271, 107] on div "Note" at bounding box center [460, 113] width 518 height 17
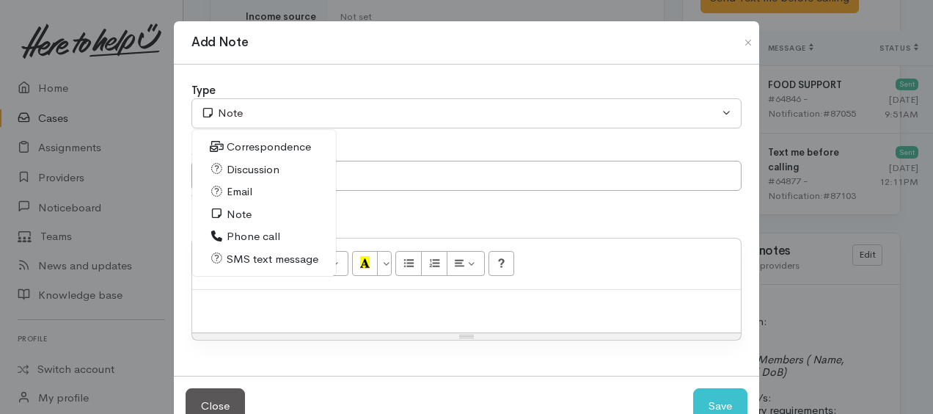
click at [249, 231] on span "Phone call" at bounding box center [254, 236] width 54 height 17
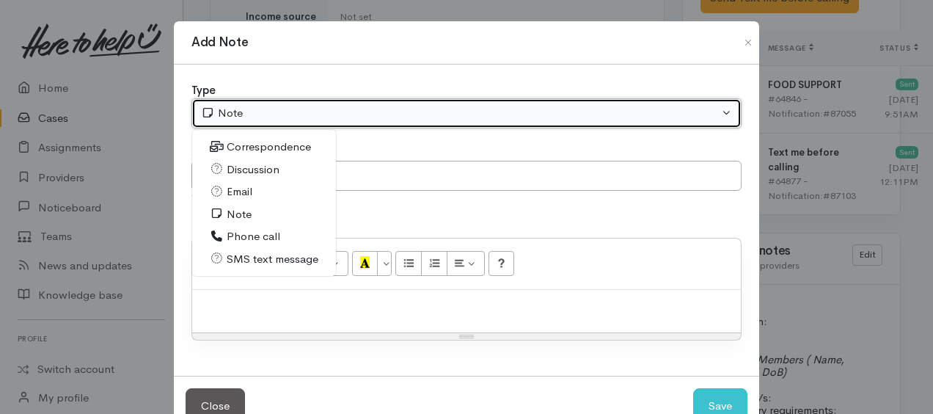
select select "3"
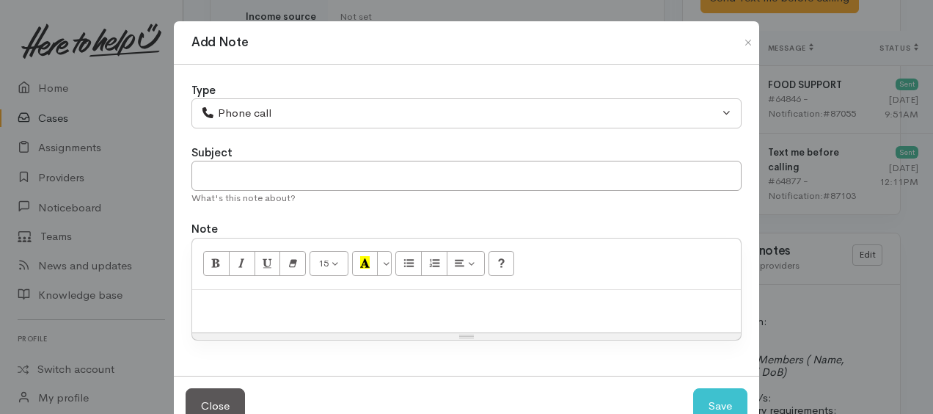
click at [262, 286] on div "15 8 9 10 11 12 14 18 24 36 Background Color Transparent Select #ffff00 Text Co…" at bounding box center [466, 263] width 548 height 51
click at [267, 291] on div at bounding box center [466, 311] width 548 height 43
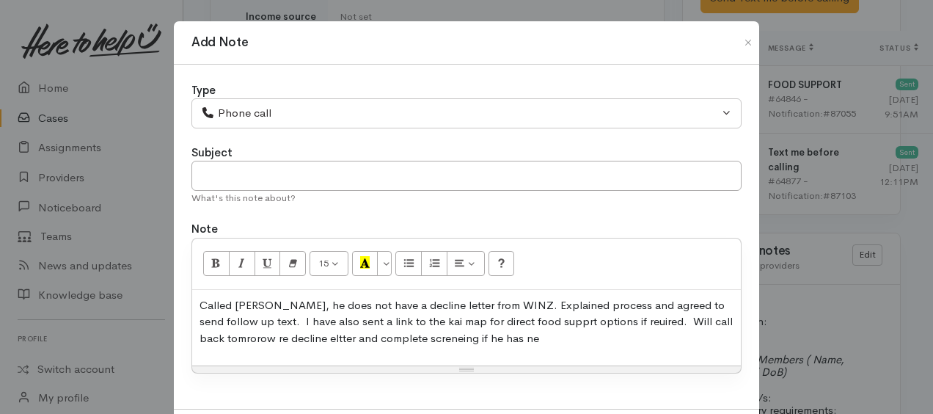
click at [686, 301] on p "Called Daniel, he does not have a decline letter from WINZ. Explained process a…" at bounding box center [466, 322] width 534 height 50
click at [519, 318] on p "Called Daniel, he does not have a decline letter from WINZ. Explained process a…" at bounding box center [466, 322] width 534 height 50
click at [635, 315] on p "Called Daniel, he does not have a decline letter from WINZ. Explained process a…" at bounding box center [466, 322] width 534 height 50
click at [239, 335] on p "Called Daniel, he does not have a decline letter from WINZ. Explained process a…" at bounding box center [466, 322] width 534 height 50
click at [595, 339] on p "Called Daniel, he does not have a decline letter from WINZ. Explained process a…" at bounding box center [466, 322] width 534 height 50
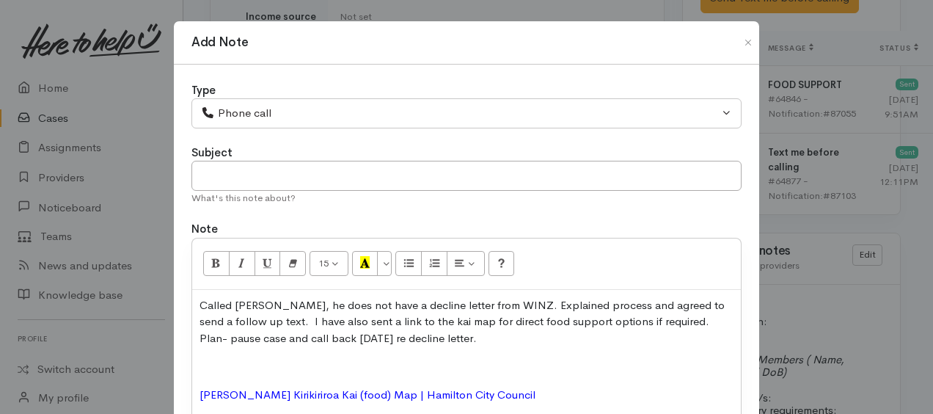
click at [204, 362] on p at bounding box center [466, 366] width 534 height 17
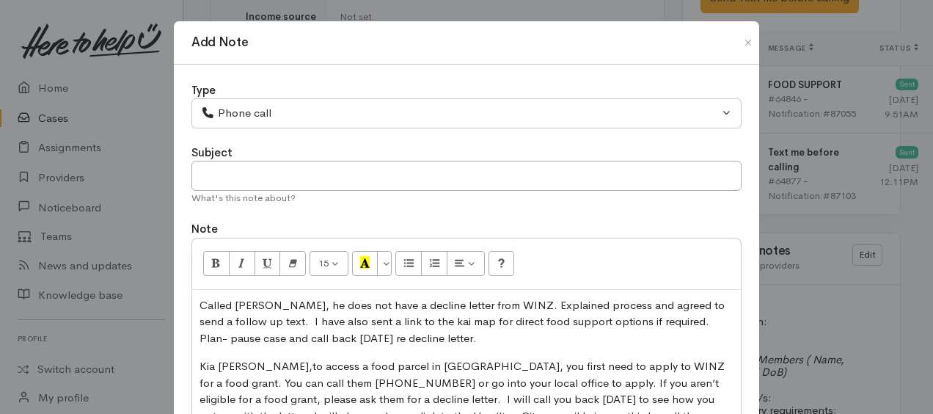
scroll to position [80, 0]
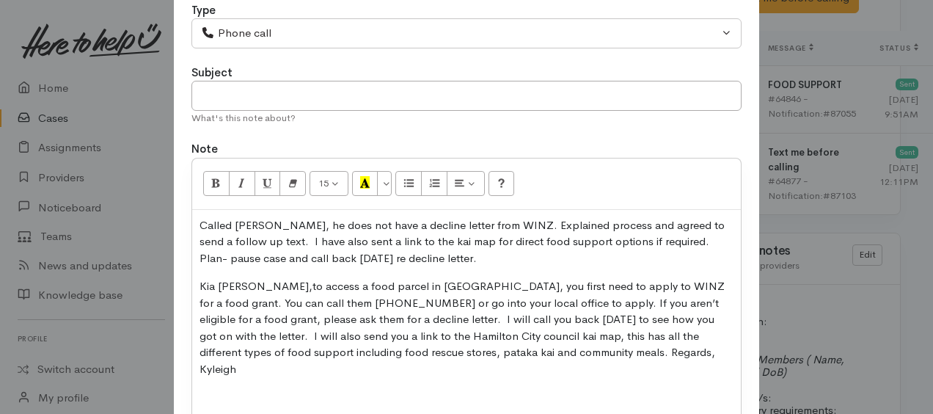
click at [199, 285] on span "Kia ora Daniel," at bounding box center [255, 286] width 113 height 14
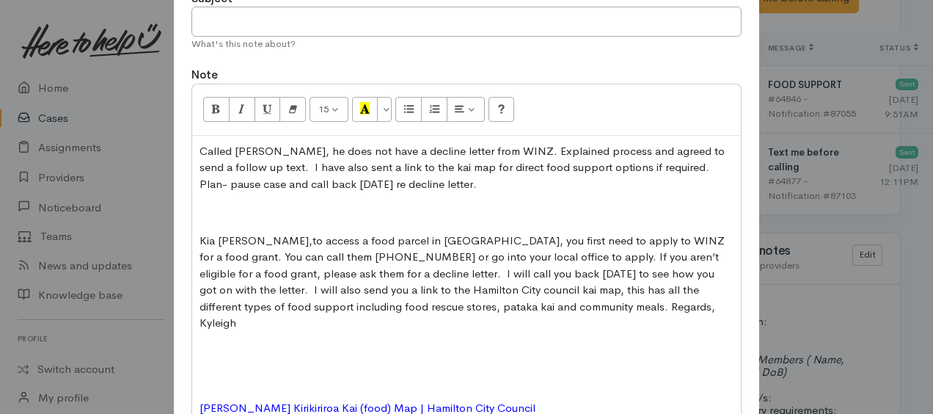
scroll to position [227, 0]
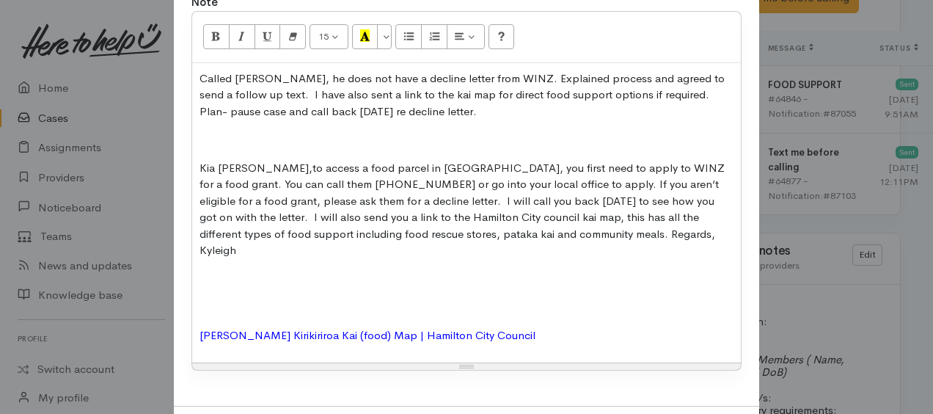
click at [207, 298] on p at bounding box center [466, 306] width 534 height 17
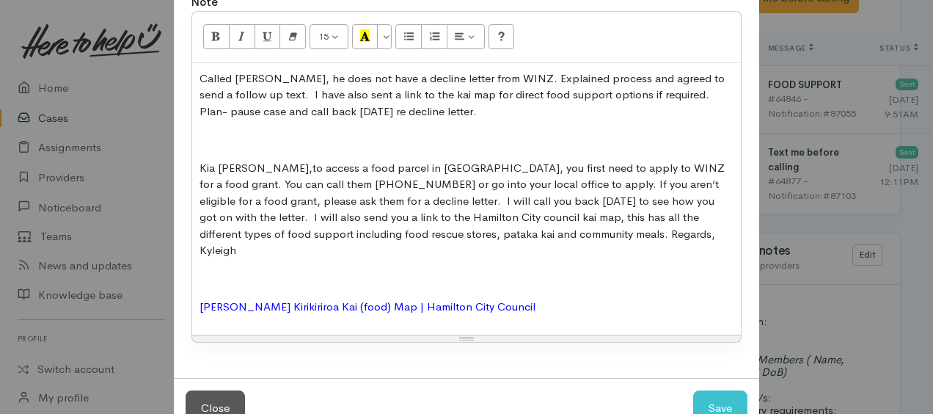
scroll to position [223, 0]
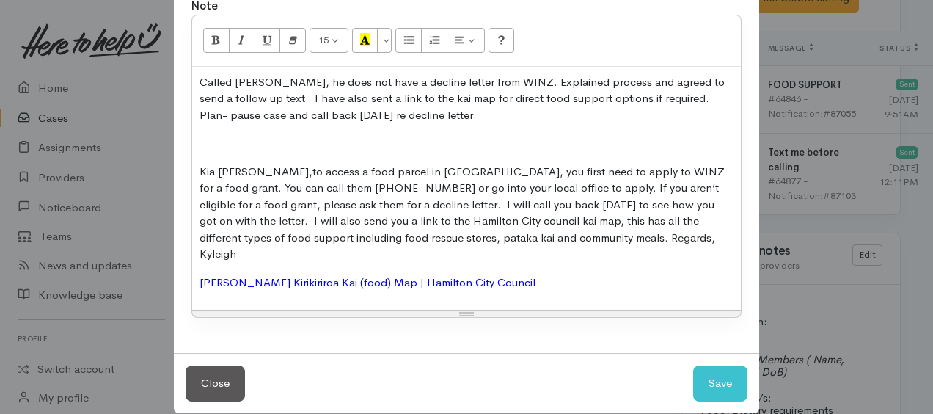
drag, startPoint x: 196, startPoint y: 150, endPoint x: 267, endPoint y: 192, distance: 82.2
click at [199, 151] on div "Called Daniel, he does not have a decline letter from WINZ. Explained process a…" at bounding box center [466, 188] width 548 height 243
click at [193, 144] on div "Called Daniel, he does not have a decline letter from WINZ. Explained process a…" at bounding box center [466, 188] width 548 height 243
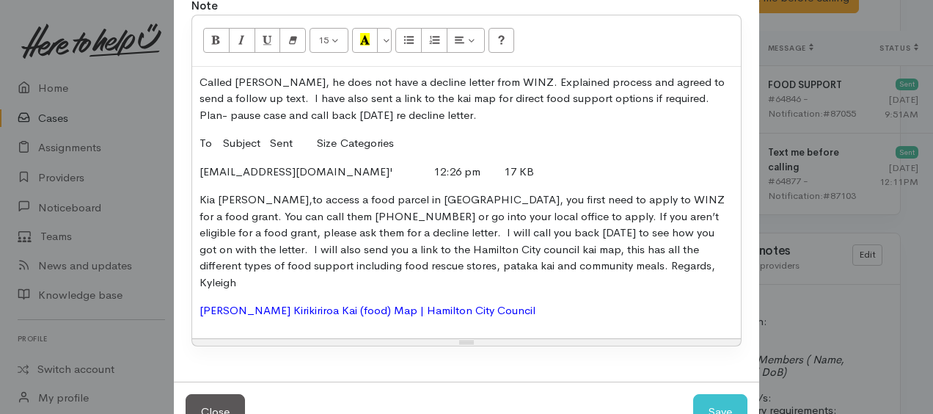
scroll to position [227, 0]
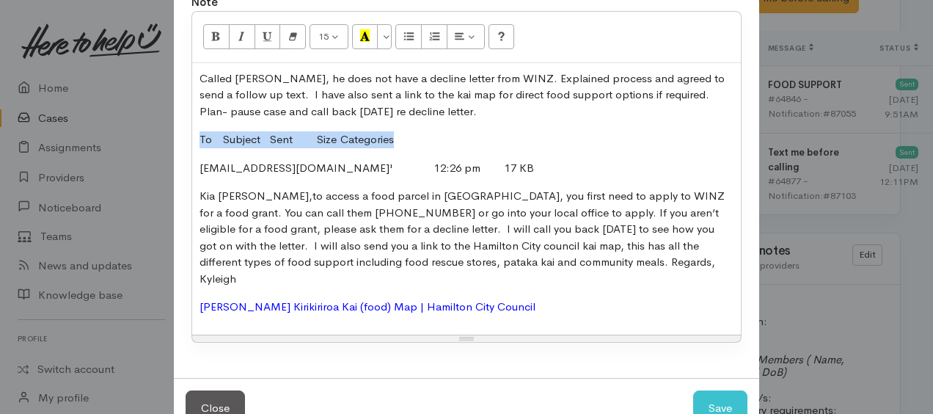
drag, startPoint x: 234, startPoint y: 136, endPoint x: 387, endPoint y: 141, distance: 153.3
click at [387, 141] on div "Called Daniel, he does not have a decline letter from WINZ. Explained process a…" at bounding box center [466, 198] width 548 height 271
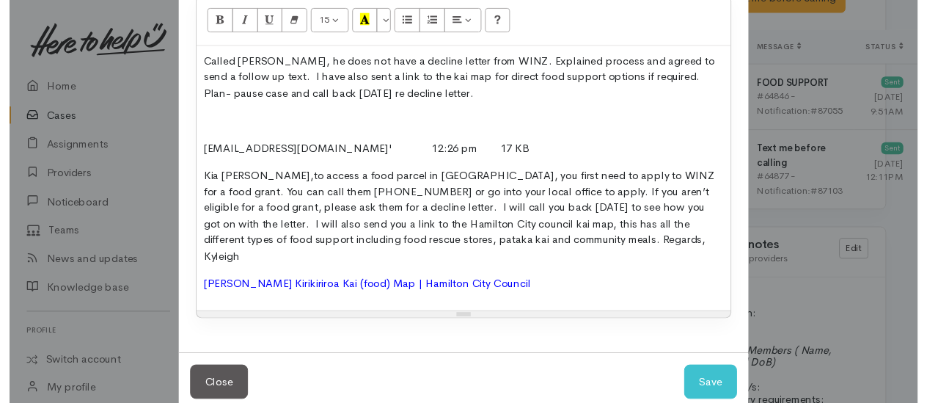
scroll to position [251, 0]
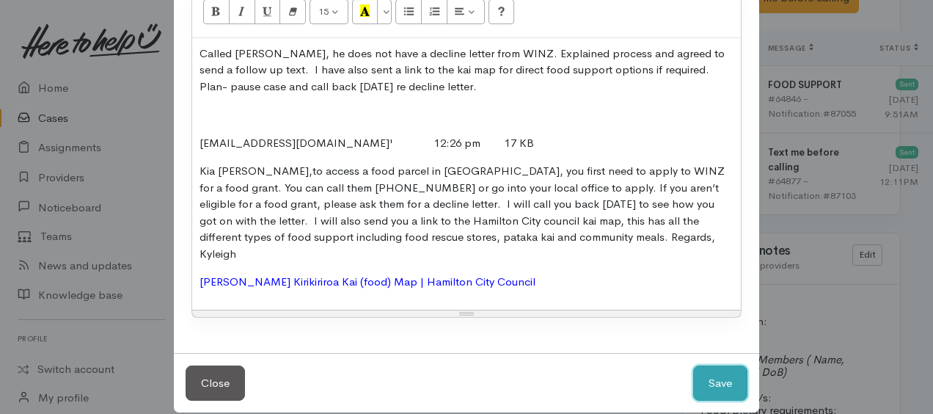
click at [706, 365] on button "Save" at bounding box center [720, 383] width 54 height 36
select select "1"
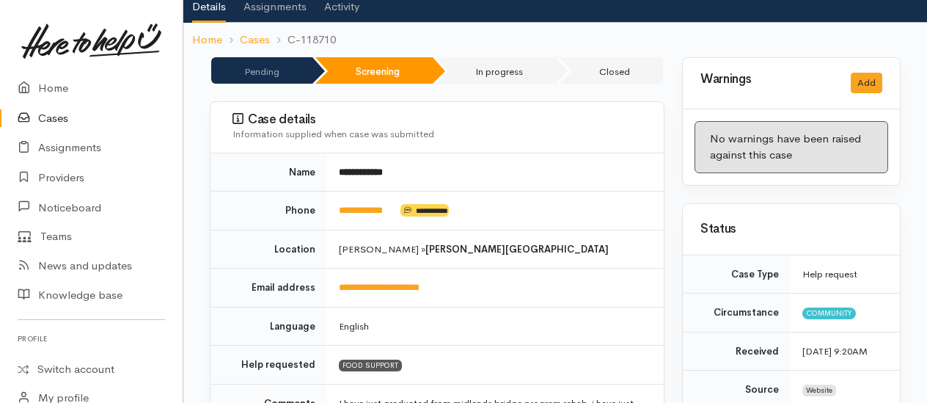
scroll to position [0, 0]
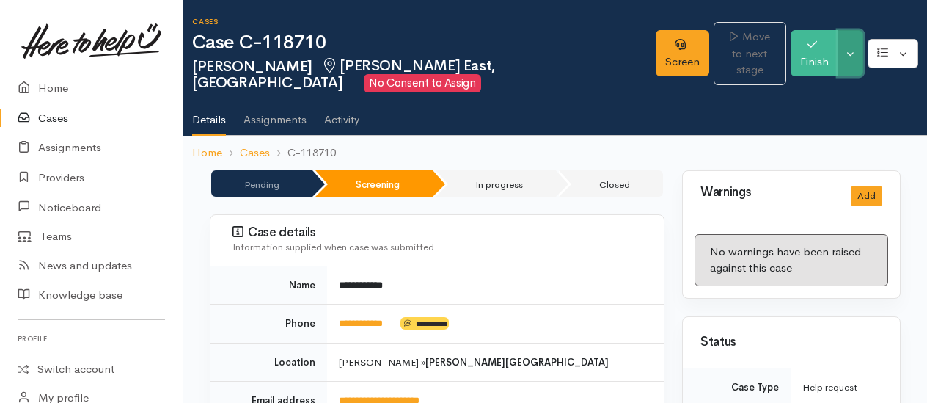
click at [850, 67] on button "Toggle Dropdown" at bounding box center [850, 53] width 26 height 46
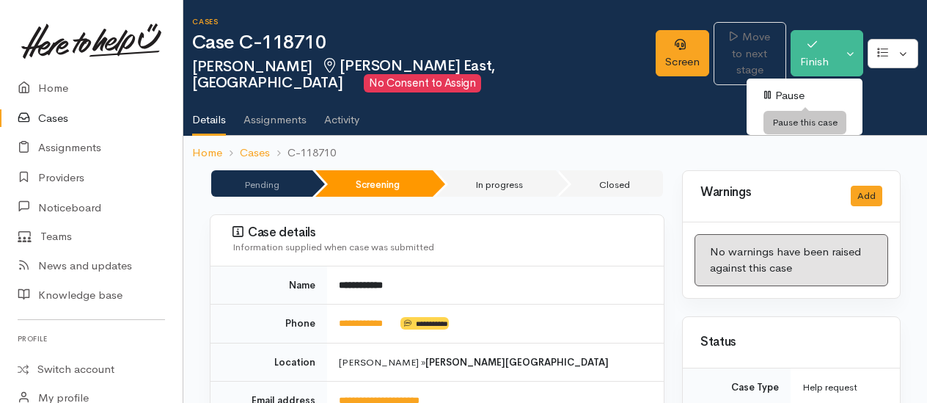
click at [798, 92] on link "Pause" at bounding box center [804, 95] width 116 height 23
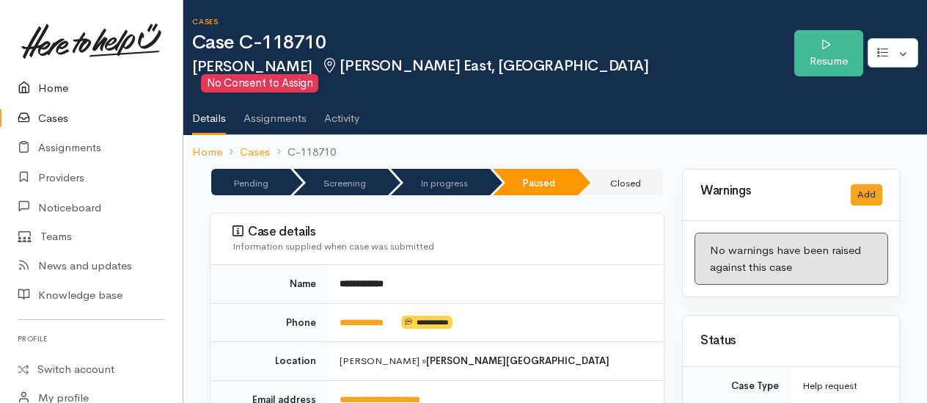
click at [45, 88] on link "Home" at bounding box center [91, 88] width 183 height 30
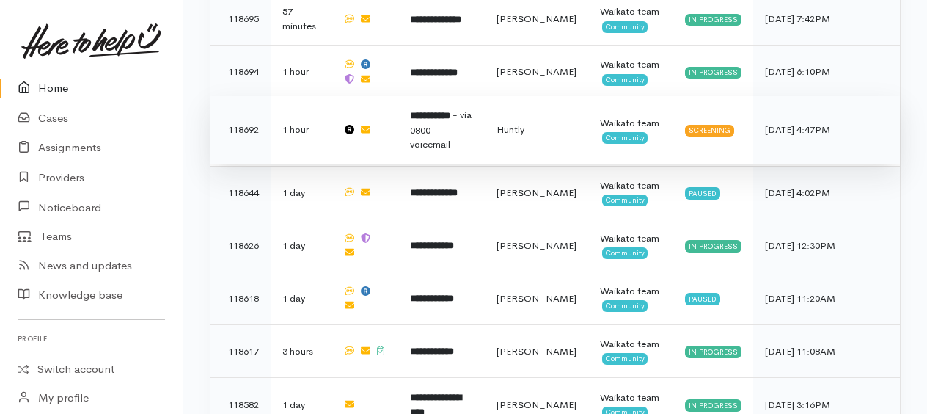
scroll to position [880, 0]
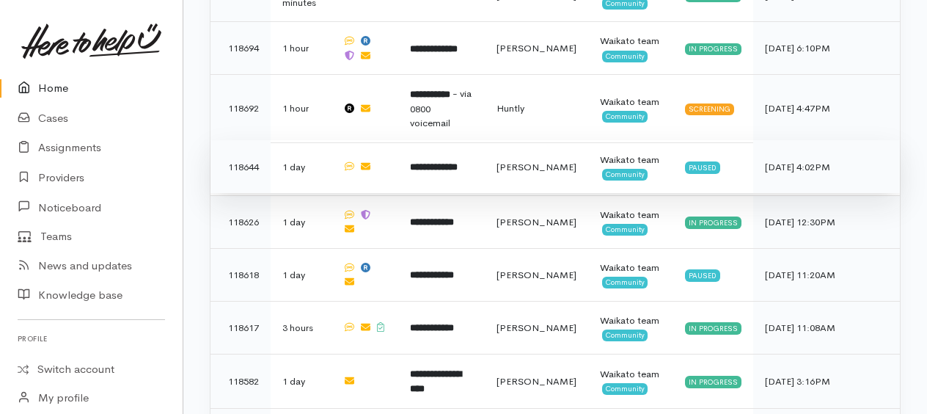
click at [458, 162] on b "**********" at bounding box center [434, 167] width 48 height 10
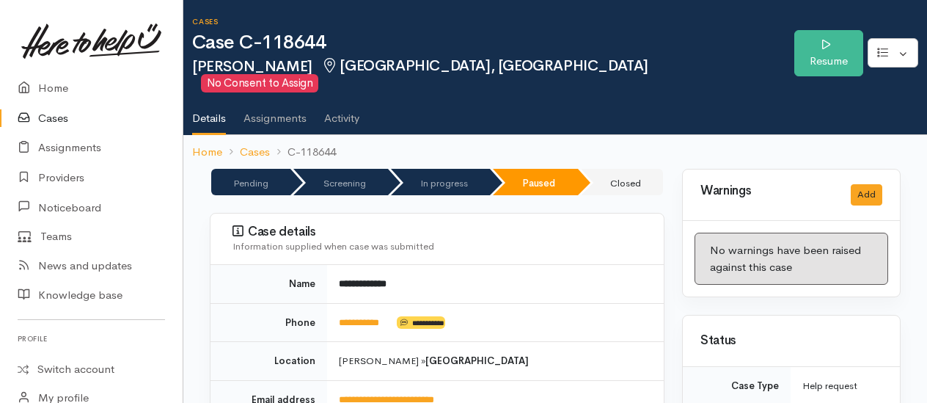
click at [56, 116] on link "Cases" at bounding box center [91, 118] width 183 height 30
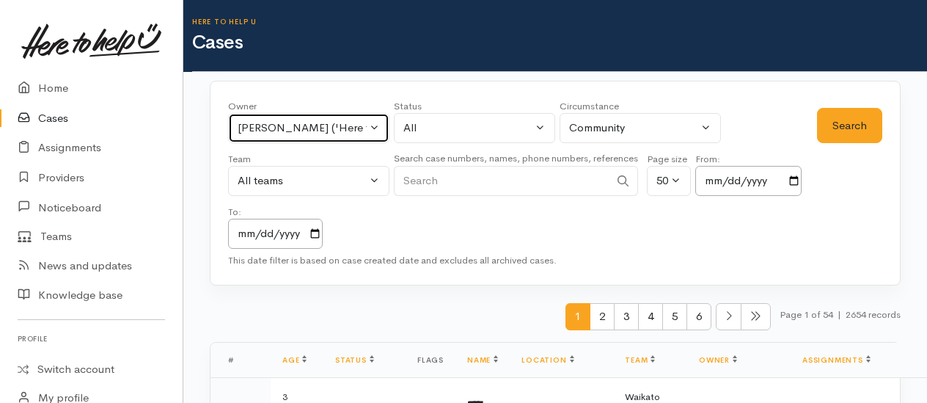
drag, startPoint x: 294, startPoint y: 125, endPoint x: 290, endPoint y: 133, distance: 8.9
click at [294, 126] on div "[PERSON_NAME] ('Here to help u')" at bounding box center [302, 128] width 129 height 17
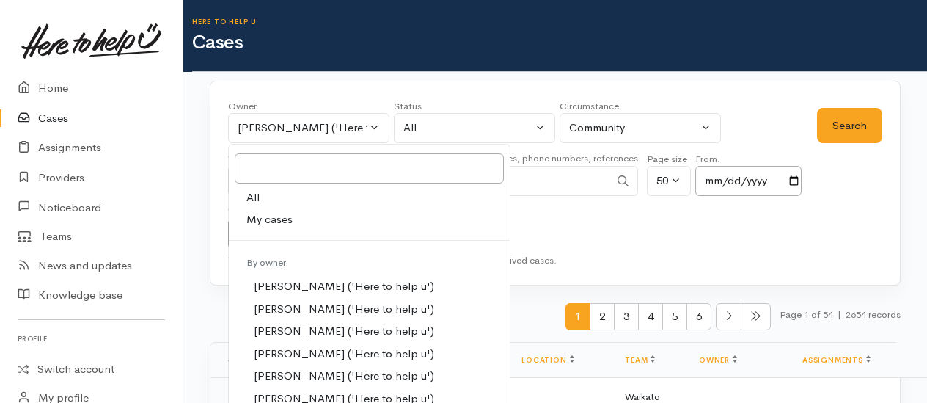
click at [257, 195] on span "All" at bounding box center [252, 197] width 13 height 17
select select "-1"
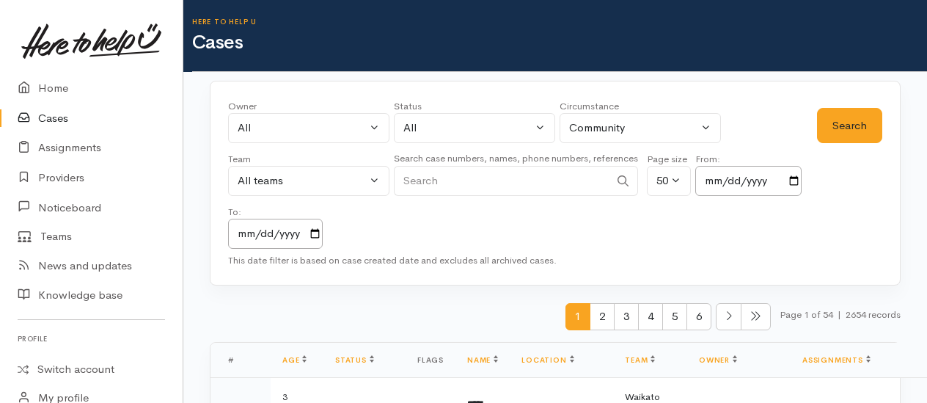
paste input "[PHONE_NUMBER]"
type input "[PHONE_NUMBER]"
click at [827, 135] on button "Search" at bounding box center [849, 126] width 65 height 36
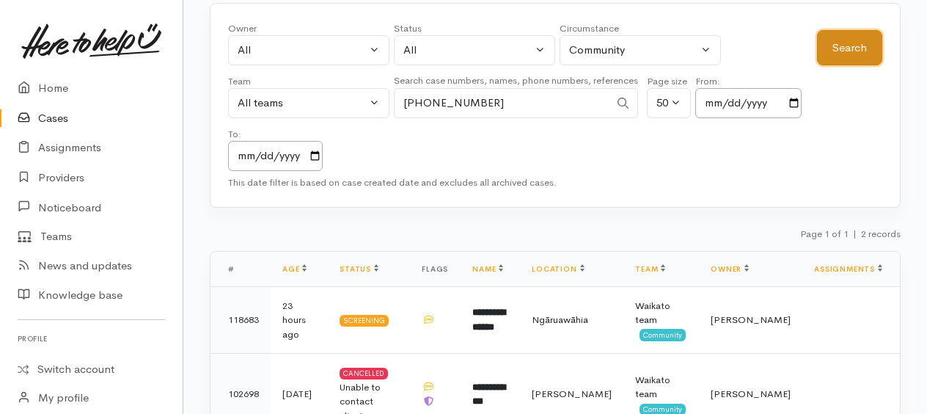
scroll to position [125, 0]
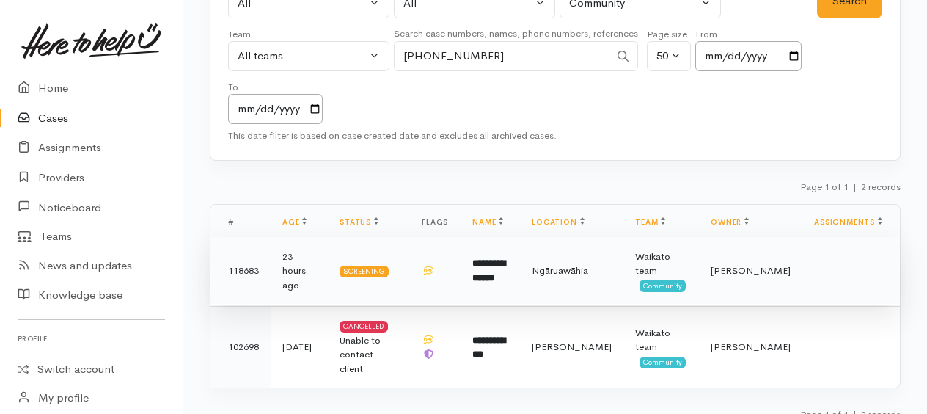
click at [242, 265] on td "118683" at bounding box center [240, 270] width 60 height 67
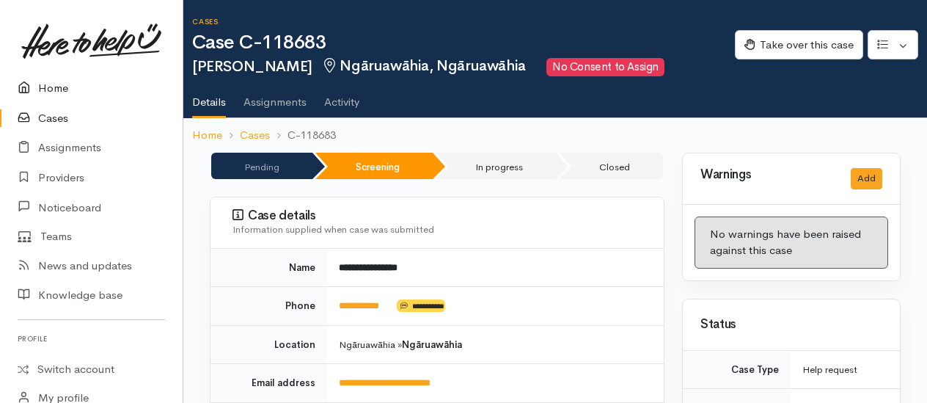
click at [57, 87] on link "Home" at bounding box center [91, 88] width 183 height 30
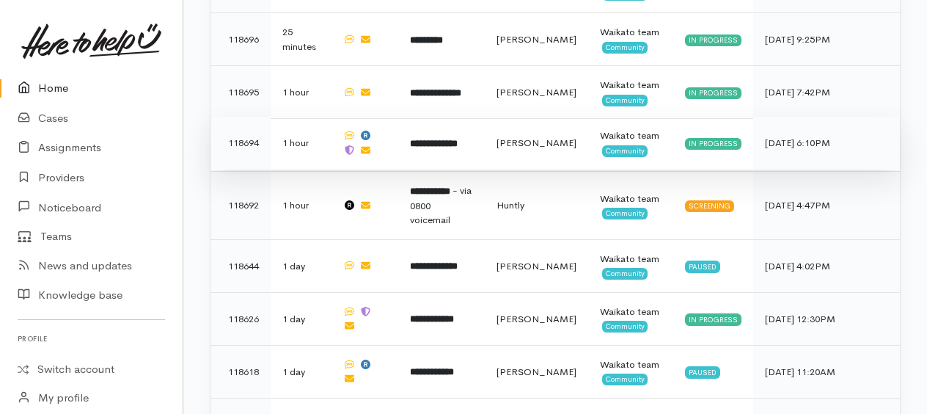
scroll to position [807, 0]
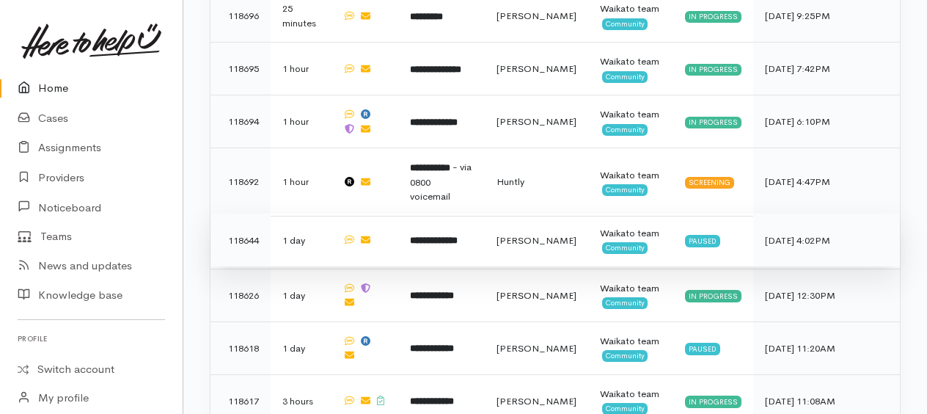
click at [458, 235] on b "**********" at bounding box center [434, 240] width 48 height 10
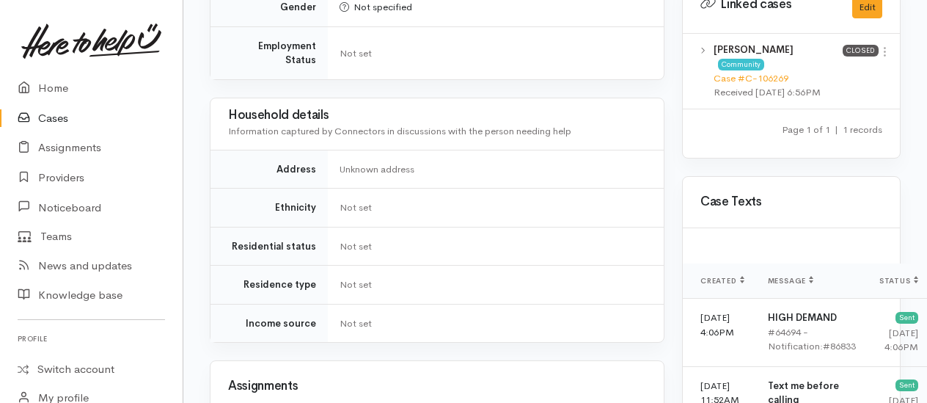
scroll to position [1173, 0]
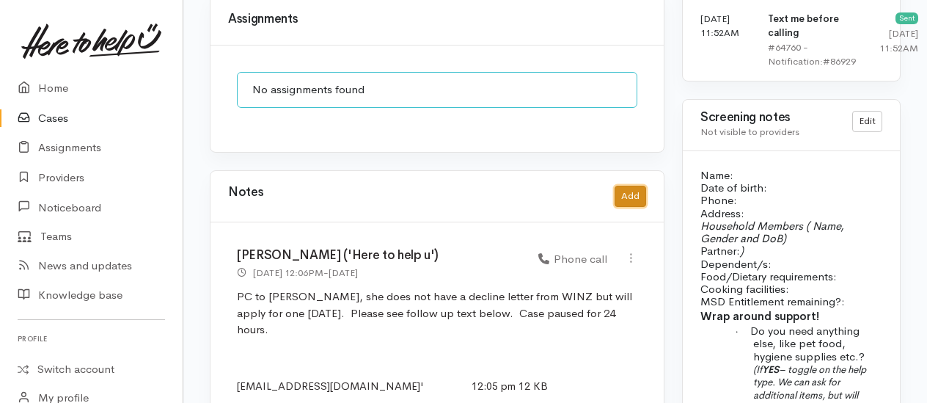
click at [637, 185] on button "Add" at bounding box center [630, 195] width 32 height 21
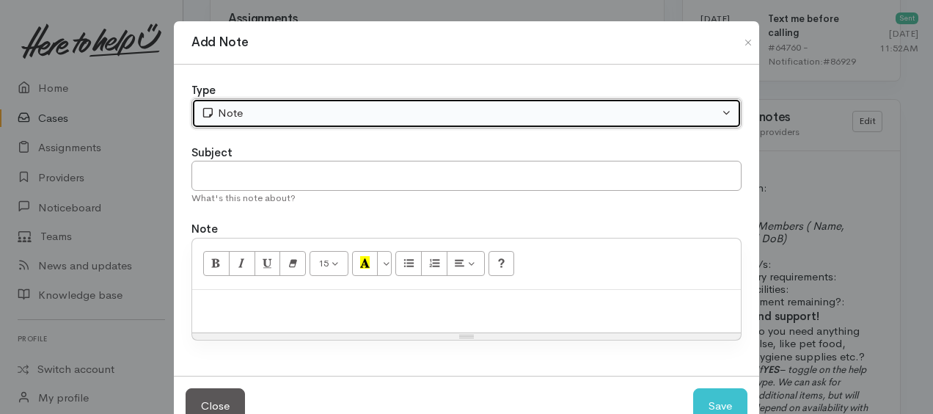
click at [438, 113] on div "Note" at bounding box center [460, 113] width 518 height 17
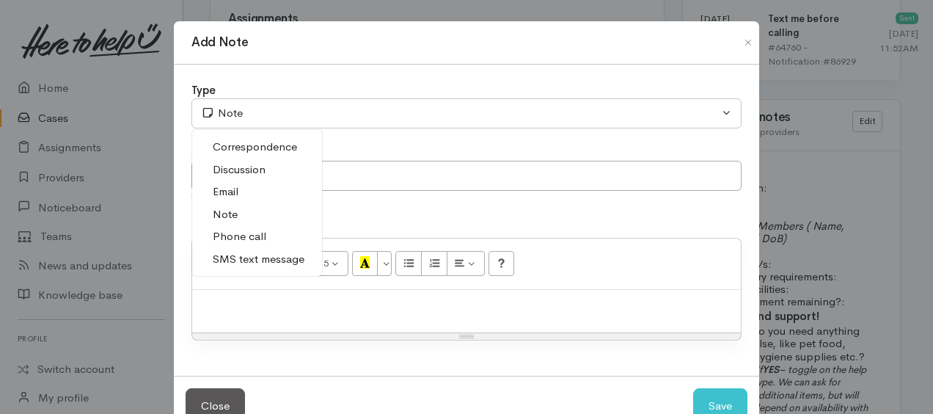
click at [265, 232] on link "Phone call" at bounding box center [257, 236] width 130 height 23
select select "3"
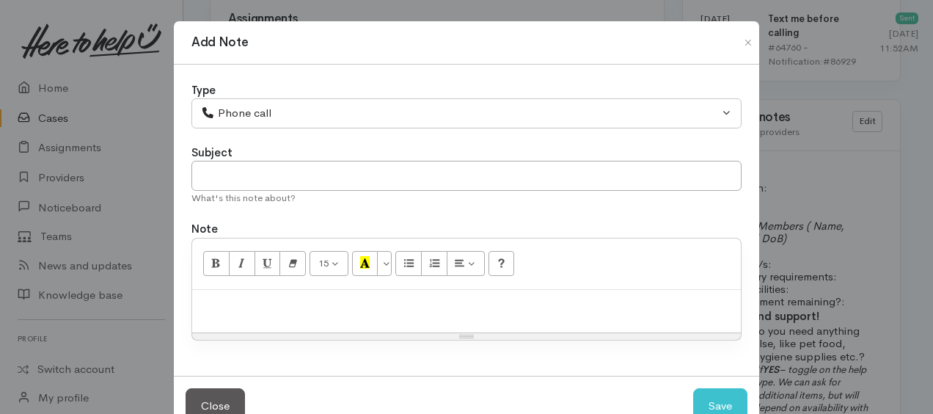
click at [301, 305] on p at bounding box center [466, 305] width 534 height 17
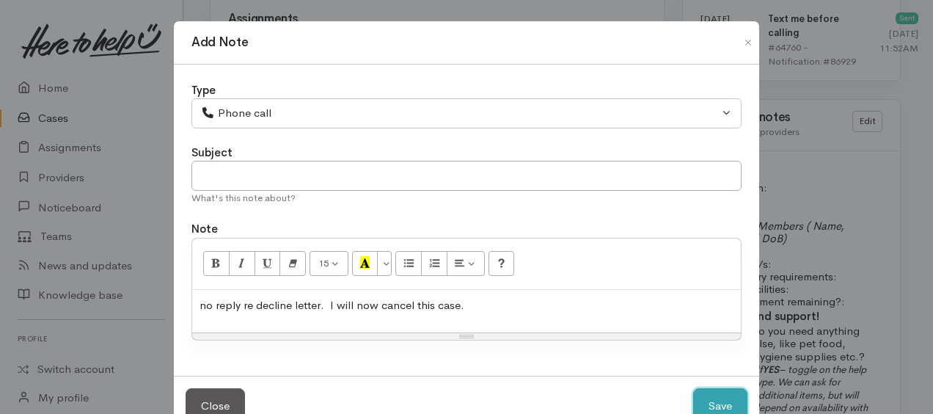
click at [700, 388] on button "Save" at bounding box center [720, 406] width 54 height 36
select select "1"
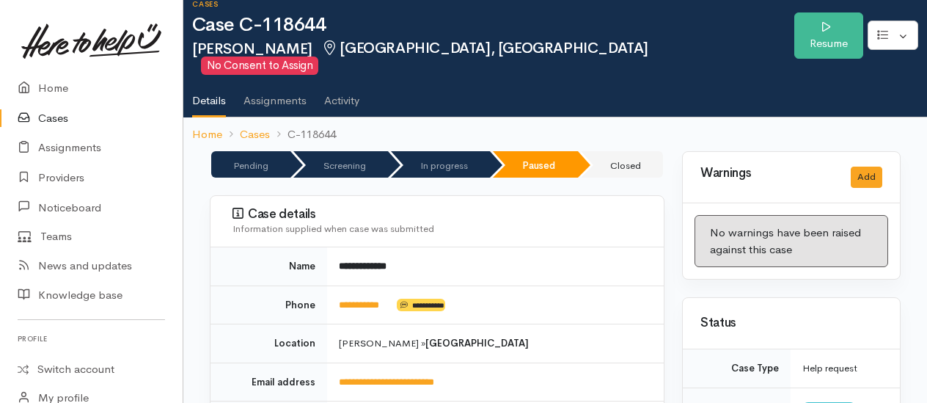
scroll to position [0, 0]
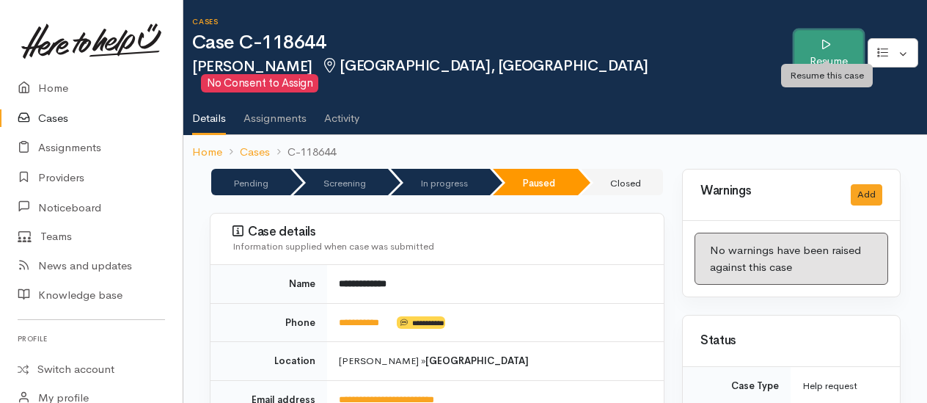
click at [823, 46] on link "Resume" at bounding box center [828, 53] width 69 height 46
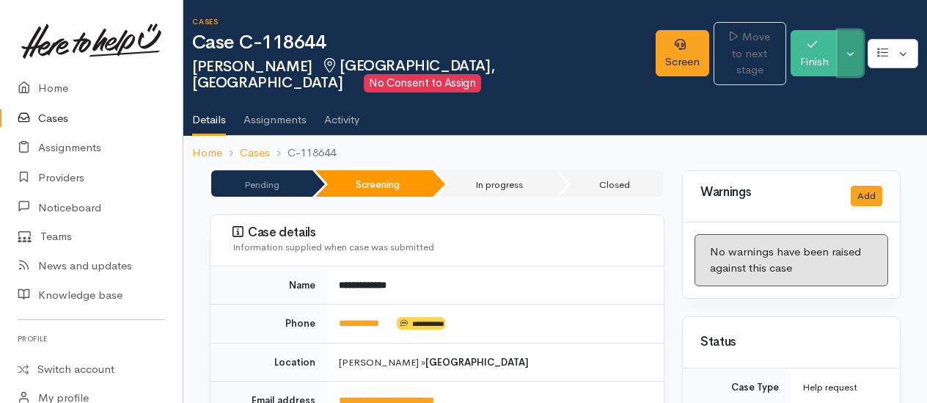
click at [856, 72] on button "Toggle Dropdown" at bounding box center [850, 53] width 26 height 46
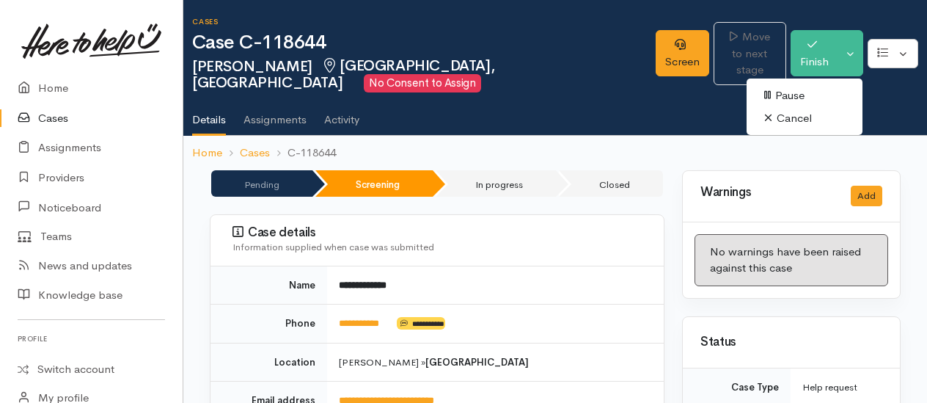
click at [798, 115] on link "Cancel" at bounding box center [804, 118] width 116 height 23
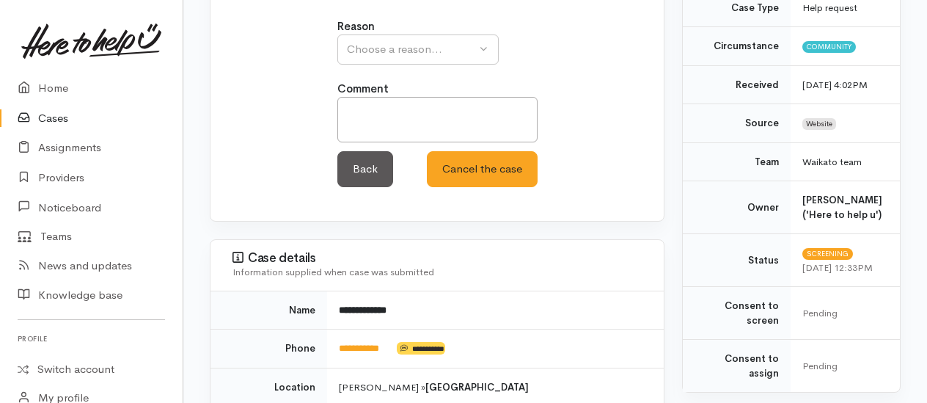
scroll to position [220, 0]
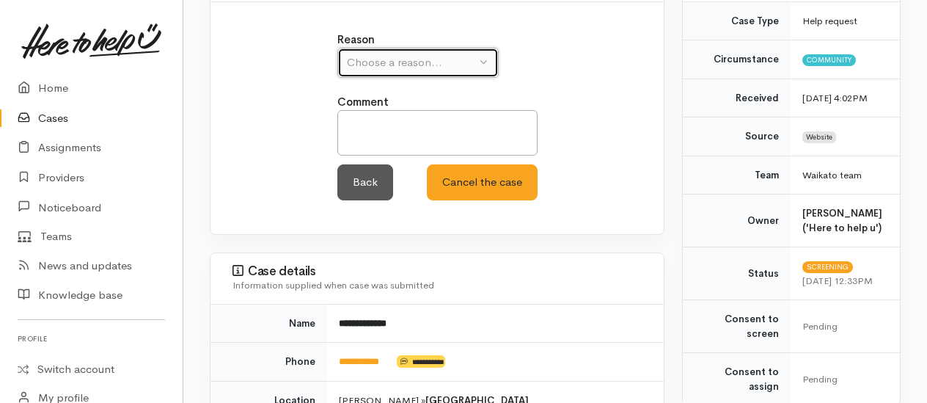
click at [378, 56] on div "Choose a reason..." at bounding box center [411, 62] width 129 height 17
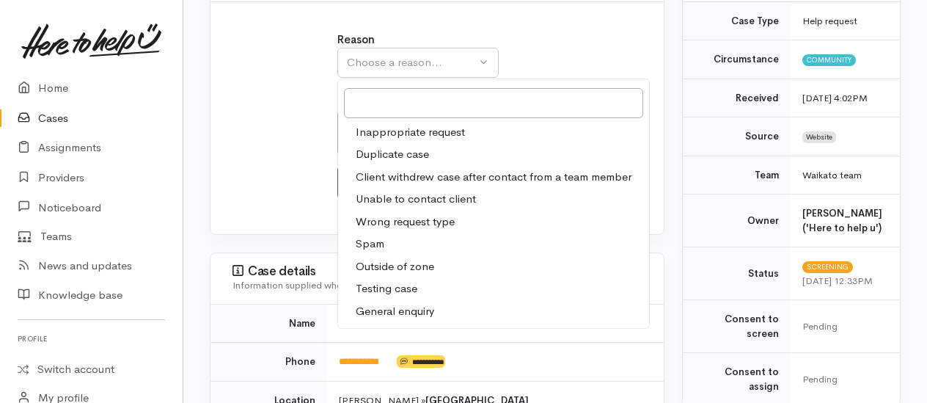
click at [378, 176] on span "Client withdrew case after contact from a team member" at bounding box center [494, 177] width 276 height 17
select select "3"
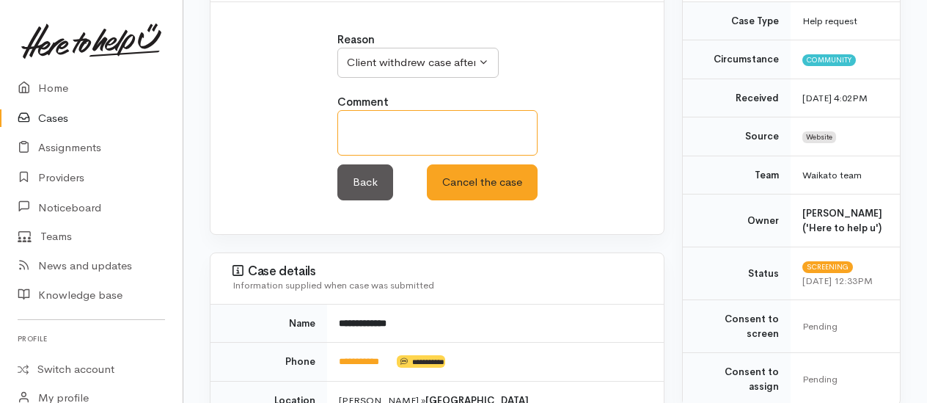
click at [378, 123] on textarea at bounding box center [437, 132] width 200 height 45
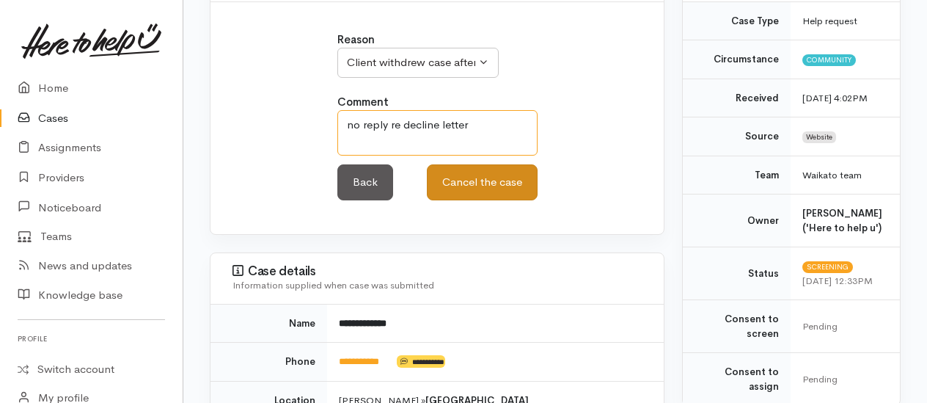
type textarea "no reply re decline letter"
click at [468, 174] on button "Cancel the case" at bounding box center [482, 182] width 111 height 36
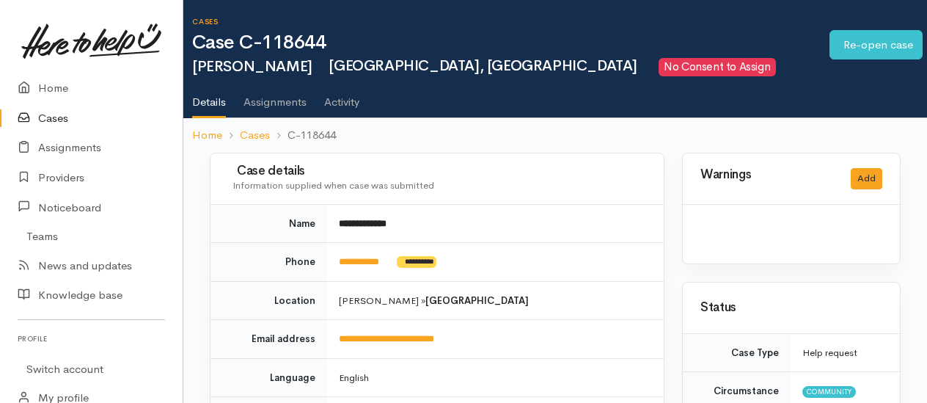
click at [54, 92] on link "Home" at bounding box center [91, 88] width 183 height 30
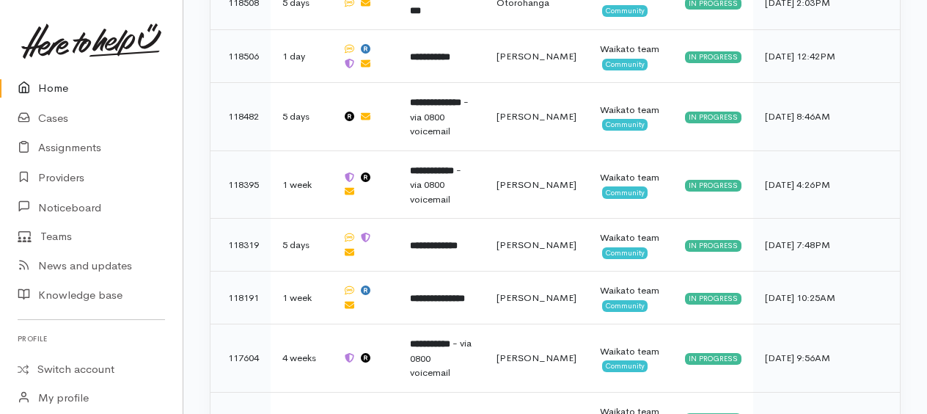
scroll to position [1433, 0]
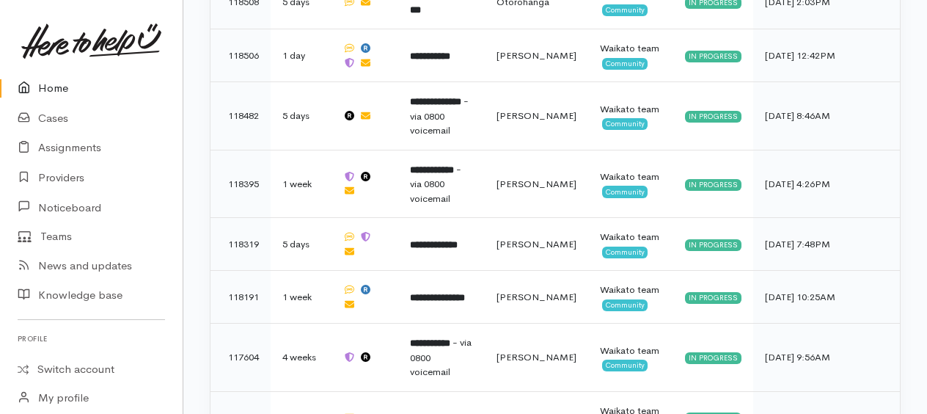
click at [50, 87] on link "Home" at bounding box center [91, 88] width 183 height 30
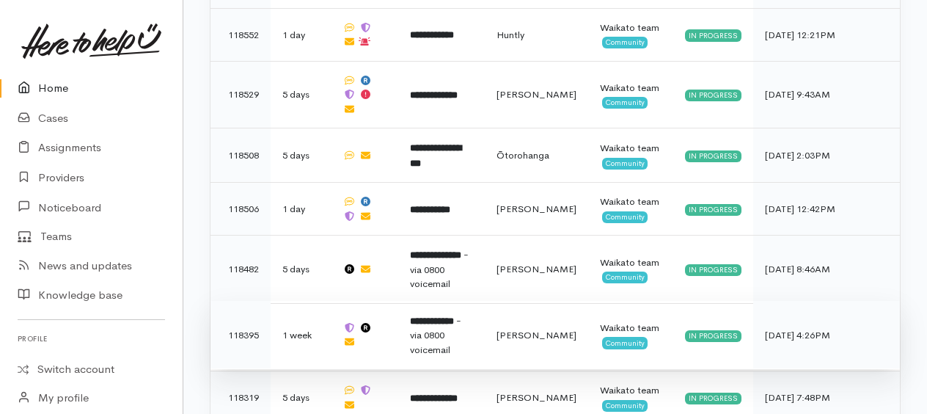
scroll to position [1320, 0]
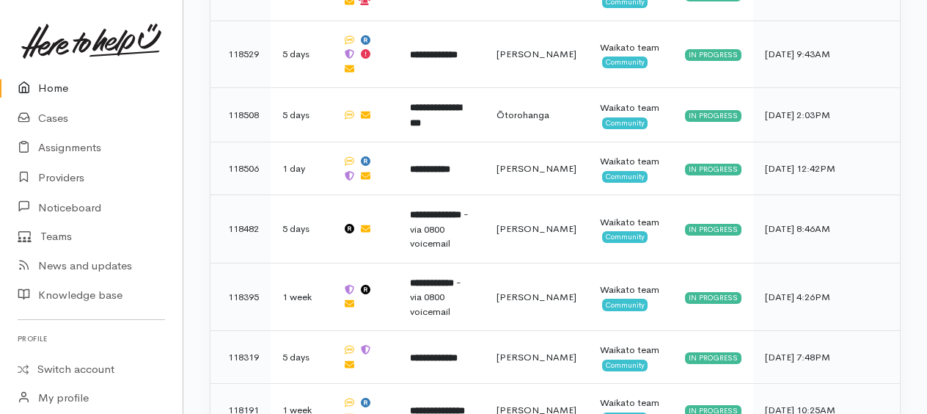
click at [56, 89] on link "Home" at bounding box center [91, 88] width 183 height 30
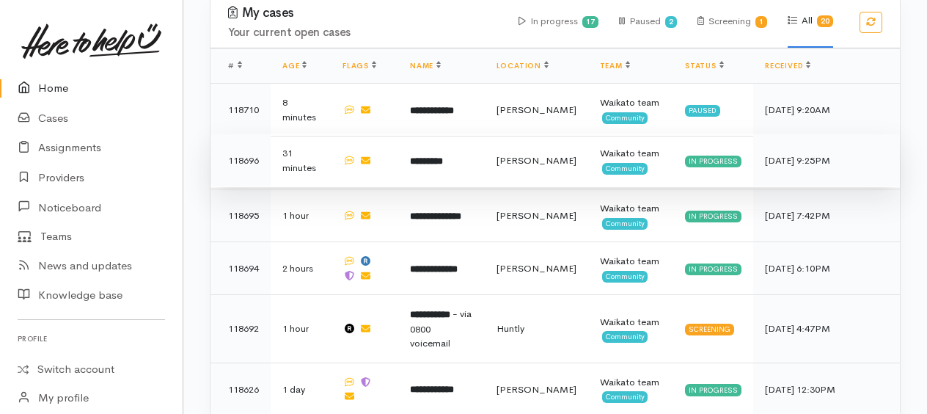
scroll to position [733, 0]
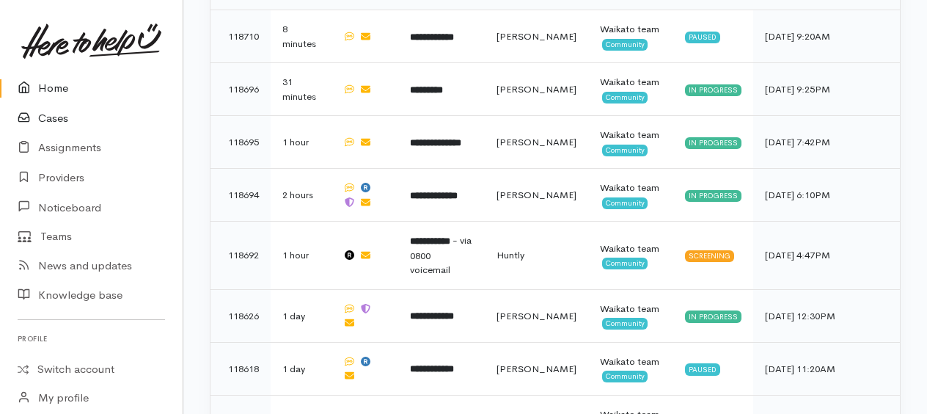
click at [56, 120] on link "Cases" at bounding box center [91, 118] width 183 height 30
click at [54, 116] on link "Cases" at bounding box center [91, 118] width 183 height 30
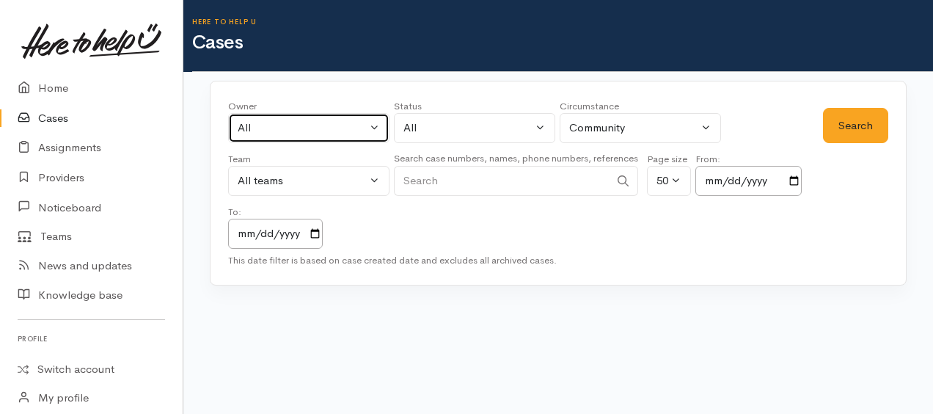
click at [345, 122] on div "All" at bounding box center [302, 128] width 129 height 17
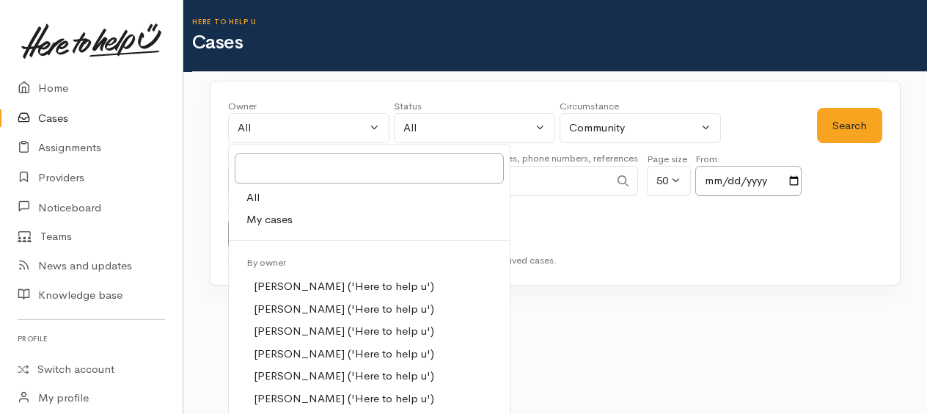
click at [287, 213] on span "My cases" at bounding box center [269, 219] width 46 height 17
select select "1759"
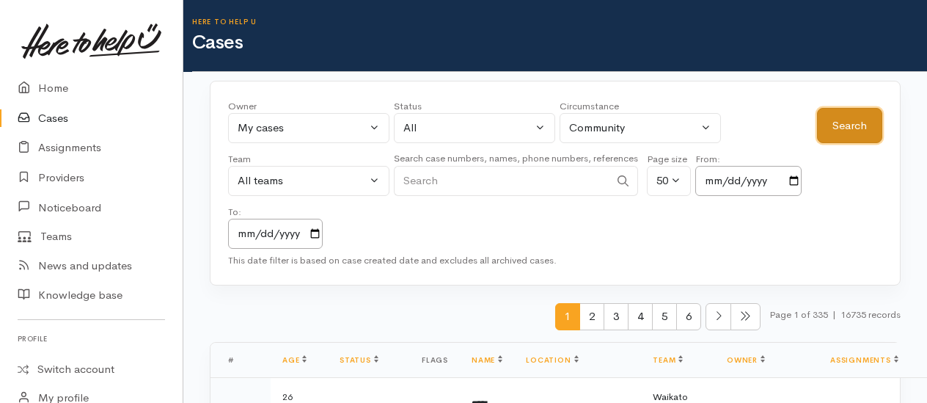
click at [856, 125] on button "Search" at bounding box center [849, 126] width 65 height 36
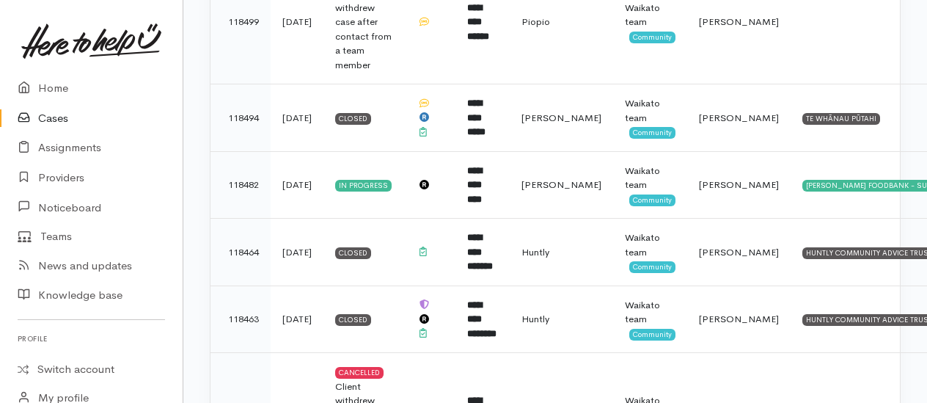
scroll to position [2713, 0]
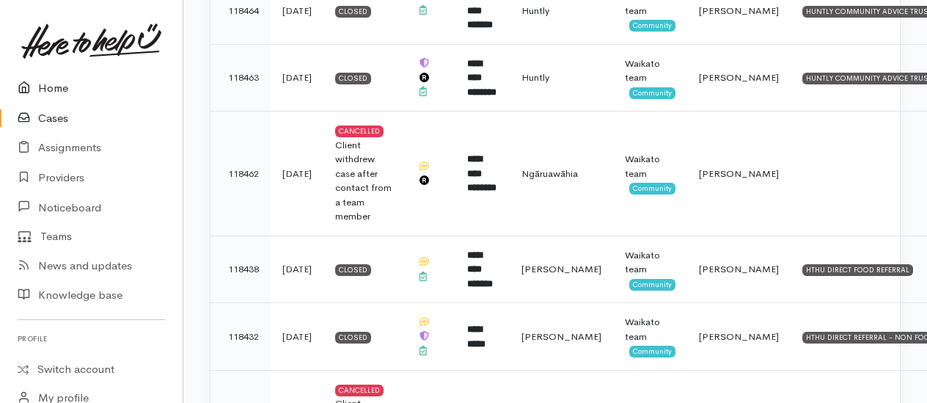
click at [54, 90] on link "Home" at bounding box center [91, 88] width 183 height 30
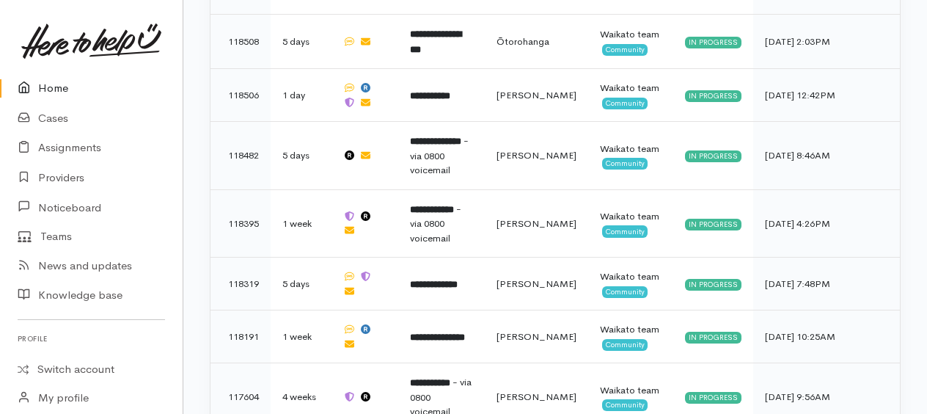
scroll to position [1433, 0]
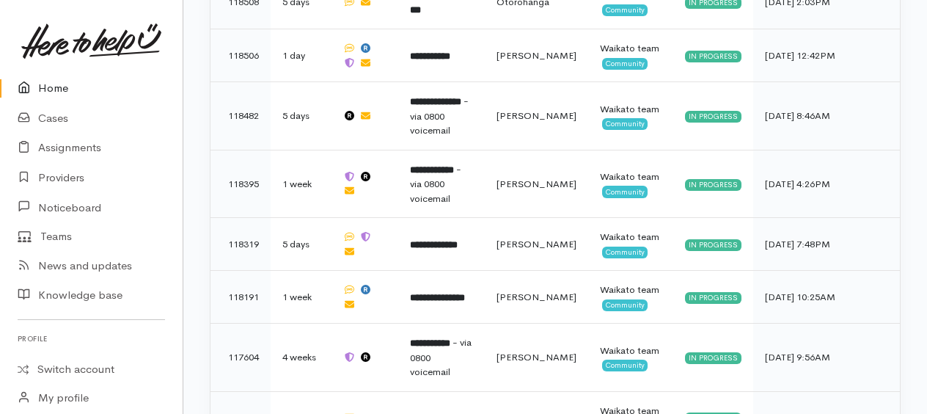
click at [50, 89] on link "Home" at bounding box center [91, 88] width 183 height 30
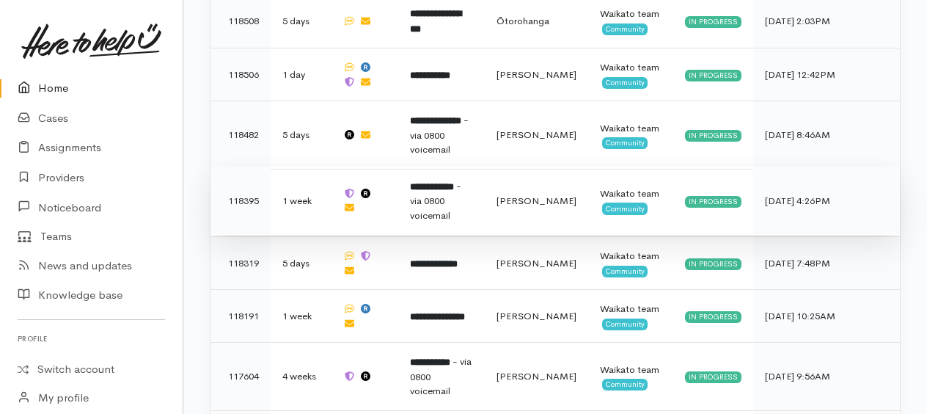
scroll to position [1433, 0]
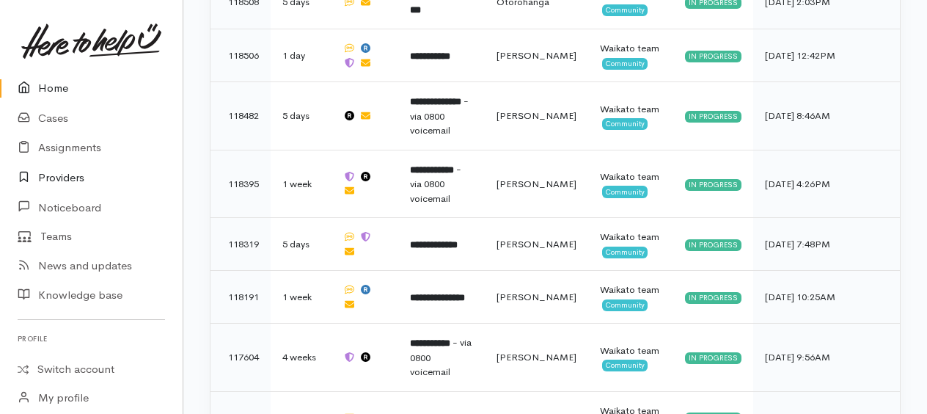
click at [63, 174] on link "Providers" at bounding box center [91, 178] width 183 height 30
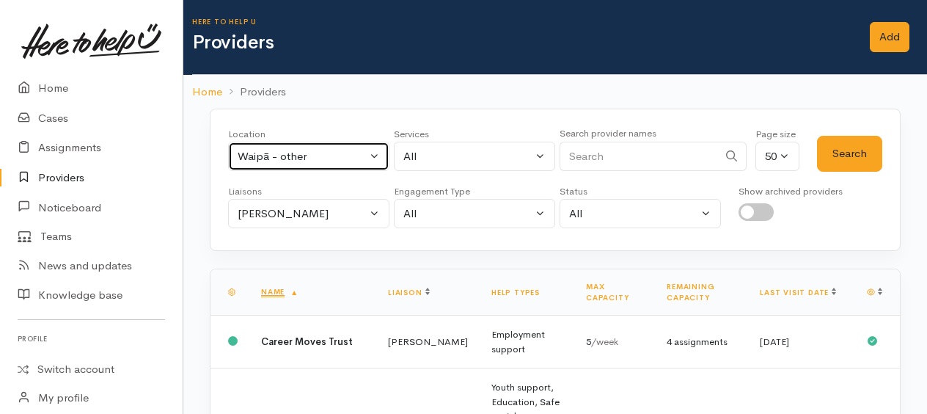
click at [299, 152] on div "Waipā - other" at bounding box center [302, 156] width 129 height 17
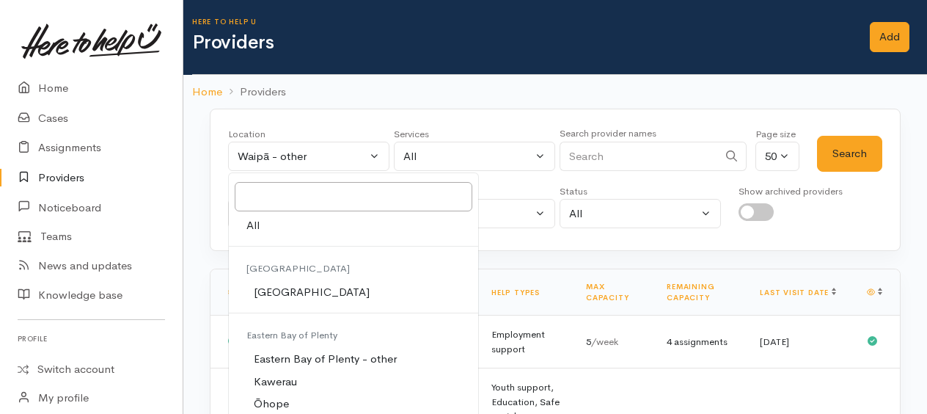
click at [255, 223] on span "All" at bounding box center [252, 225] width 13 height 17
select select "-1"
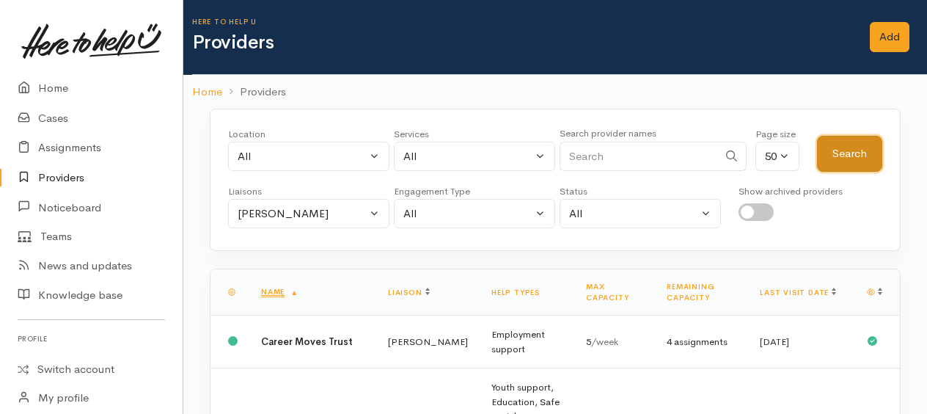
click at [846, 155] on button "Search" at bounding box center [849, 154] width 65 height 36
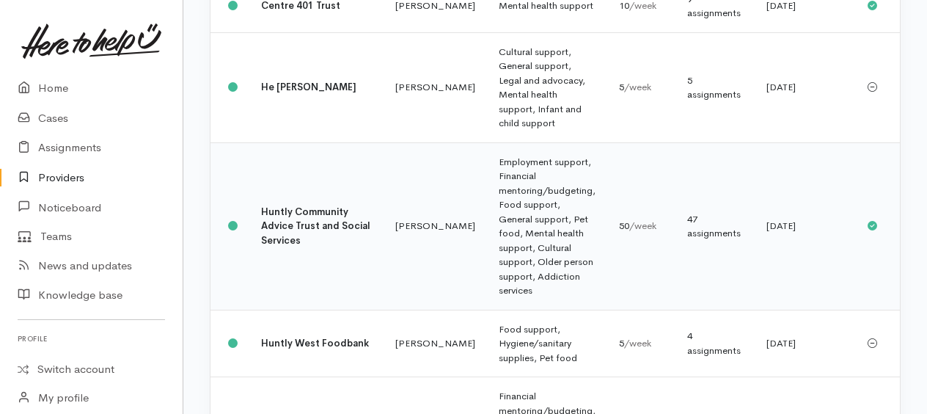
scroll to position [660, 0]
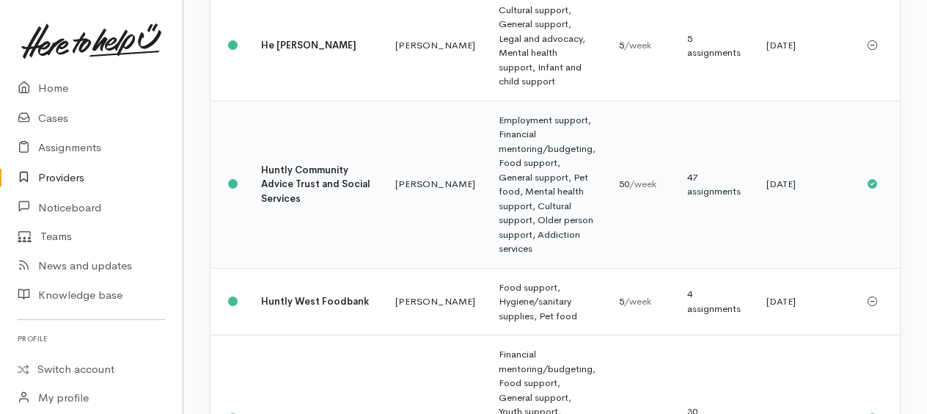
click at [298, 205] on b "Huntly Community Advice Trust and Social Services" at bounding box center [315, 184] width 109 height 41
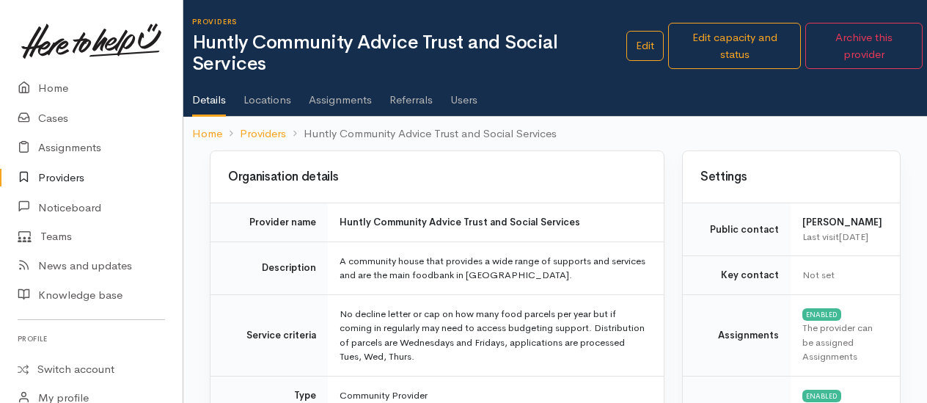
drag, startPoint x: 0, startPoint y: 0, endPoint x: 344, endPoint y: 97, distance: 357.2
click at [344, 97] on link "Assignments" at bounding box center [340, 94] width 63 height 41
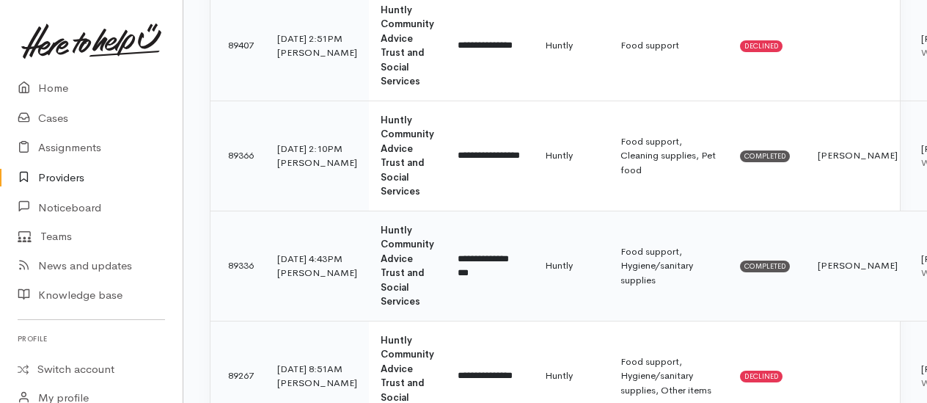
scroll to position [660, 0]
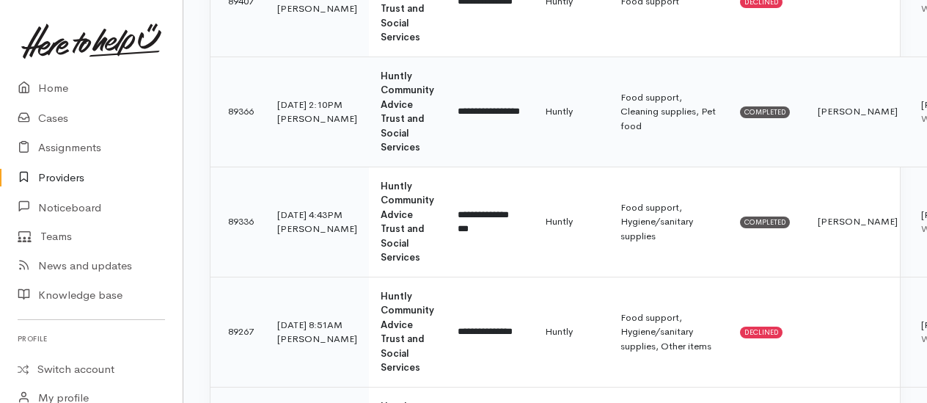
click at [383, 113] on b "Huntly Community Advice Trust and Social Services" at bounding box center [408, 112] width 54 height 84
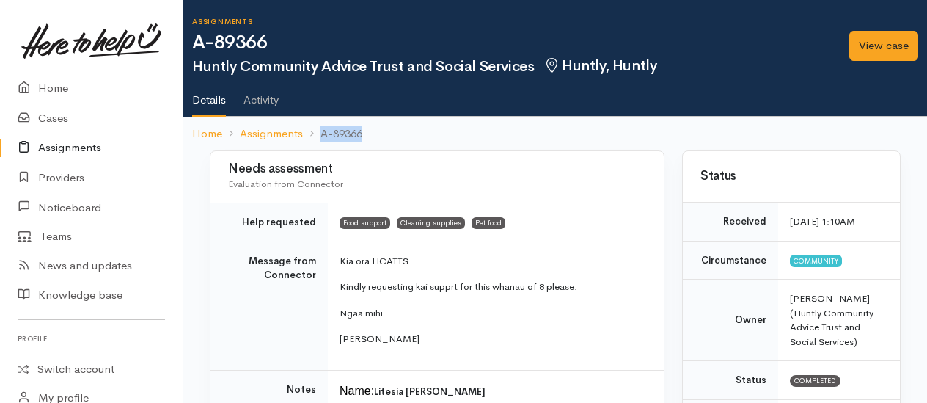
click at [363, 127] on ol "Home Assignments A-89366" at bounding box center [555, 134] width 726 height 34
drag, startPoint x: 363, startPoint y: 127, endPoint x: 352, endPoint y: 130, distance: 11.4
copy li "A-89366"
click at [867, 48] on link "View case" at bounding box center [883, 46] width 69 height 30
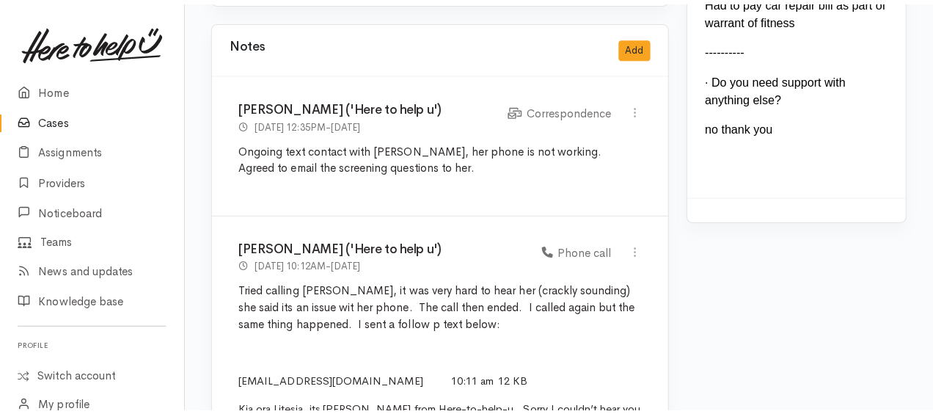
scroll to position [2470, 0]
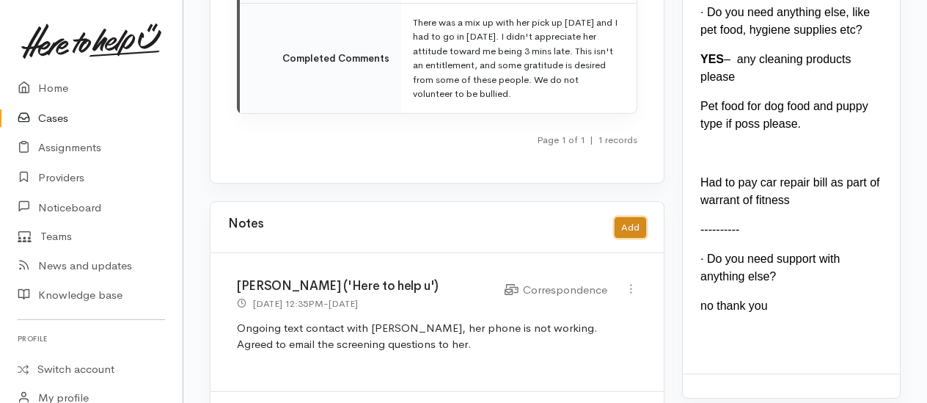
click at [623, 217] on button "Add" at bounding box center [630, 227] width 32 height 21
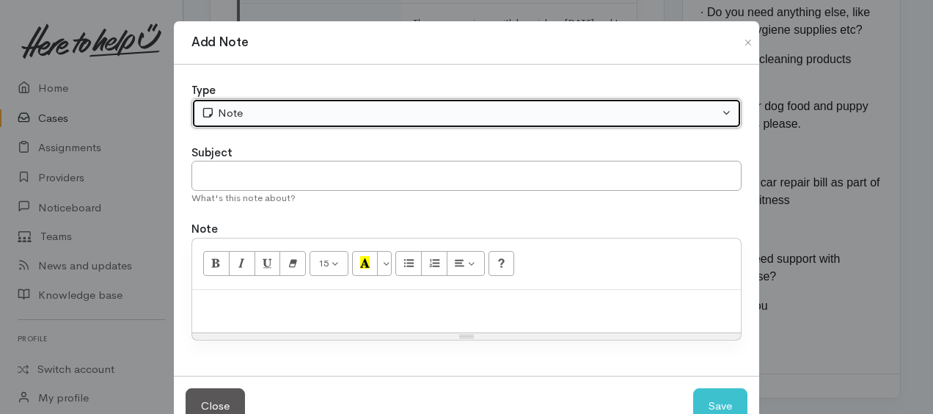
click at [408, 115] on div "Note" at bounding box center [460, 113] width 518 height 17
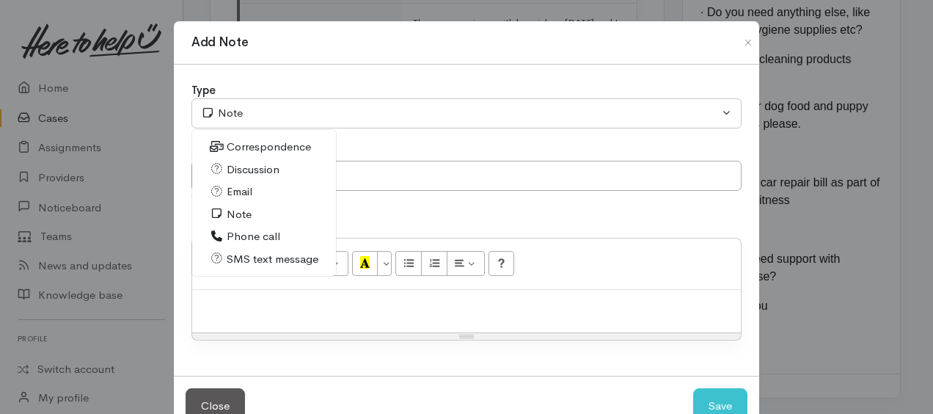
click at [265, 143] on span "Correspondence" at bounding box center [269, 147] width 84 height 17
select select "6"
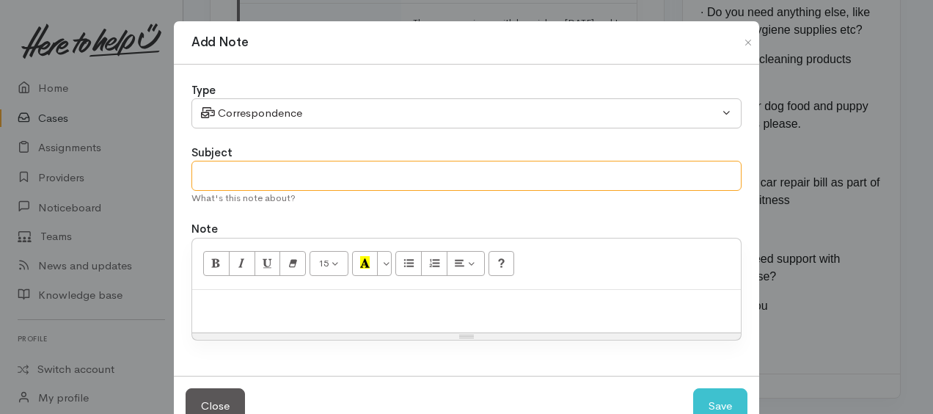
click at [273, 165] on input "text" at bounding box center [466, 176] width 550 height 30
type input "emailed provider"
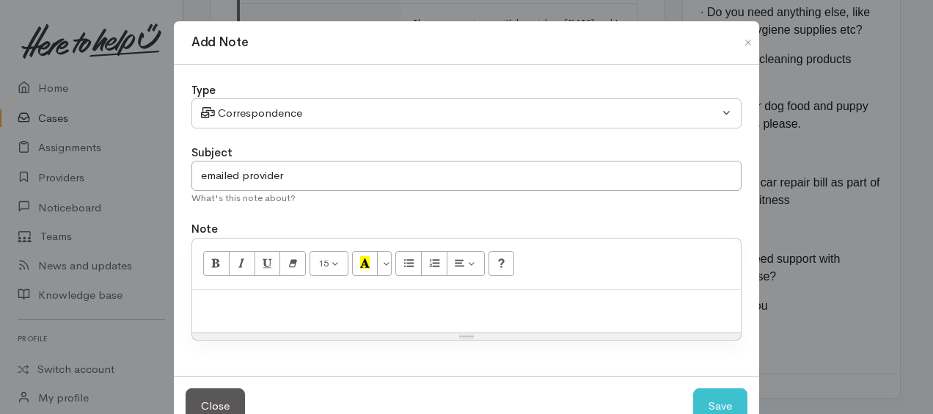
click at [268, 298] on p at bounding box center [466, 305] width 534 height 17
click at [381, 305] on p "Emailed HCATTS re their feedback" at bounding box center [466, 305] width 534 height 17
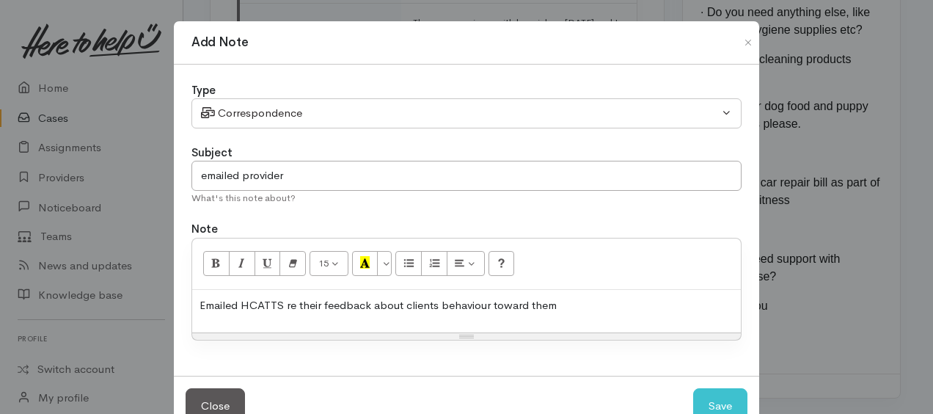
click at [562, 305] on p "Emailed HCATTS re their feedback about clients behaviour toward them" at bounding box center [466, 305] width 534 height 17
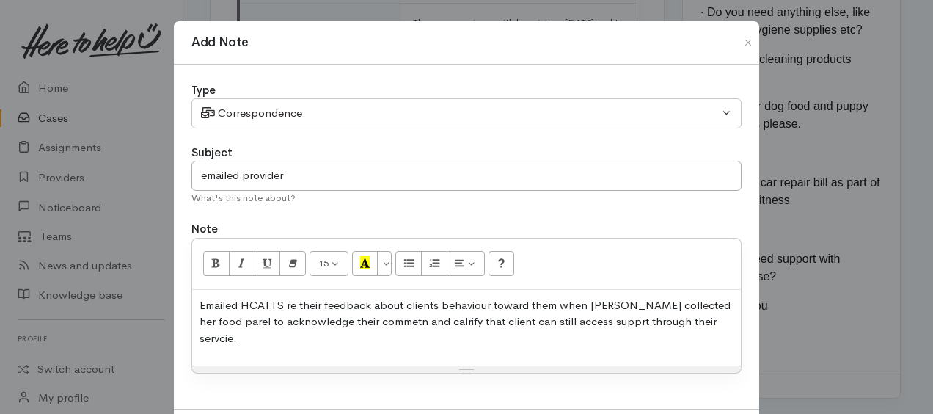
click at [435, 303] on p "Emailed HCATTS re their feedback about clients behaviour toward them when Litec…" at bounding box center [466, 322] width 534 height 50
drag, startPoint x: 611, startPoint y: 307, endPoint x: 624, endPoint y: 298, distance: 15.9
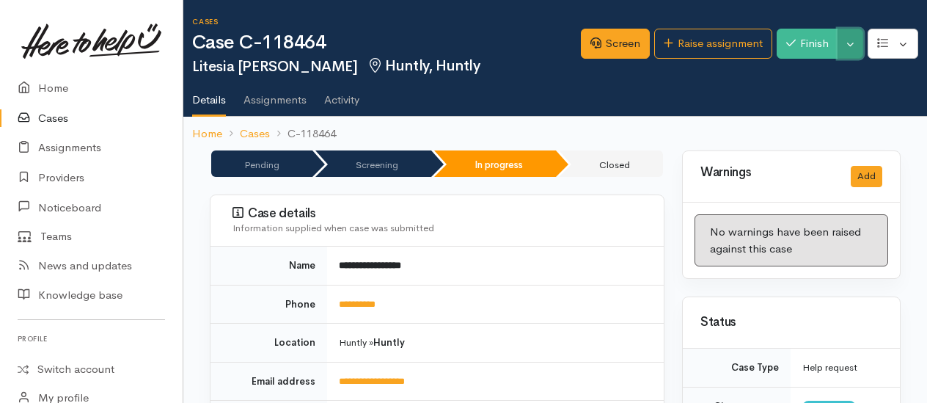
click at [850, 48] on button "Toggle Dropdown" at bounding box center [850, 44] width 26 height 30
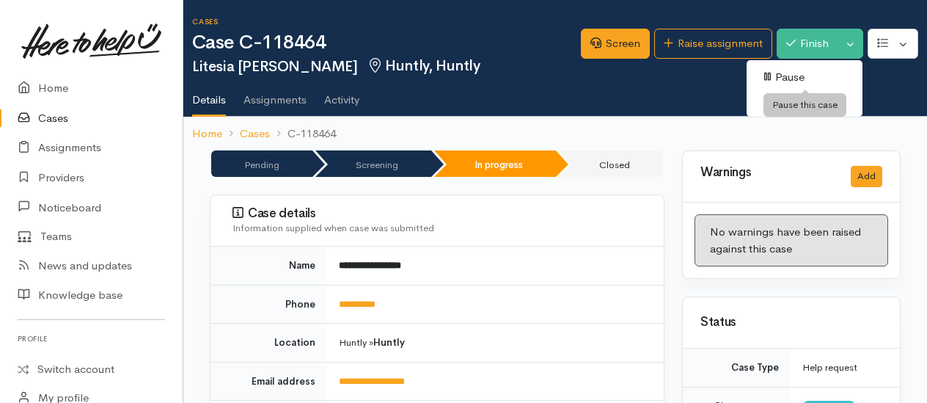
click at [795, 75] on link "Pause" at bounding box center [804, 77] width 116 height 23
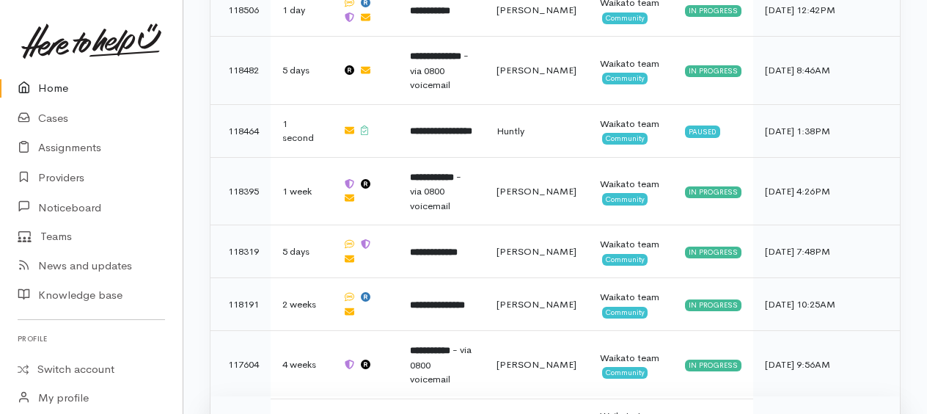
scroll to position [1485, 0]
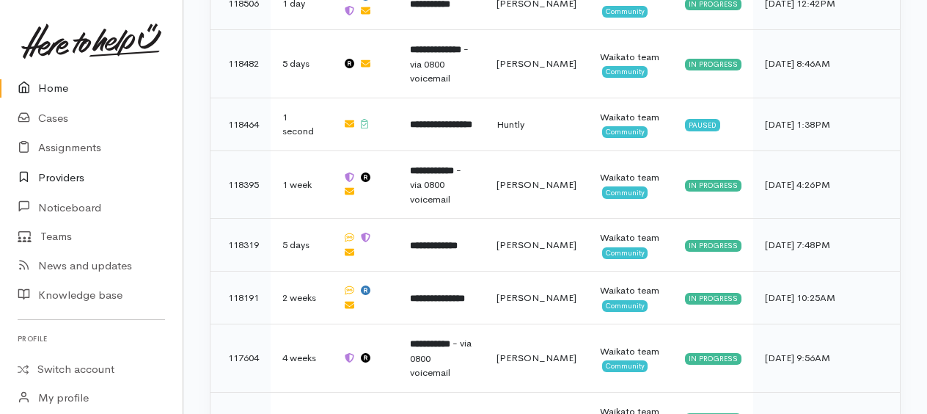
click at [59, 173] on link "Providers" at bounding box center [91, 178] width 183 height 30
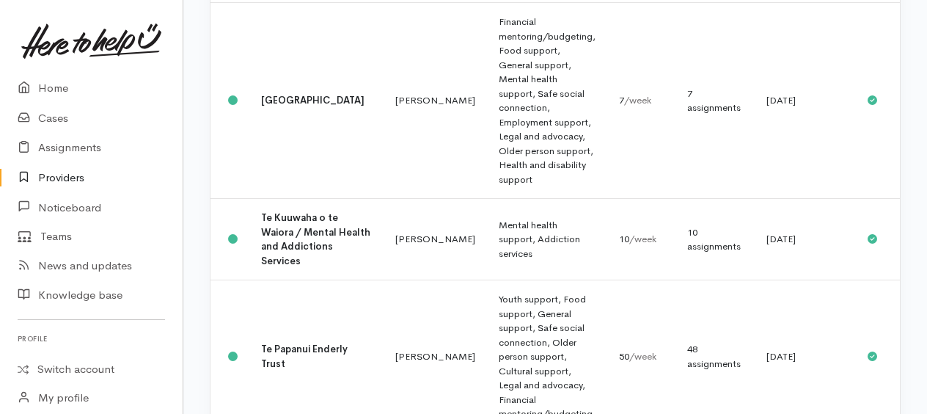
scroll to position [2053, 0]
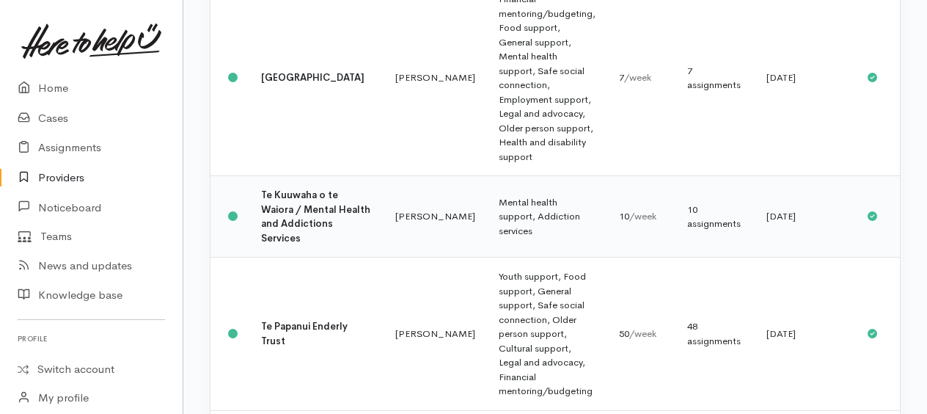
click at [278, 244] on b "Te Kuuwaha o te Waiora / Mental Health and Addictions Services" at bounding box center [315, 216] width 109 height 56
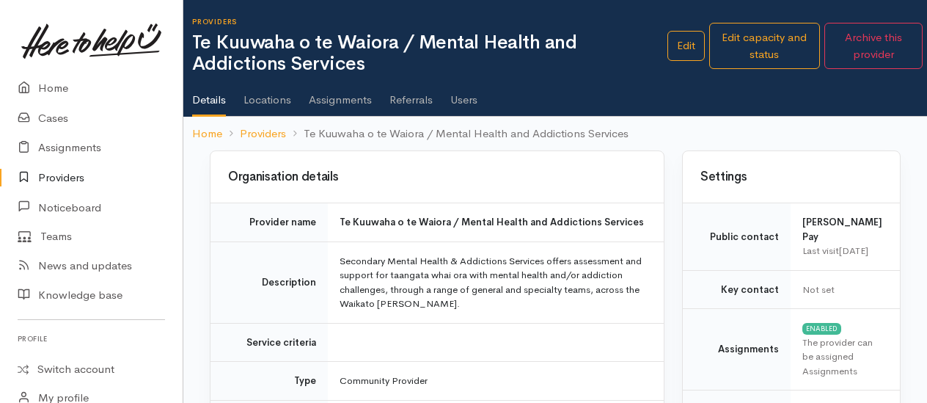
click at [352, 101] on link "Assignments" at bounding box center [340, 94] width 63 height 41
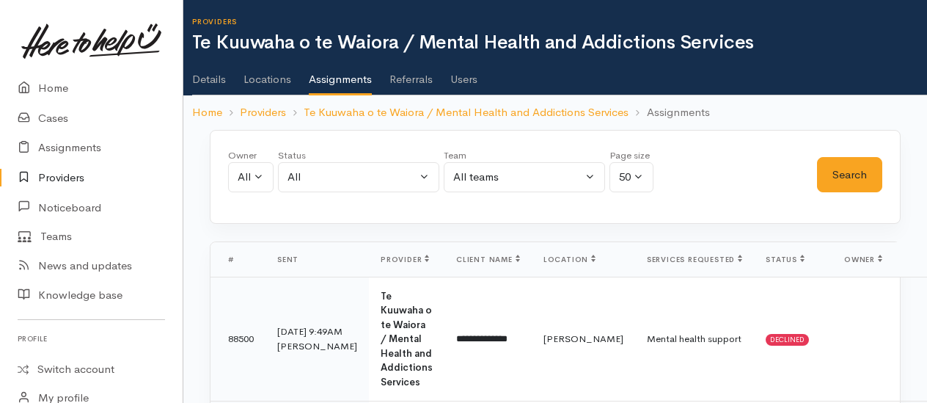
click at [471, 78] on link "Users" at bounding box center [463, 74] width 27 height 41
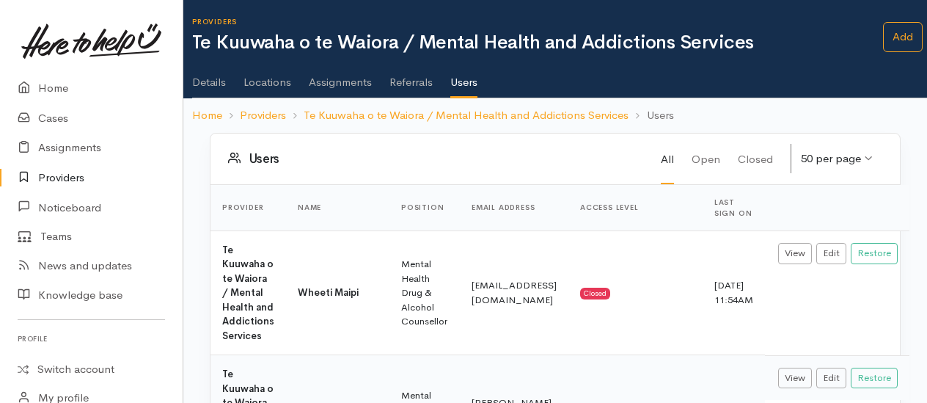
click at [216, 78] on link "Details" at bounding box center [209, 76] width 34 height 41
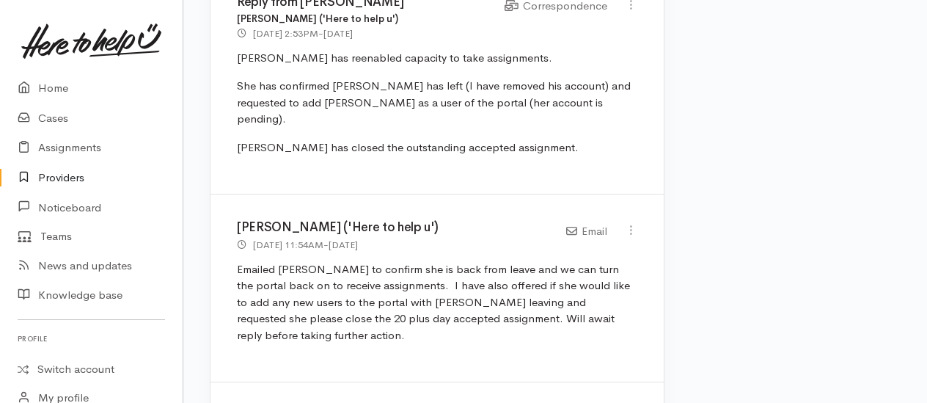
scroll to position [1026, 0]
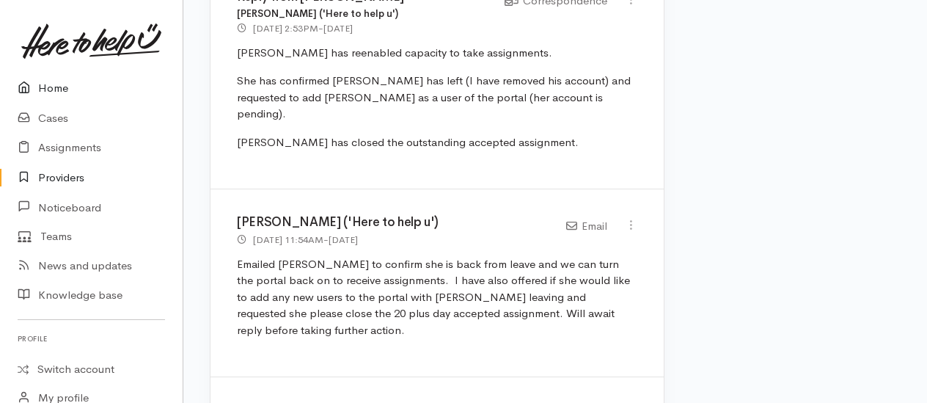
click at [62, 84] on link "Home" at bounding box center [91, 88] width 183 height 30
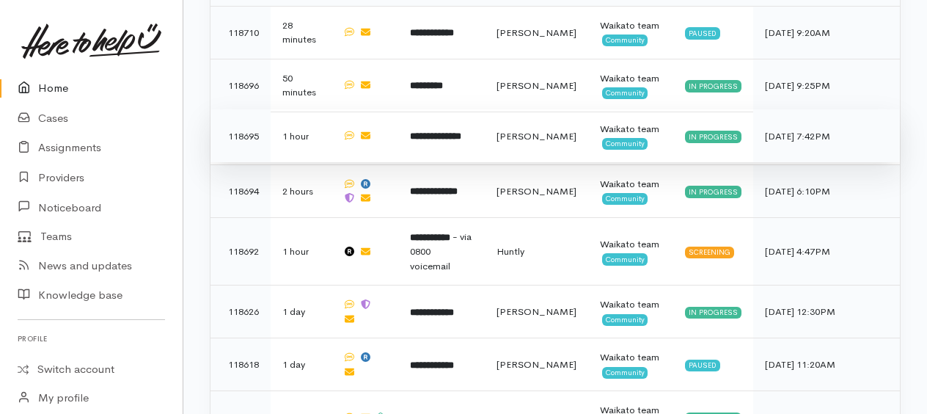
scroll to position [807, 0]
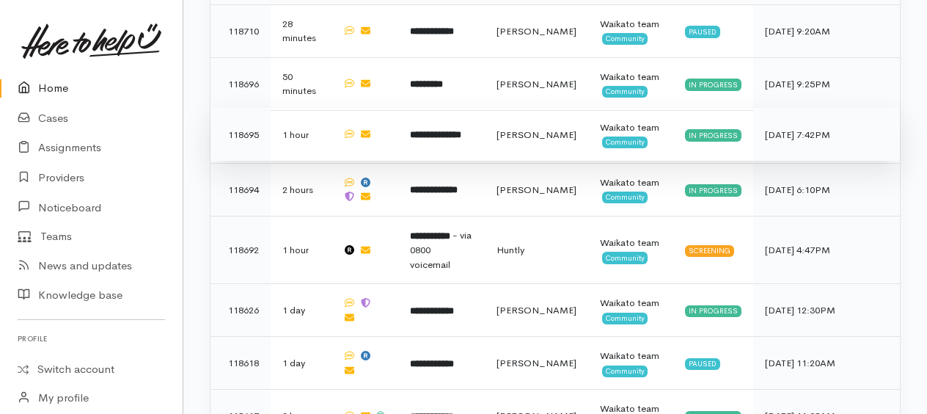
click at [447, 130] on b "**********" at bounding box center [435, 135] width 51 height 10
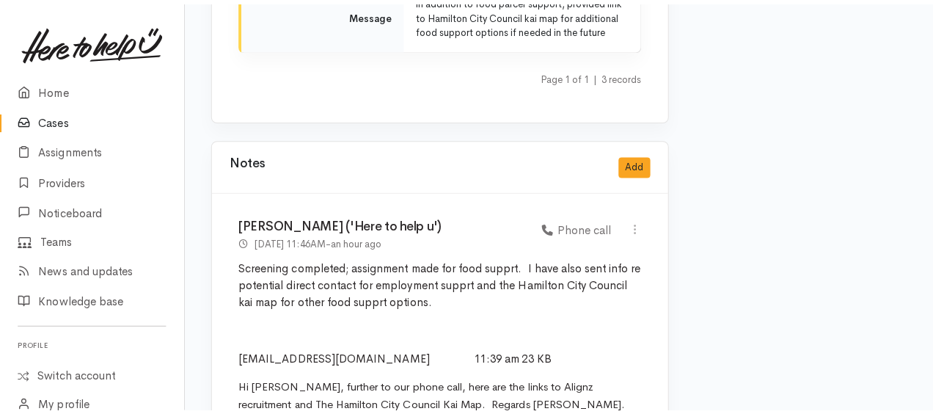
scroll to position [2566, 0]
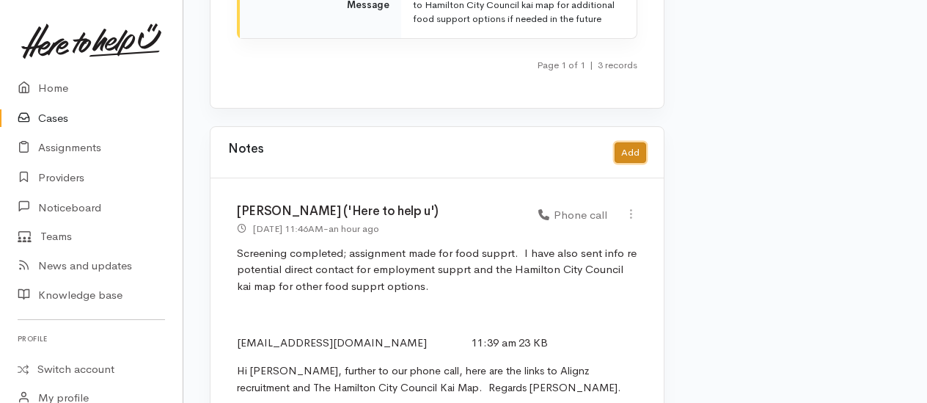
click at [630, 142] on button "Add" at bounding box center [630, 152] width 32 height 21
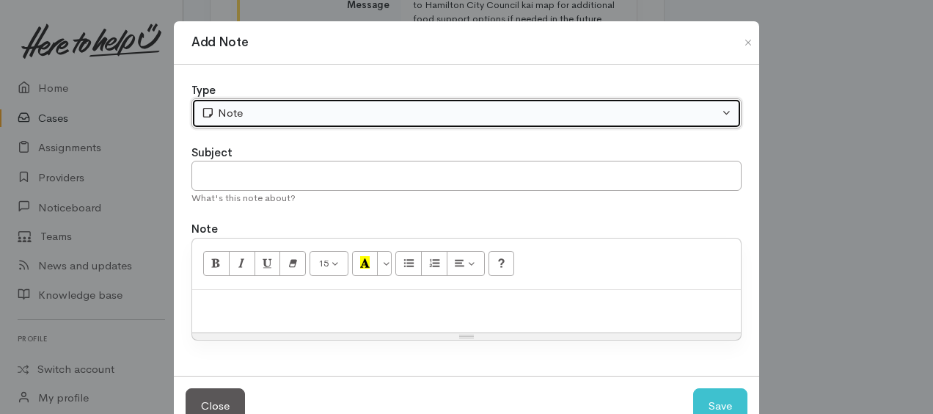
click at [367, 113] on div "Note" at bounding box center [460, 113] width 518 height 17
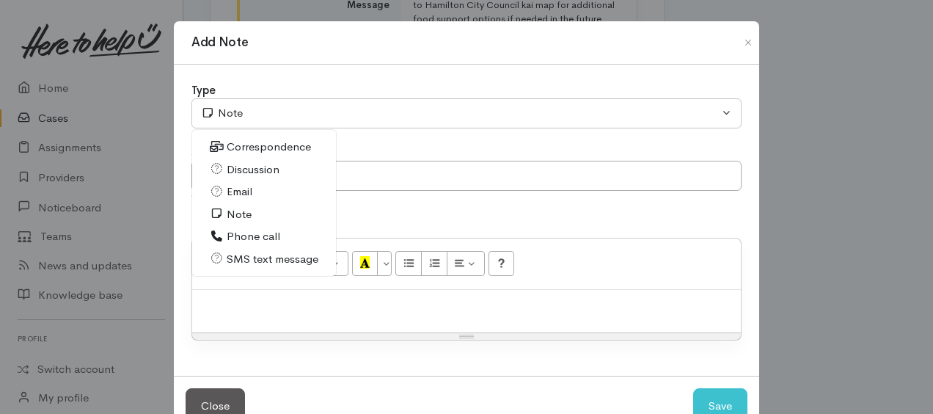
click at [249, 255] on span "SMS text message" at bounding box center [273, 259] width 92 height 17
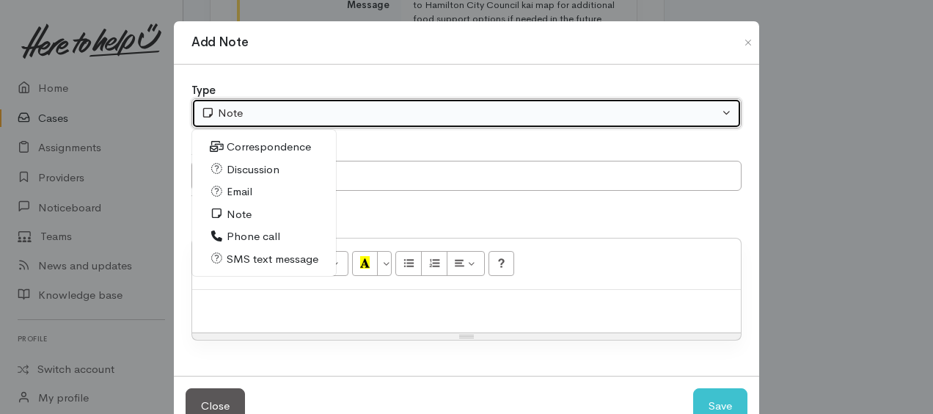
select select "5"
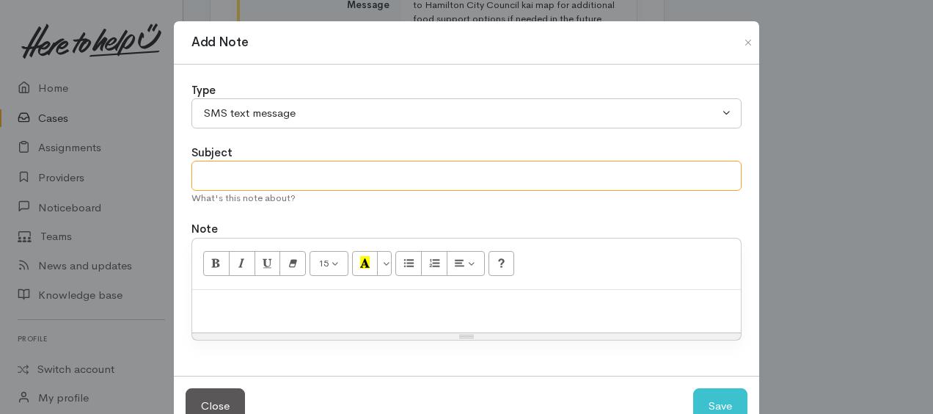
click at [243, 177] on input "text" at bounding box center [466, 176] width 550 height 30
type input "reply from [PERSON_NAME]"
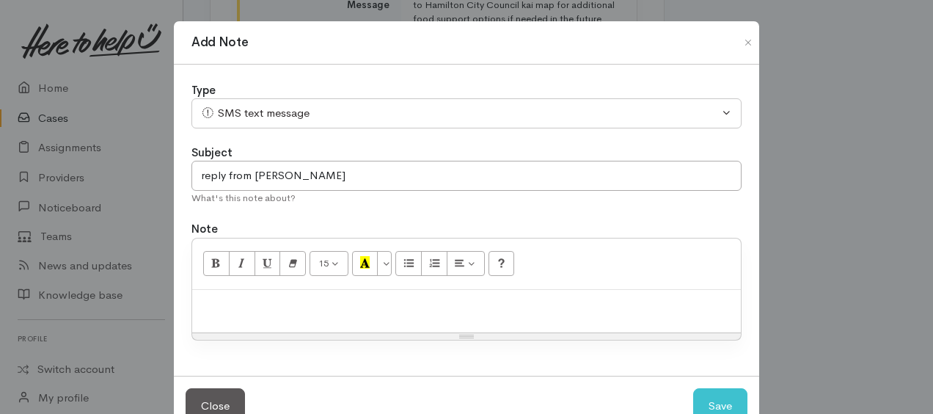
click at [287, 294] on div at bounding box center [466, 311] width 548 height 43
paste div
click at [193, 302] on div "Thank you so much" at bounding box center [466, 311] width 548 height 43
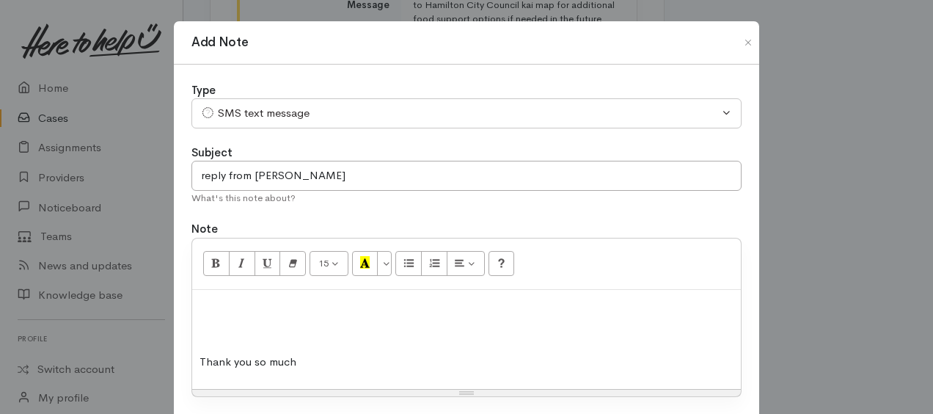
click at [203, 305] on p at bounding box center [466, 305] width 534 height 17
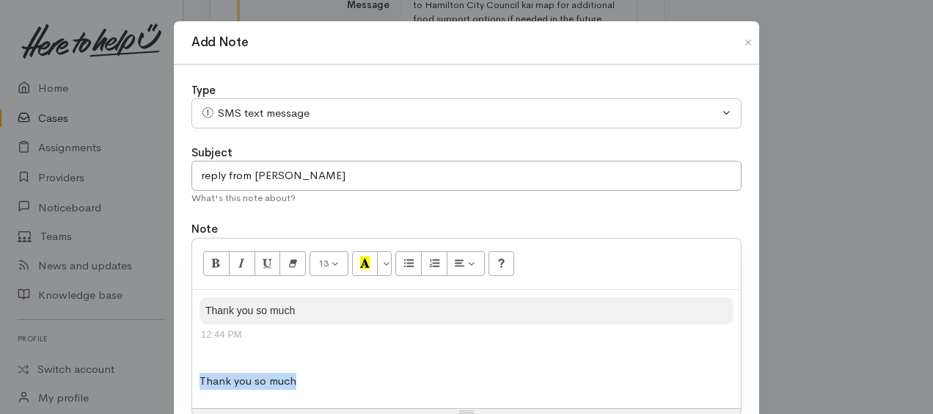
drag, startPoint x: 252, startPoint y: 374, endPoint x: 364, endPoint y: 375, distance: 111.4
click at [364, 375] on p "Thank you so much" at bounding box center [466, 380] width 534 height 17
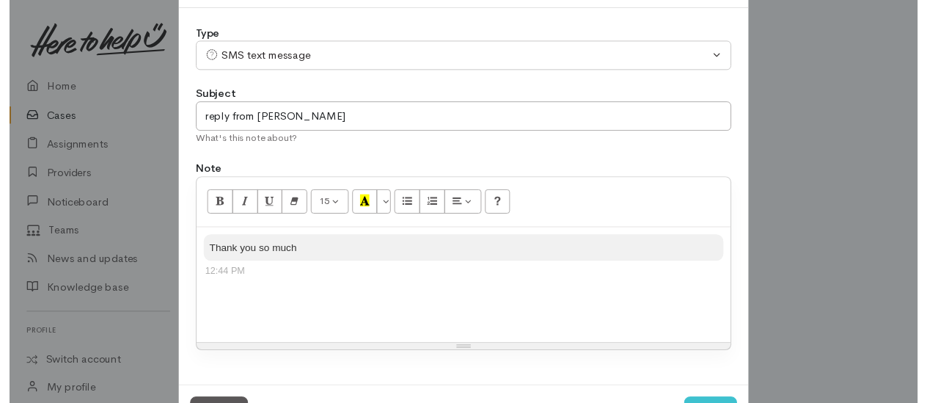
scroll to position [115, 0]
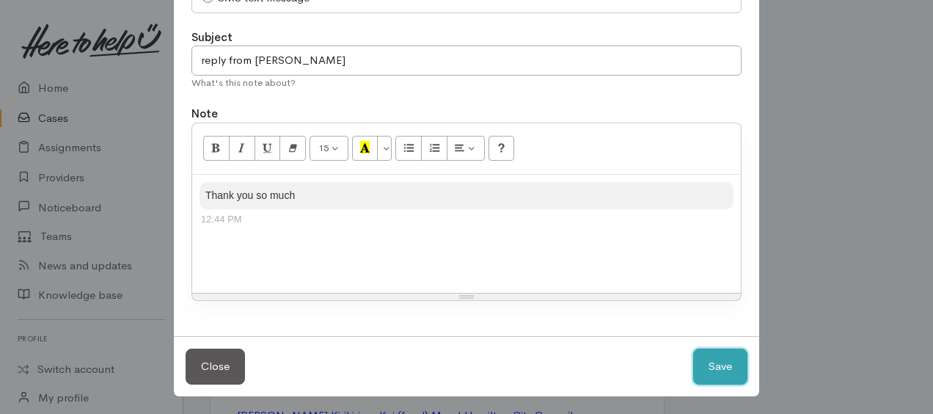
click at [710, 355] on button "Save" at bounding box center [720, 366] width 54 height 36
select select "1"
